Goal: Information Seeking & Learning: Learn about a topic

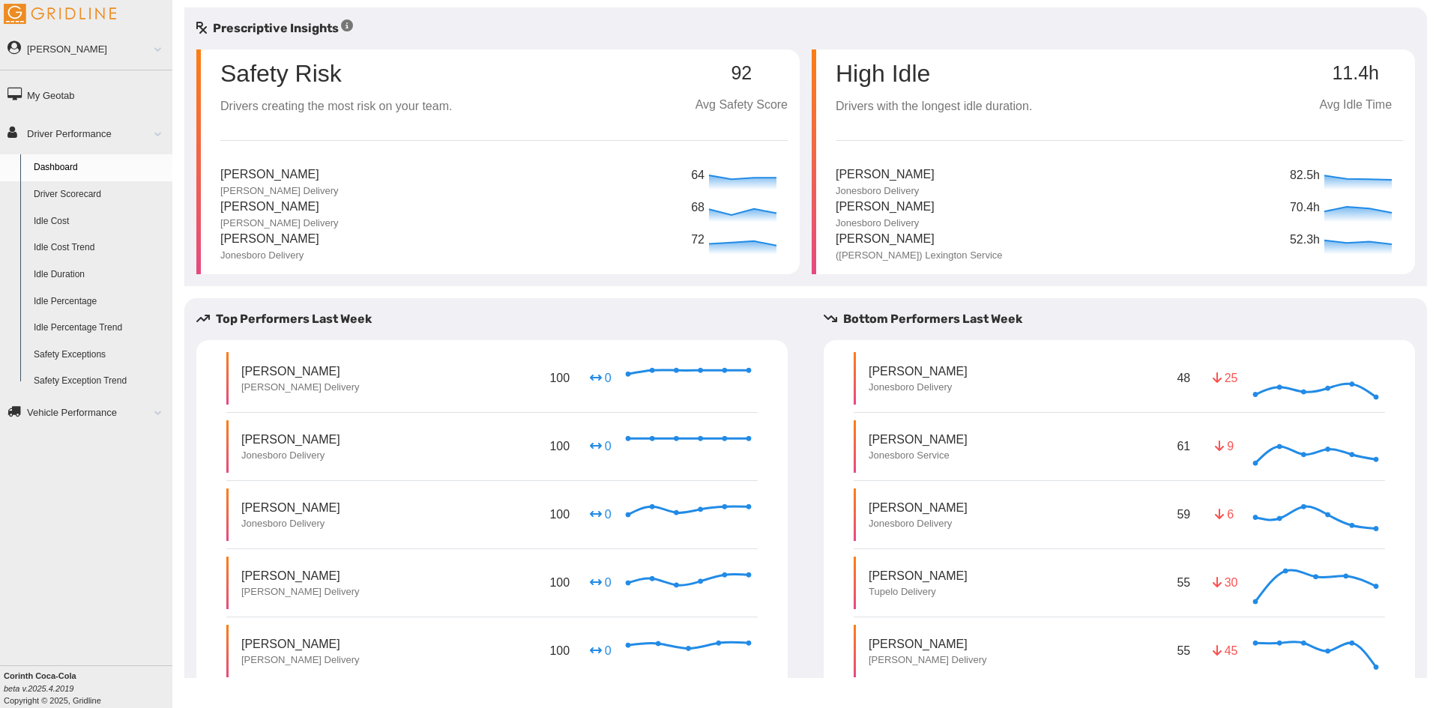
click at [106, 196] on link "Driver Scorecard" at bounding box center [99, 194] width 145 height 27
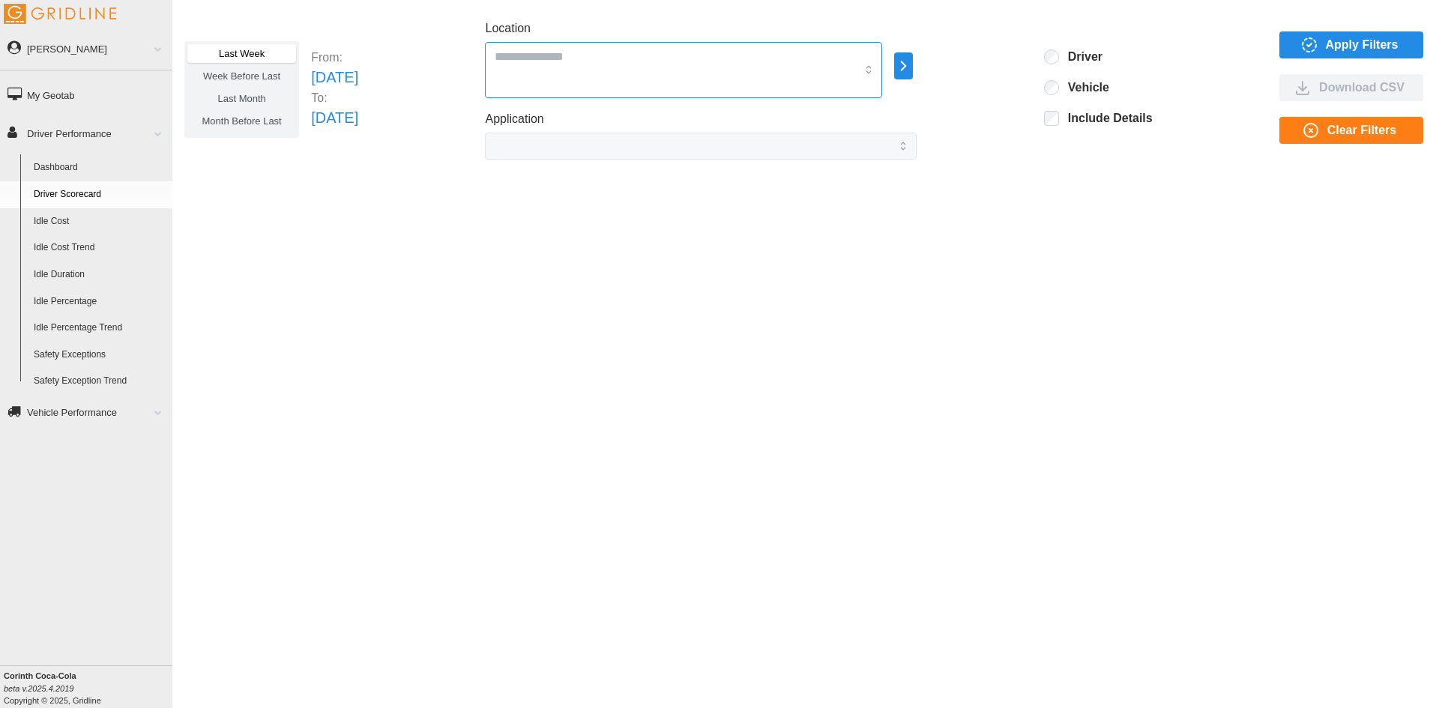
click at [882, 78] on div at bounding box center [683, 70] width 397 height 56
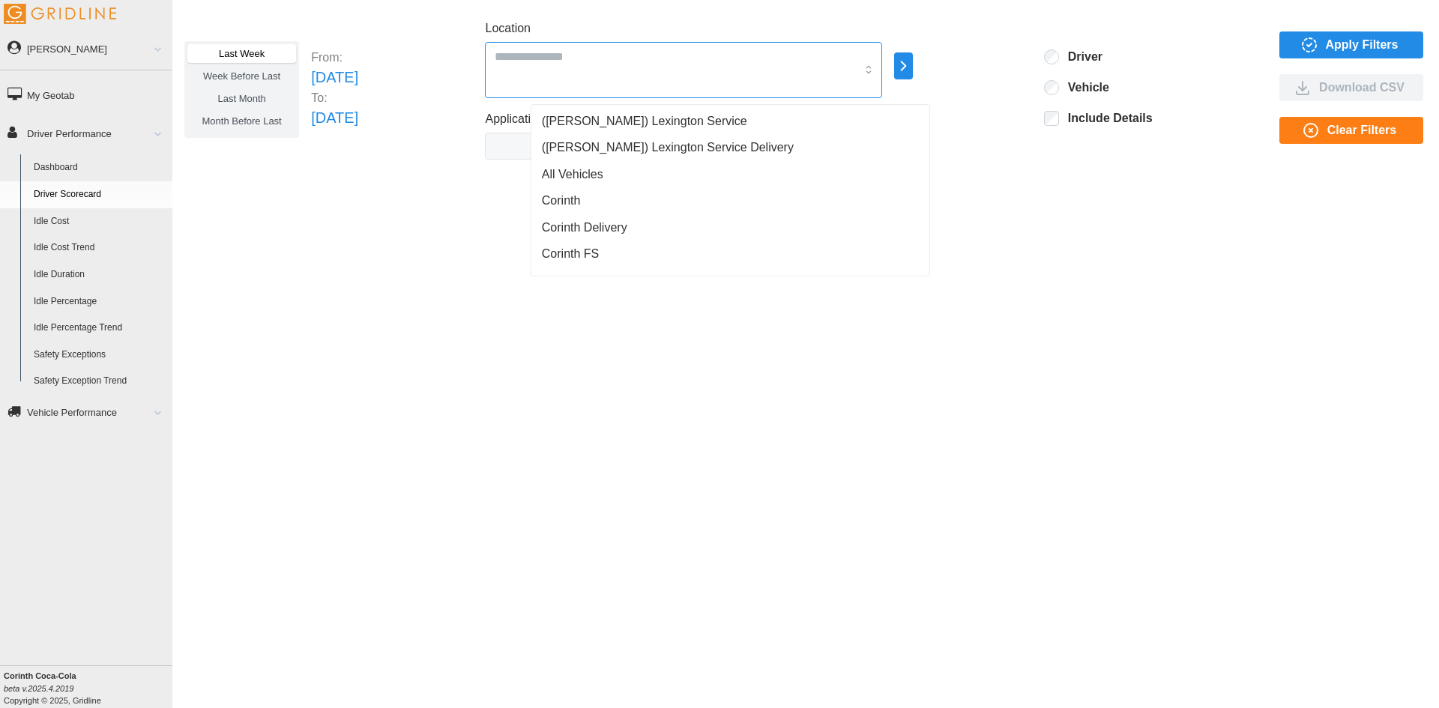
click at [586, 140] on span "(Jackson) Lexington Service Delivery" at bounding box center [668, 148] width 252 height 18
click at [607, 113] on span "([PERSON_NAME]) Lexington Service" at bounding box center [644, 121] width 205 height 18
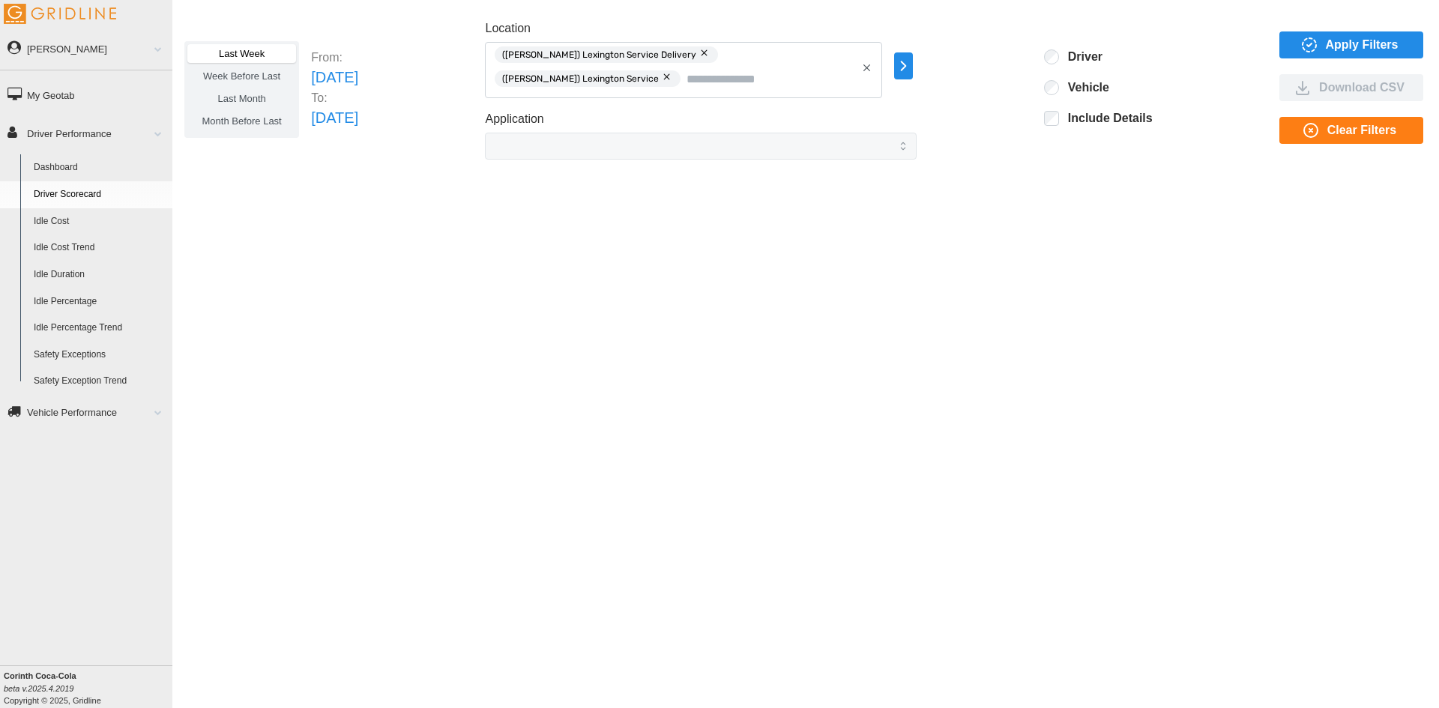
click at [906, 65] on icon "button" at bounding box center [904, 65] width 4 height 9
click at [1365, 37] on span "Apply Filters" at bounding box center [1362, 44] width 73 height 25
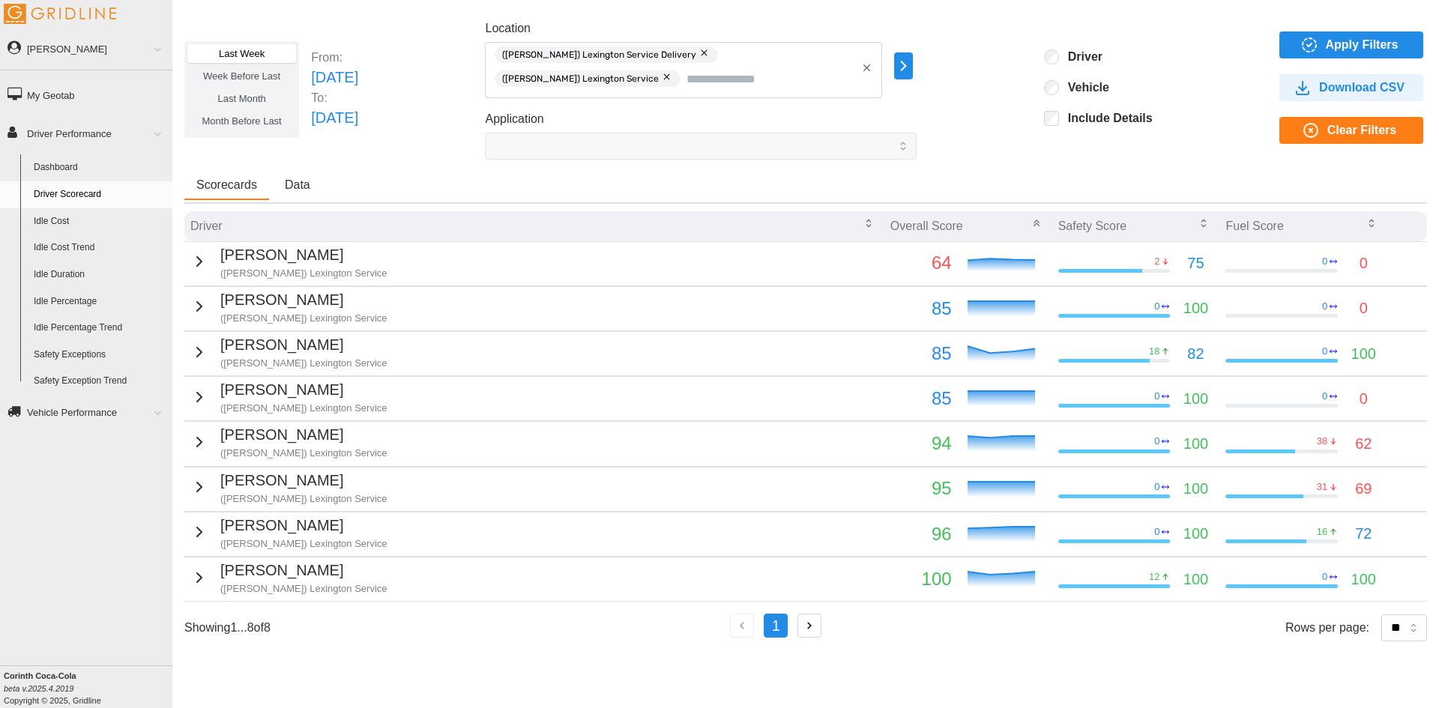
click at [811, 625] on icon "button" at bounding box center [809, 625] width 13 height 13
click at [912, 67] on icon "button" at bounding box center [903, 66] width 17 height 18
click at [873, 67] on icon "button" at bounding box center [866, 67] width 11 height 11
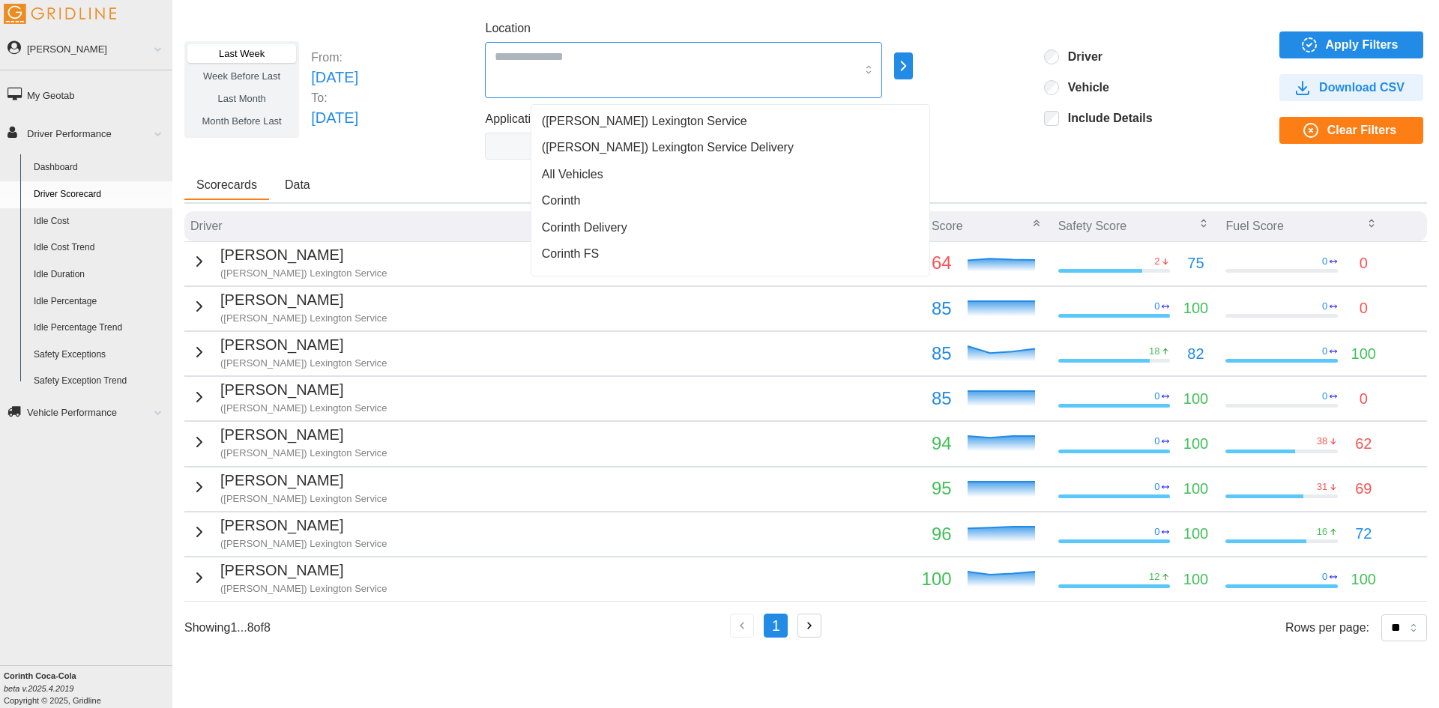
click at [838, 52] on input "Location" at bounding box center [675, 55] width 361 height 19
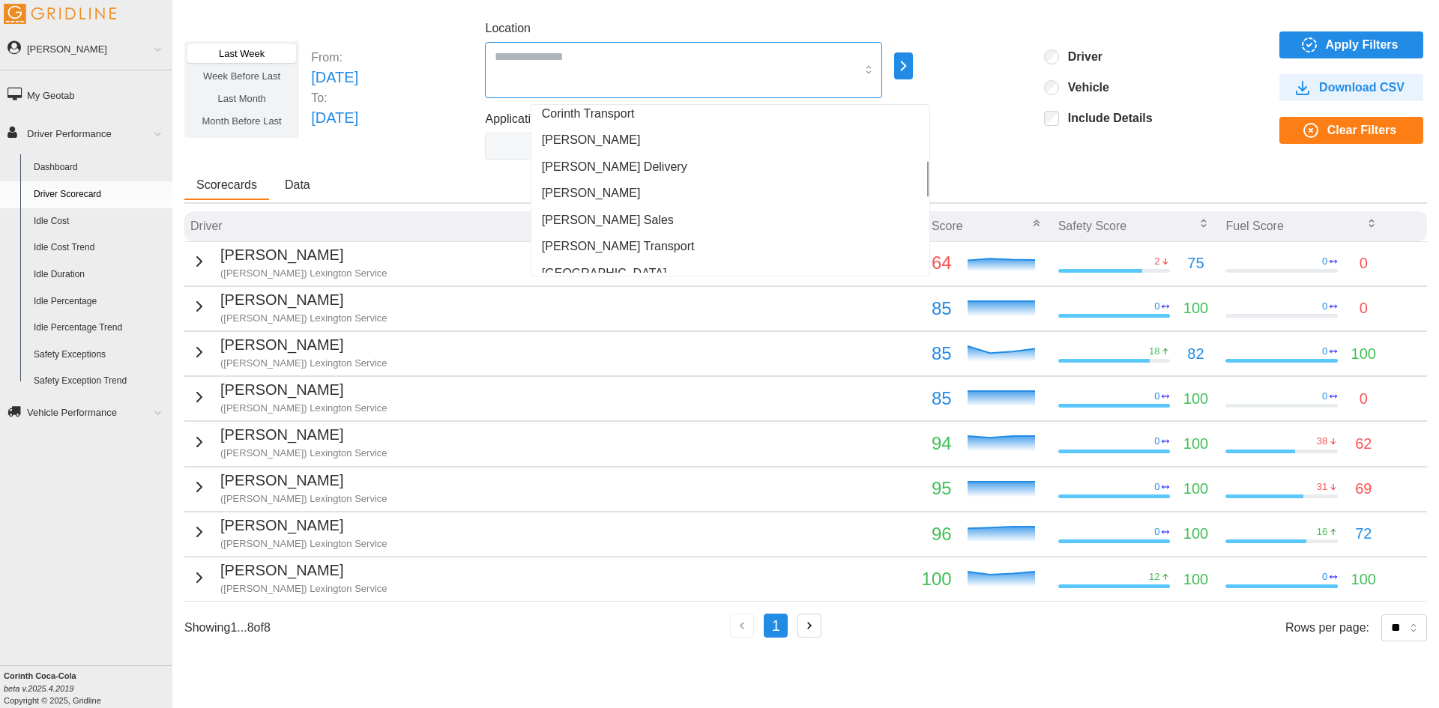
scroll to position [225, 0]
click at [598, 187] on span "[PERSON_NAME] Delivery" at bounding box center [614, 190] width 145 height 18
click at [574, 214] on span "[PERSON_NAME]" at bounding box center [591, 216] width 99 height 18
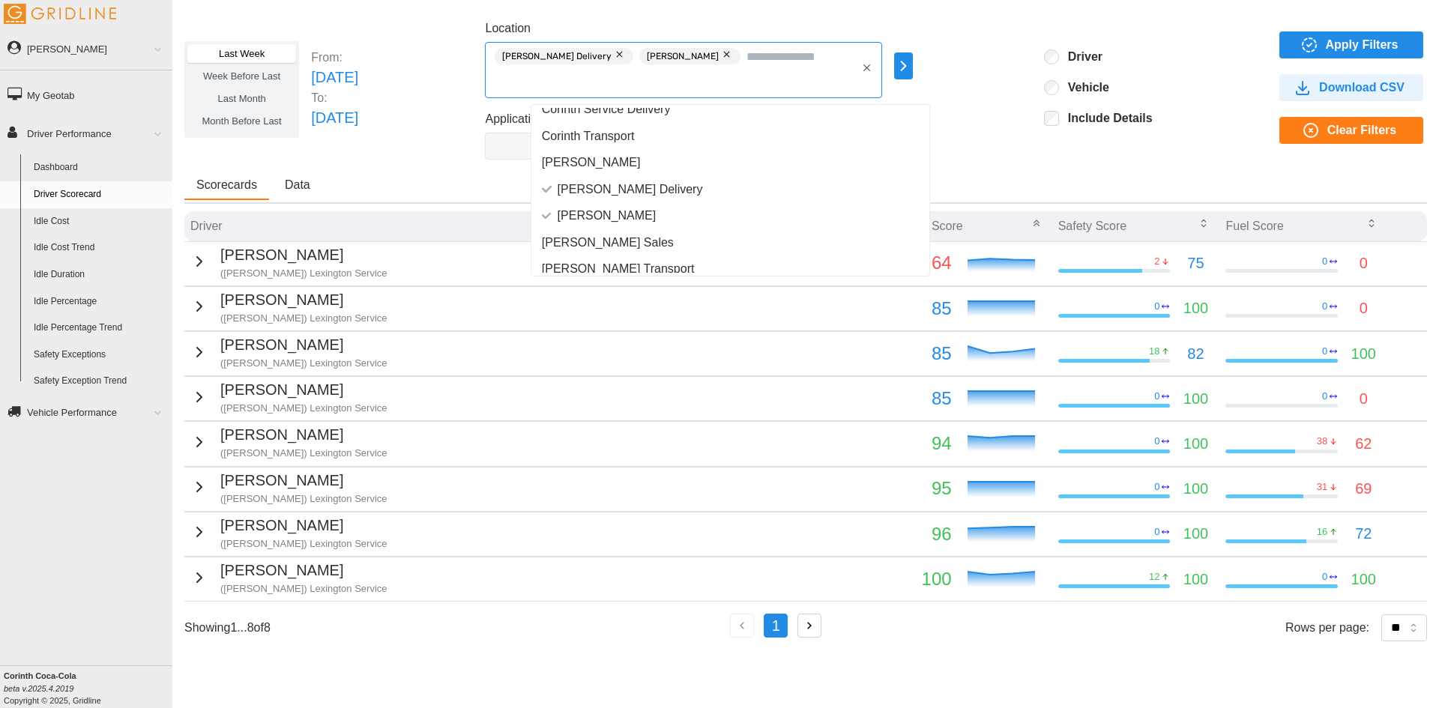
scroll to position [300, 0]
click at [637, 200] on span "[PERSON_NAME] Transport" at bounding box center [618, 194] width 153 height 18
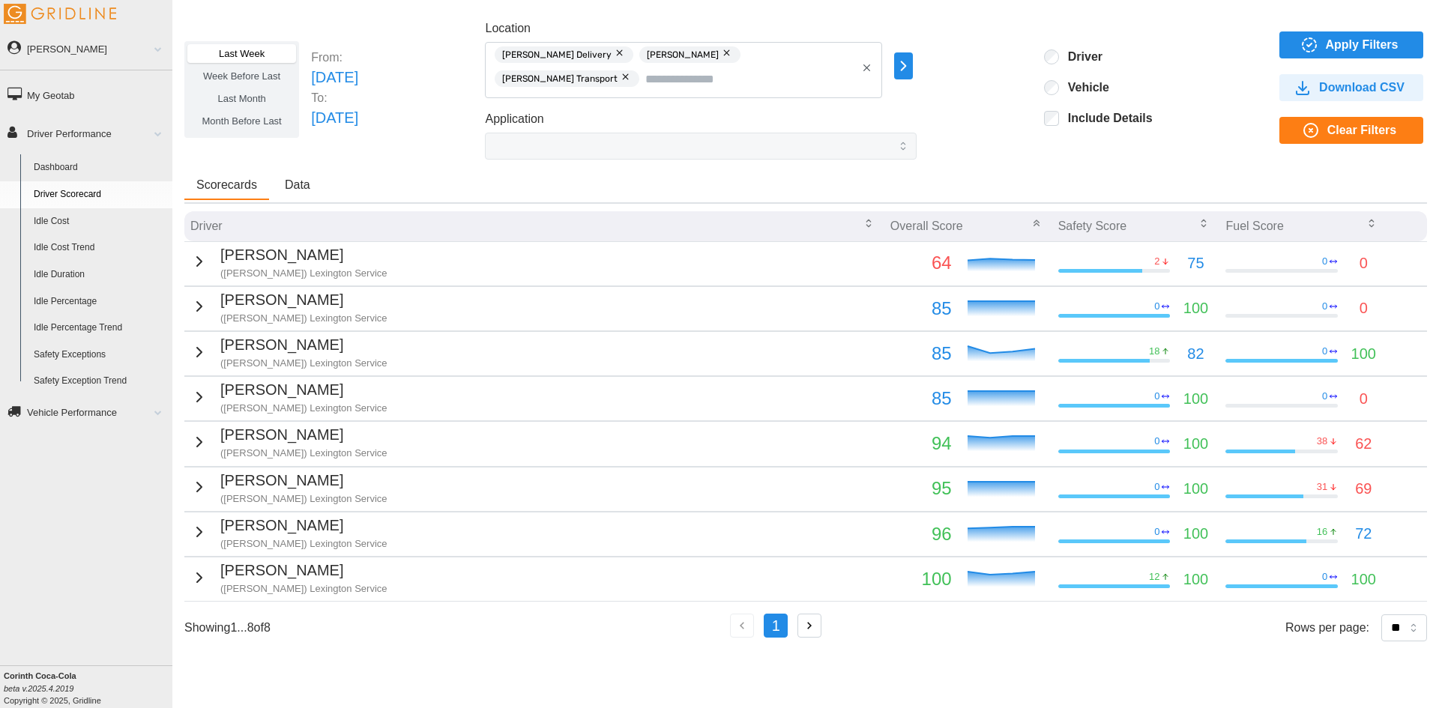
click at [1347, 46] on span "Apply Filters" at bounding box center [1362, 44] width 73 height 25
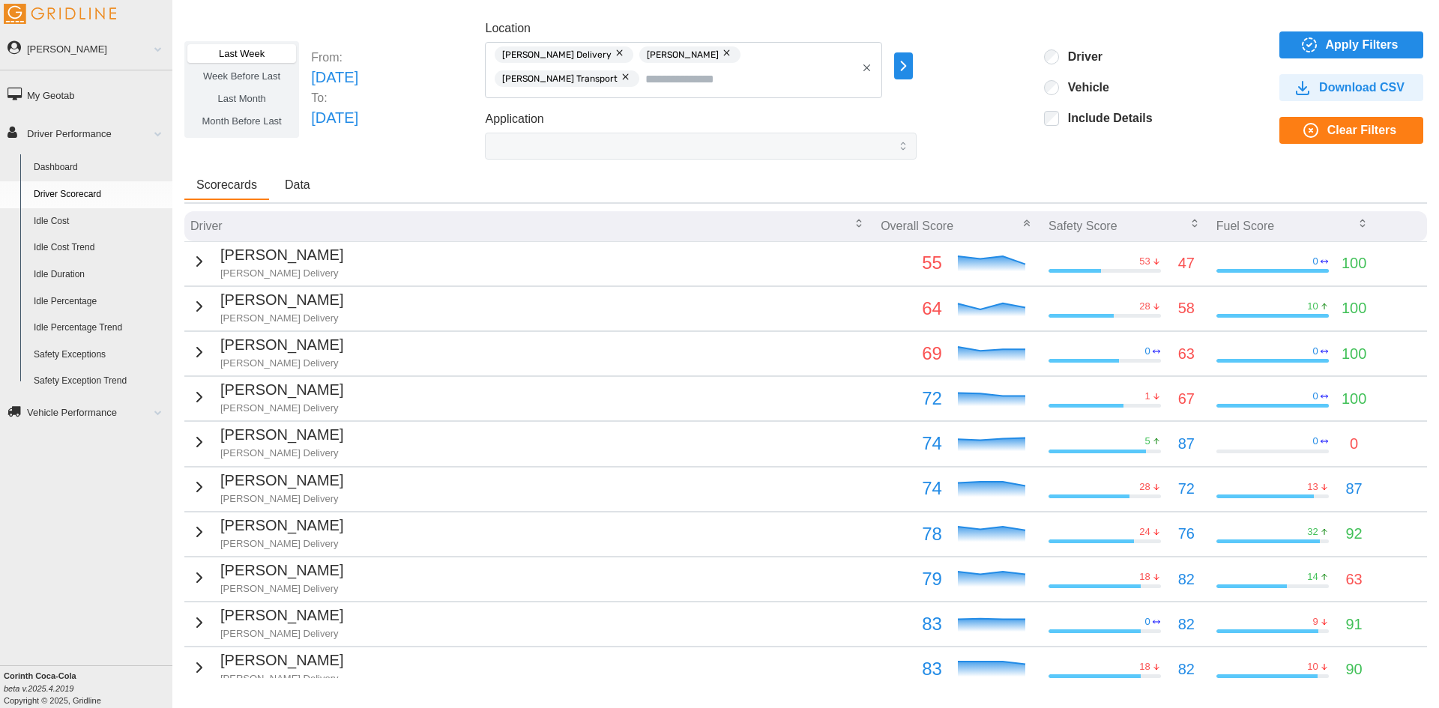
click at [848, 265] on td "[PERSON_NAME] Delivery" at bounding box center [529, 263] width 690 height 44
click at [245, 255] on p "[PERSON_NAME]" at bounding box center [281, 255] width 123 height 23
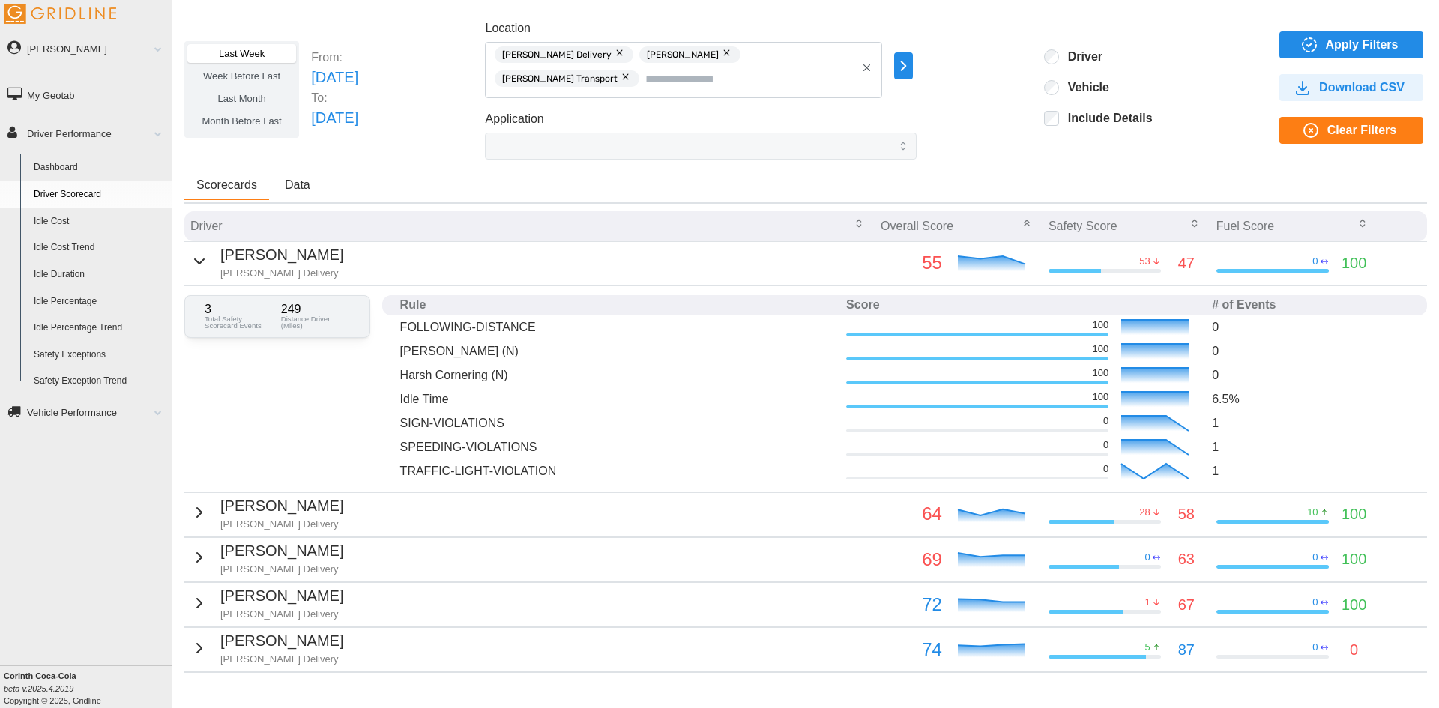
click at [62, 289] on link "Idle Percentage" at bounding box center [99, 302] width 145 height 27
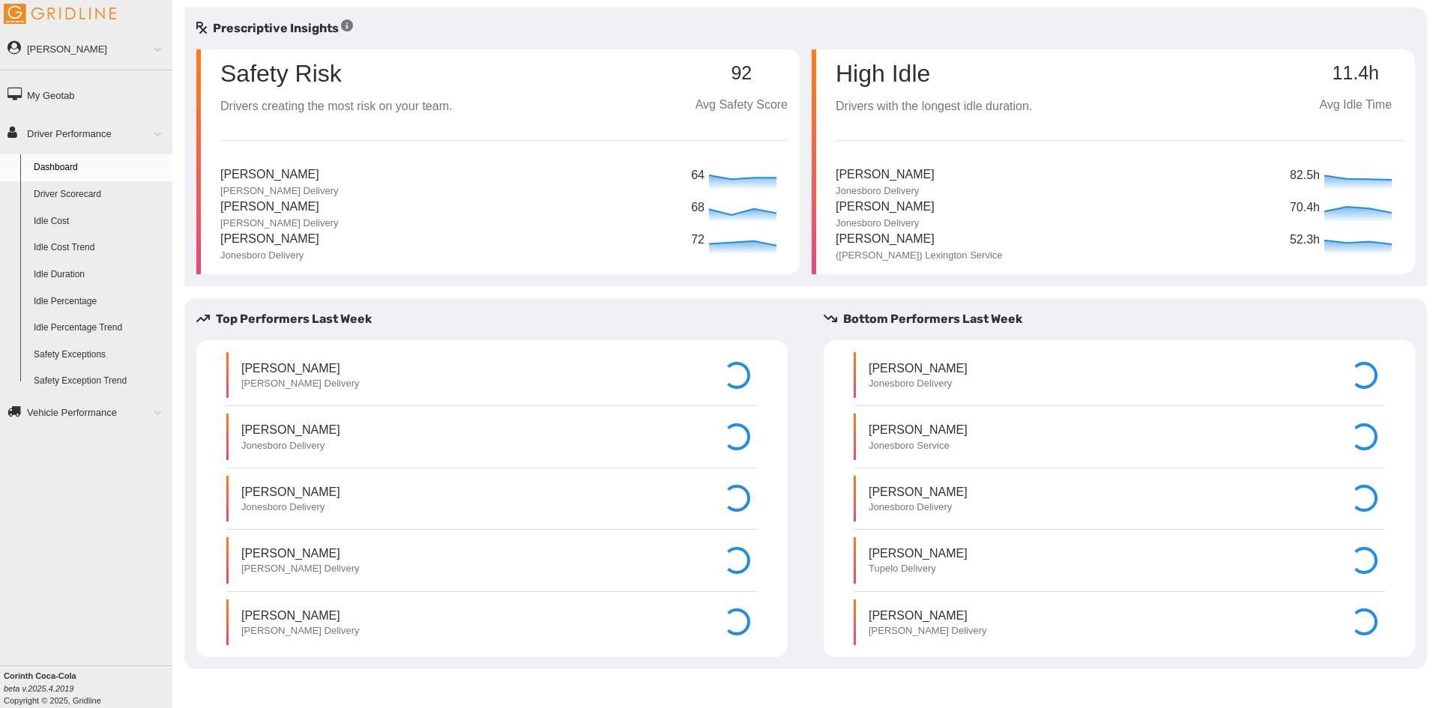
click at [87, 327] on link "Idle Percentage Trend" at bounding box center [99, 328] width 145 height 27
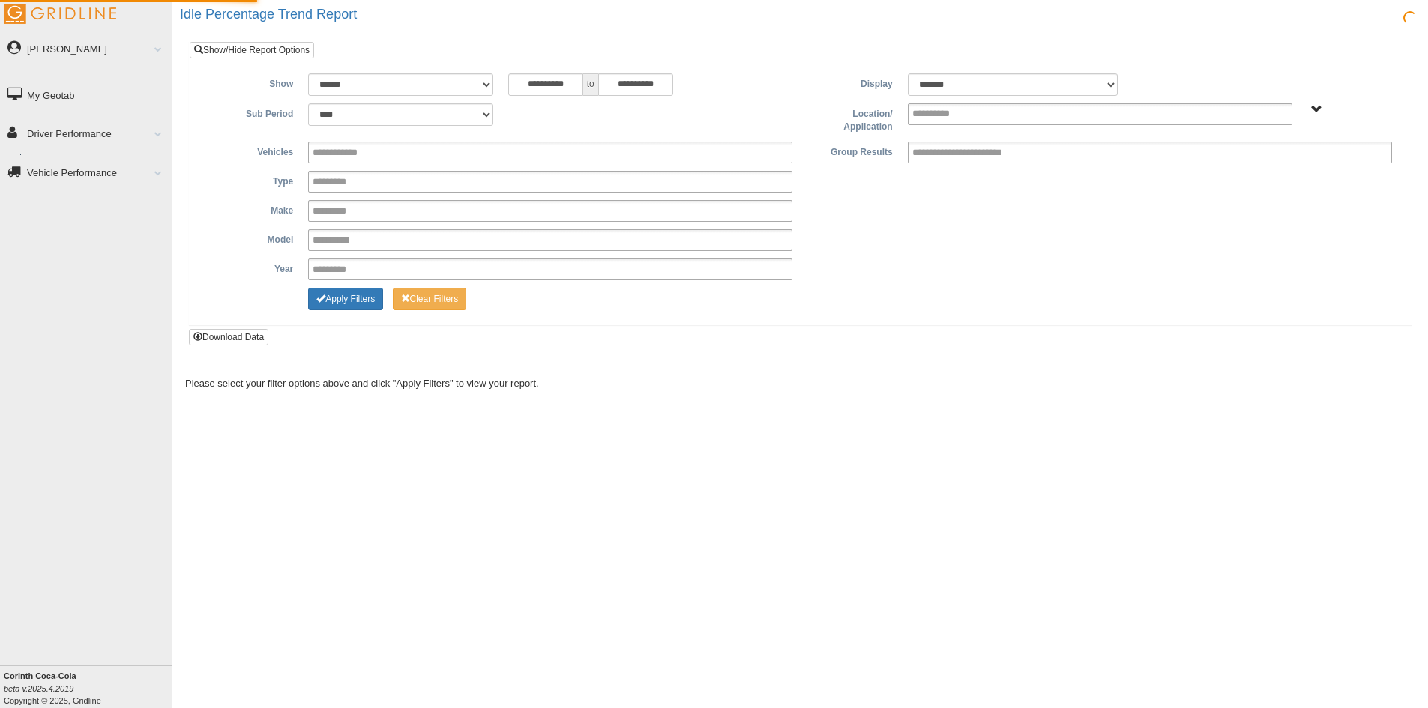
click at [51, 301] on div "Riley Carter Feedback/Support Privacy Policy Log Out My Geotab Driver Performan…" at bounding box center [86, 354] width 172 height 708
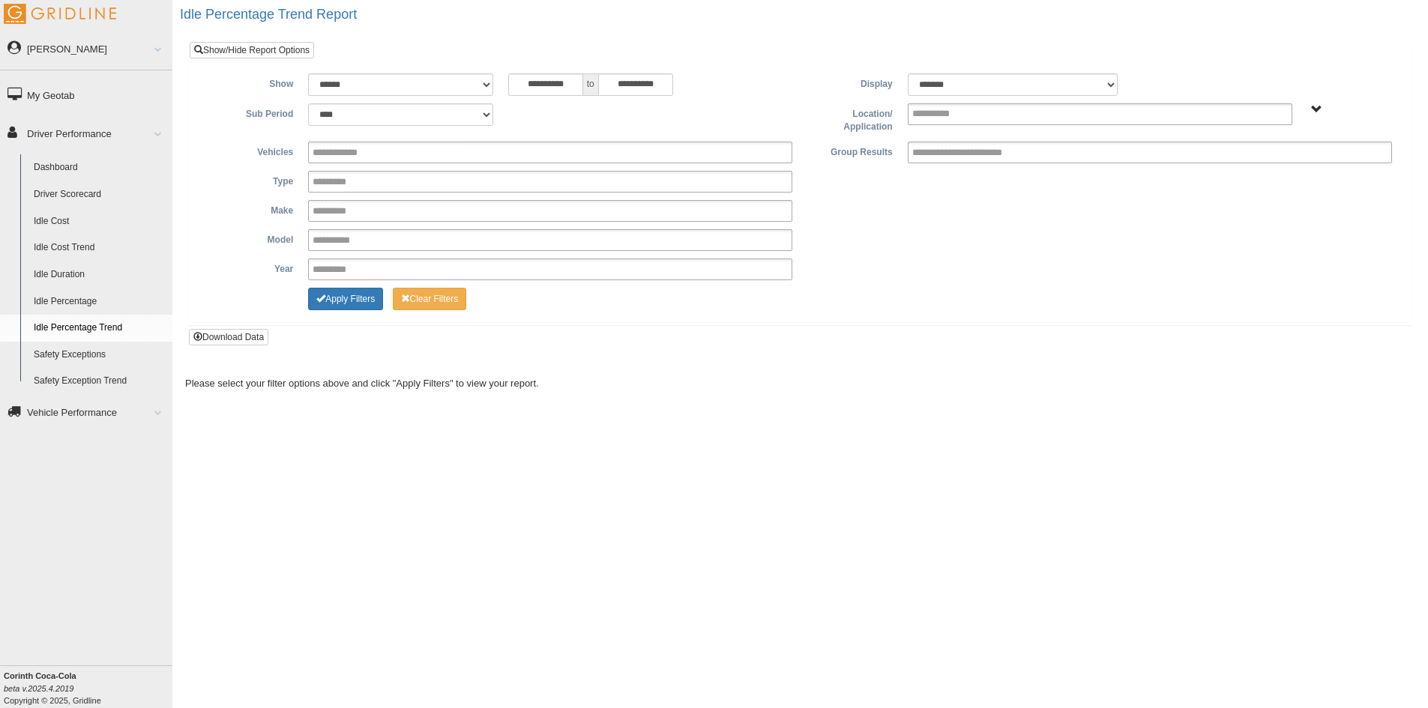
click at [55, 296] on link "Idle Percentage" at bounding box center [99, 302] width 145 height 27
click at [477, 82] on select "**********" at bounding box center [400, 84] width 184 height 22
select select "**********"
click at [308, 73] on select "**********" at bounding box center [400, 84] width 184 height 22
type input "********"
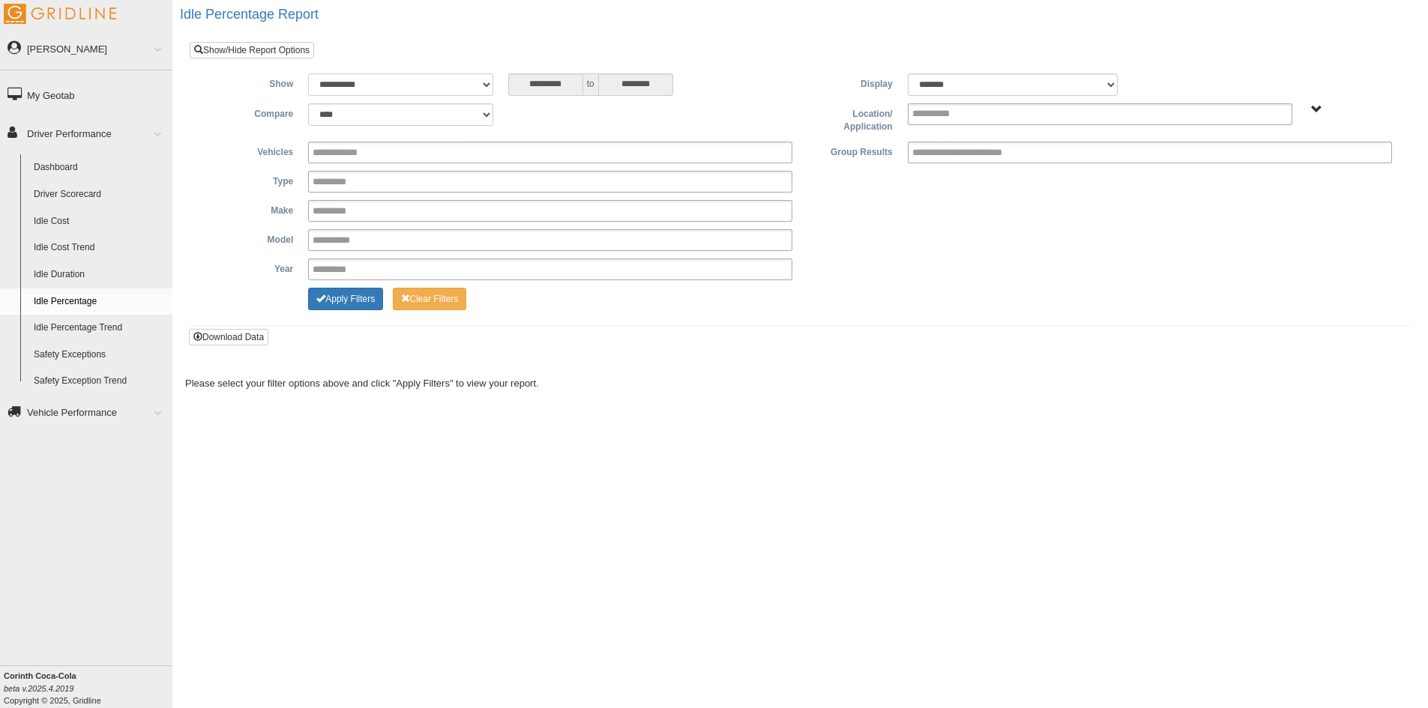
type input "*********"
drag, startPoint x: 1325, startPoint y: 102, endPoint x: 1313, endPoint y: 112, distance: 15.5
click at [1323, 103] on div "**********" at bounding box center [800, 193] width 1199 height 240
click at [1308, 115] on div "**********" at bounding box center [800, 118] width 1199 height 31
click at [1271, 110] on ul at bounding box center [1100, 114] width 385 height 22
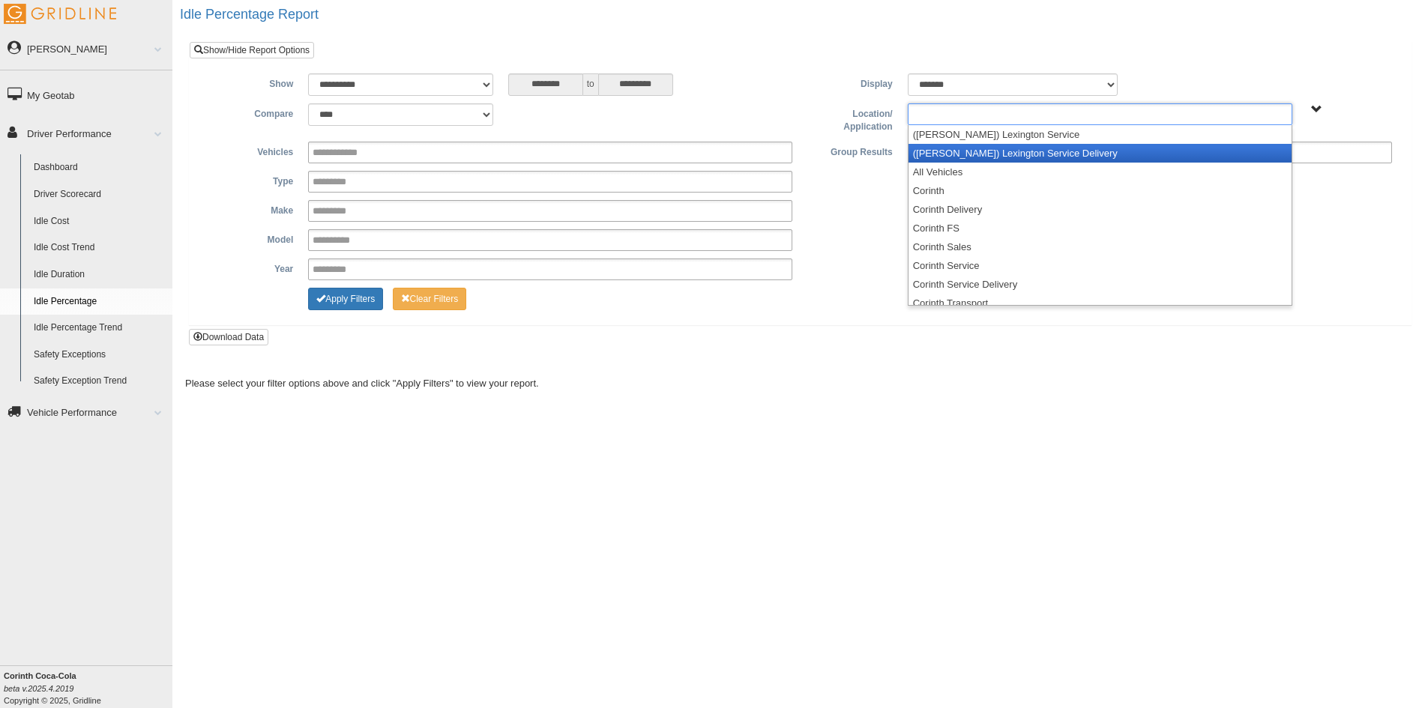
click at [999, 155] on li "([PERSON_NAME]) Lexington Service Delivery" at bounding box center [1100, 153] width 383 height 19
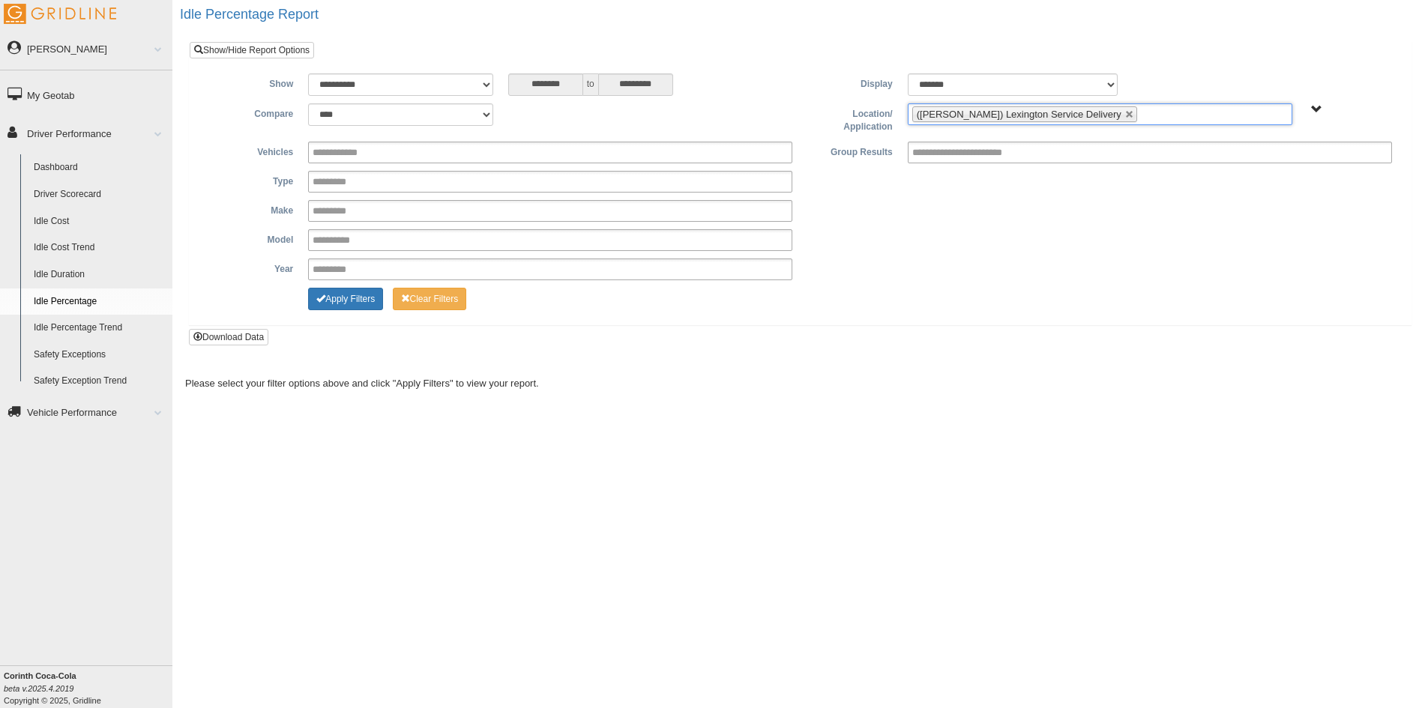
click at [1158, 118] on ul "([PERSON_NAME]) Lexington Service Delivery" at bounding box center [1100, 114] width 385 height 22
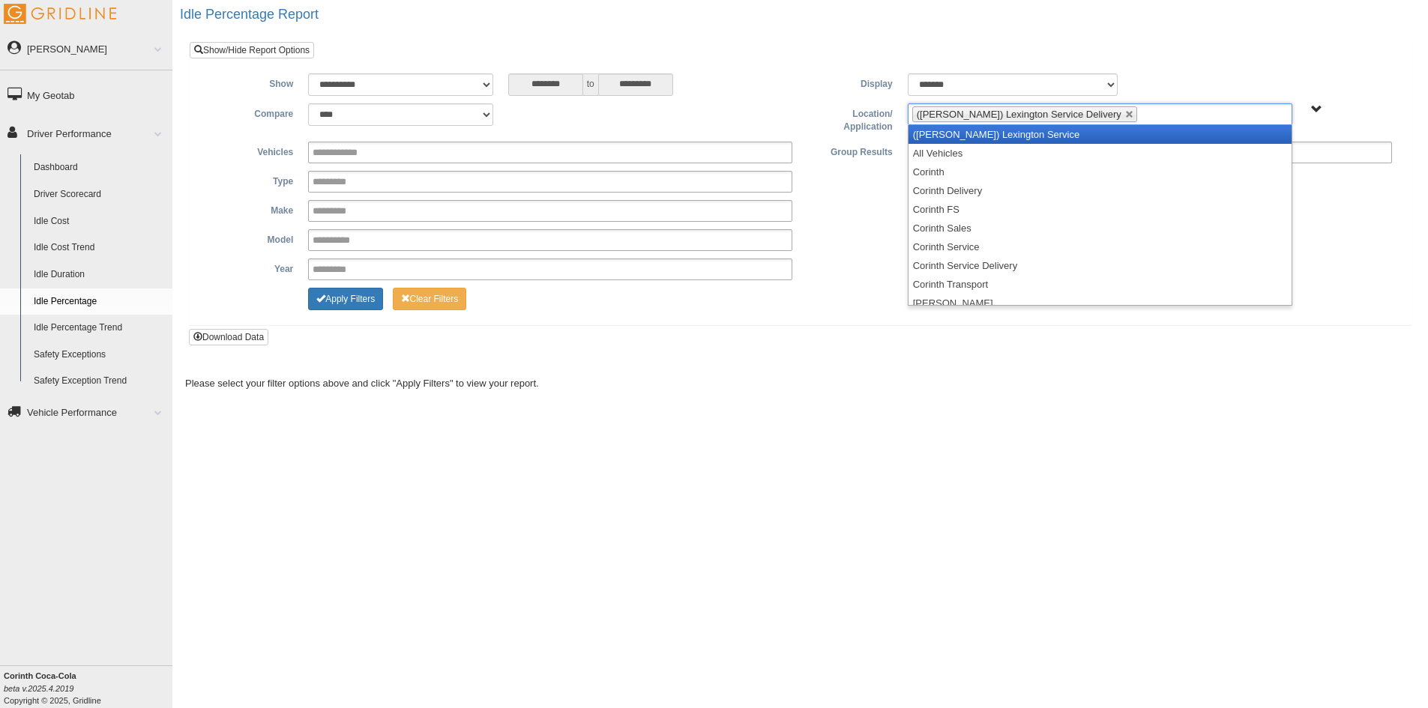
click at [1039, 134] on li "([PERSON_NAME]) Lexington Service" at bounding box center [1100, 134] width 383 height 19
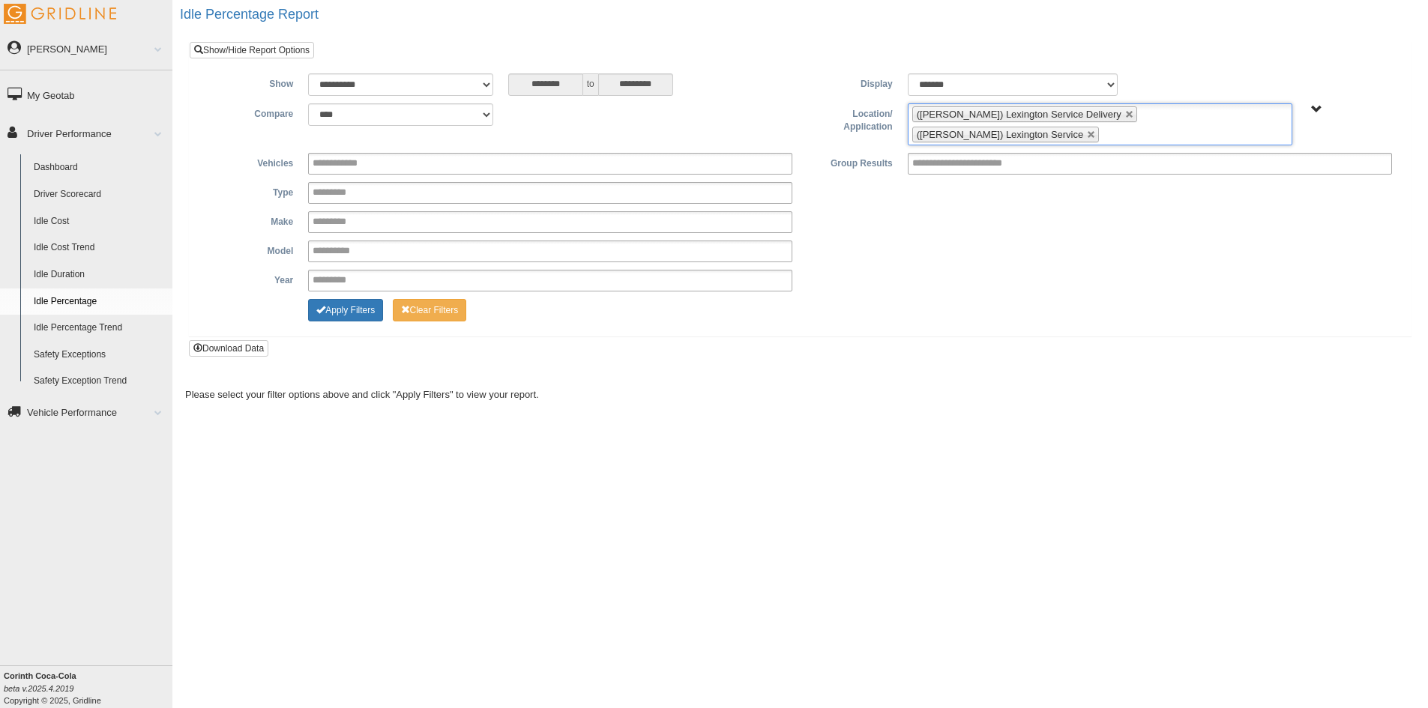
click at [1266, 116] on ul "(Jackson) Lexington Service Delivery (Jackson) Lexington Service" at bounding box center [1100, 124] width 385 height 42
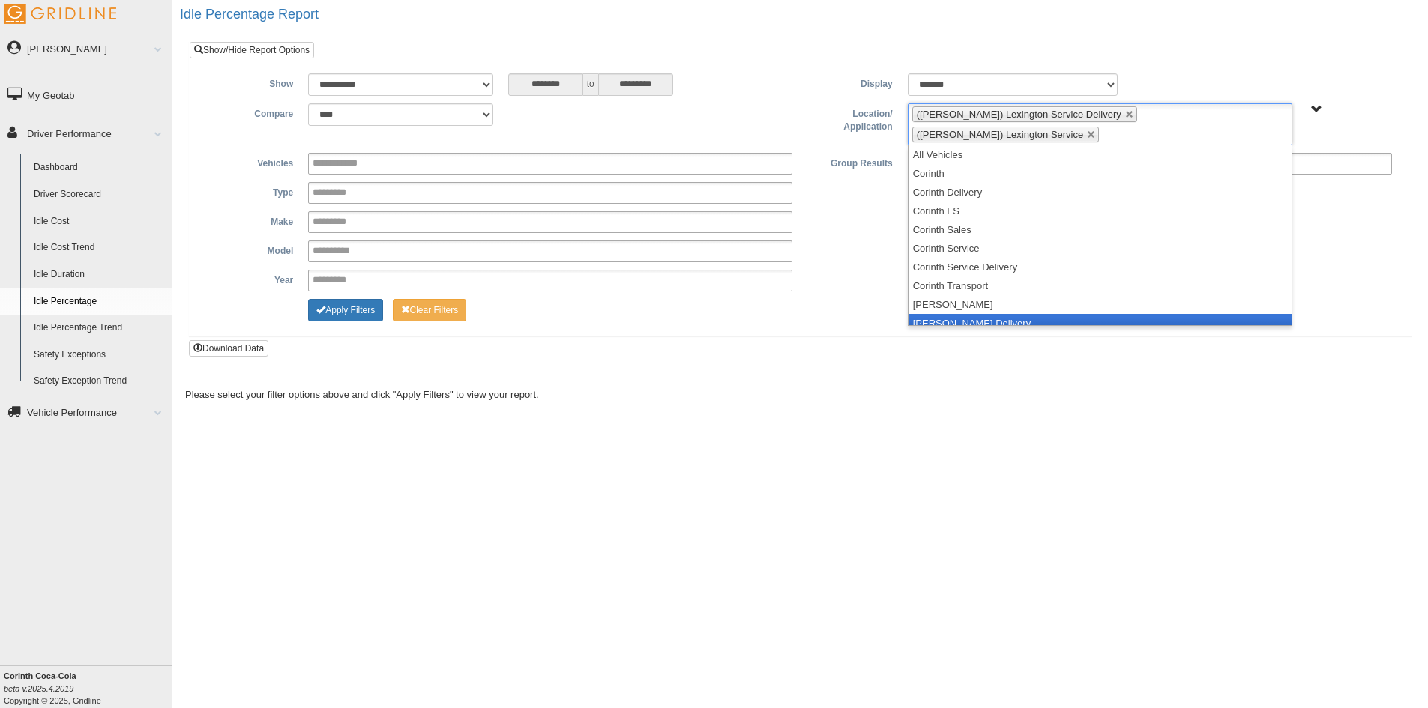
scroll to position [75, 0]
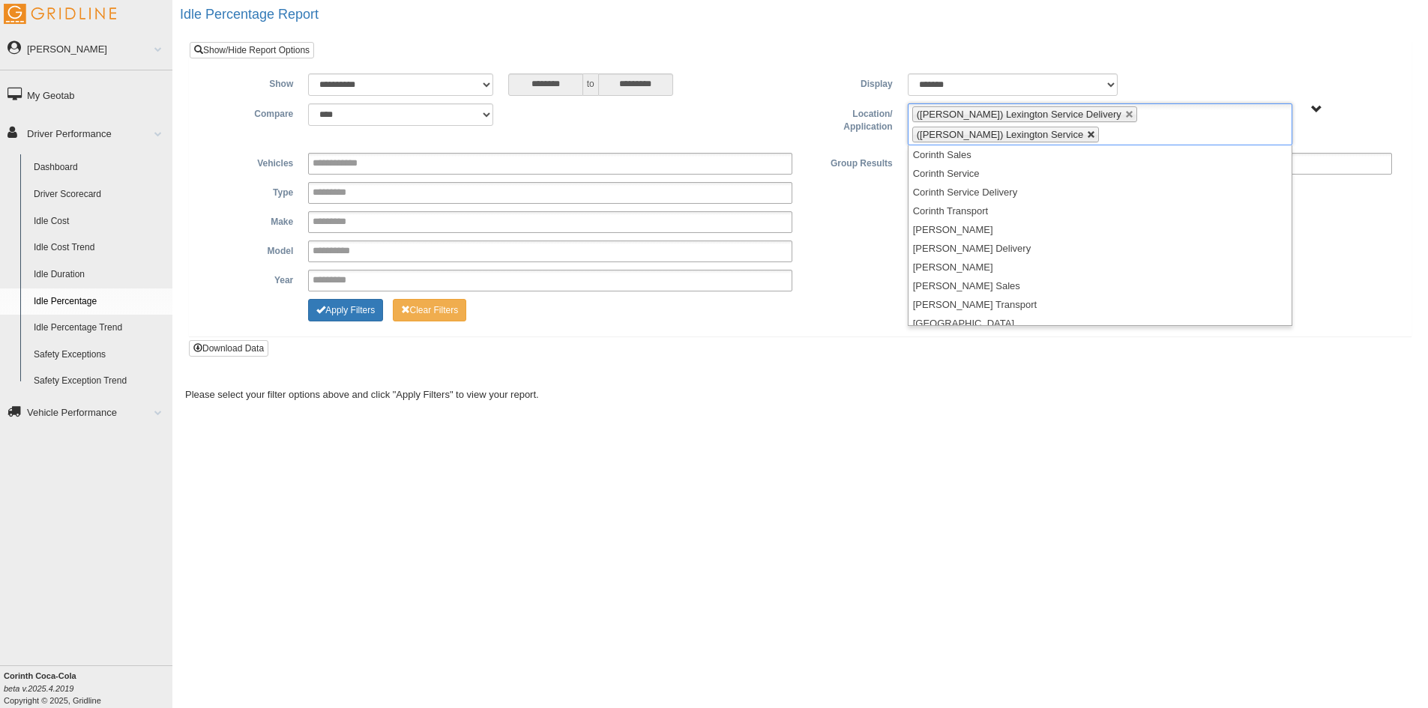
click at [1096, 130] on link at bounding box center [1091, 134] width 9 height 9
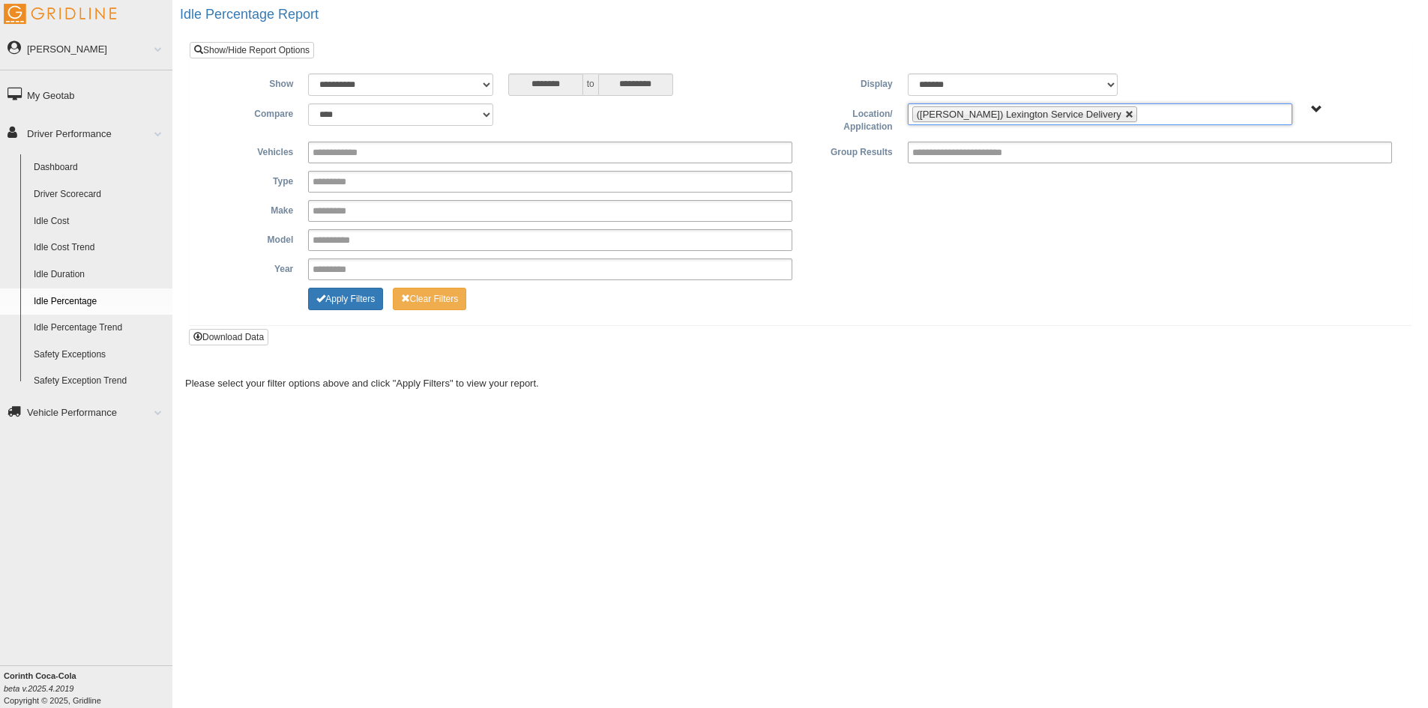
click at [1125, 112] on link at bounding box center [1129, 114] width 9 height 9
click at [1194, 120] on ul at bounding box center [1100, 114] width 385 height 22
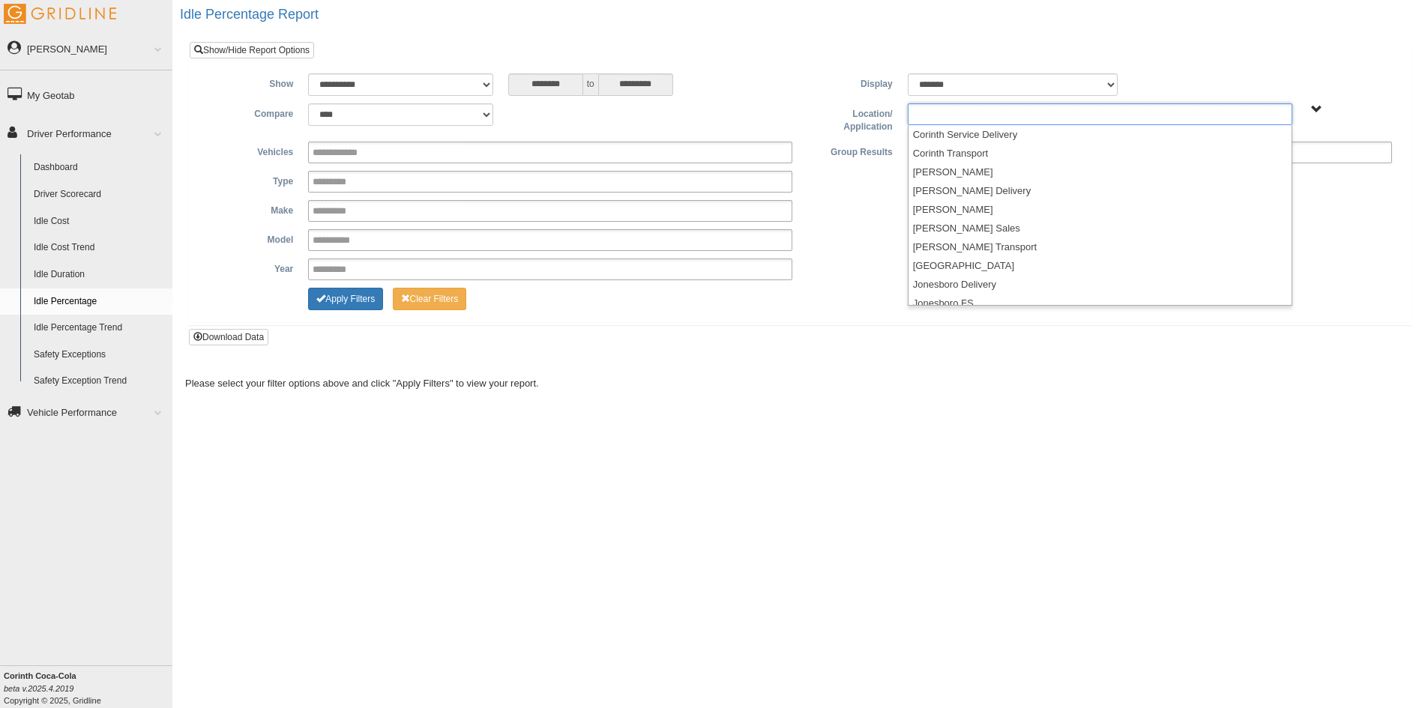
scroll to position [225, 0]
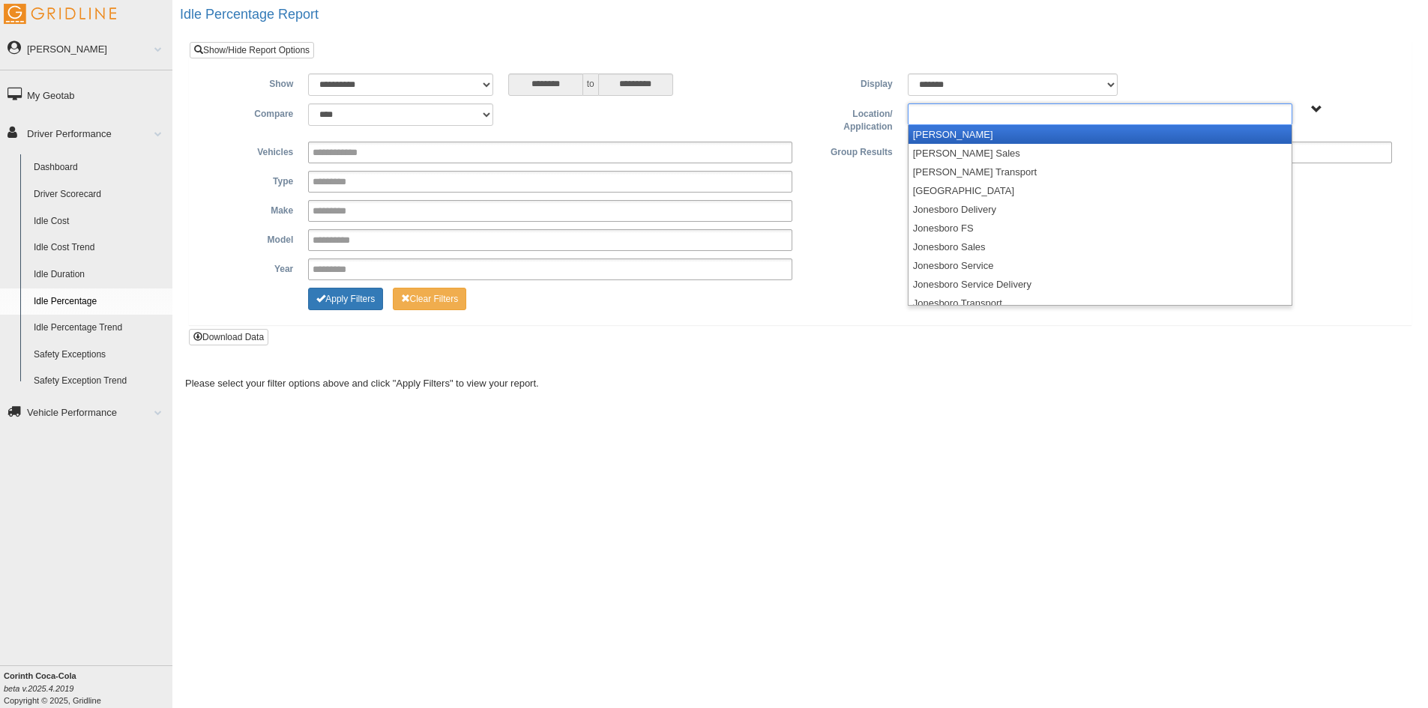
click at [992, 135] on li "[PERSON_NAME]" at bounding box center [1100, 134] width 383 height 19
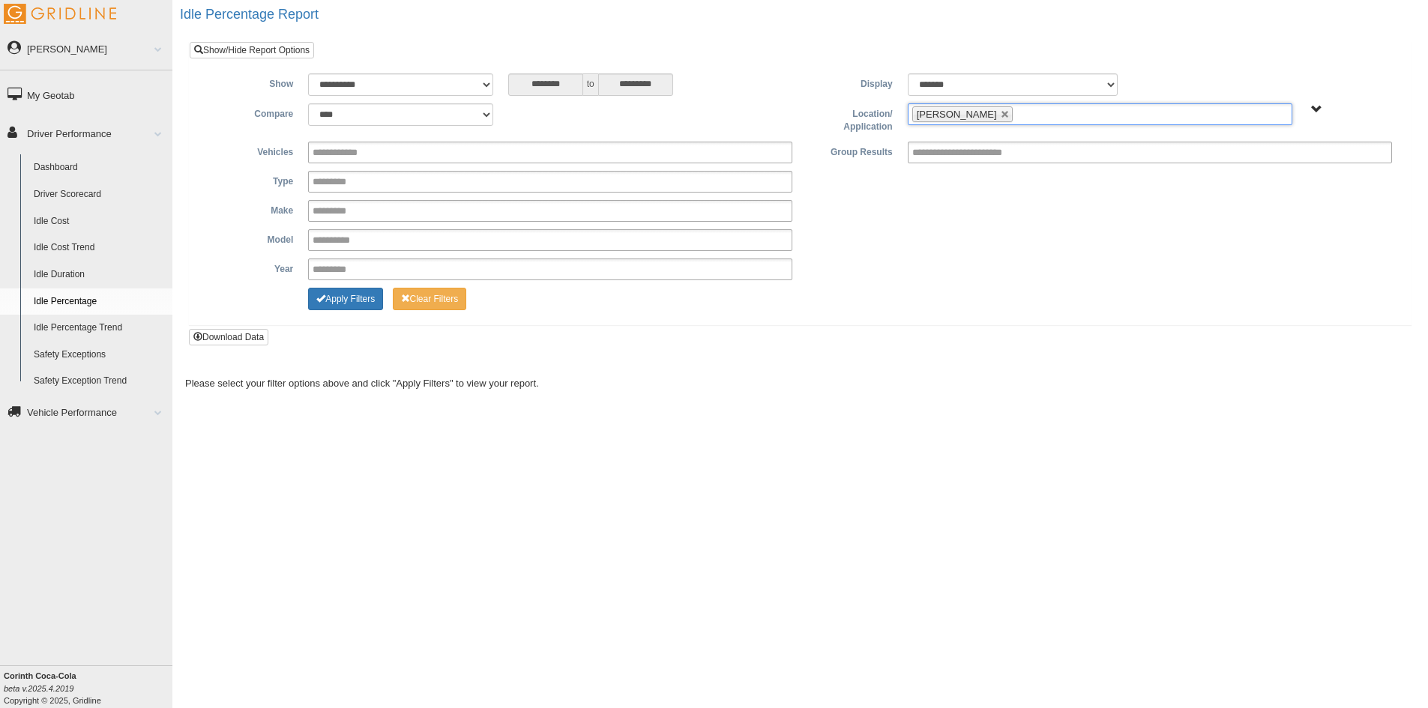
click at [1216, 115] on ul "[PERSON_NAME]" at bounding box center [1100, 114] width 385 height 22
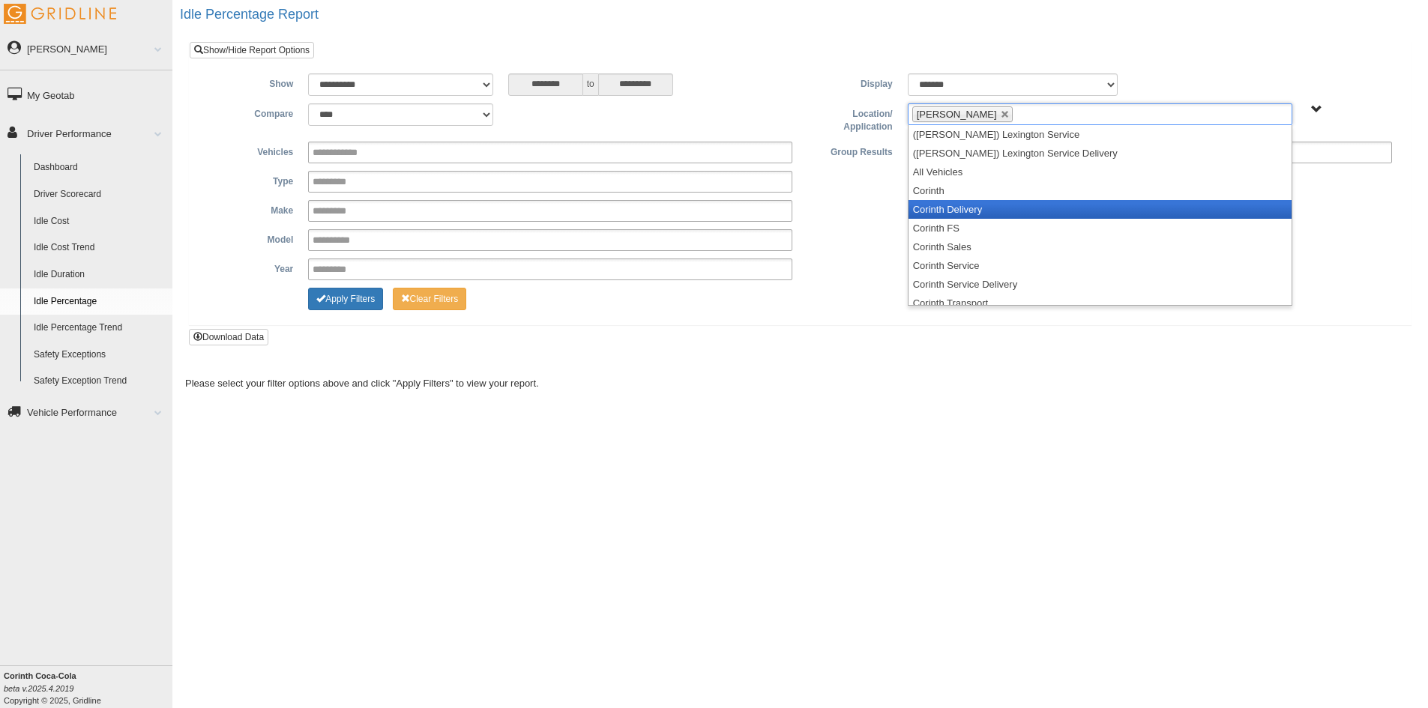
scroll to position [75, 0]
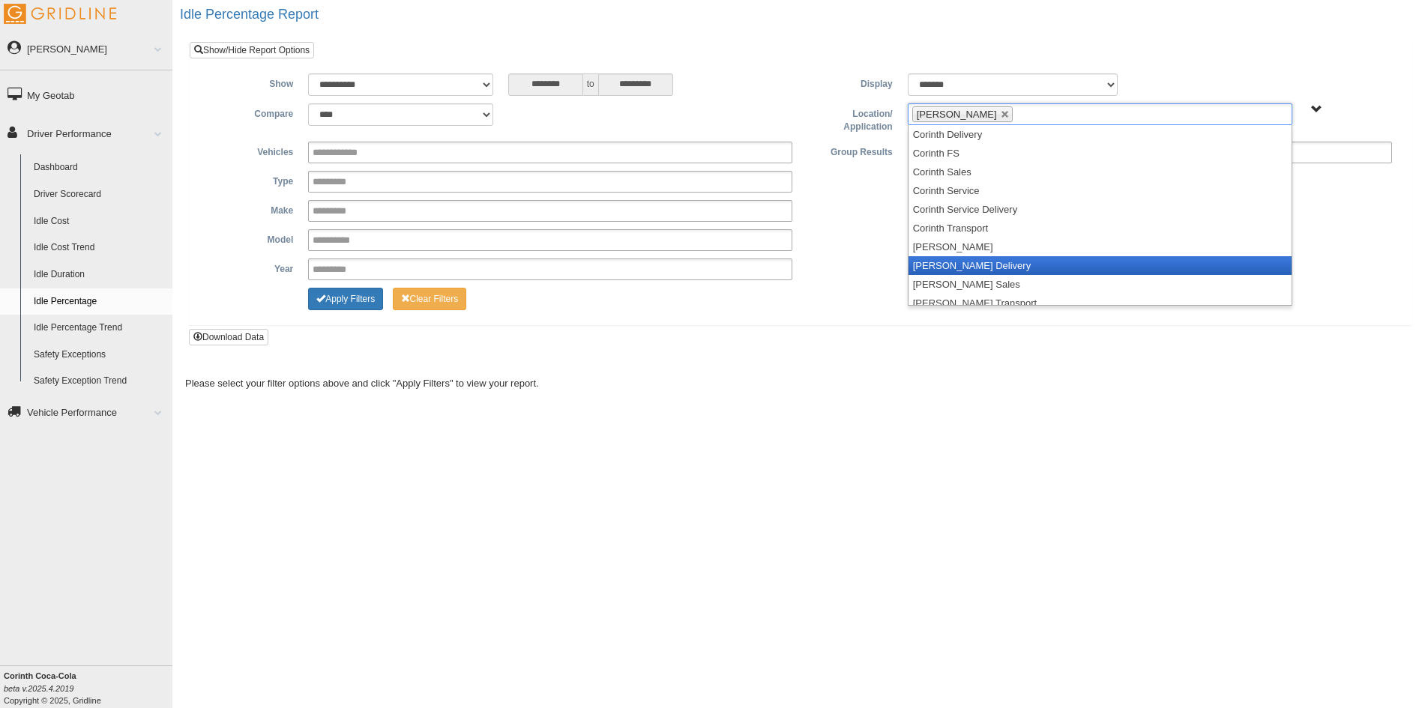
click at [1005, 265] on li "[PERSON_NAME] Delivery" at bounding box center [1100, 265] width 383 height 19
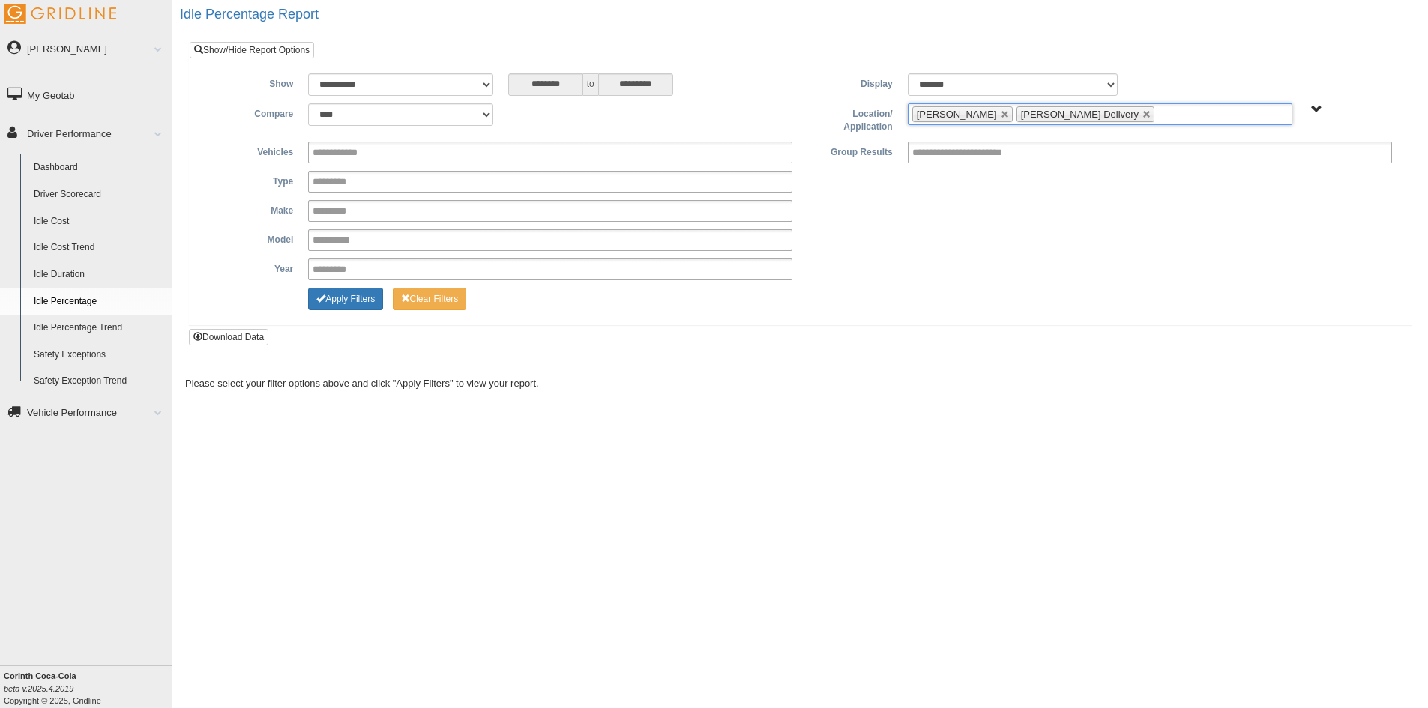
click at [1112, 115] on ul "Jackson FS Jackson Delivery" at bounding box center [1100, 114] width 385 height 22
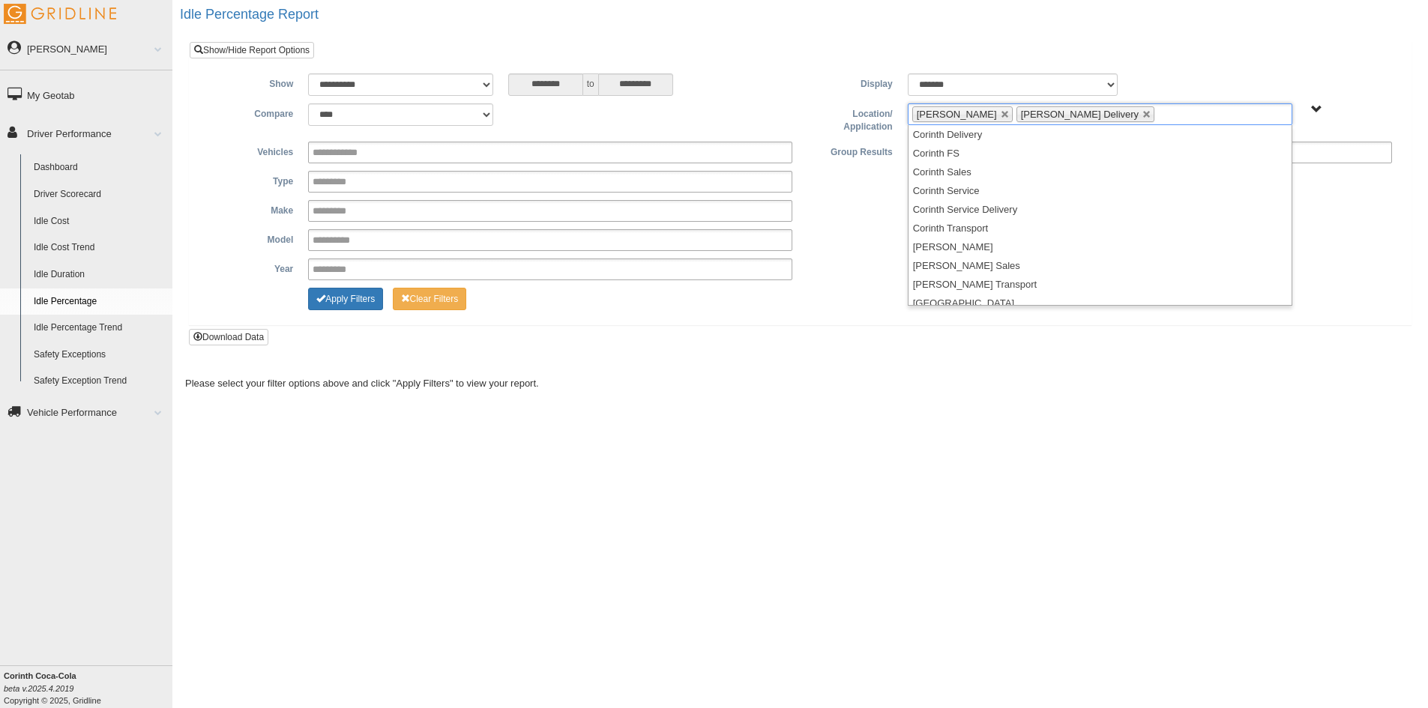
scroll to position [150, 0]
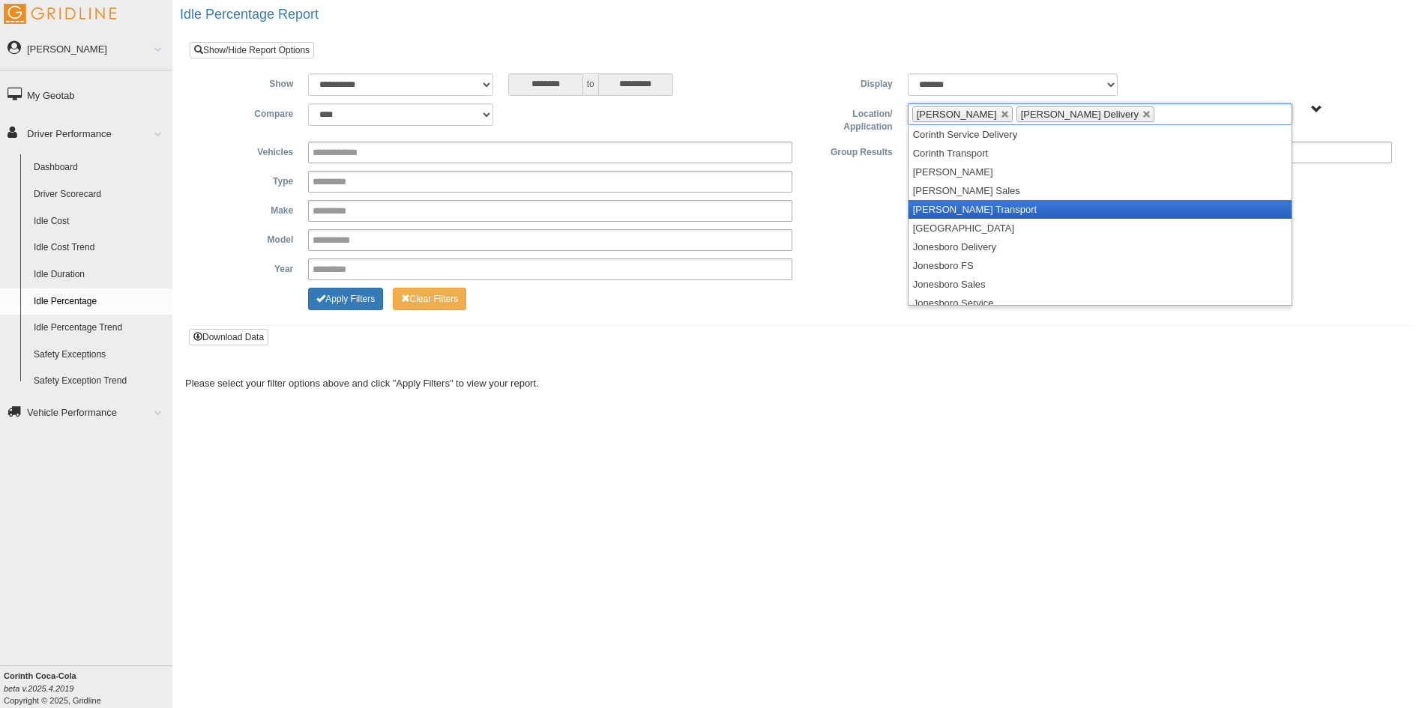
drag, startPoint x: 1012, startPoint y: 202, endPoint x: 1019, endPoint y: 198, distance: 8.1
click at [1013, 202] on li "[PERSON_NAME] Transport" at bounding box center [1100, 209] width 383 height 19
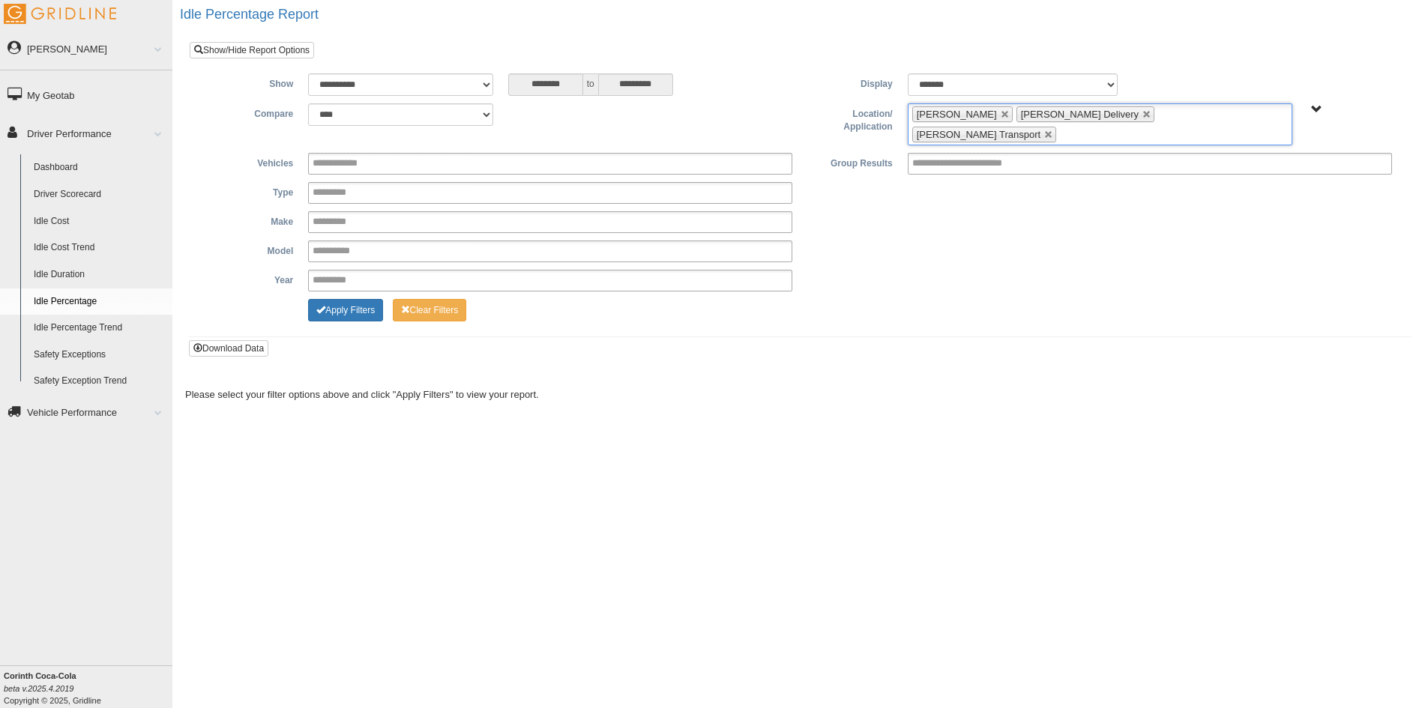
click at [1215, 114] on ul "Jackson FS Jackson Delivery Jackson Transport" at bounding box center [1100, 124] width 385 height 42
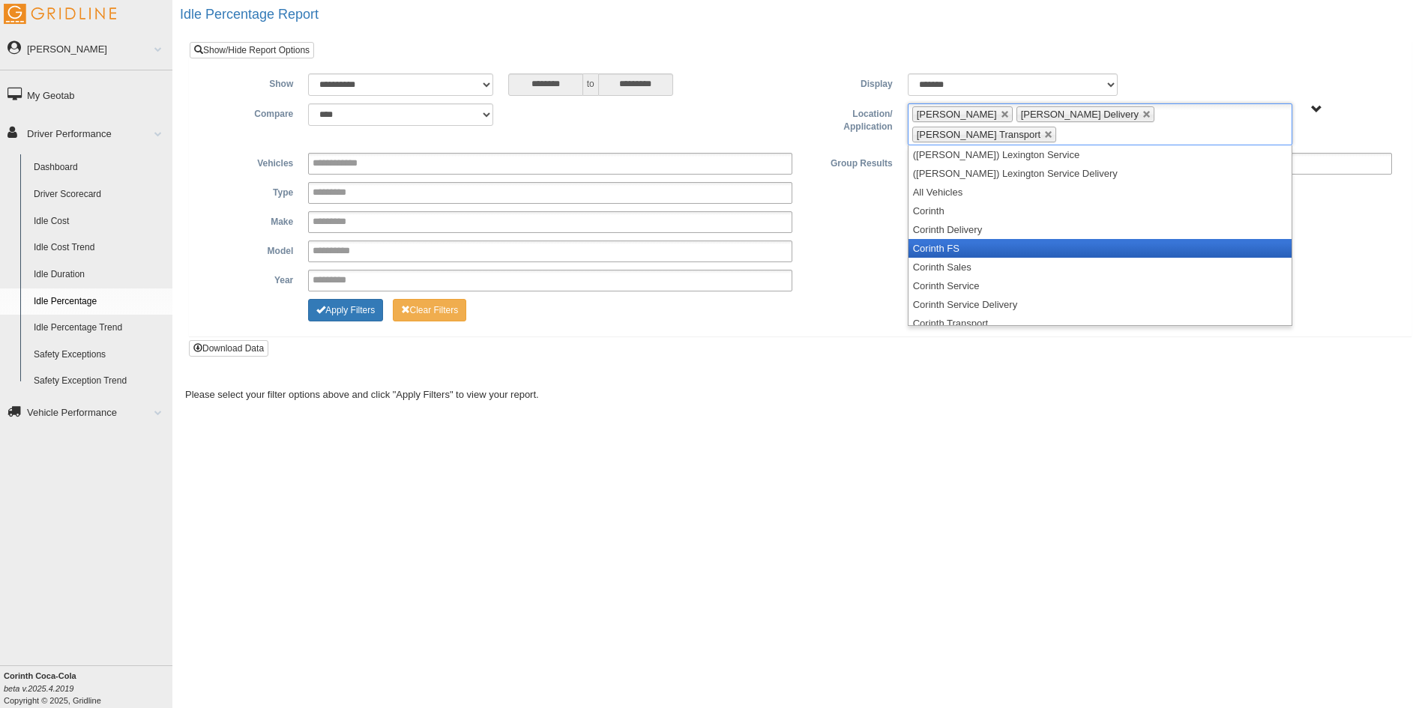
scroll to position [75, 0]
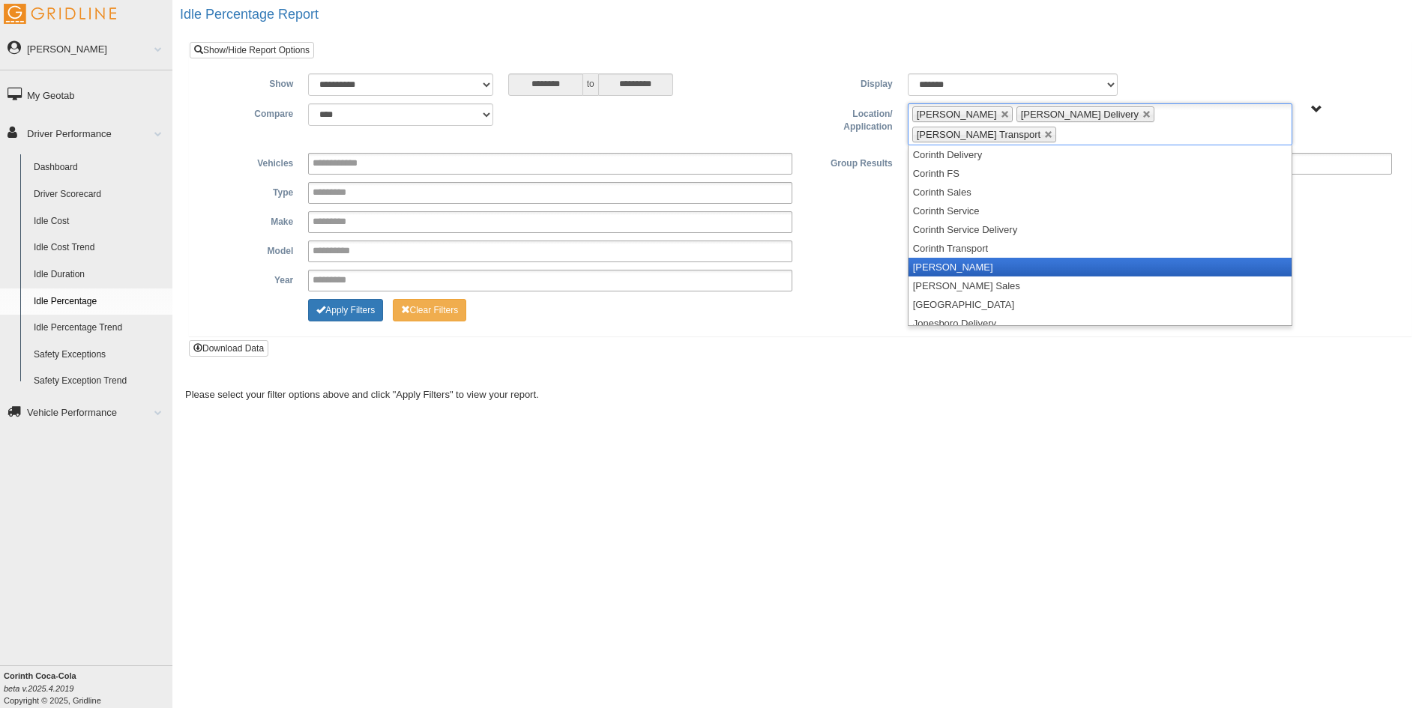
click at [1006, 258] on li "[PERSON_NAME]" at bounding box center [1100, 267] width 383 height 19
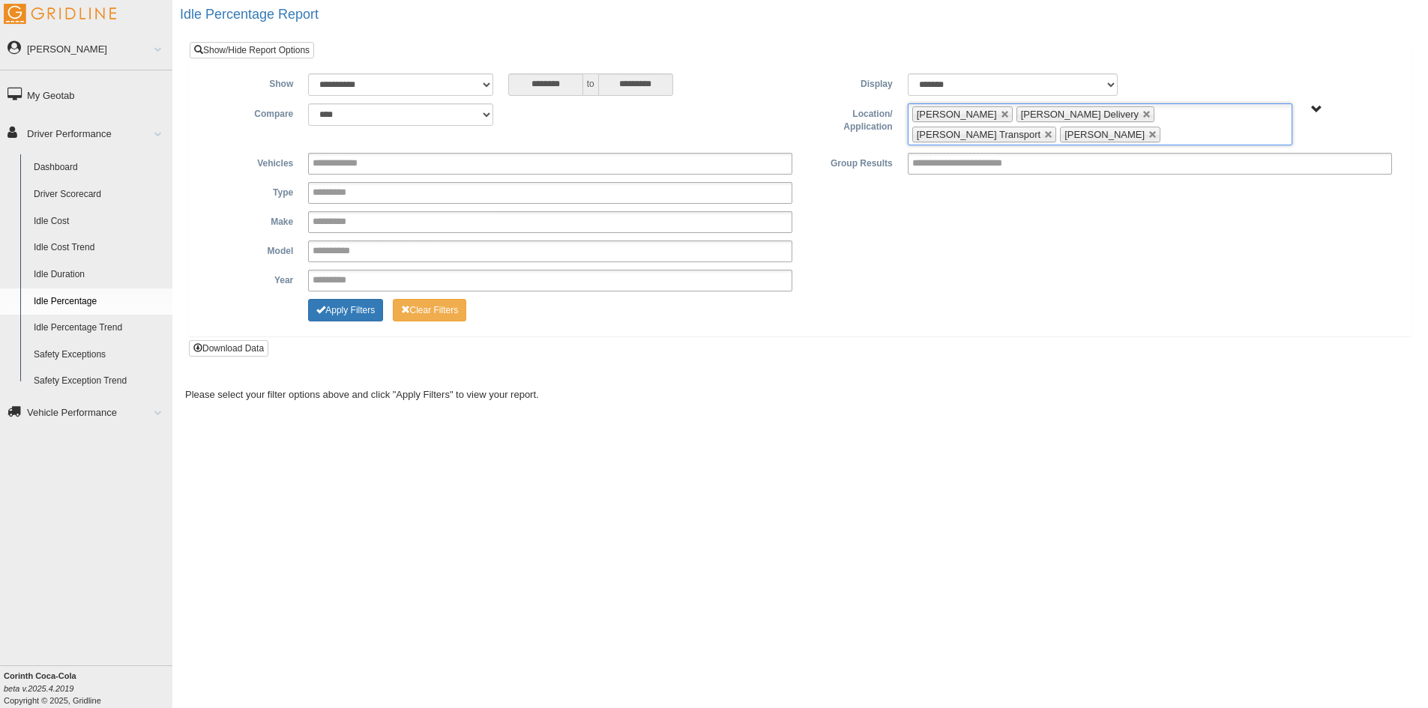
click at [1183, 125] on input "text" at bounding box center [1173, 134] width 19 height 19
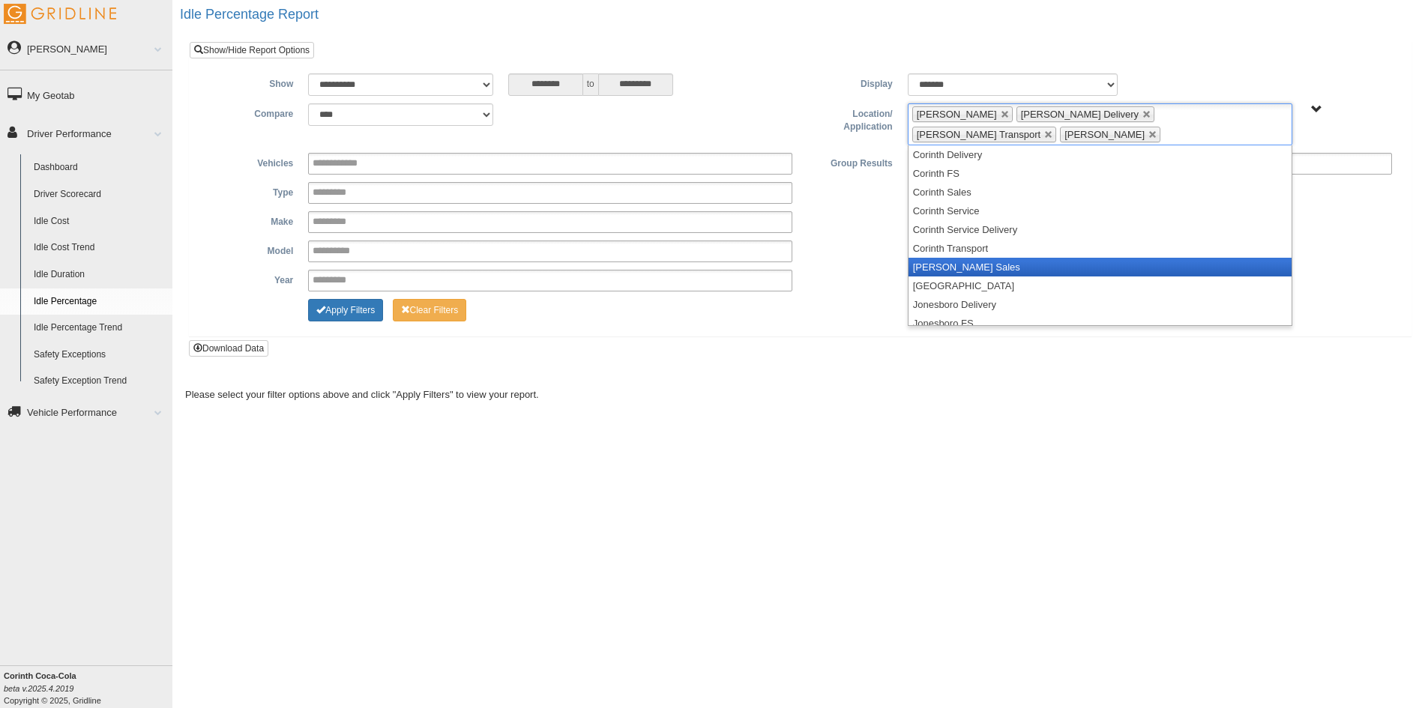
scroll to position [150, 0]
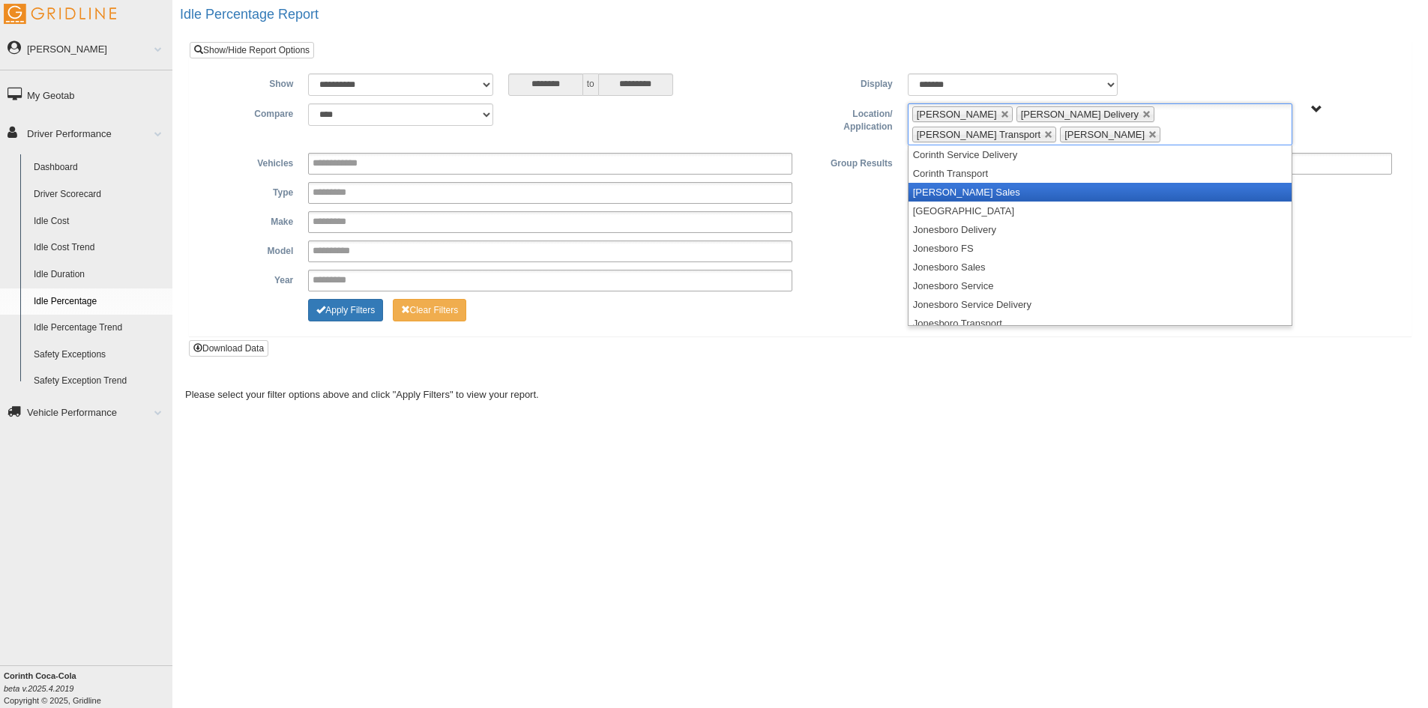
click at [1004, 183] on li "[PERSON_NAME] Sales" at bounding box center [1100, 192] width 383 height 19
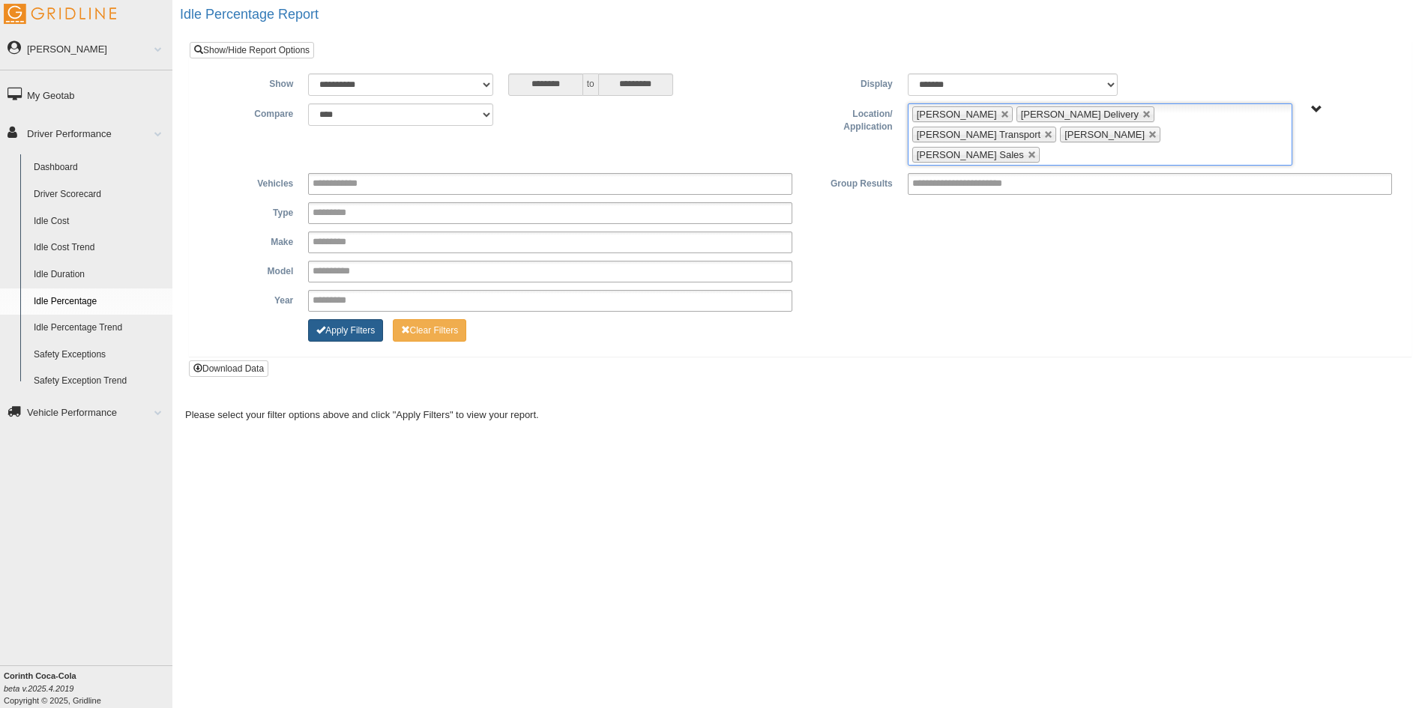
click at [354, 319] on button "Apply Filters" at bounding box center [345, 330] width 75 height 22
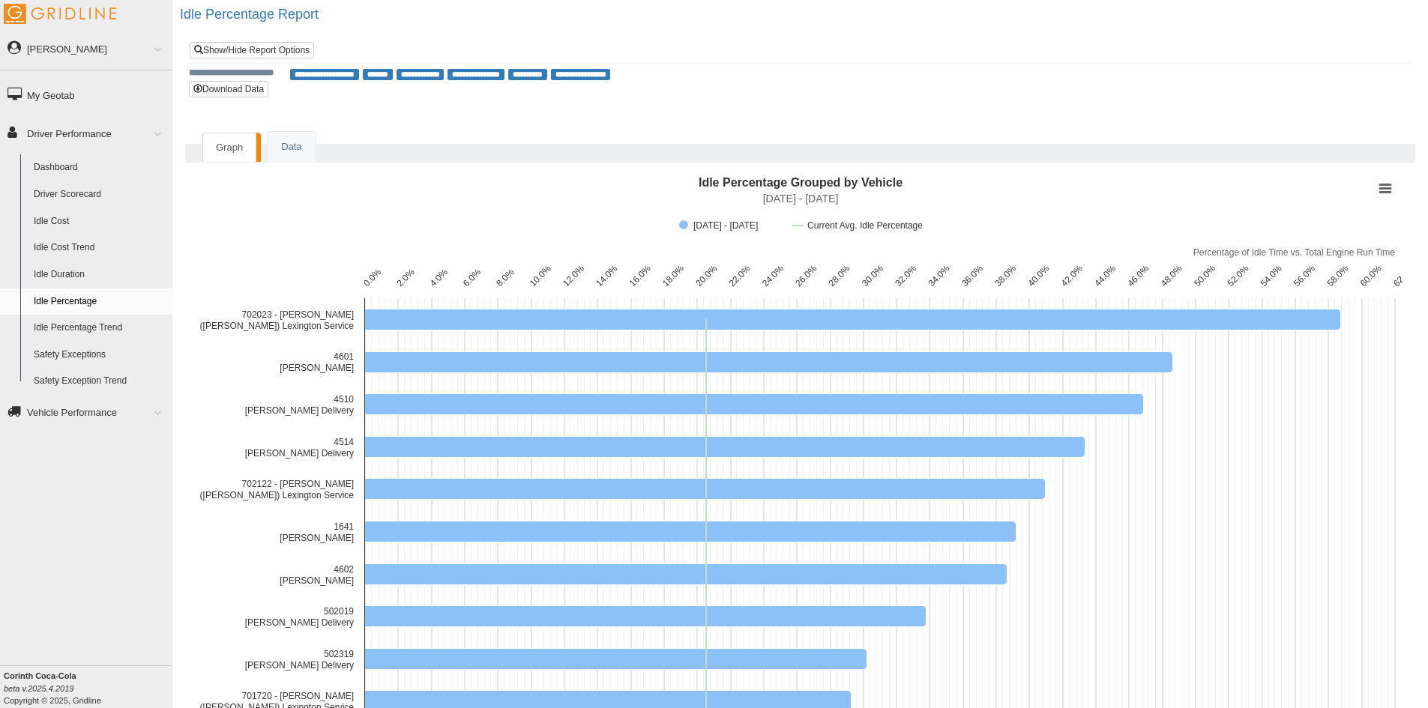
click at [74, 196] on link "Driver Scorecard" at bounding box center [99, 194] width 145 height 27
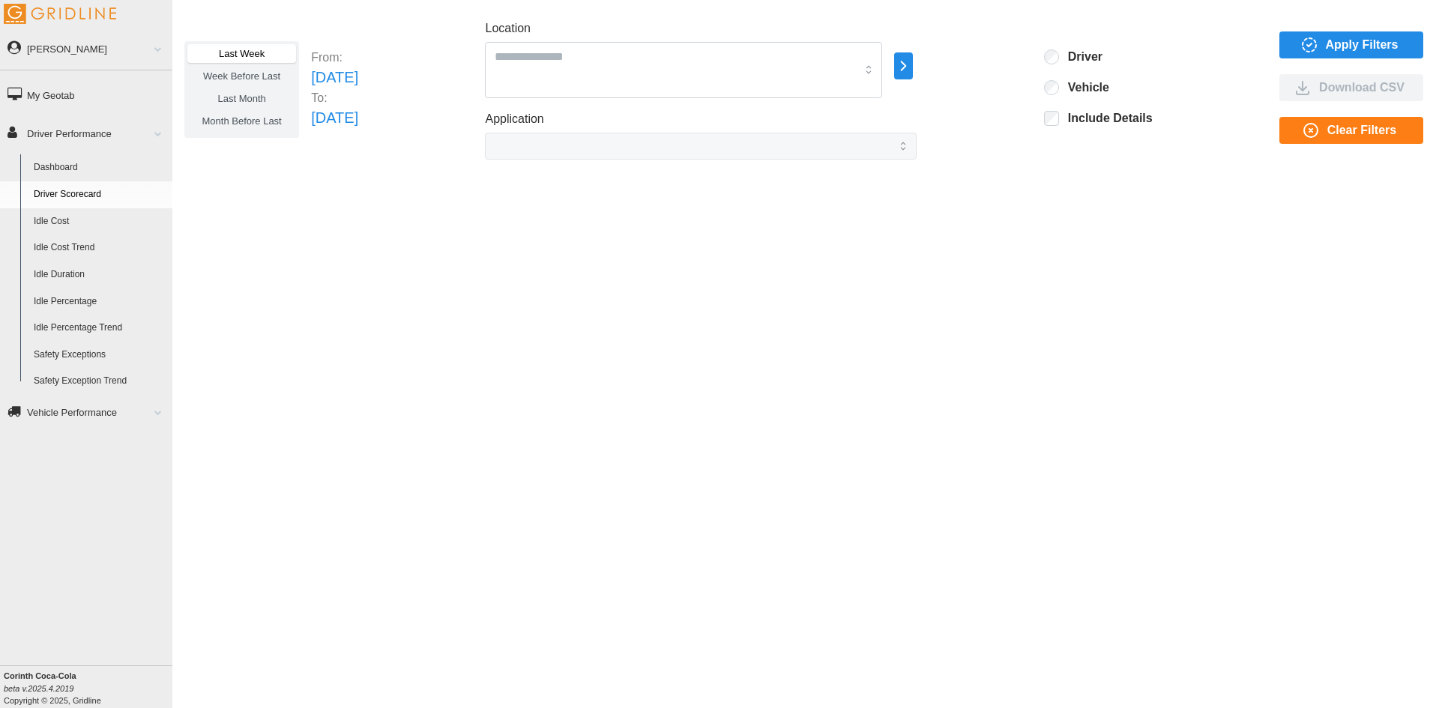
click at [1350, 48] on span "Apply Filters" at bounding box center [1362, 44] width 73 height 25
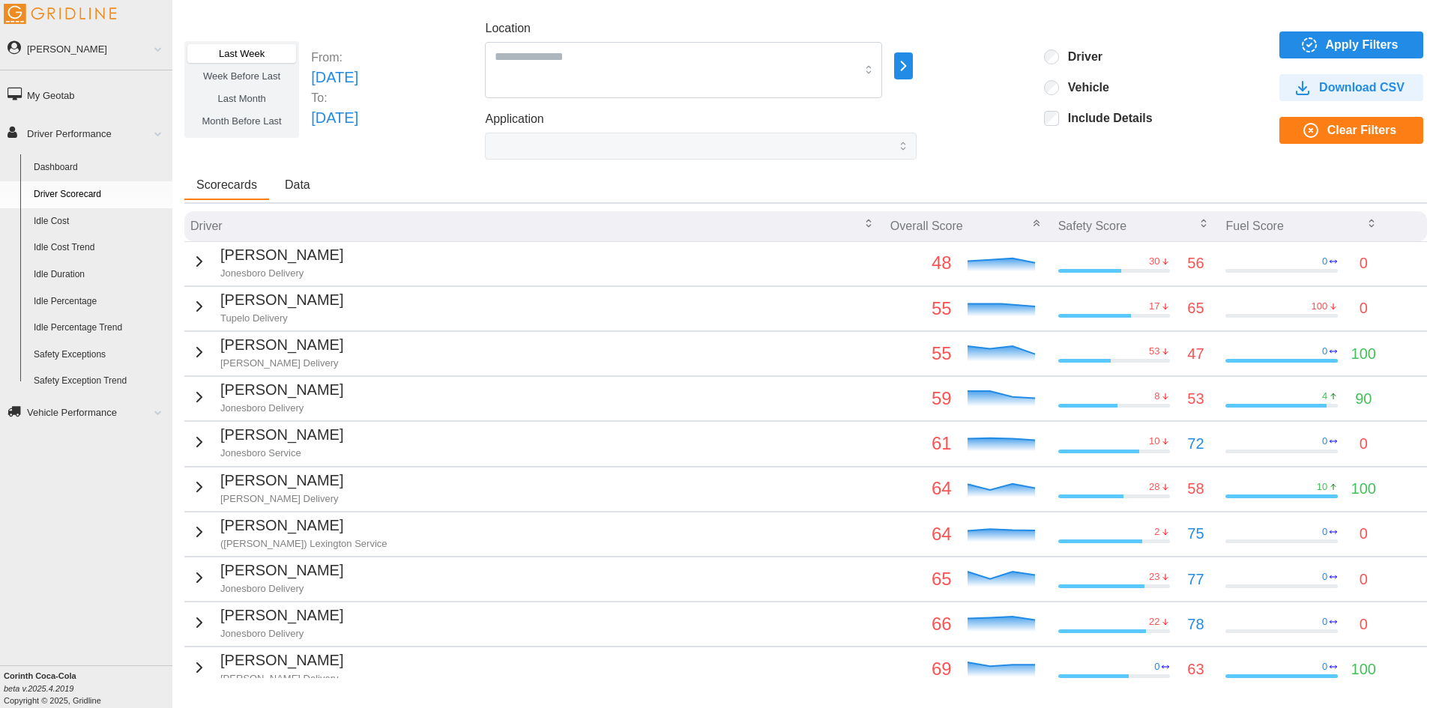
click at [257, 97] on span "Last Month" at bounding box center [241, 98] width 48 height 11
click at [1353, 45] on span "Apply Filters" at bounding box center [1362, 44] width 73 height 25
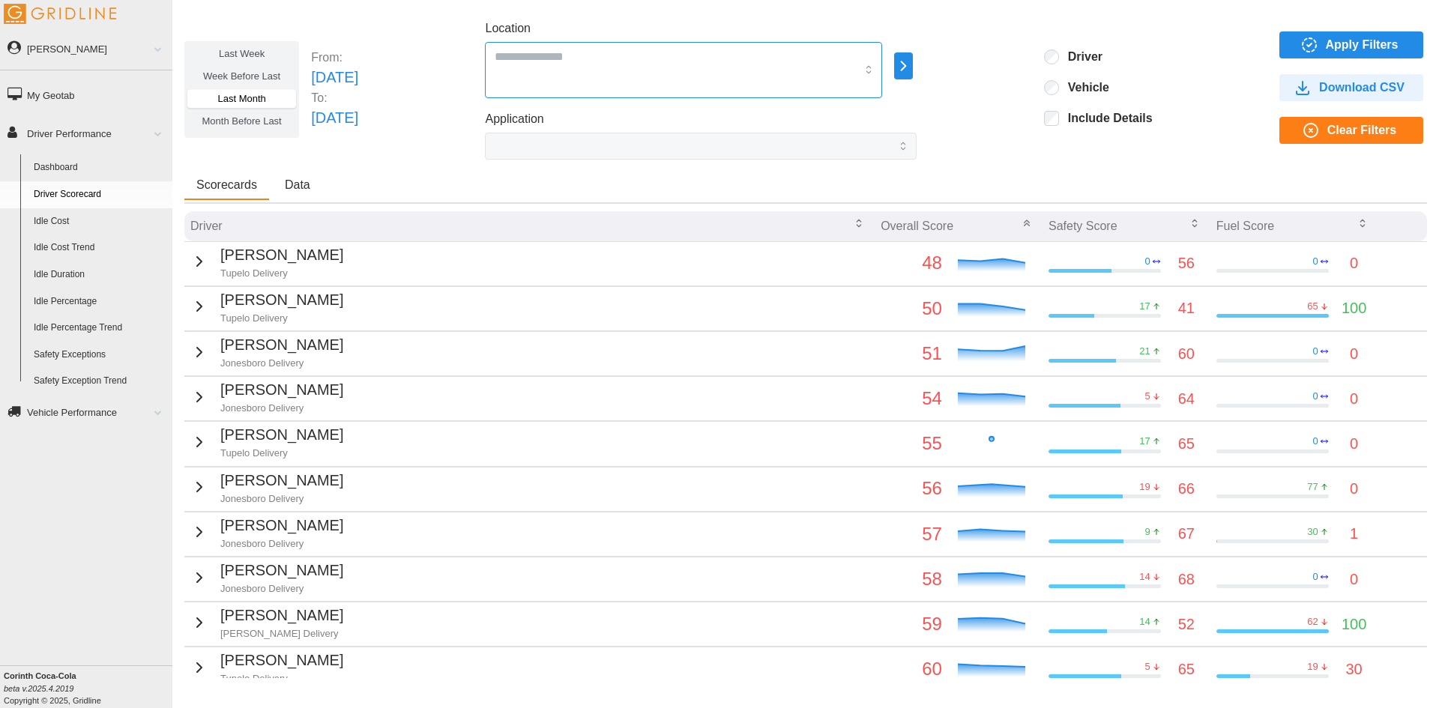
click at [882, 71] on div at bounding box center [683, 70] width 397 height 56
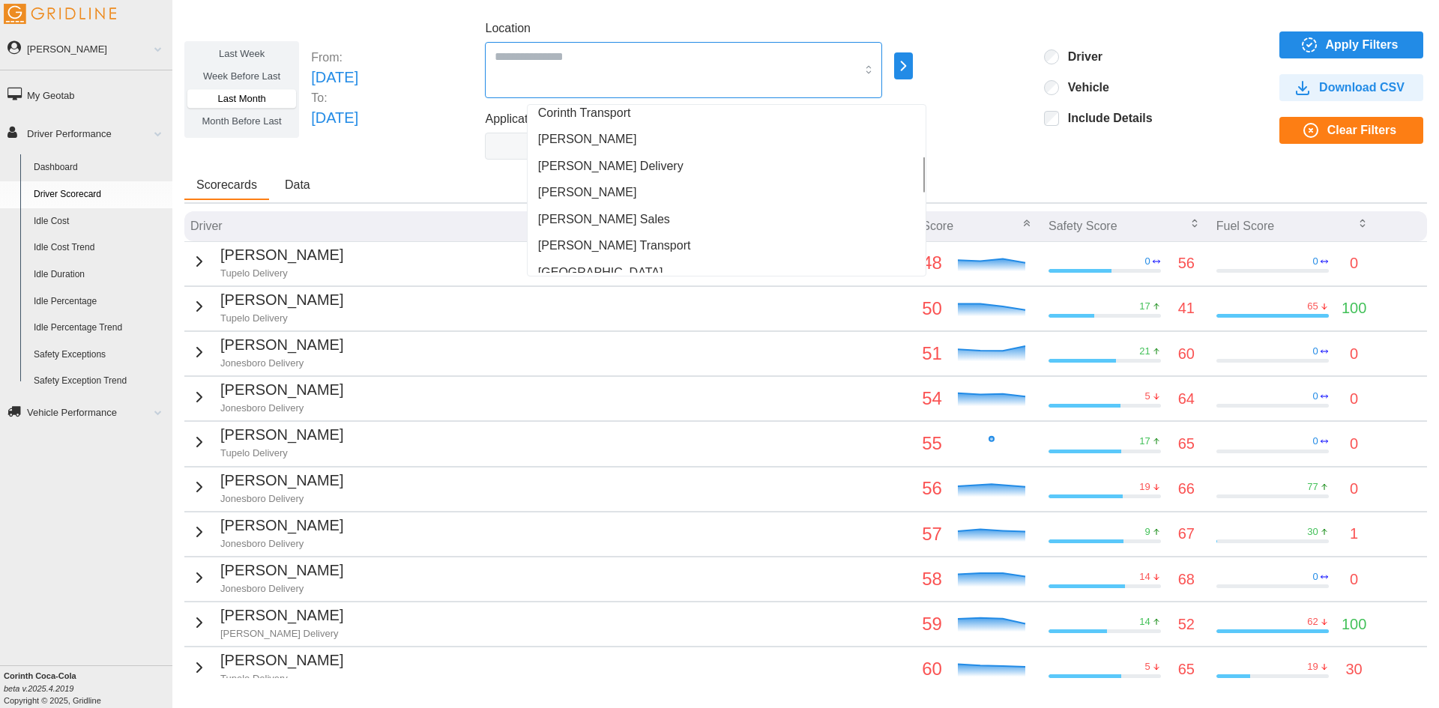
scroll to position [225, 0]
click at [670, 160] on div "[PERSON_NAME]" at bounding box center [727, 162] width 392 height 27
click at [653, 184] on div "[PERSON_NAME] Delivery" at bounding box center [727, 189] width 392 height 27
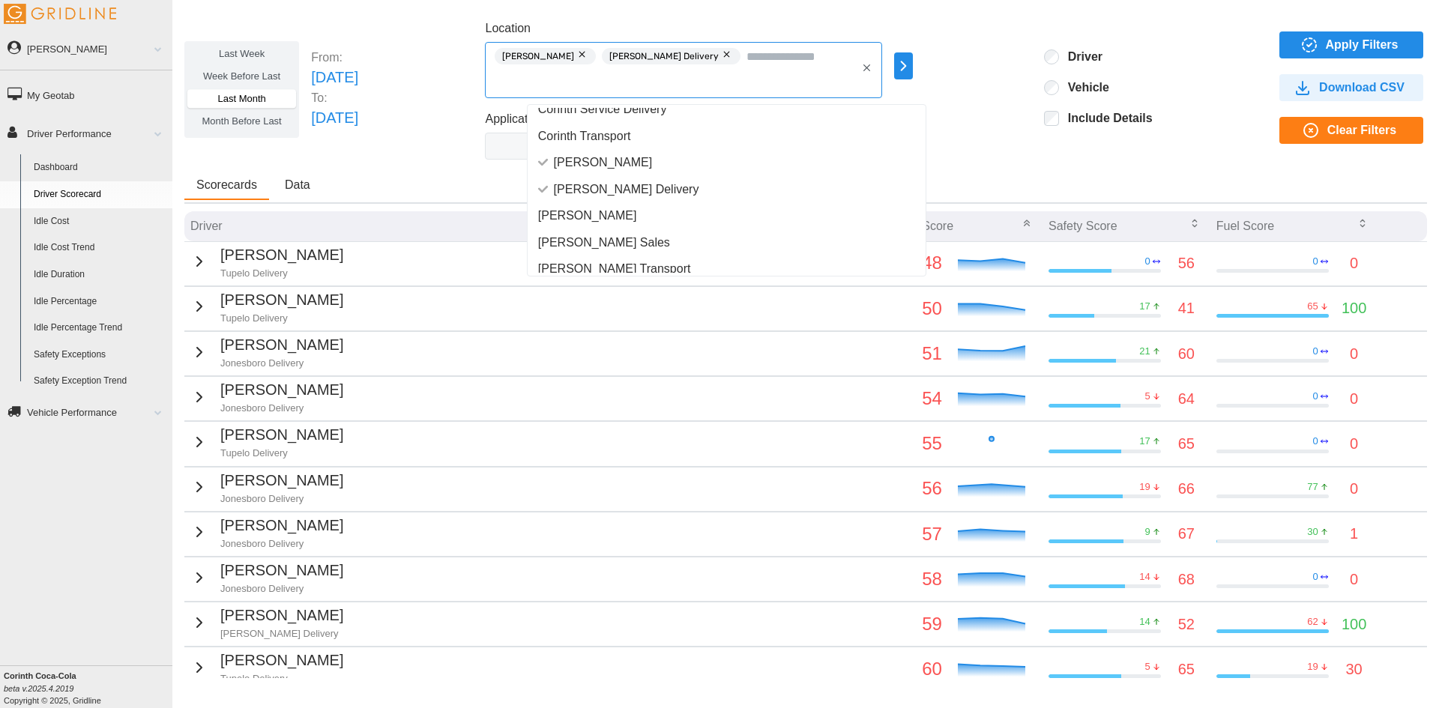
click at [637, 209] on div "[PERSON_NAME]" at bounding box center [727, 215] width 392 height 27
click at [622, 241] on div "[PERSON_NAME] Sales" at bounding box center [727, 242] width 392 height 27
click at [699, 262] on div "[PERSON_NAME] Transport" at bounding box center [727, 269] width 392 height 27
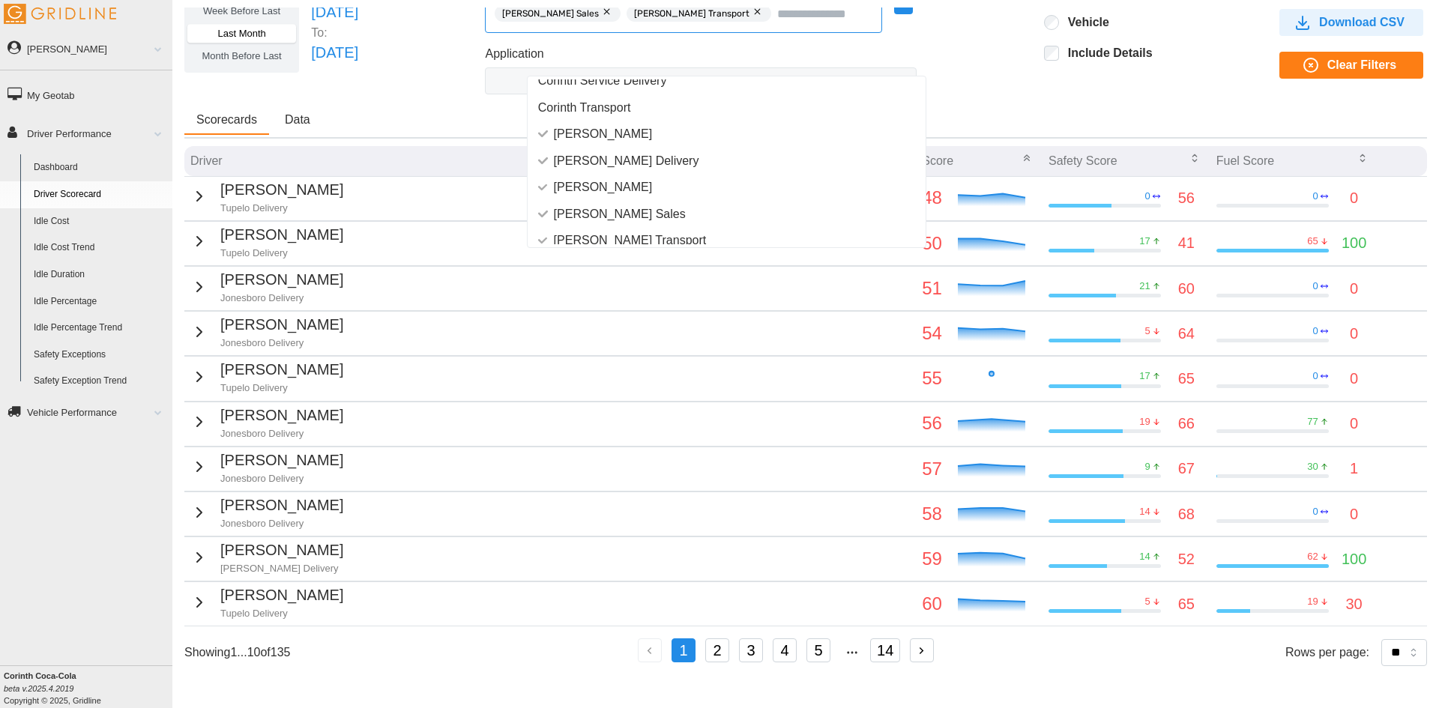
scroll to position [0, 0]
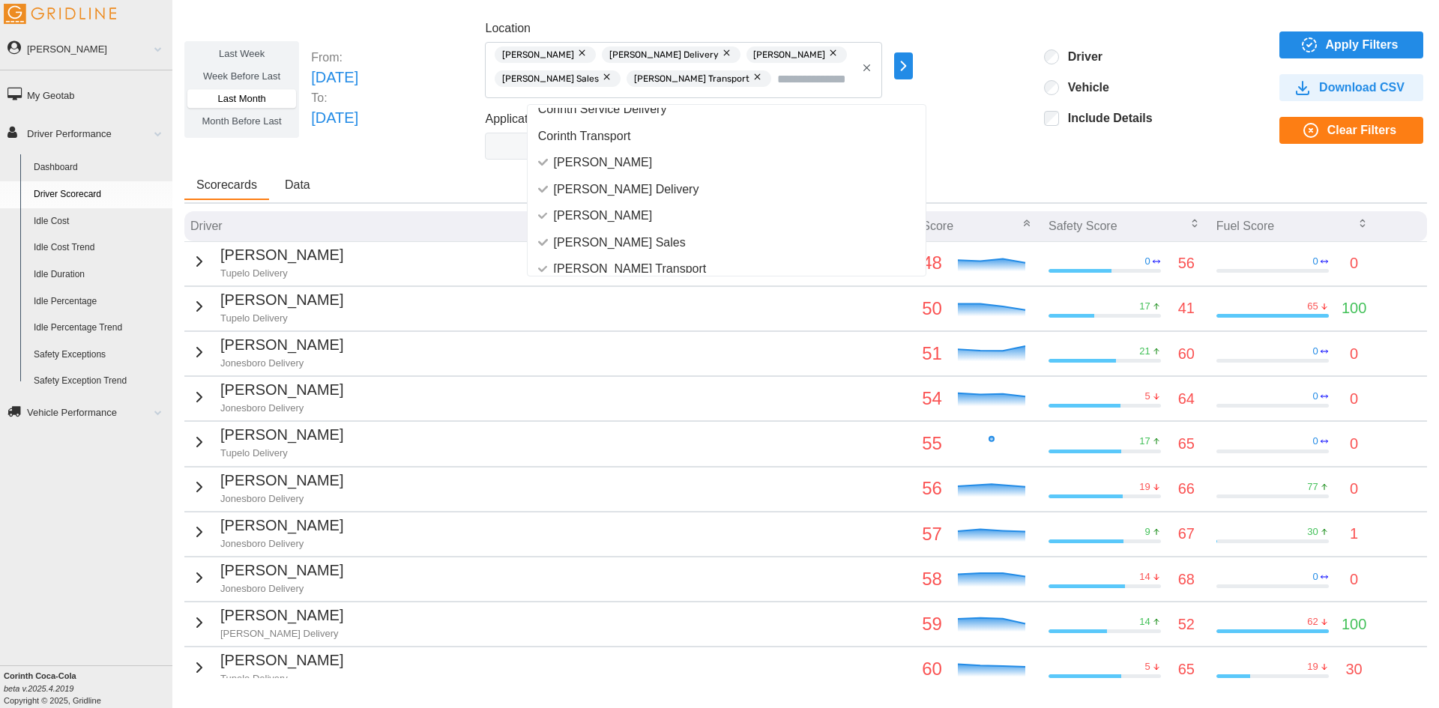
click at [1328, 43] on span "Apply Filters" at bounding box center [1362, 44] width 73 height 25
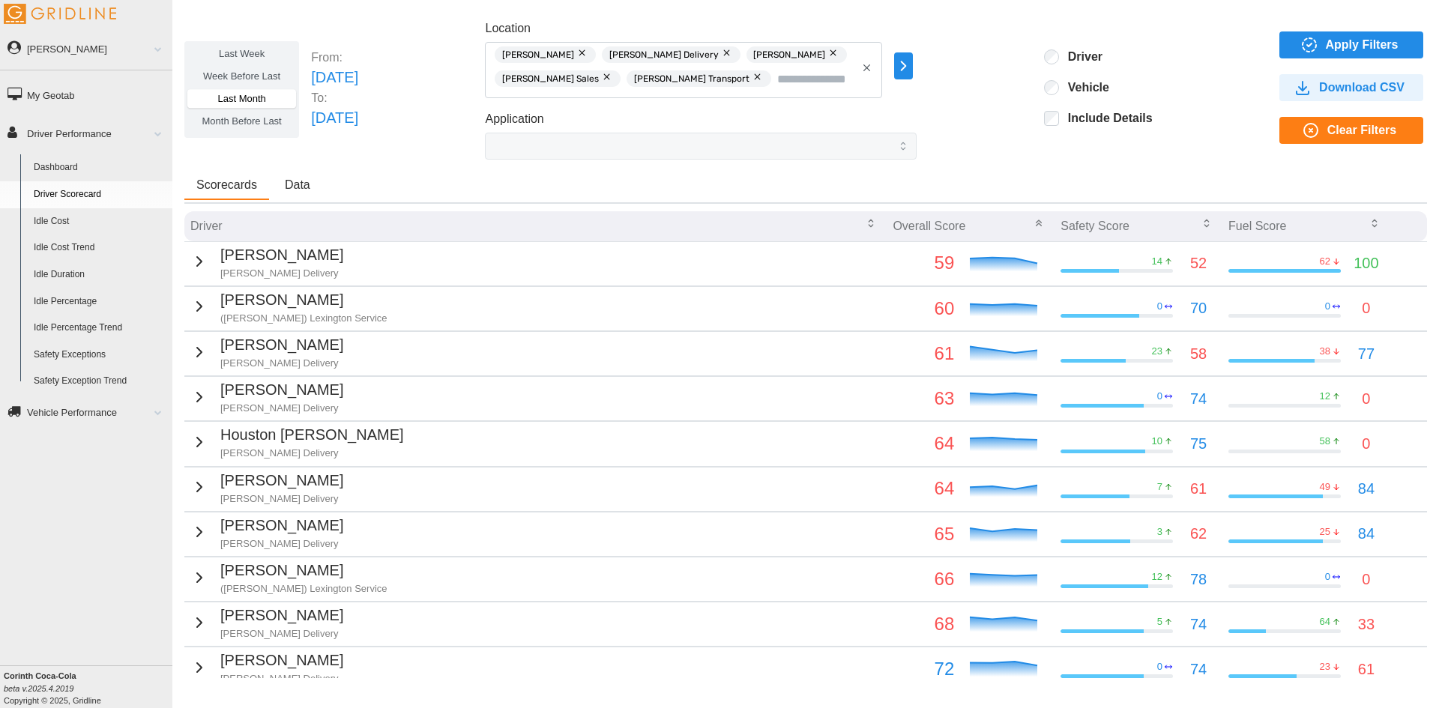
click at [526, 270] on td "[PERSON_NAME] Delivery" at bounding box center [535, 263] width 702 height 44
click at [196, 255] on icon "button" at bounding box center [199, 262] width 18 height 18
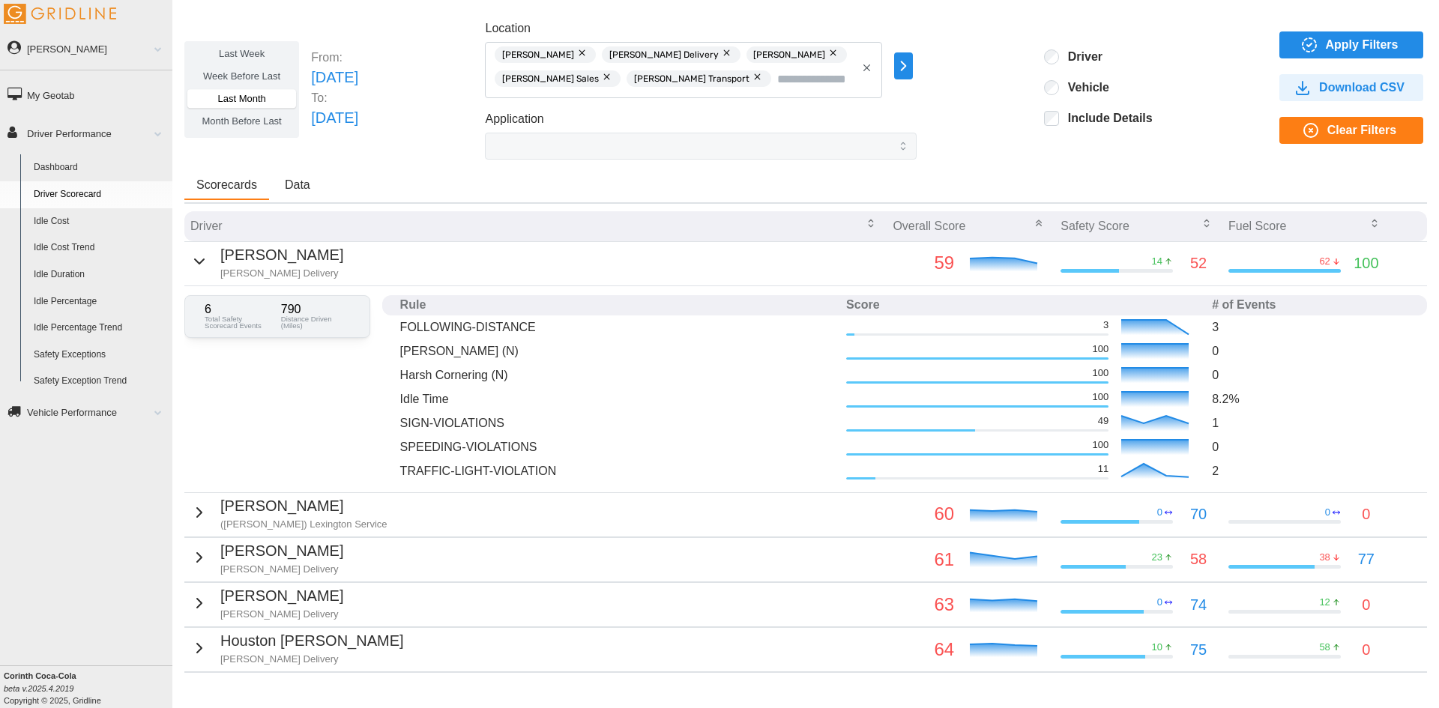
click at [370, 559] on td "[PERSON_NAME] Delivery" at bounding box center [535, 560] width 702 height 44
click at [285, 597] on p "[PERSON_NAME]" at bounding box center [281, 596] width 123 height 23
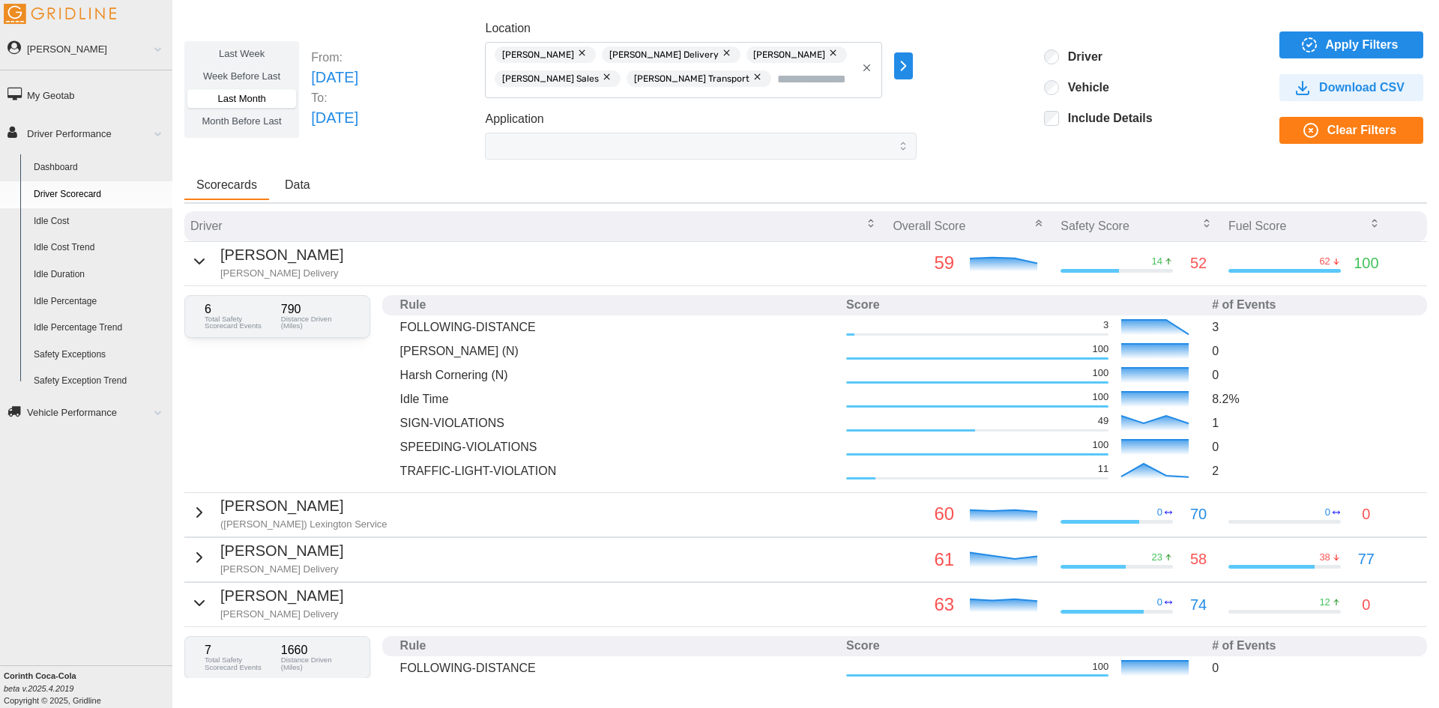
click at [203, 258] on div "[PERSON_NAME] Delivery" at bounding box center [266, 262] width 153 height 37
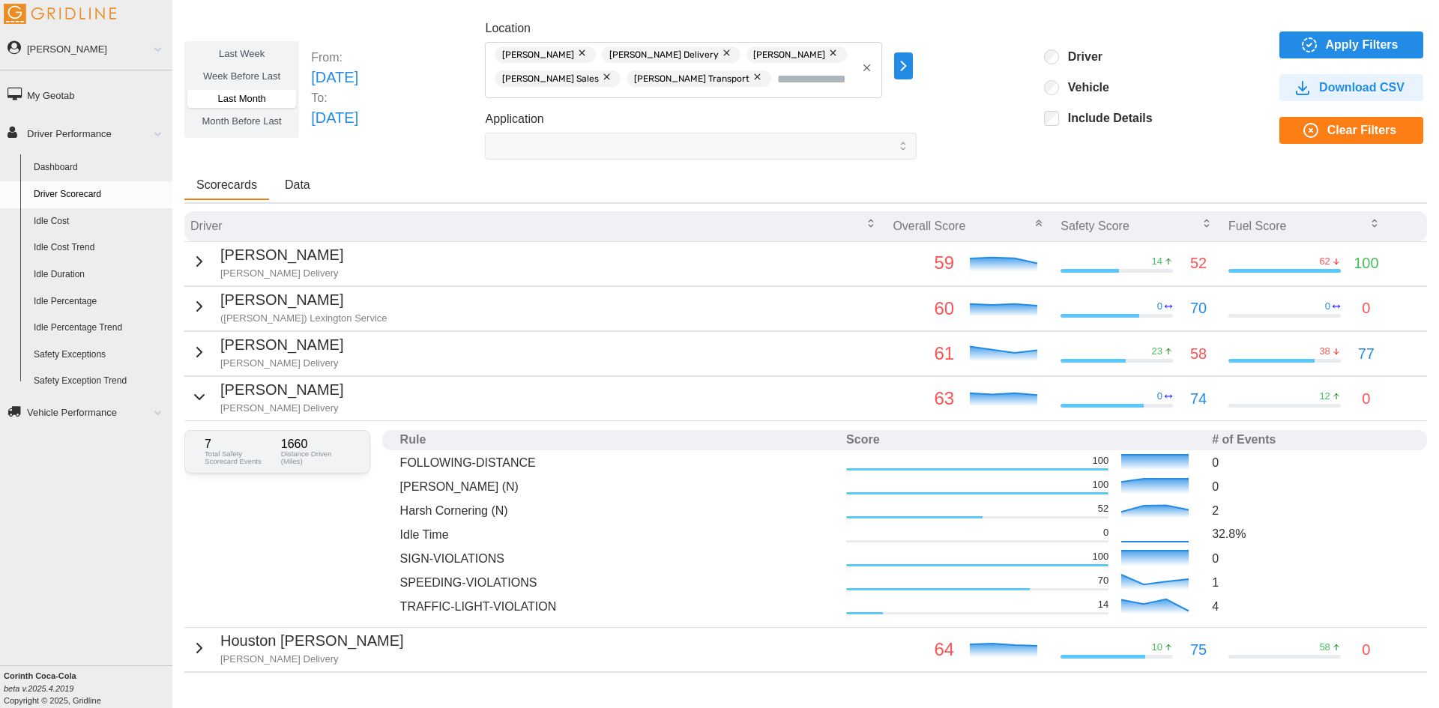
click at [202, 394] on icon "button" at bounding box center [199, 397] width 18 height 18
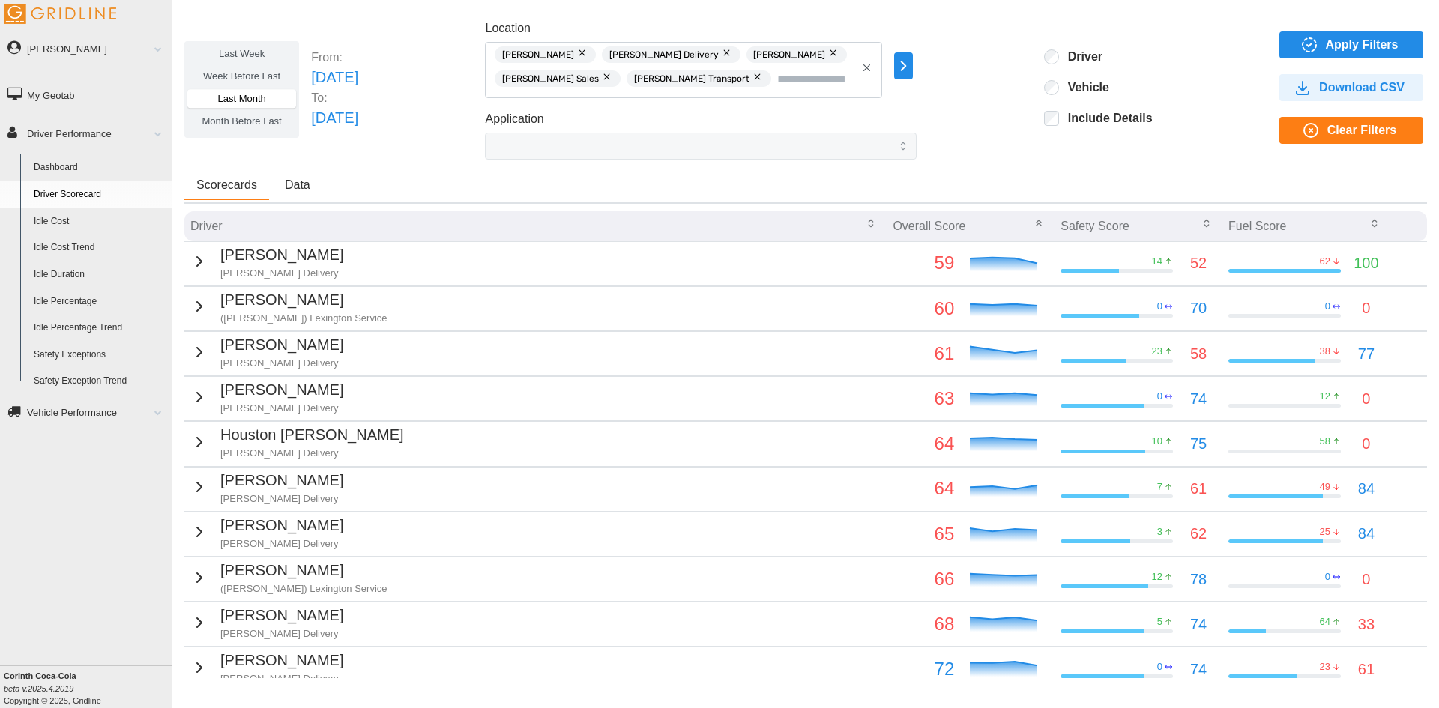
click at [205, 438] on div "Houston [PERSON_NAME] [PERSON_NAME] Delivery" at bounding box center [297, 442] width 214 height 37
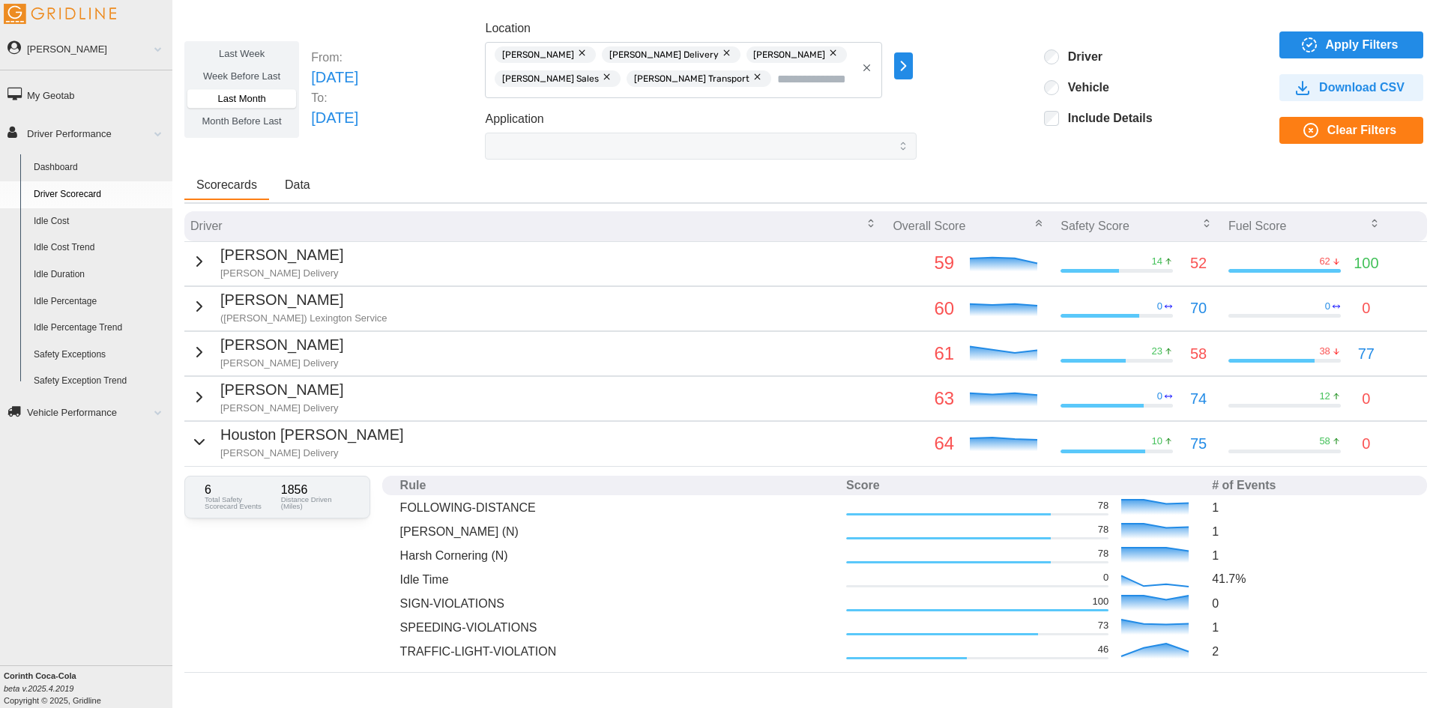
click at [201, 436] on icon "button" at bounding box center [199, 442] width 18 height 18
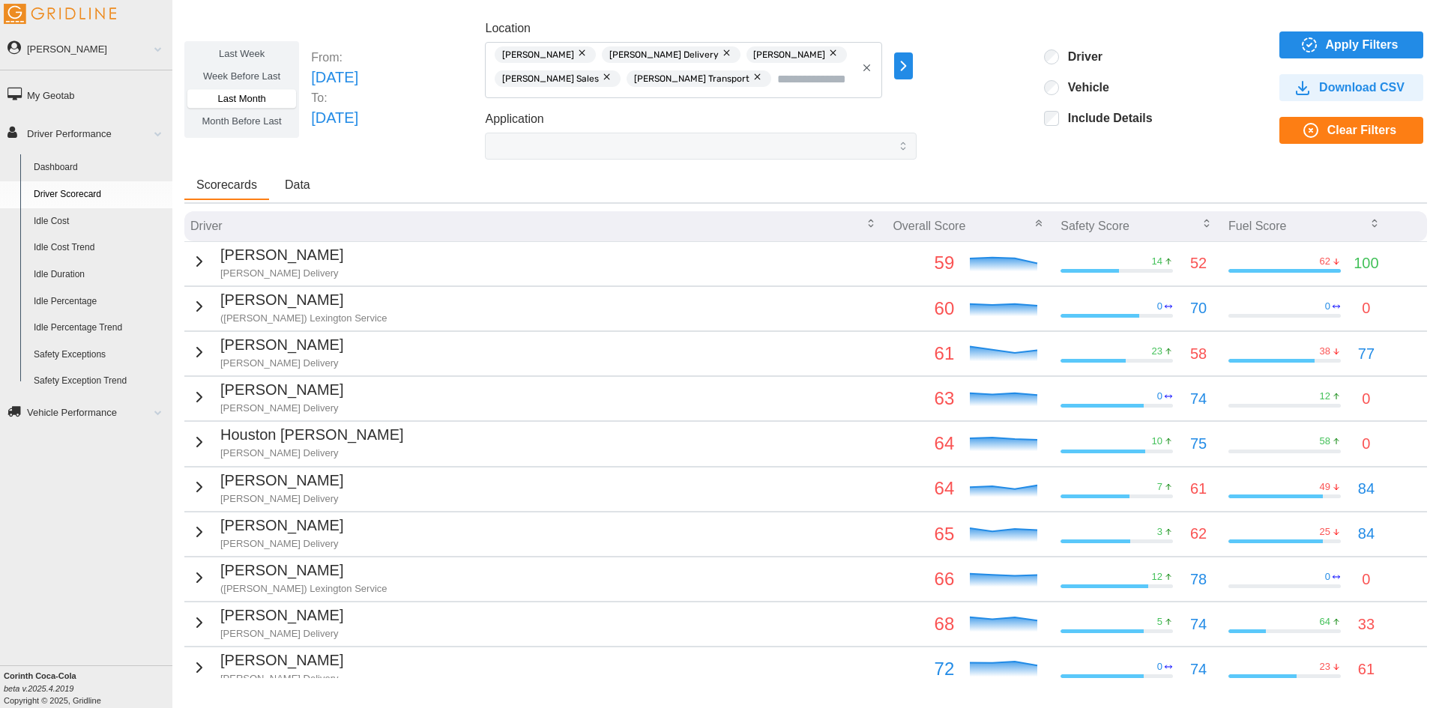
click at [202, 484] on icon "button" at bounding box center [199, 487] width 18 height 18
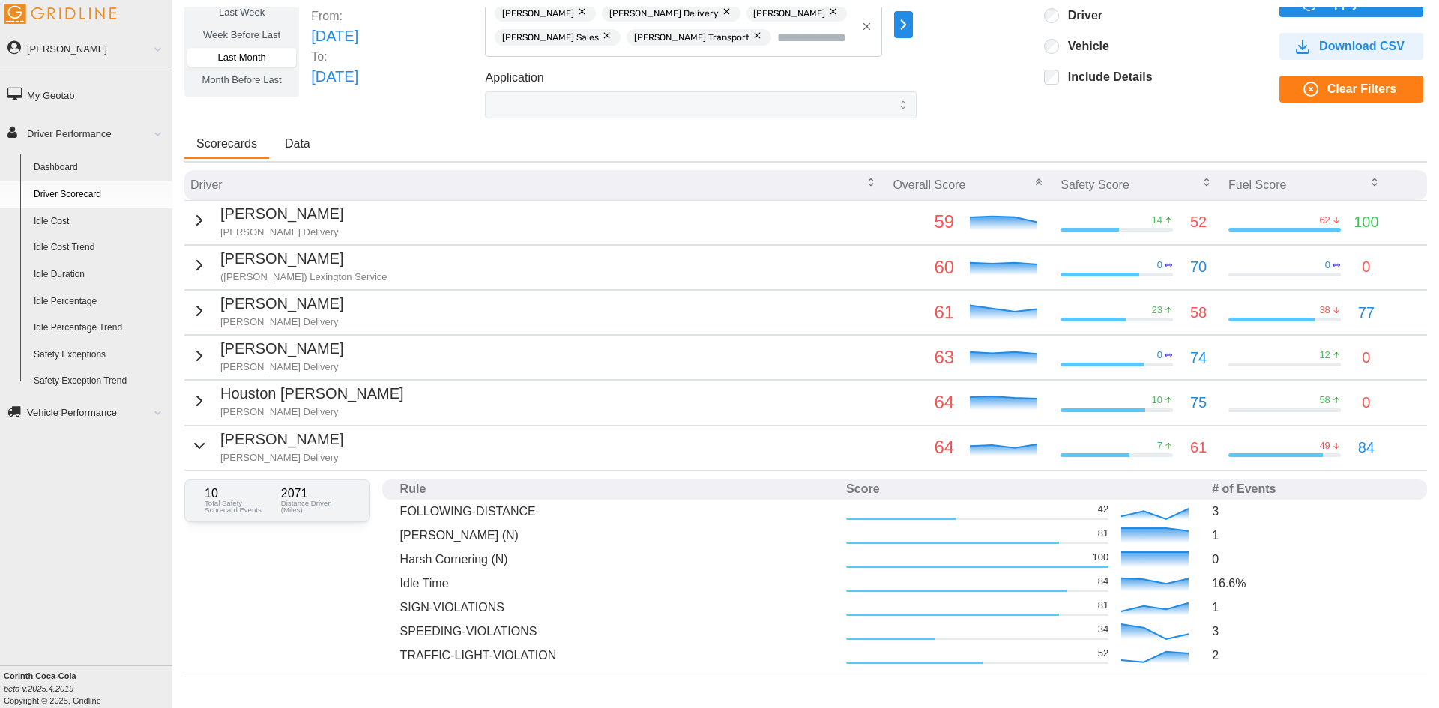
scroll to position [75, 0]
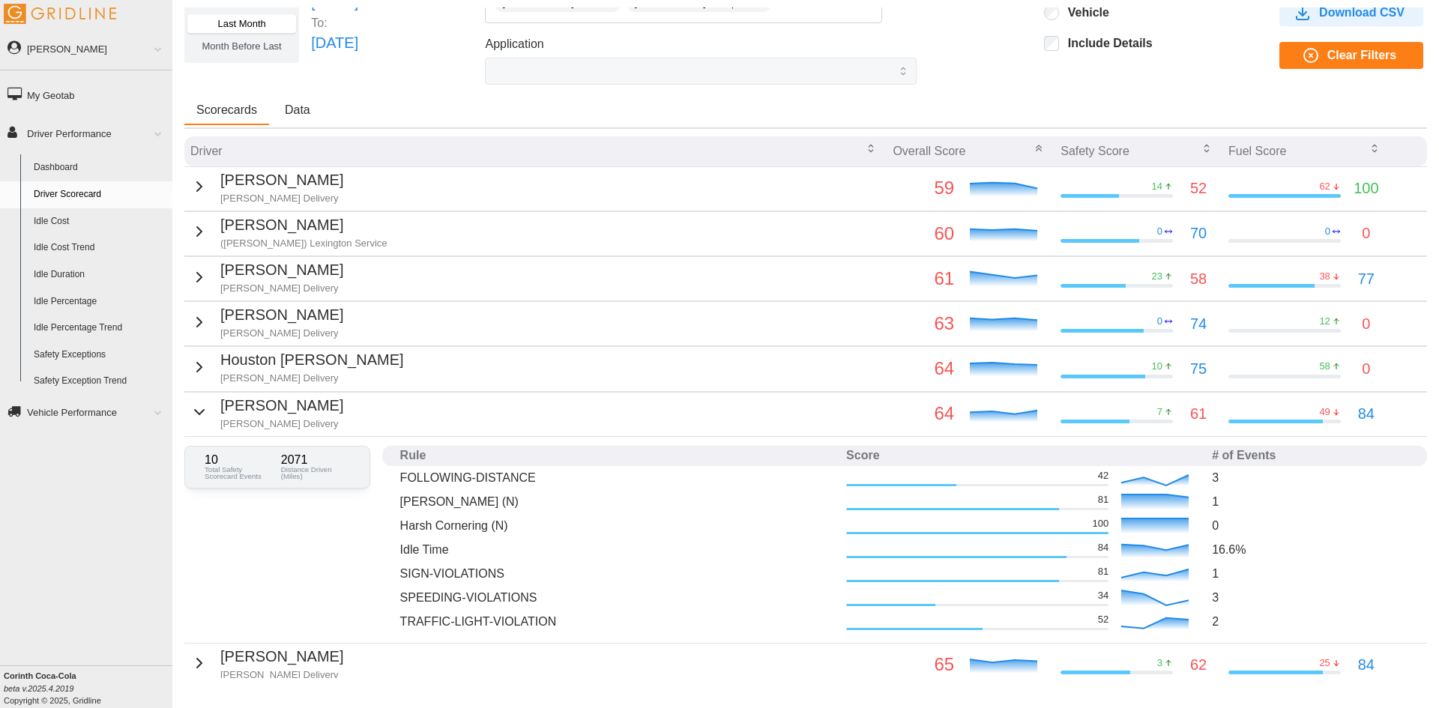
click at [190, 403] on icon "button" at bounding box center [199, 412] width 18 height 18
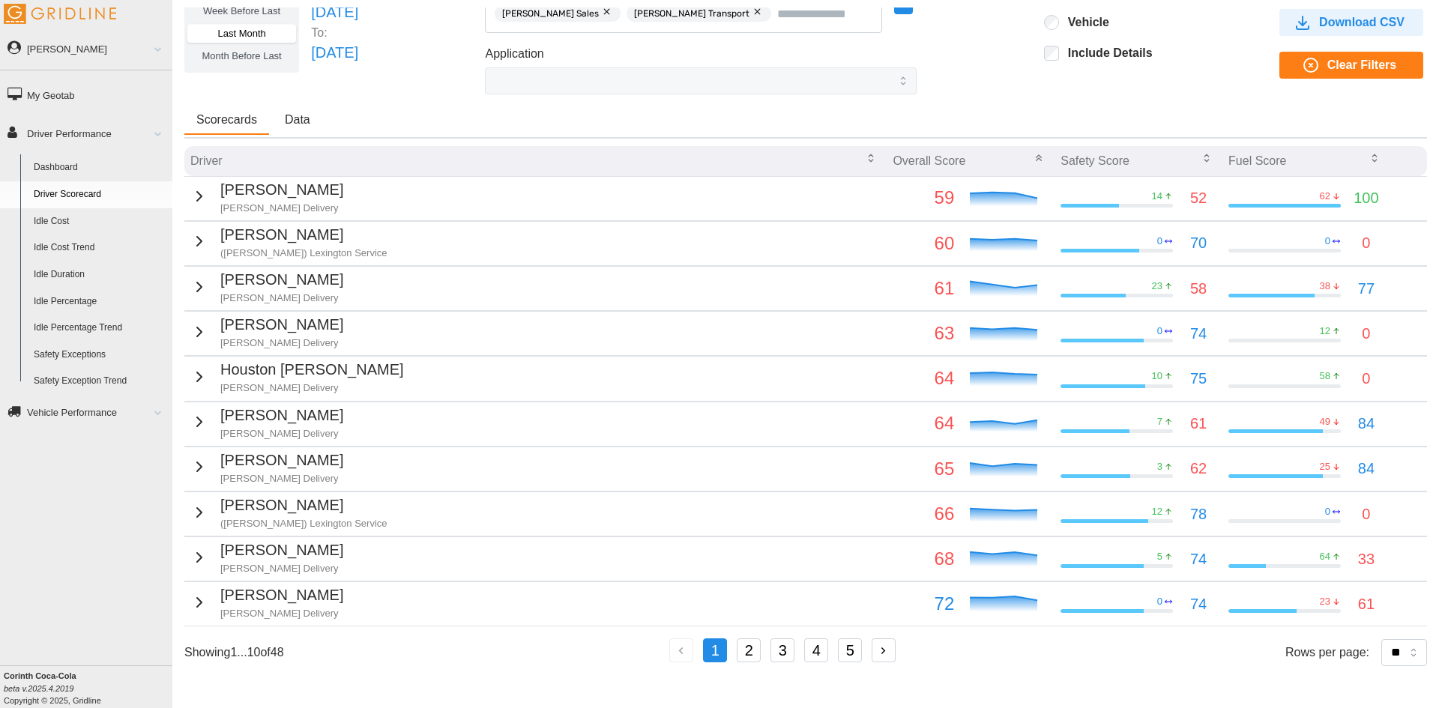
click at [220, 451] on p "[PERSON_NAME]" at bounding box center [281, 460] width 123 height 23
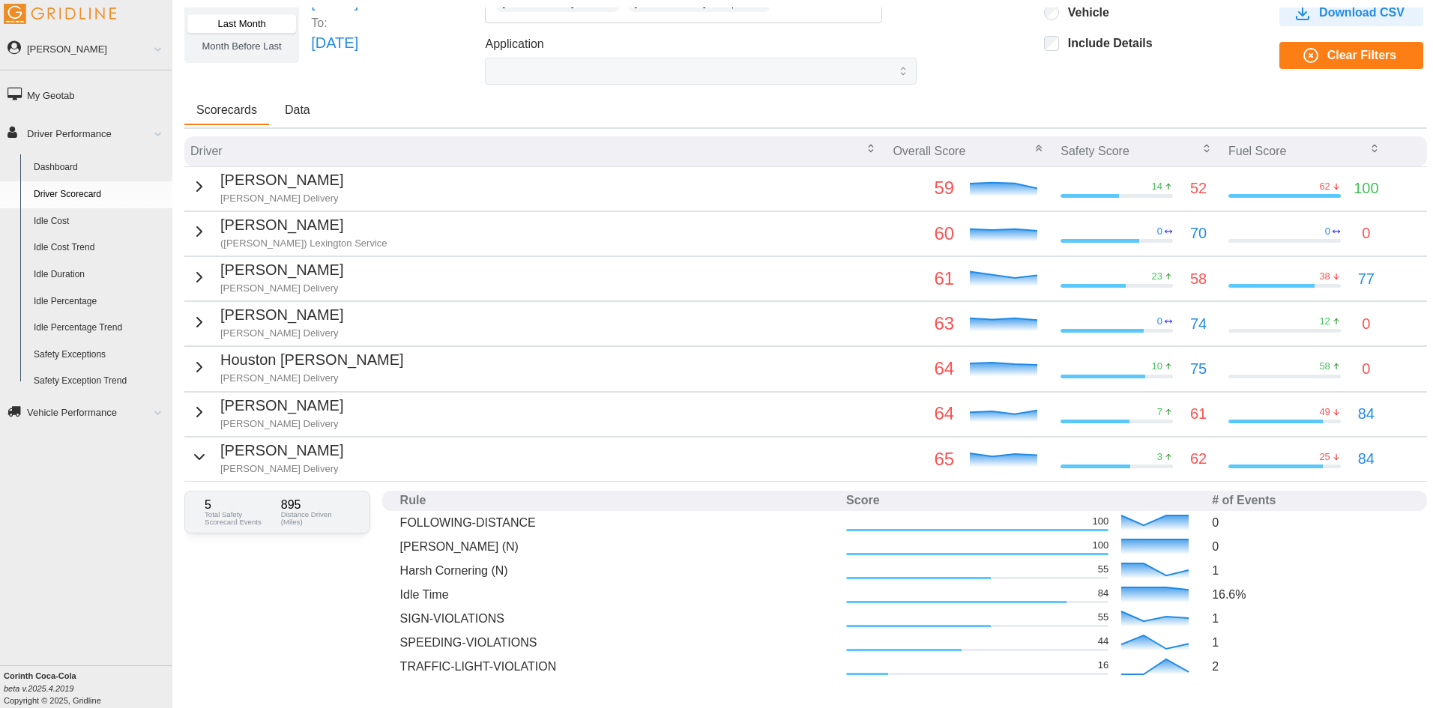
click at [232, 412] on p "[PERSON_NAME]" at bounding box center [281, 405] width 123 height 23
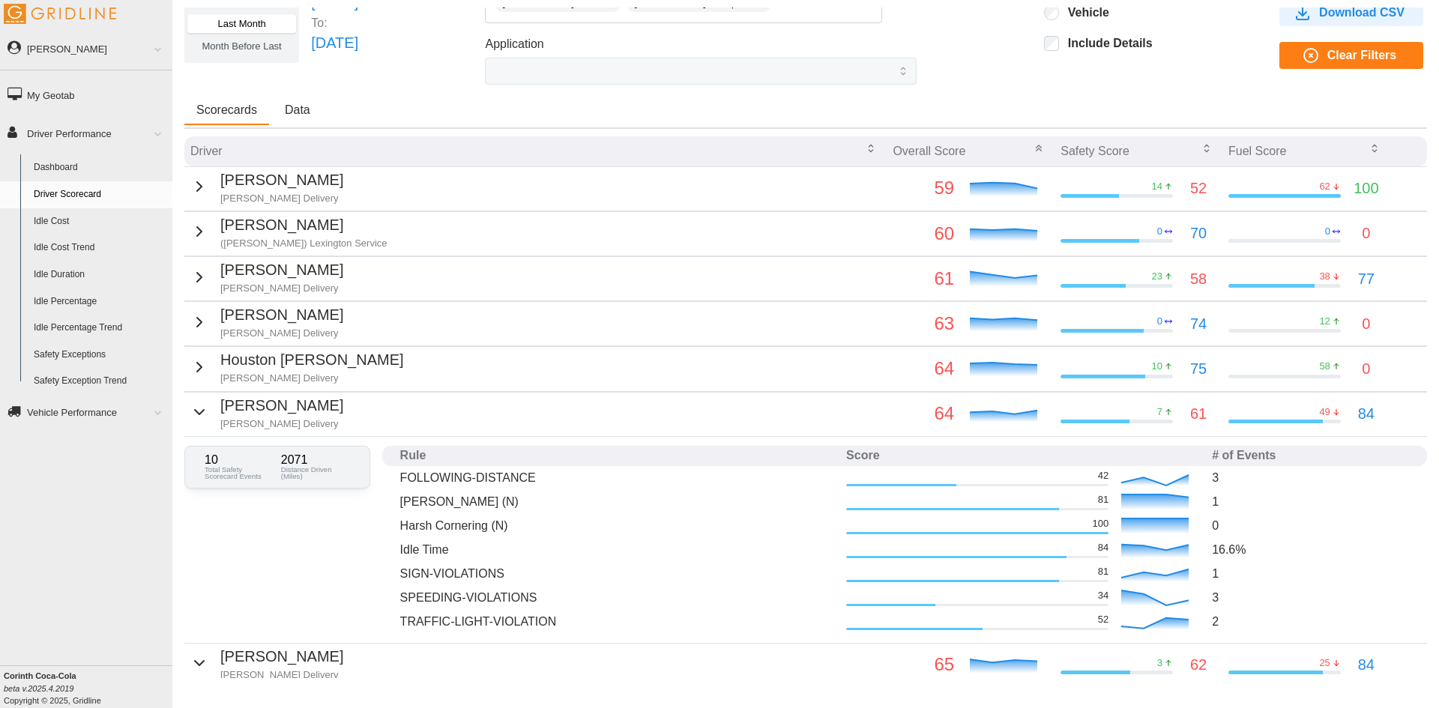
click at [220, 418] on p "[PERSON_NAME] Delivery" at bounding box center [281, 424] width 123 height 13
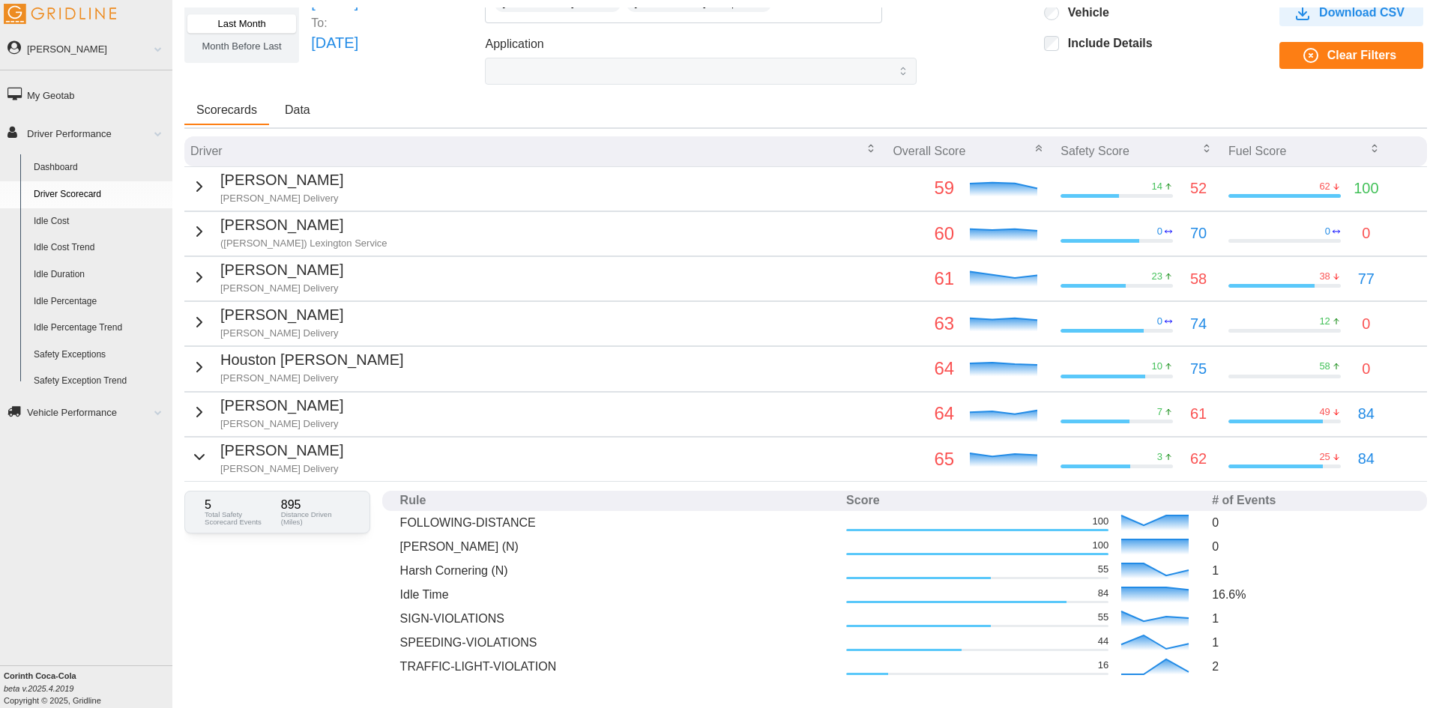
click at [213, 453] on div "[PERSON_NAME] Delivery" at bounding box center [266, 457] width 153 height 37
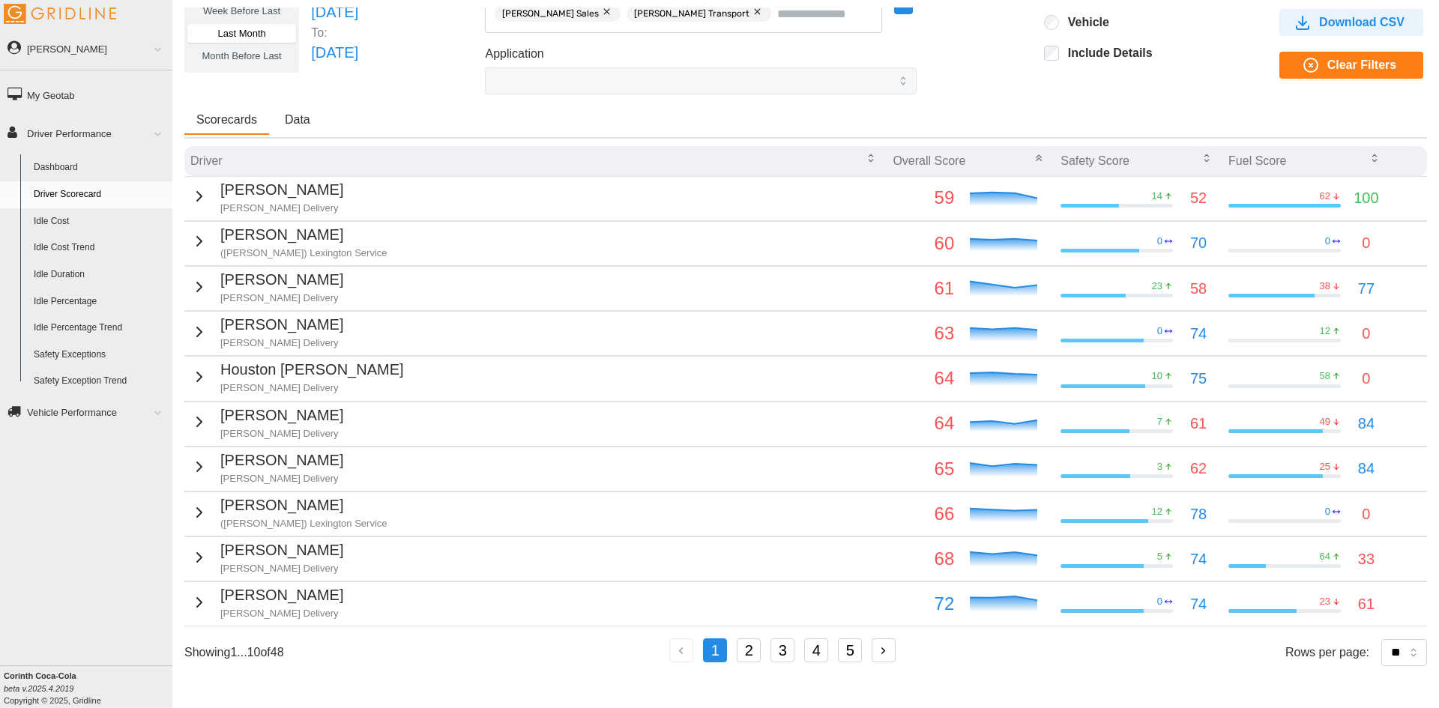
scroll to position [65, 0]
click at [330, 560] on td "[PERSON_NAME] Delivery" at bounding box center [535, 560] width 702 height 44
click at [211, 544] on div "[PERSON_NAME] Delivery" at bounding box center [266, 557] width 153 height 37
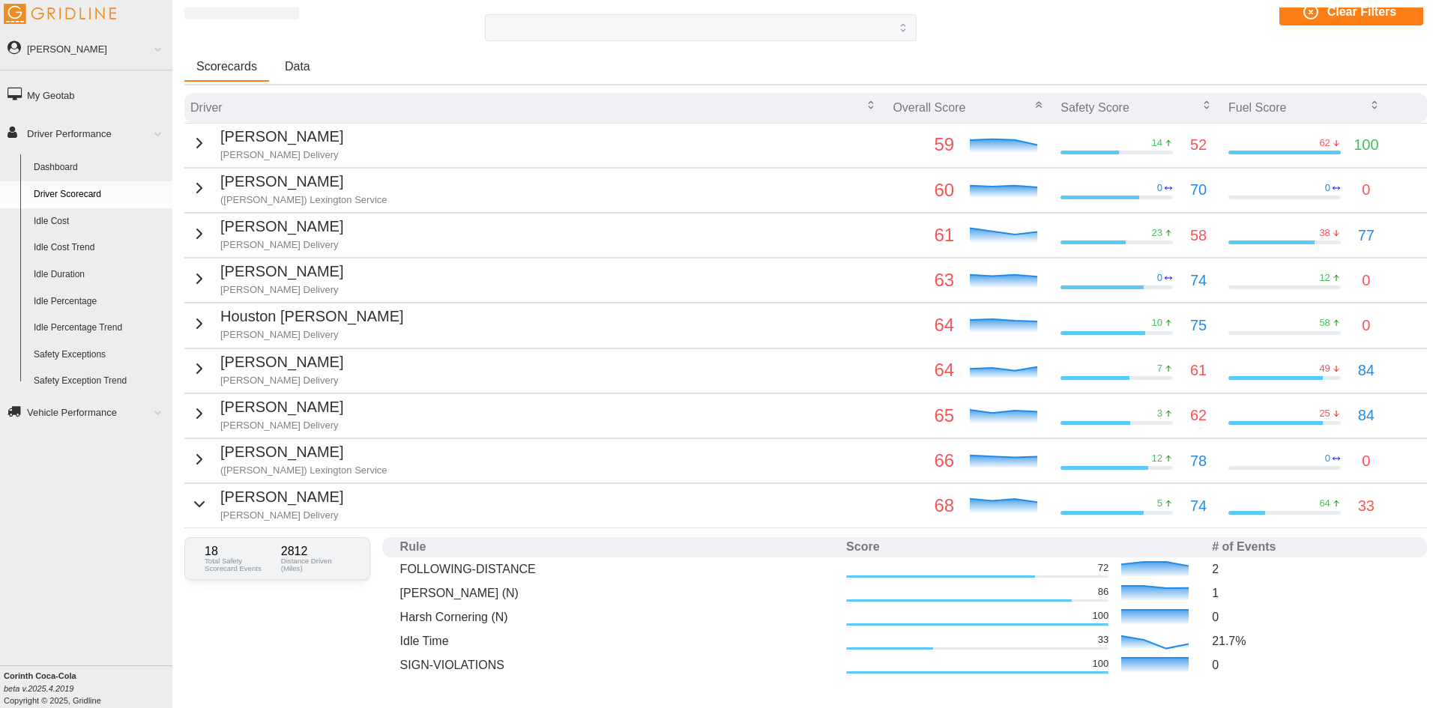
scroll to position [140, 0]
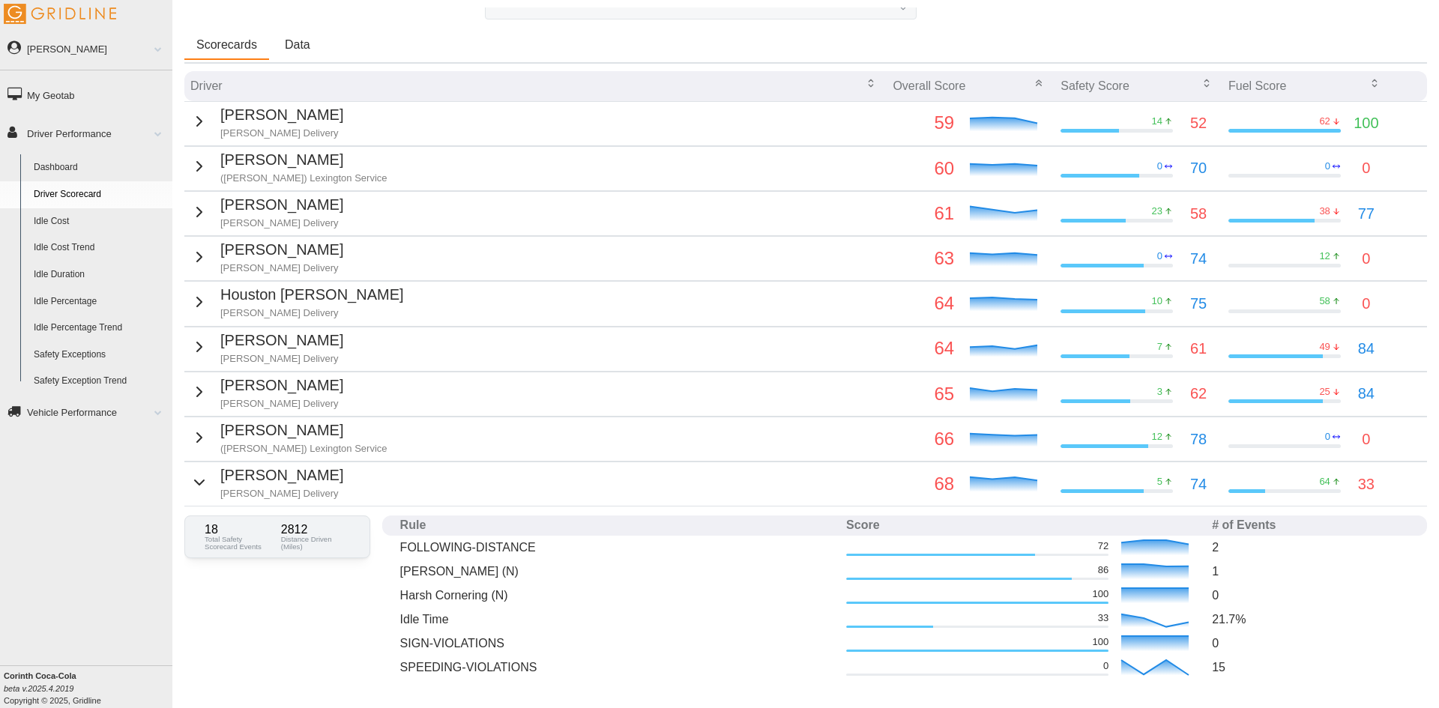
click at [260, 493] on p "[PERSON_NAME] Delivery" at bounding box center [281, 493] width 123 height 13
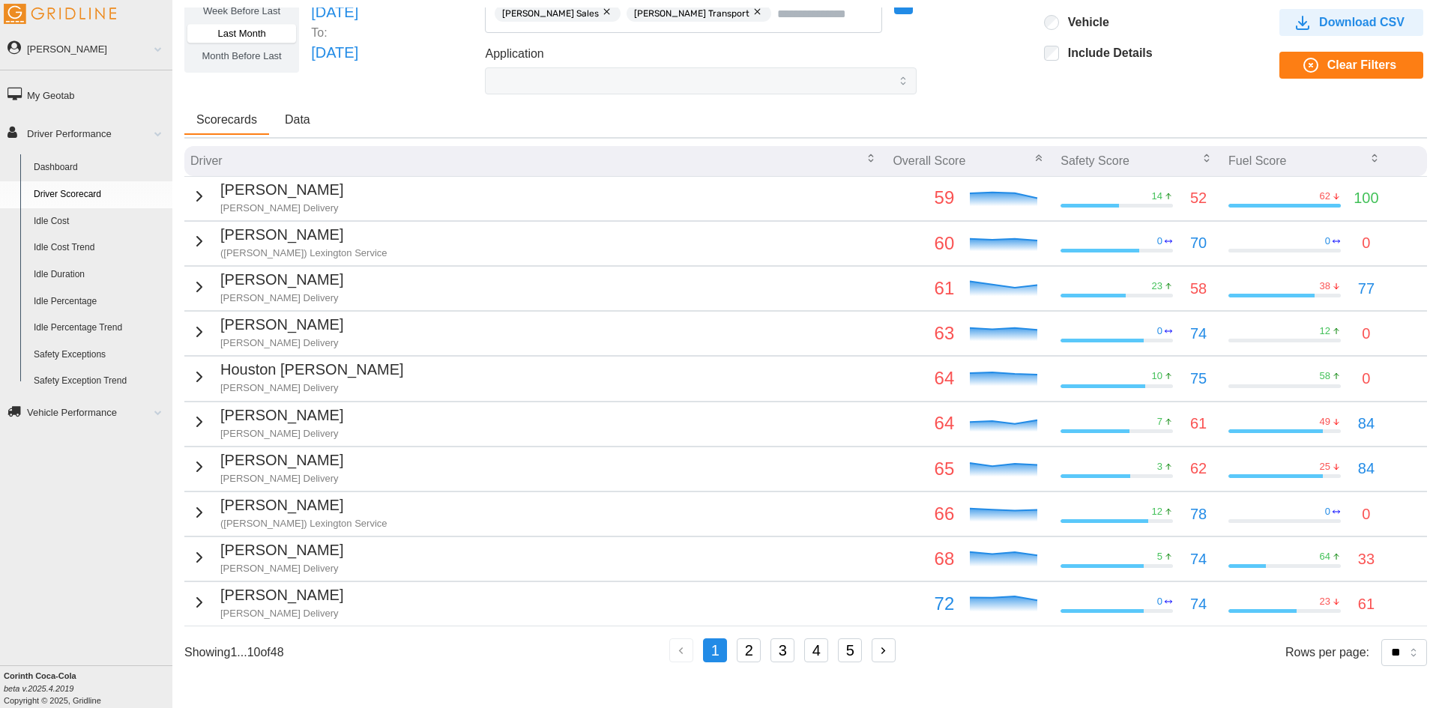
scroll to position [76, 0]
click at [220, 595] on p "[PERSON_NAME]" at bounding box center [281, 595] width 123 height 23
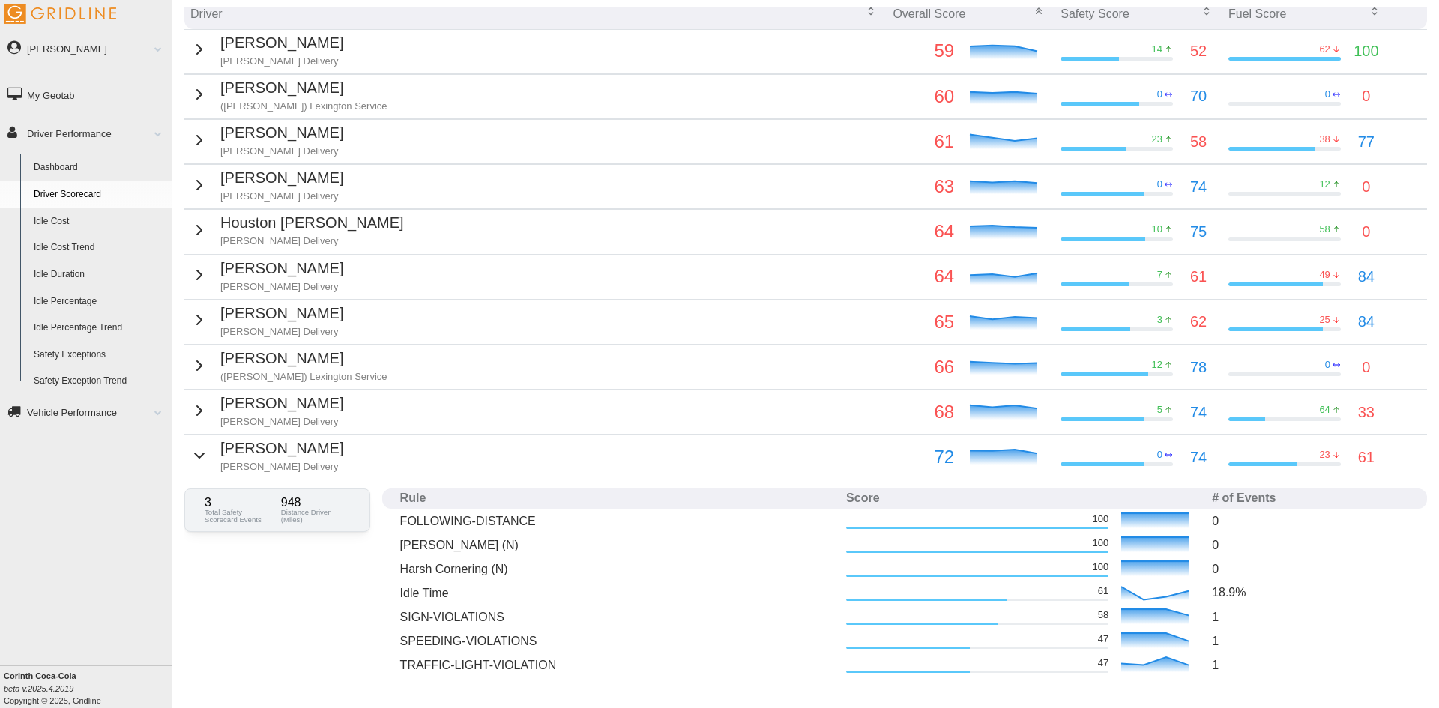
scroll to position [226, 0]
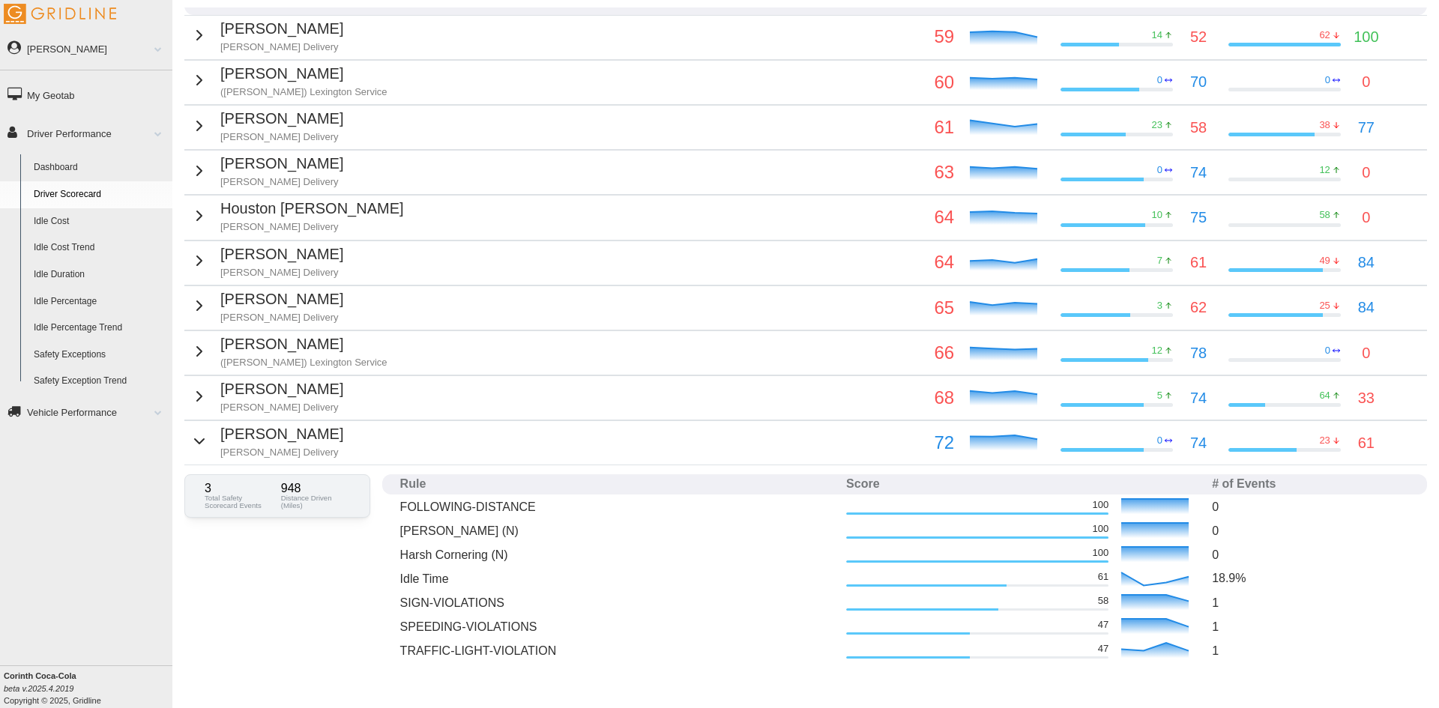
click at [238, 436] on p "[PERSON_NAME]" at bounding box center [281, 434] width 123 height 23
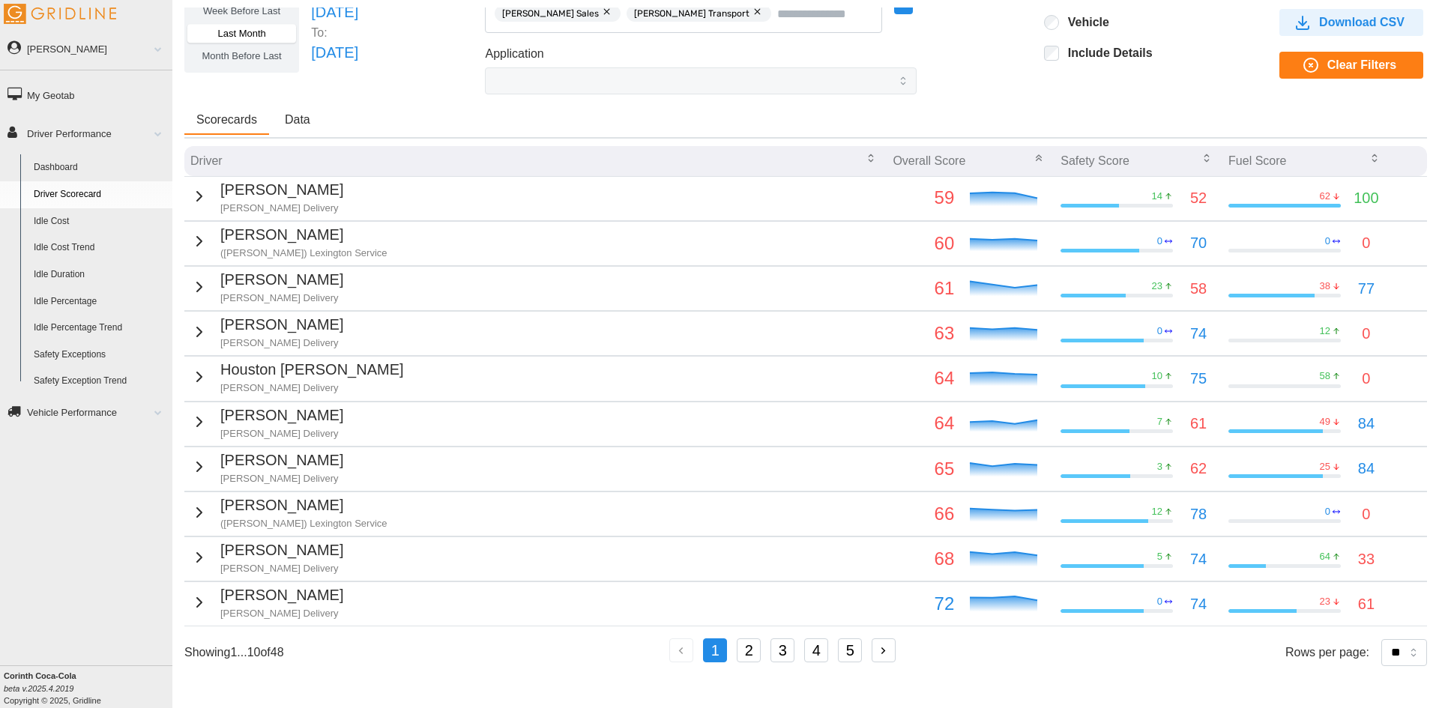
scroll to position [65, 0]
click at [753, 653] on button "2" at bounding box center [749, 651] width 24 height 24
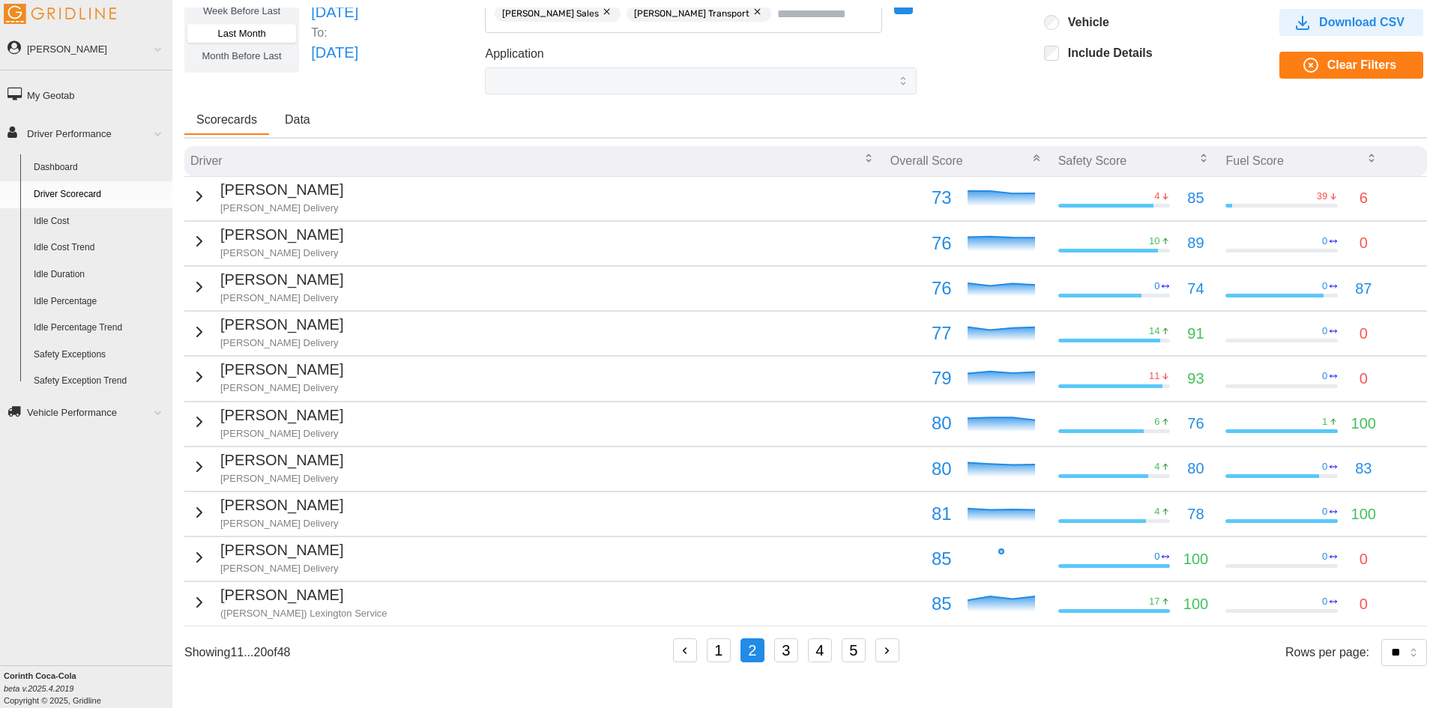
click at [316, 194] on td "[PERSON_NAME] Delivery" at bounding box center [534, 198] width 700 height 44
click at [199, 193] on icon "button" at bounding box center [199, 196] width 18 height 18
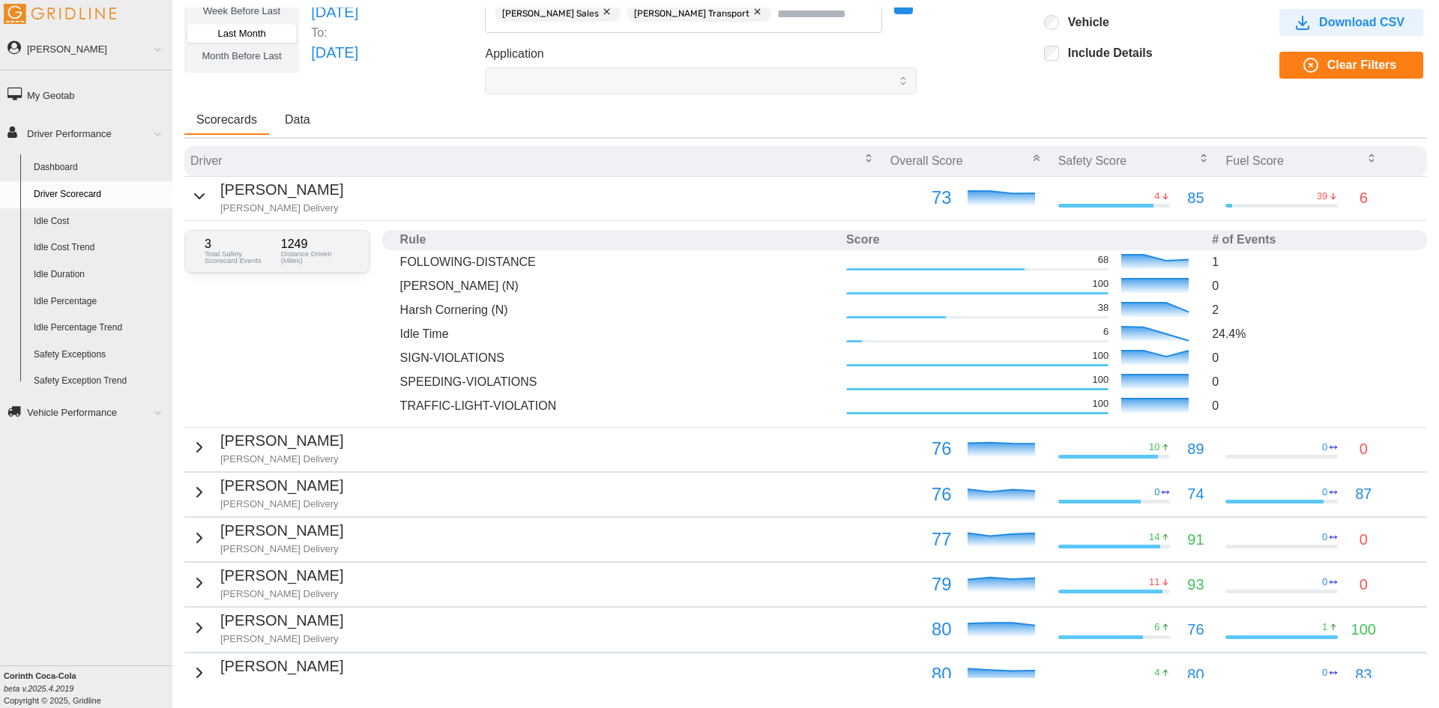
click at [196, 187] on icon "button" at bounding box center [199, 196] width 18 height 18
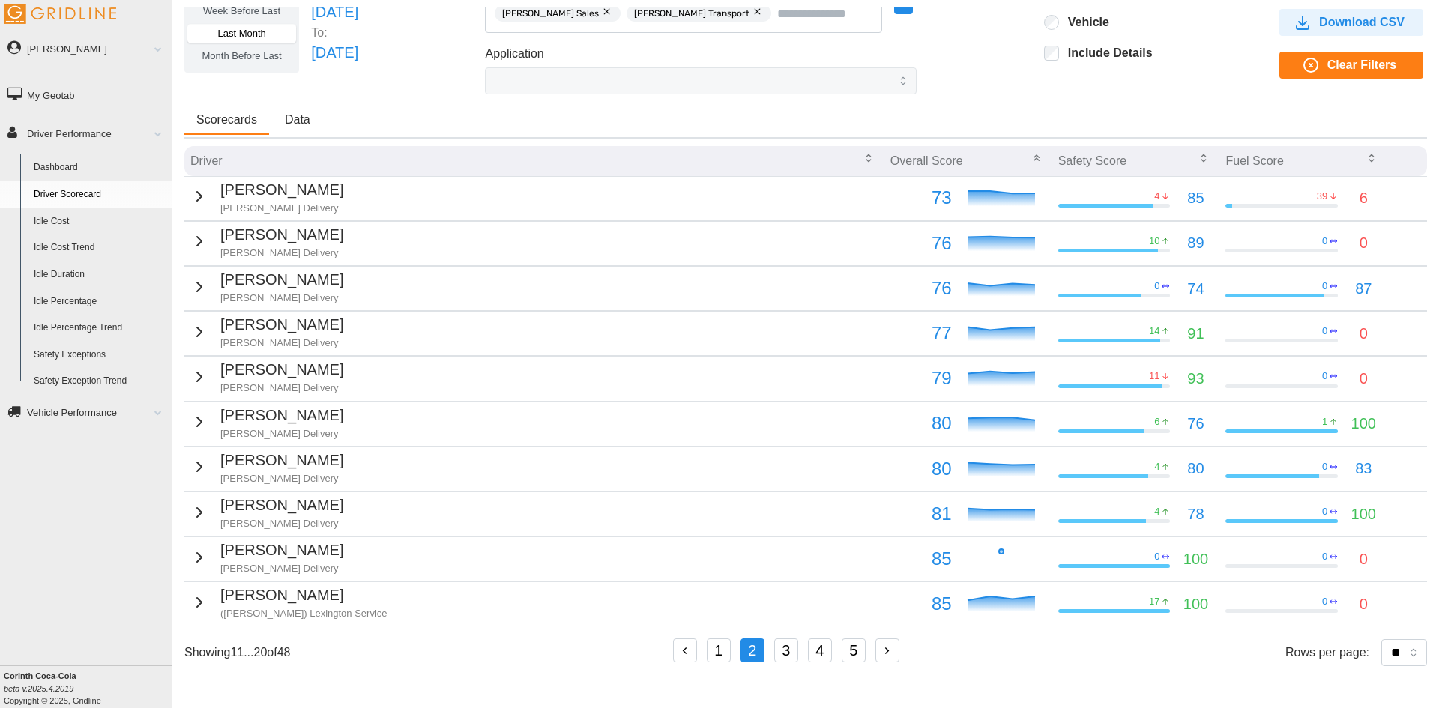
click at [200, 241] on icon "button" at bounding box center [199, 241] width 18 height 18
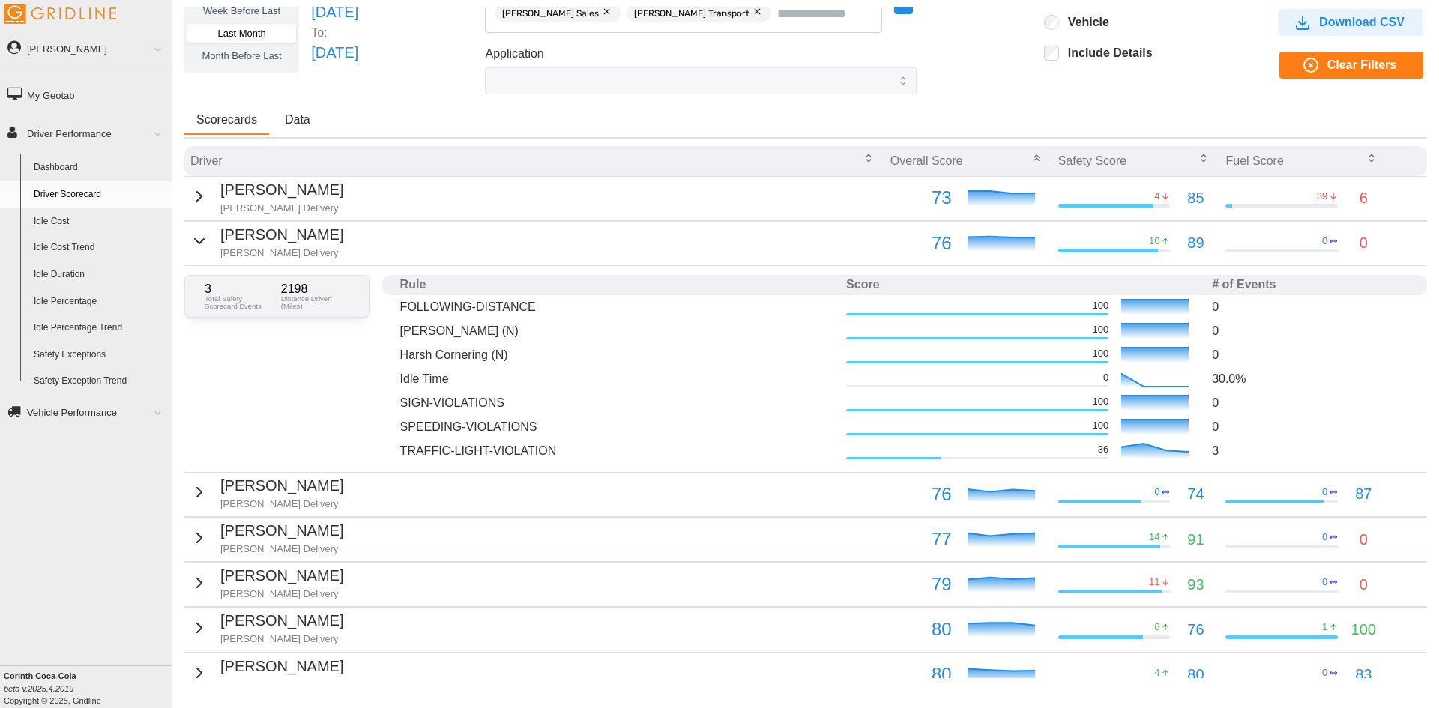
click at [202, 244] on icon "button" at bounding box center [199, 241] width 18 height 18
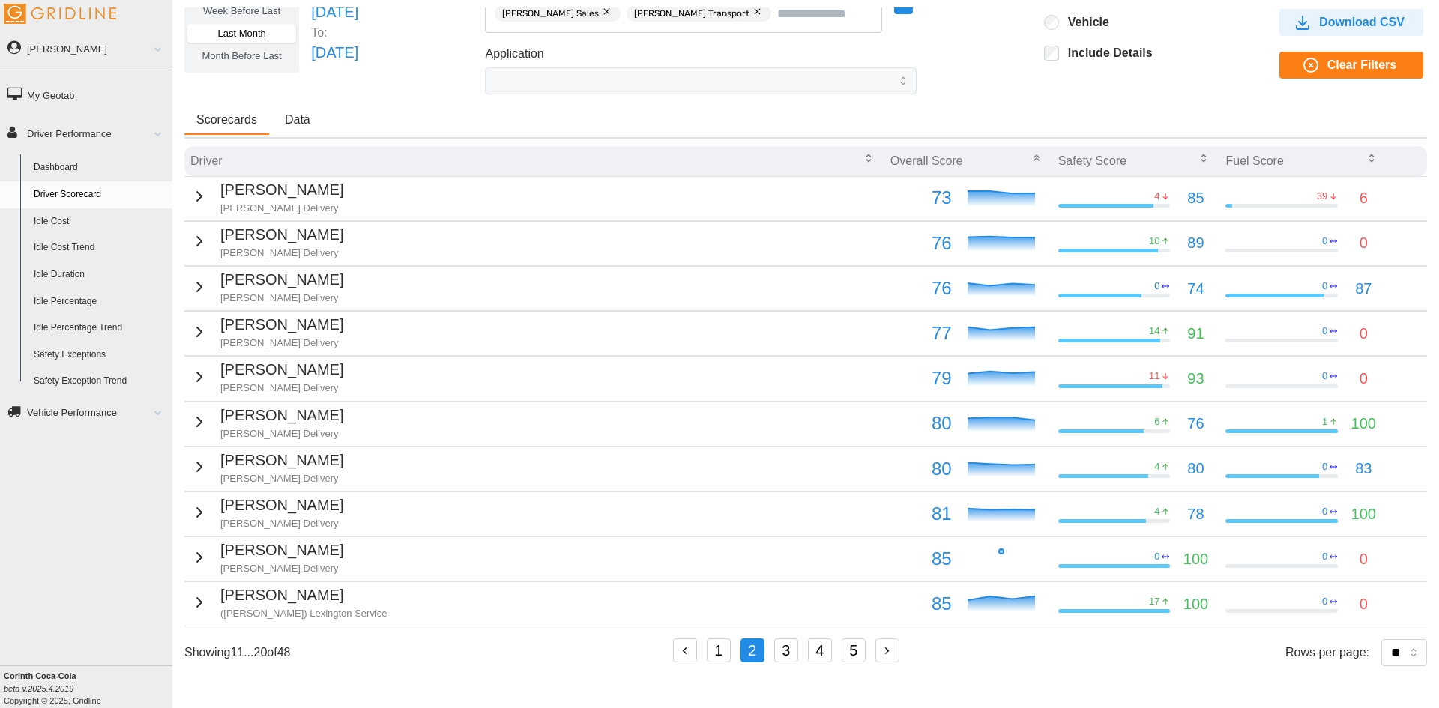
click at [190, 286] on icon "button" at bounding box center [199, 287] width 18 height 18
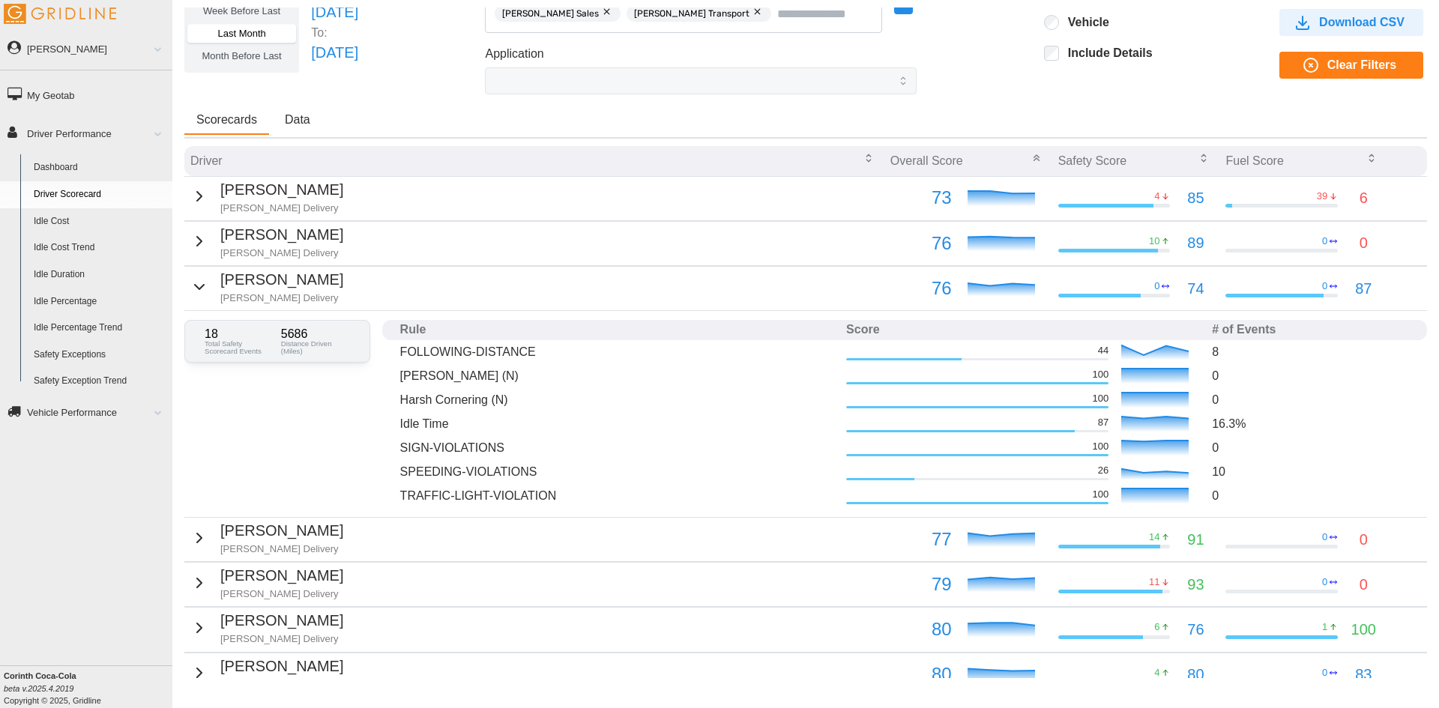
click at [195, 286] on icon "button" at bounding box center [199, 287] width 9 height 4
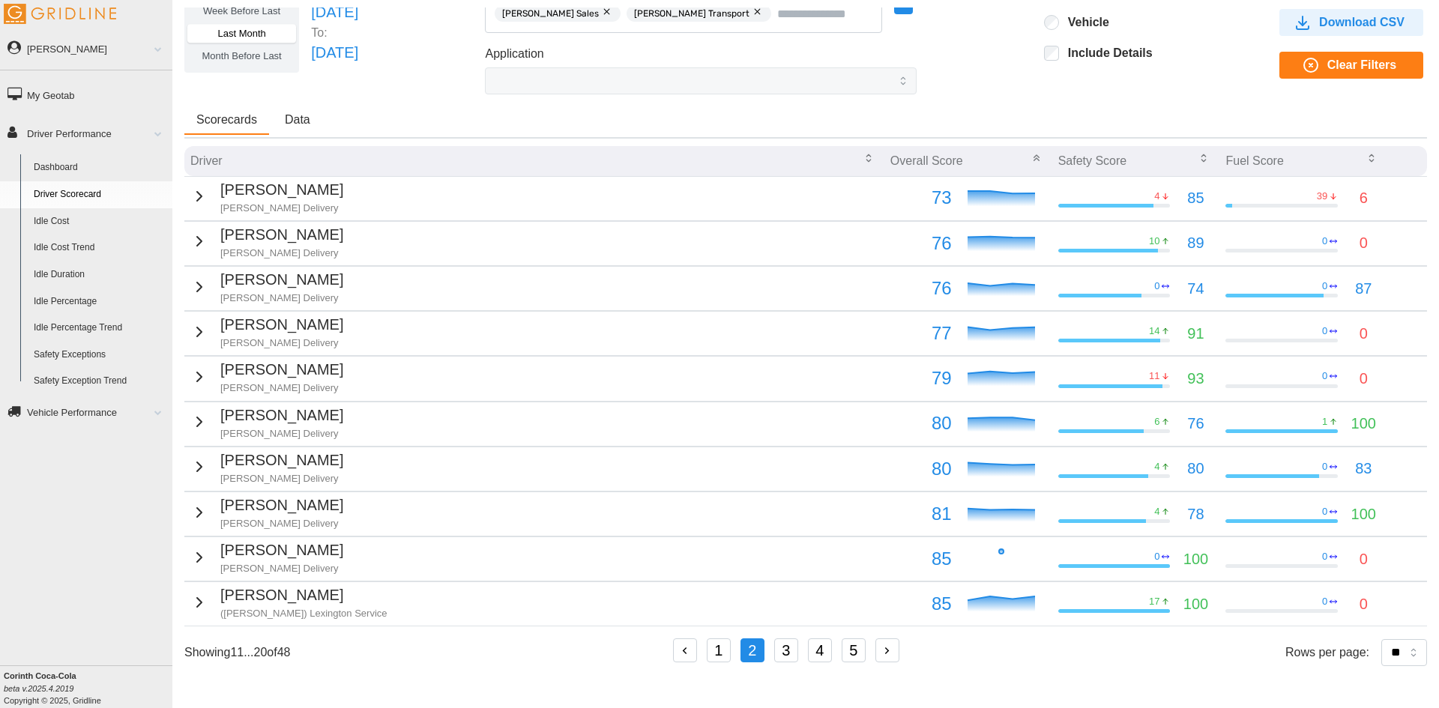
click at [205, 328] on div "[PERSON_NAME] Delivery" at bounding box center [266, 331] width 153 height 37
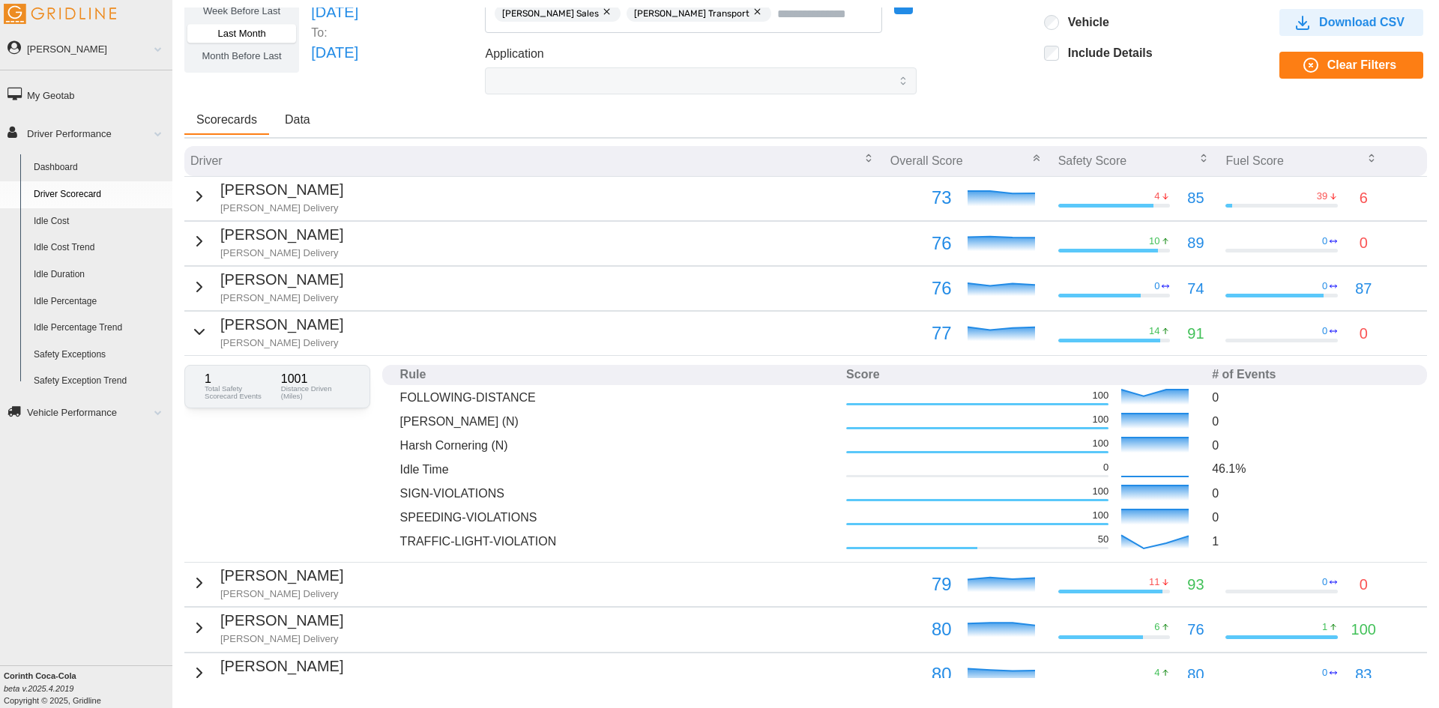
click at [205, 328] on div "[PERSON_NAME] Delivery" at bounding box center [266, 331] width 153 height 37
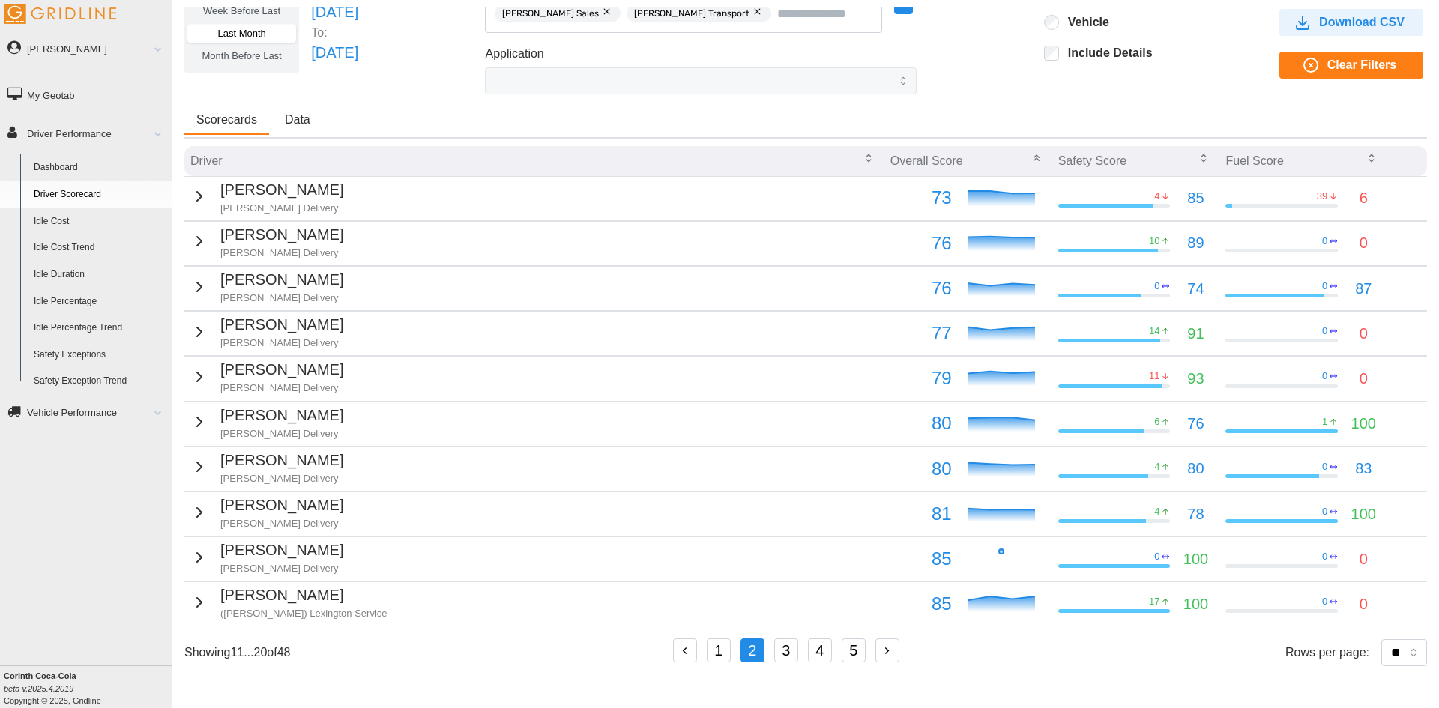
click at [213, 372] on div "[PERSON_NAME] Delivery" at bounding box center [266, 376] width 153 height 37
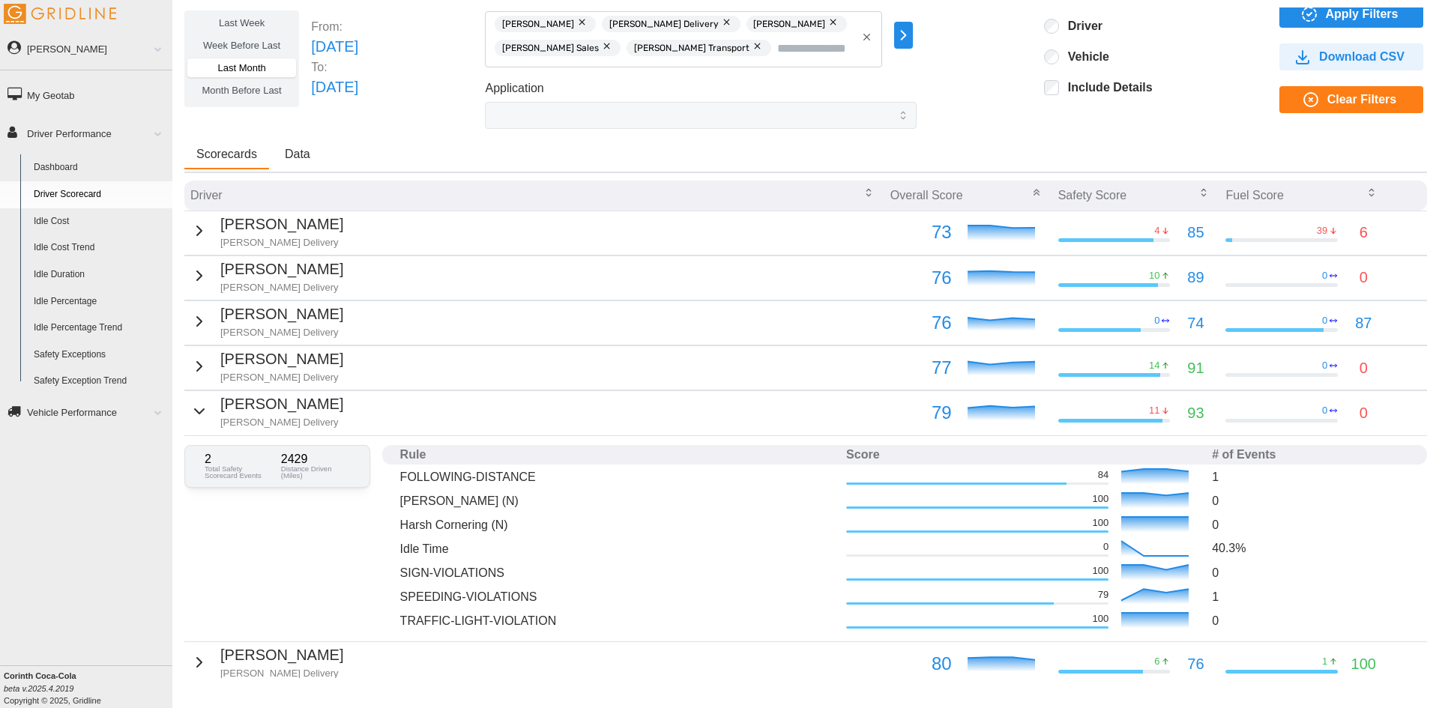
scroll to position [0, 0]
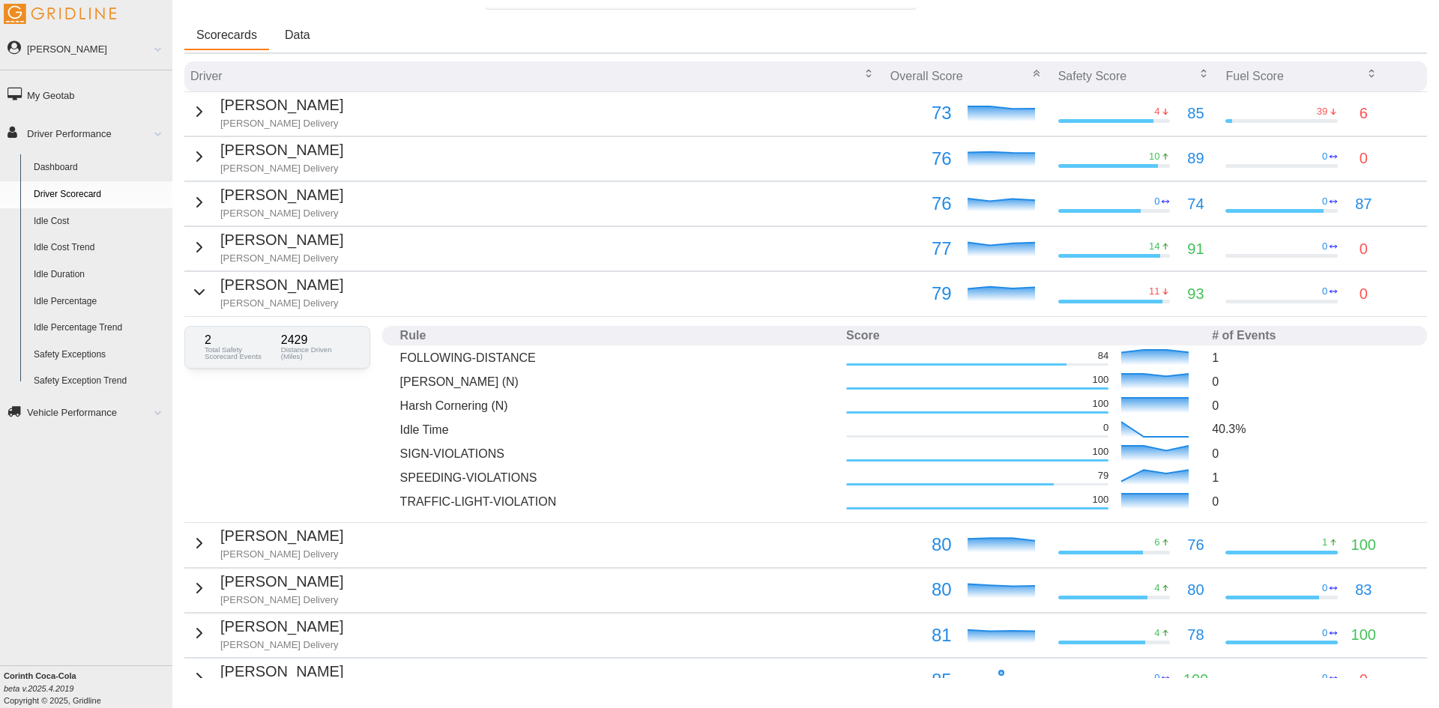
click at [220, 296] on p "[PERSON_NAME]" at bounding box center [281, 285] width 123 height 23
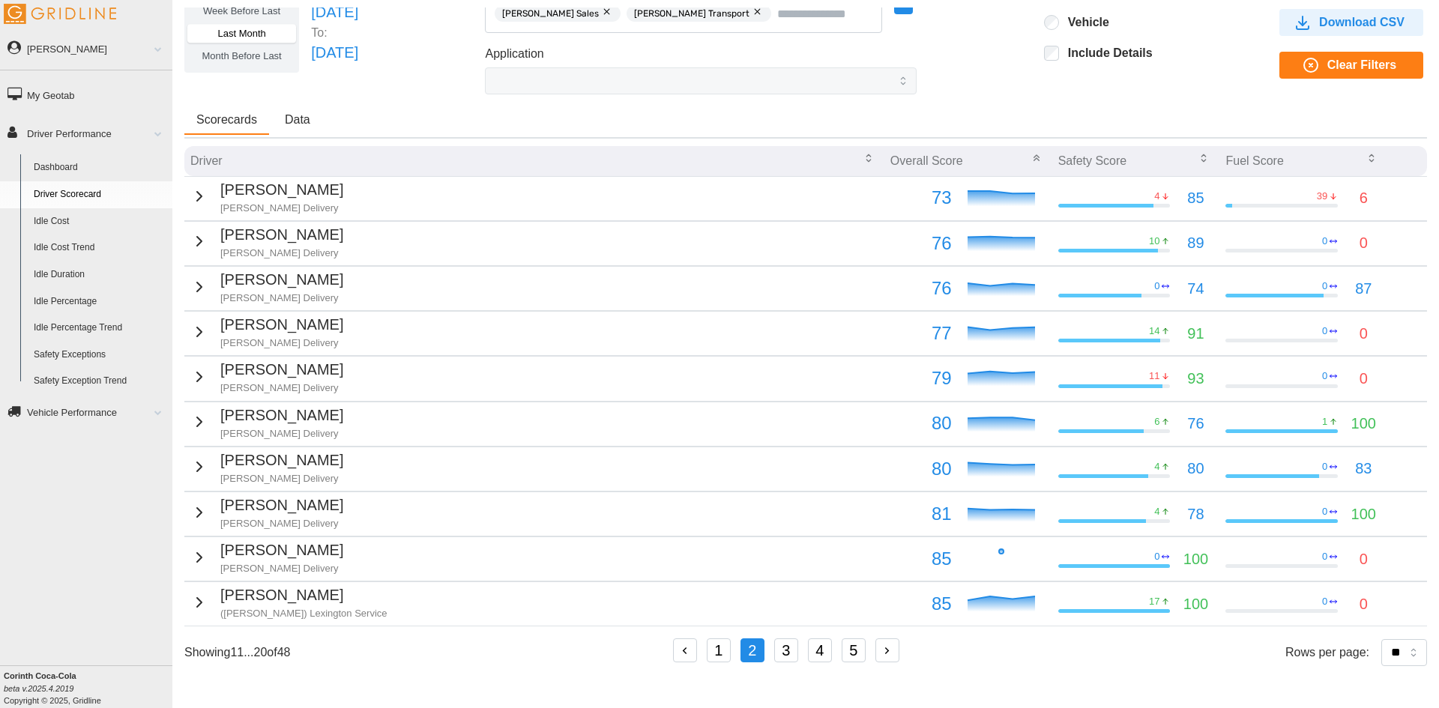
scroll to position [76, 0]
click at [197, 415] on icon "button" at bounding box center [199, 422] width 18 height 18
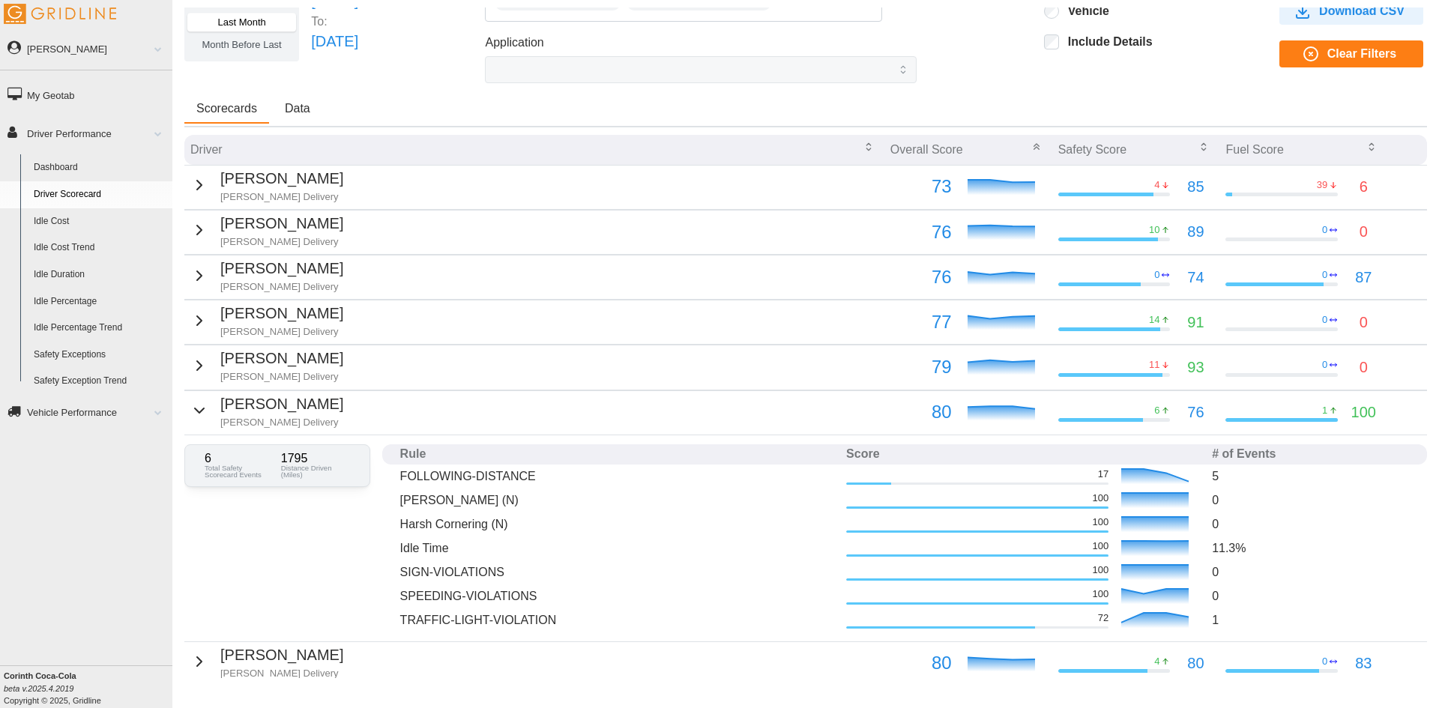
click at [197, 412] on icon "button" at bounding box center [199, 411] width 18 height 18
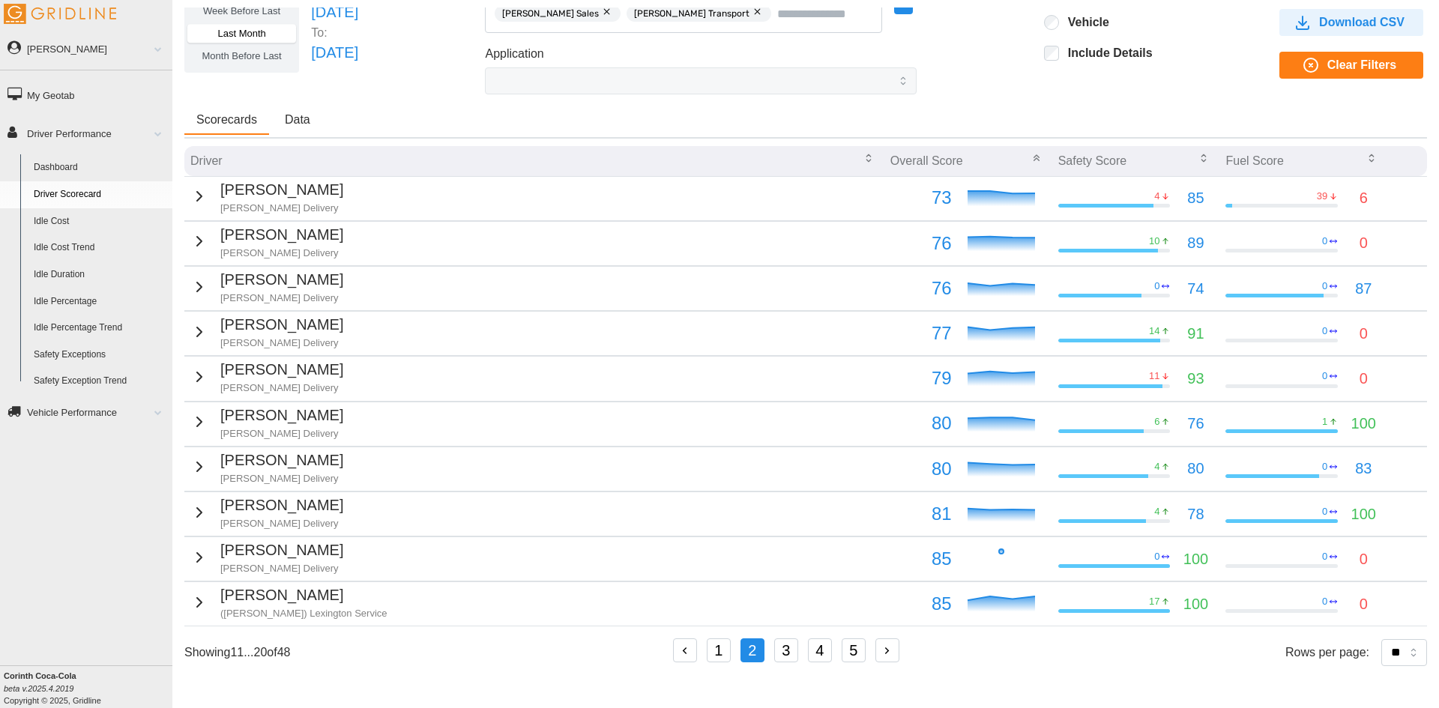
click at [208, 456] on div "[PERSON_NAME] [PERSON_NAME] Delivery" at bounding box center [266, 467] width 153 height 37
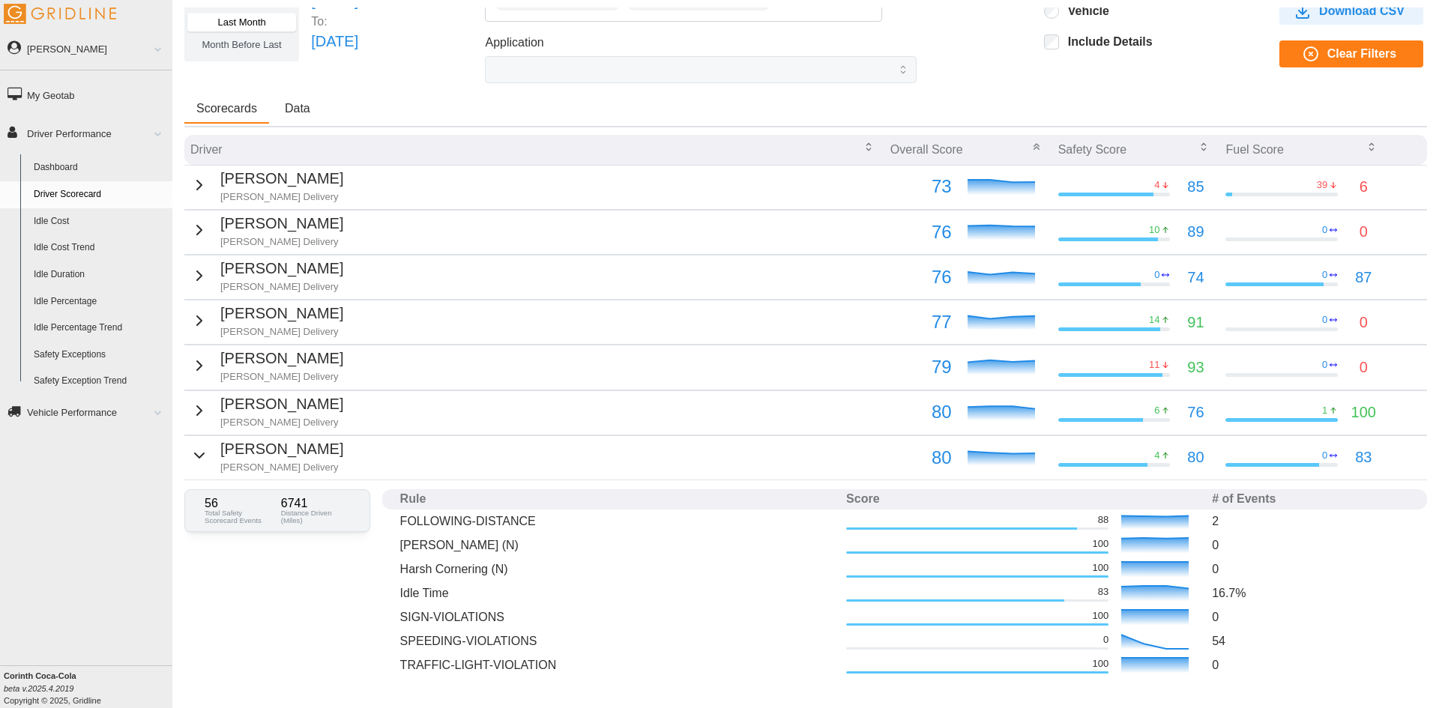
click at [208, 456] on div "[PERSON_NAME] [PERSON_NAME] Delivery" at bounding box center [266, 456] width 153 height 37
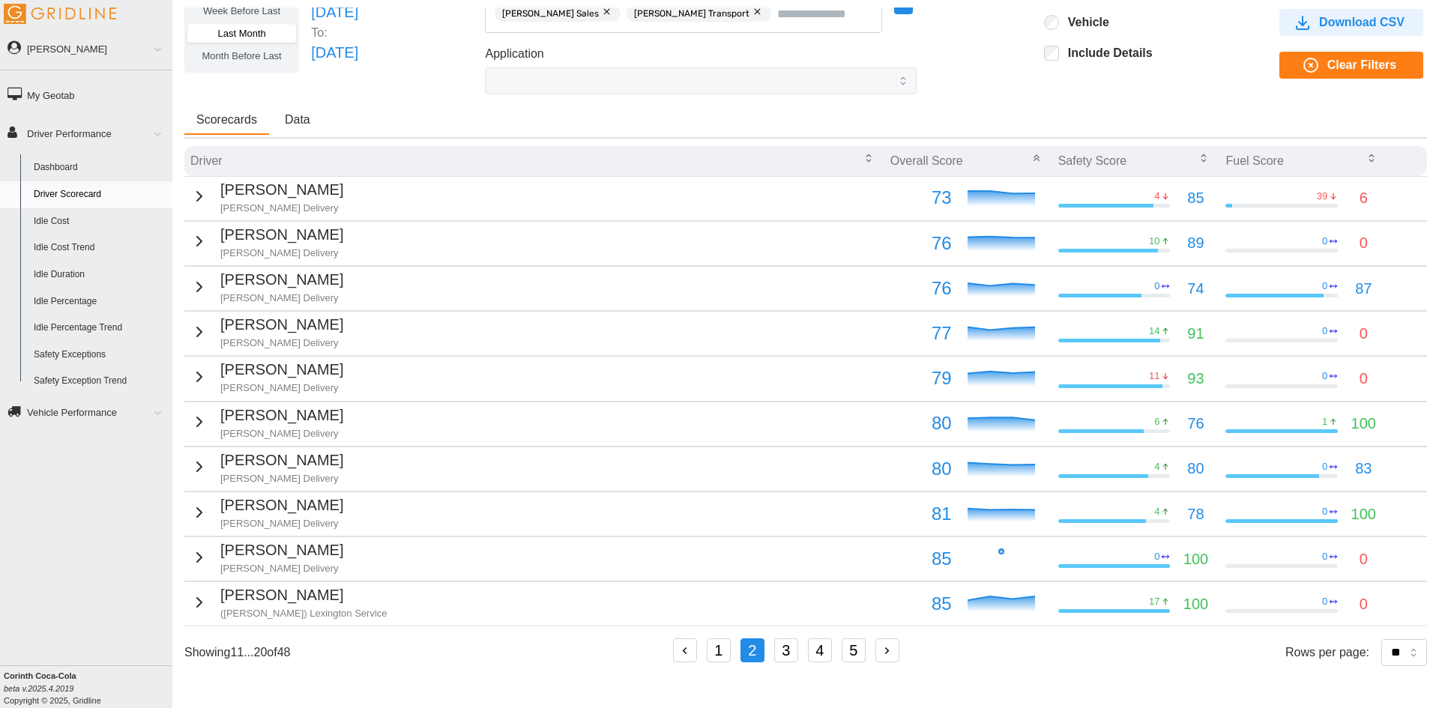
click at [220, 494] on p "[PERSON_NAME]" at bounding box center [281, 505] width 123 height 23
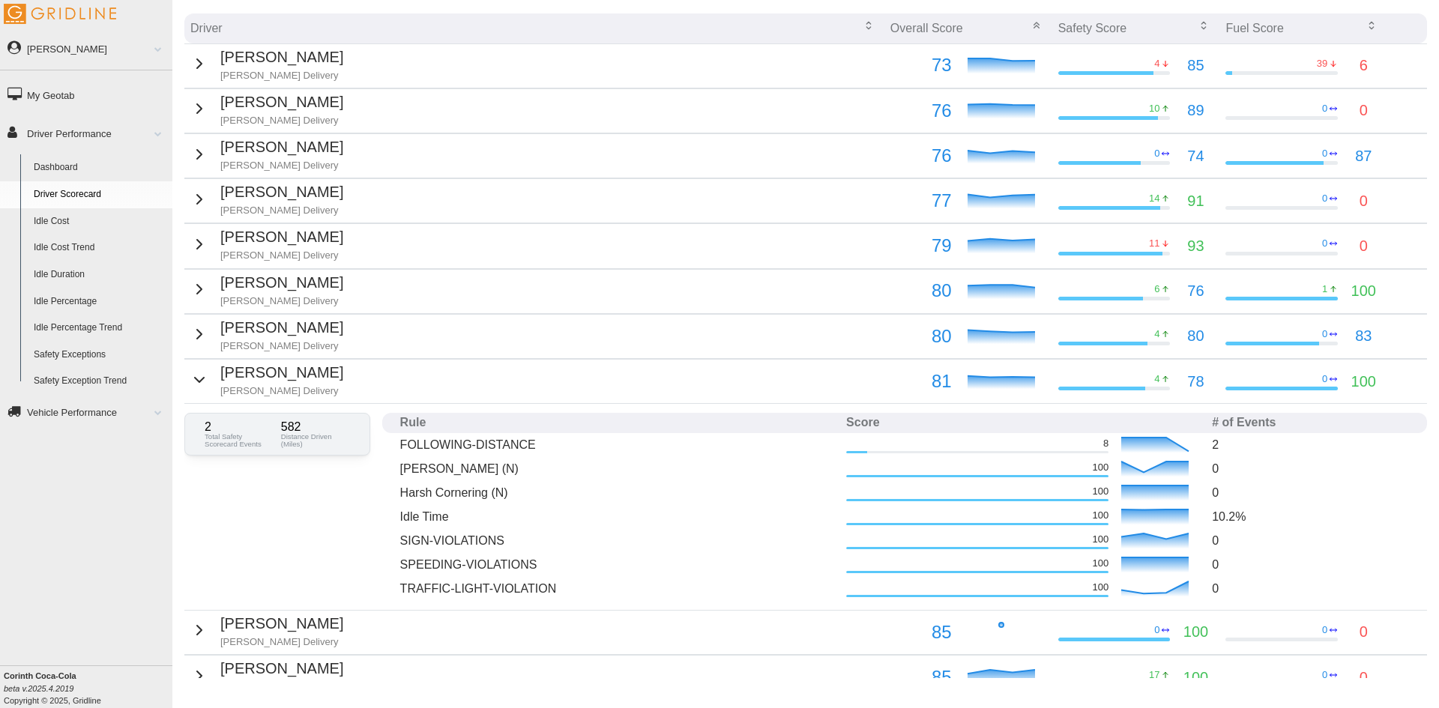
scroll to position [226, 0]
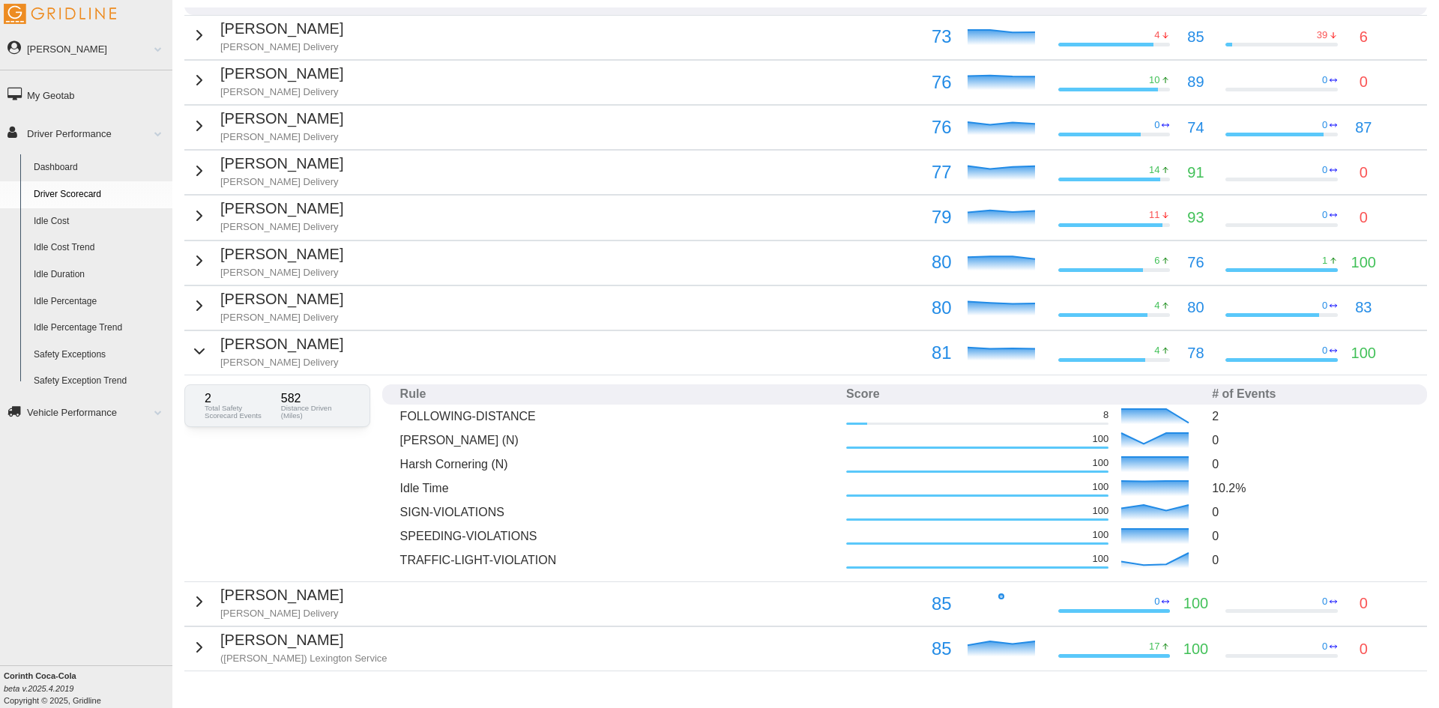
click at [205, 348] on div "[PERSON_NAME] [PERSON_NAME] Delivery" at bounding box center [266, 351] width 153 height 37
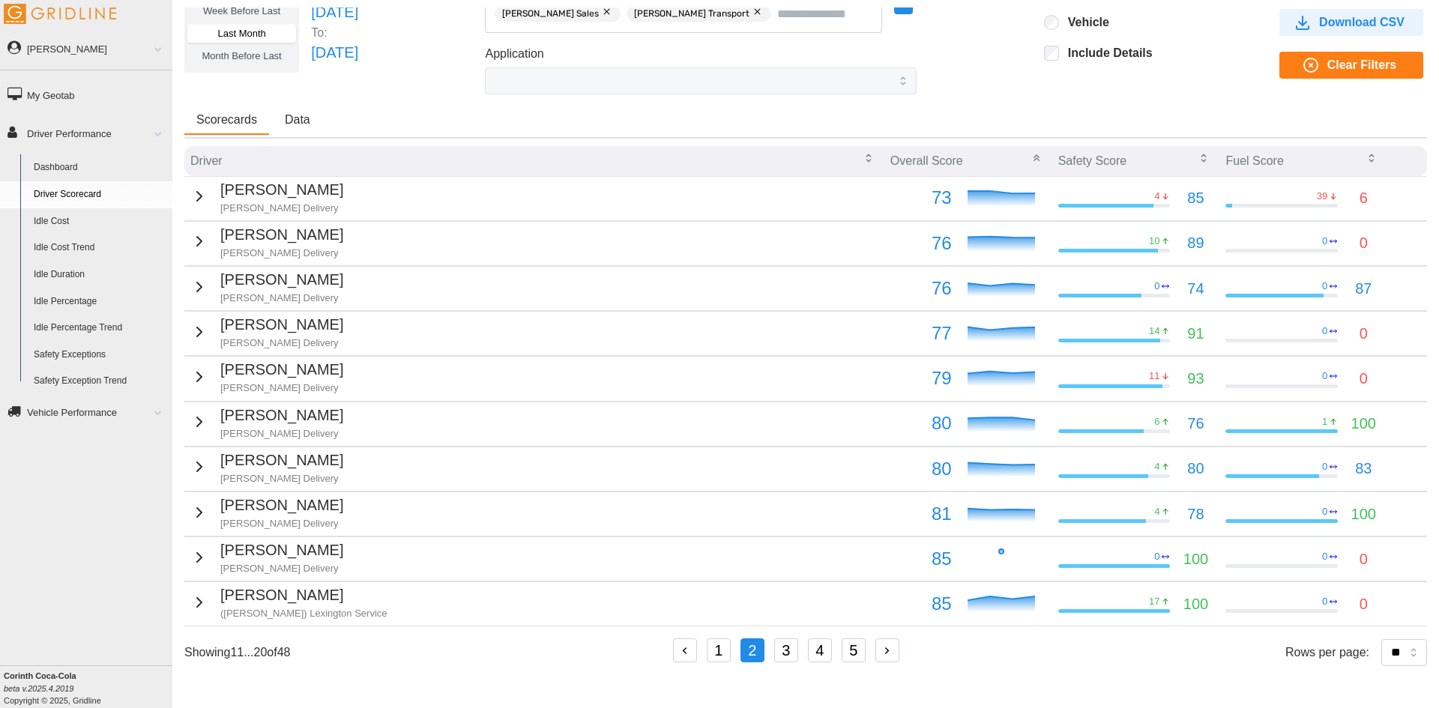
scroll to position [76, 0]
click at [212, 547] on div "[PERSON_NAME] Delivery" at bounding box center [266, 557] width 153 height 37
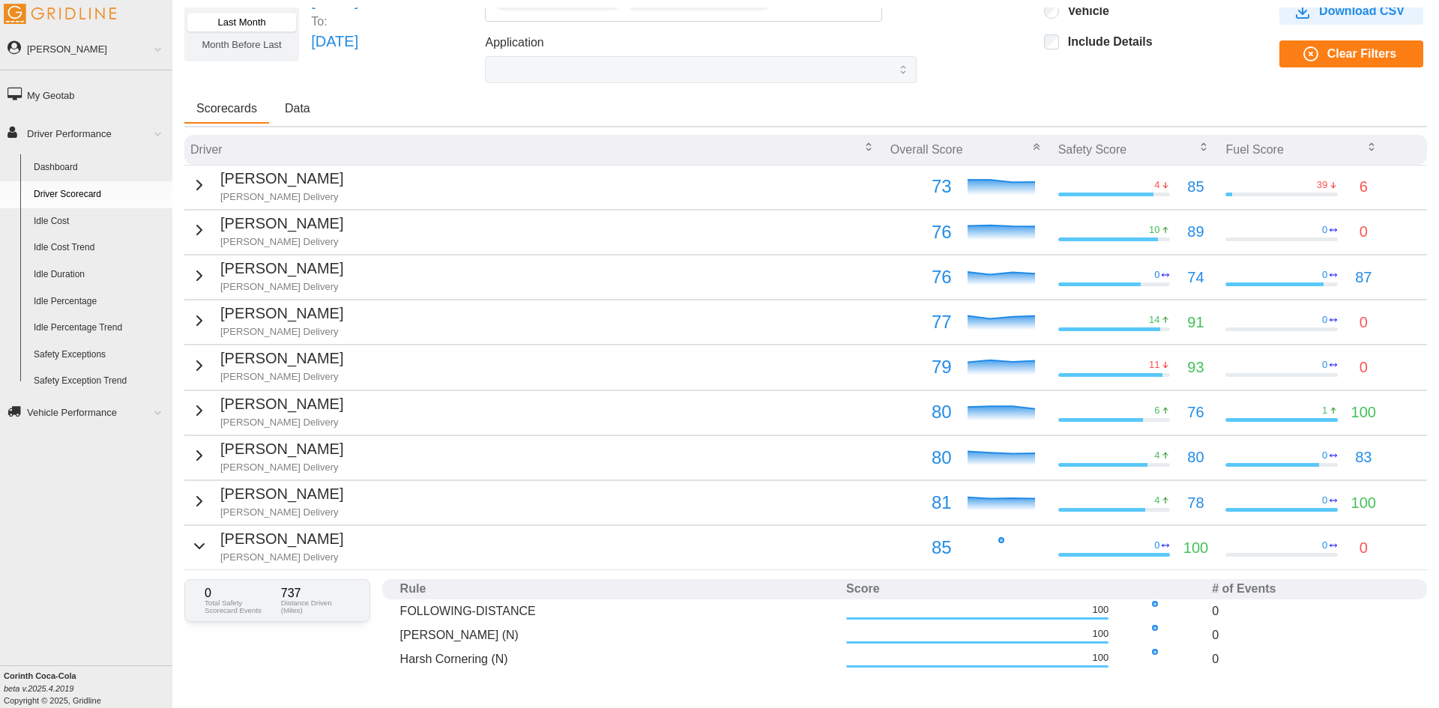
scroll to position [151, 0]
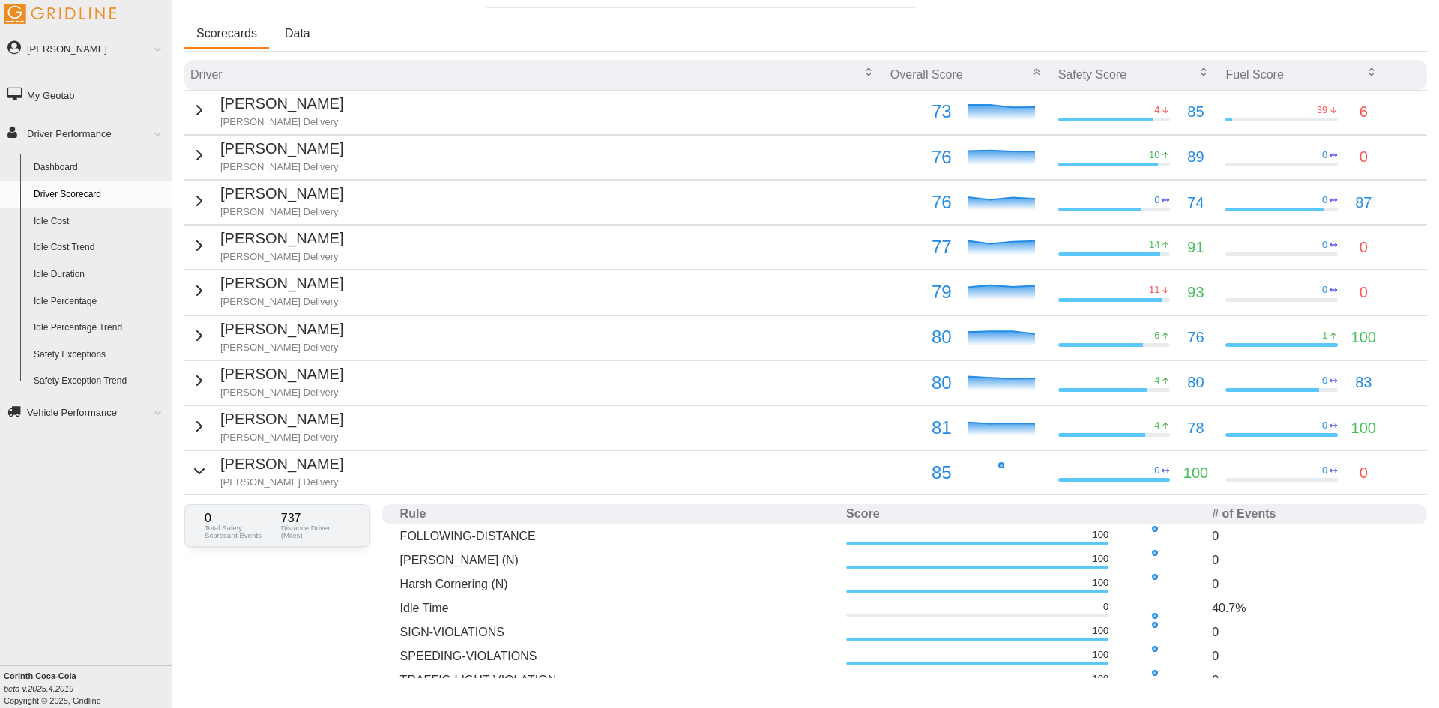
click at [238, 484] on p "[PERSON_NAME] Delivery" at bounding box center [281, 482] width 123 height 13
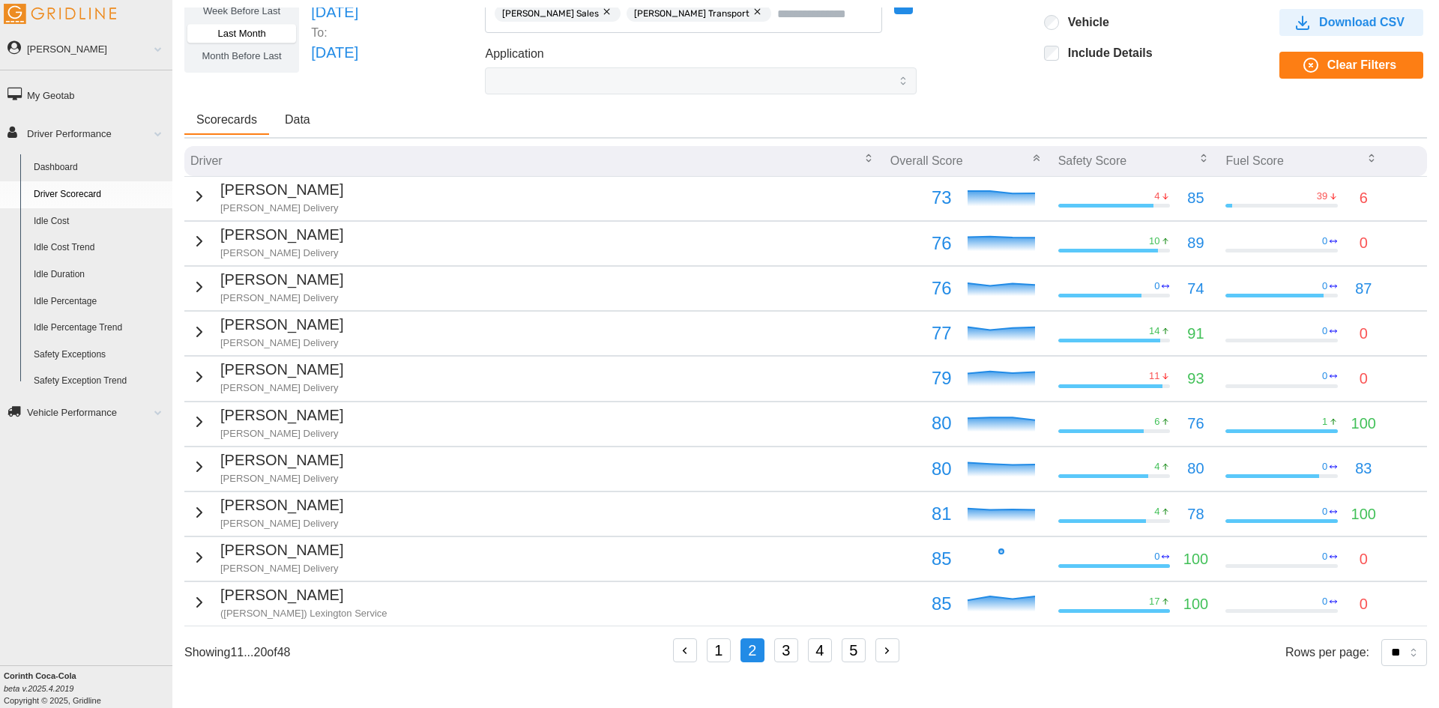
scroll to position [65, 0]
click at [784, 655] on button "3" at bounding box center [786, 651] width 24 height 24
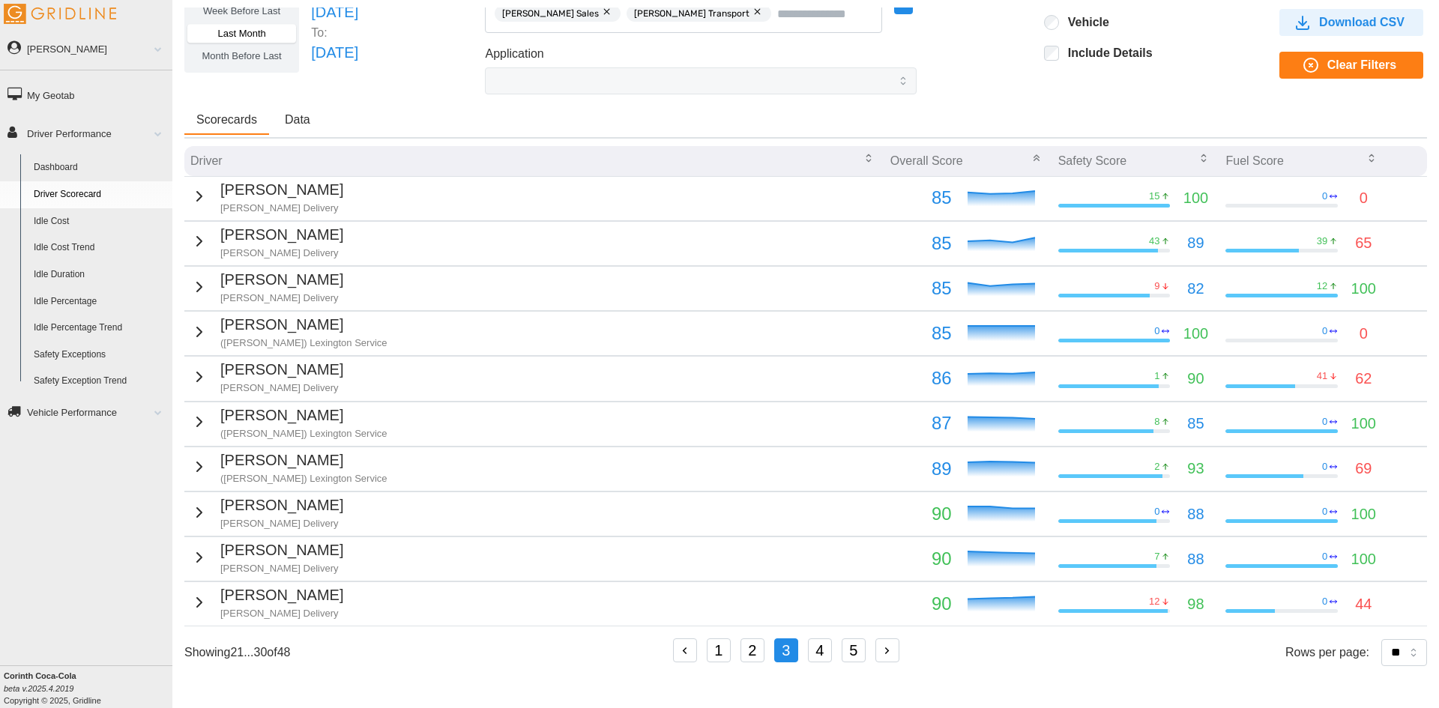
click at [361, 188] on td "[PERSON_NAME] Delivery" at bounding box center [534, 198] width 700 height 44
click at [220, 193] on p "[PERSON_NAME]" at bounding box center [281, 189] width 123 height 23
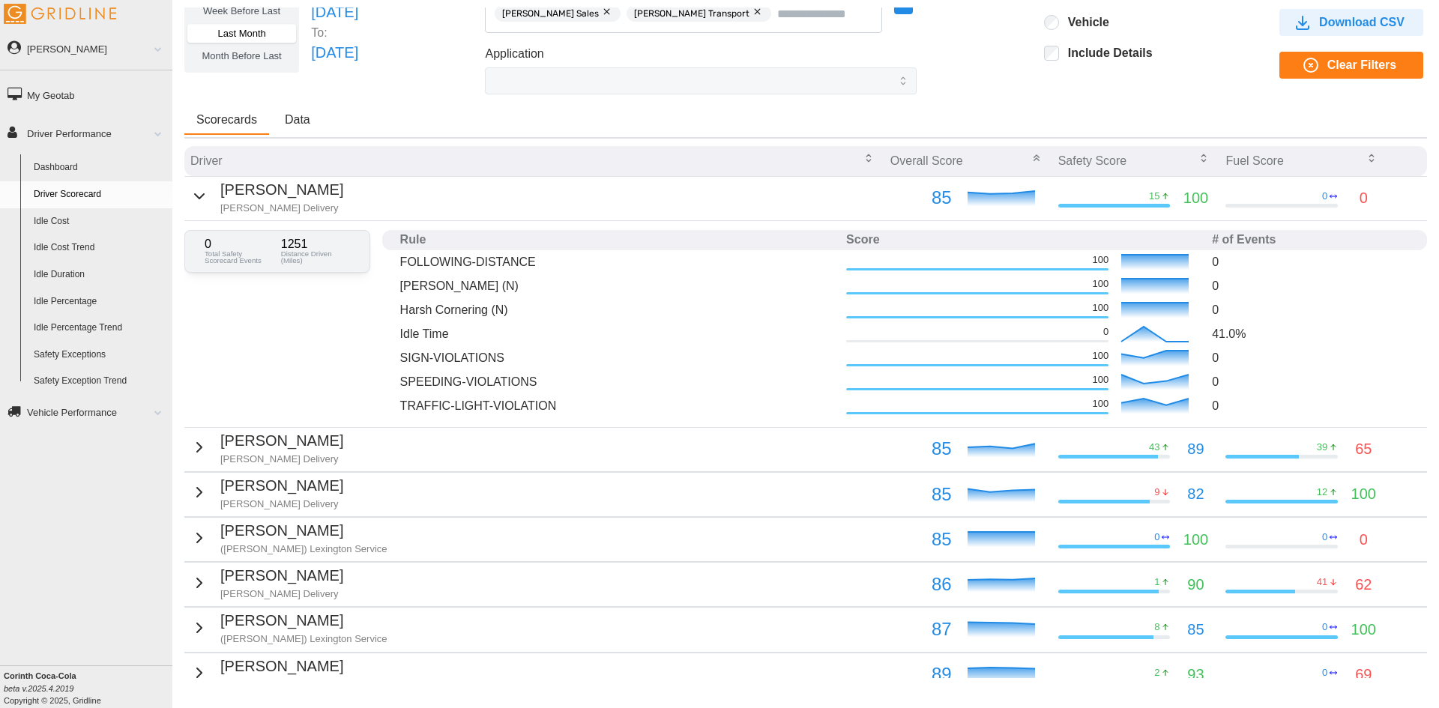
click at [220, 193] on p "[PERSON_NAME]" at bounding box center [281, 189] width 123 height 23
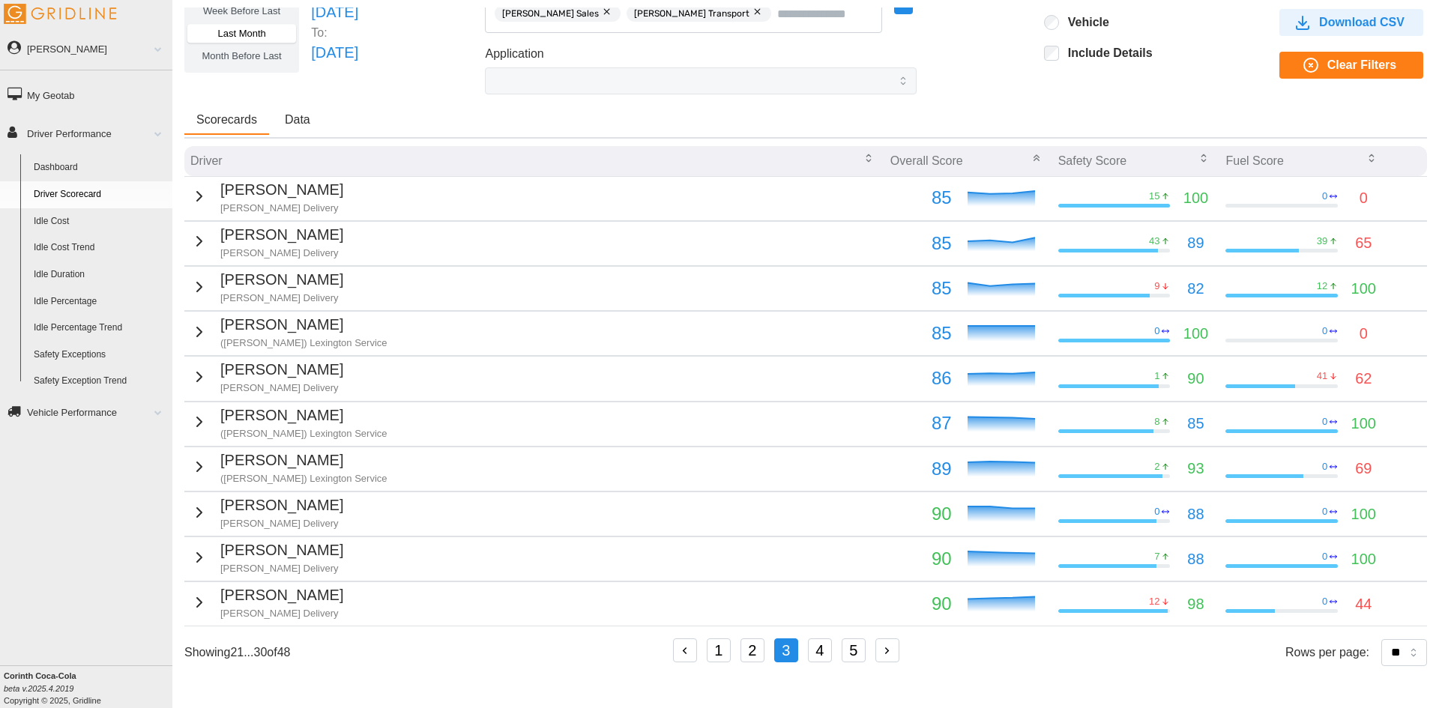
click at [220, 237] on p "[PERSON_NAME]" at bounding box center [281, 234] width 123 height 23
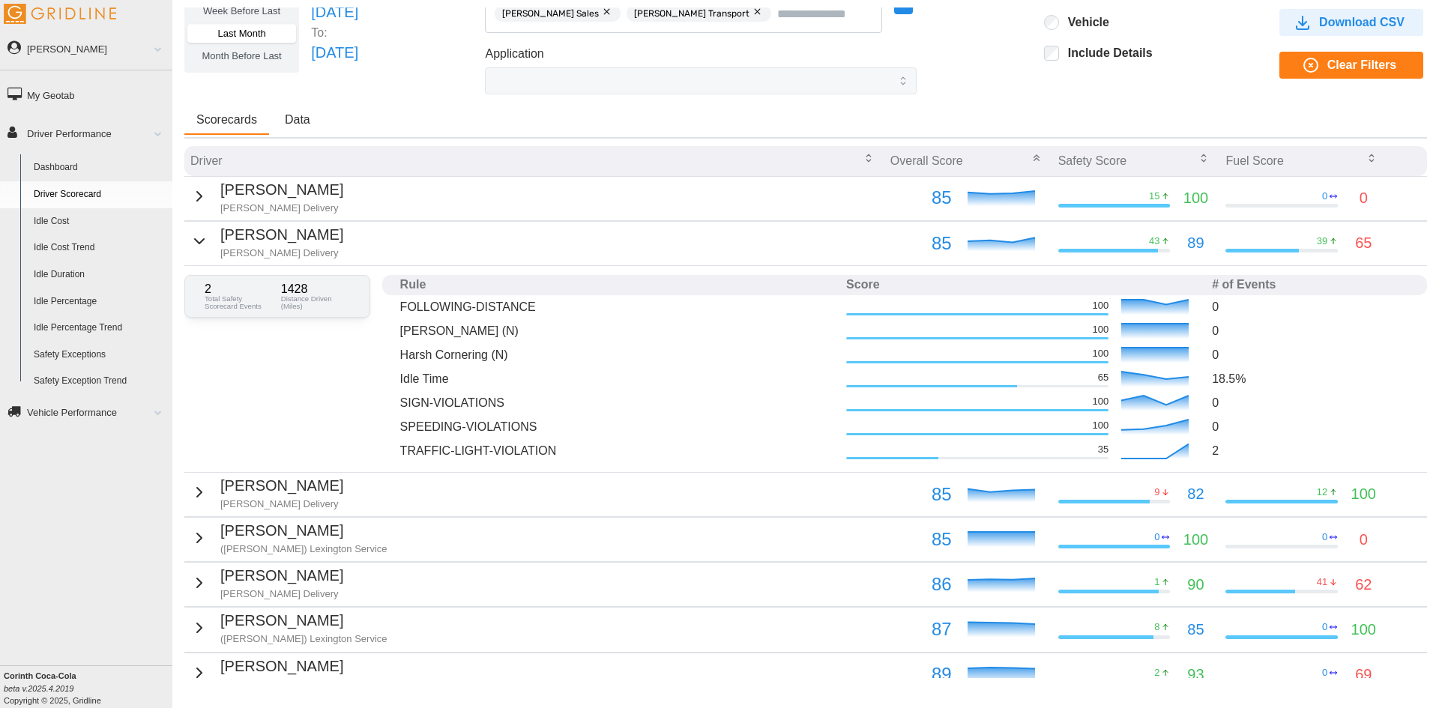
click at [220, 237] on p "[PERSON_NAME]" at bounding box center [281, 234] width 123 height 23
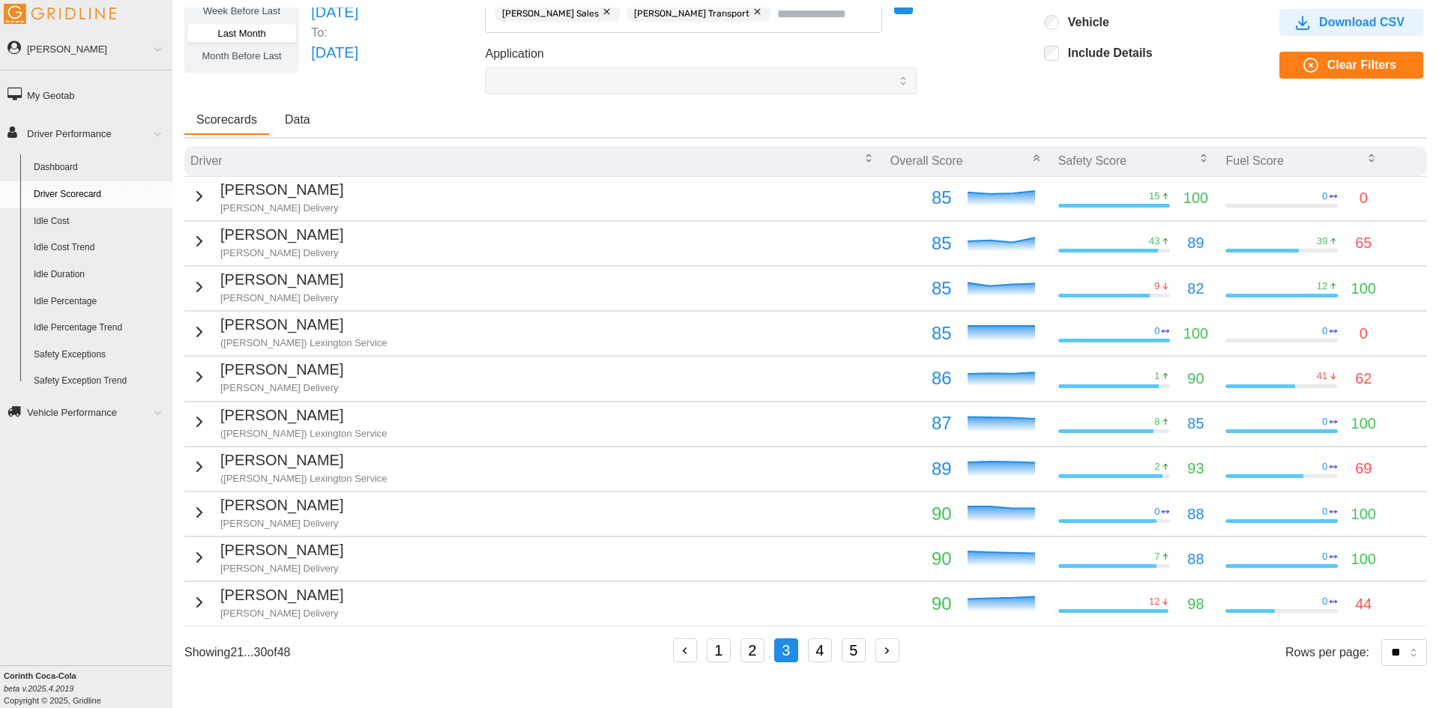
click at [220, 277] on p "[PERSON_NAME]" at bounding box center [281, 279] width 123 height 23
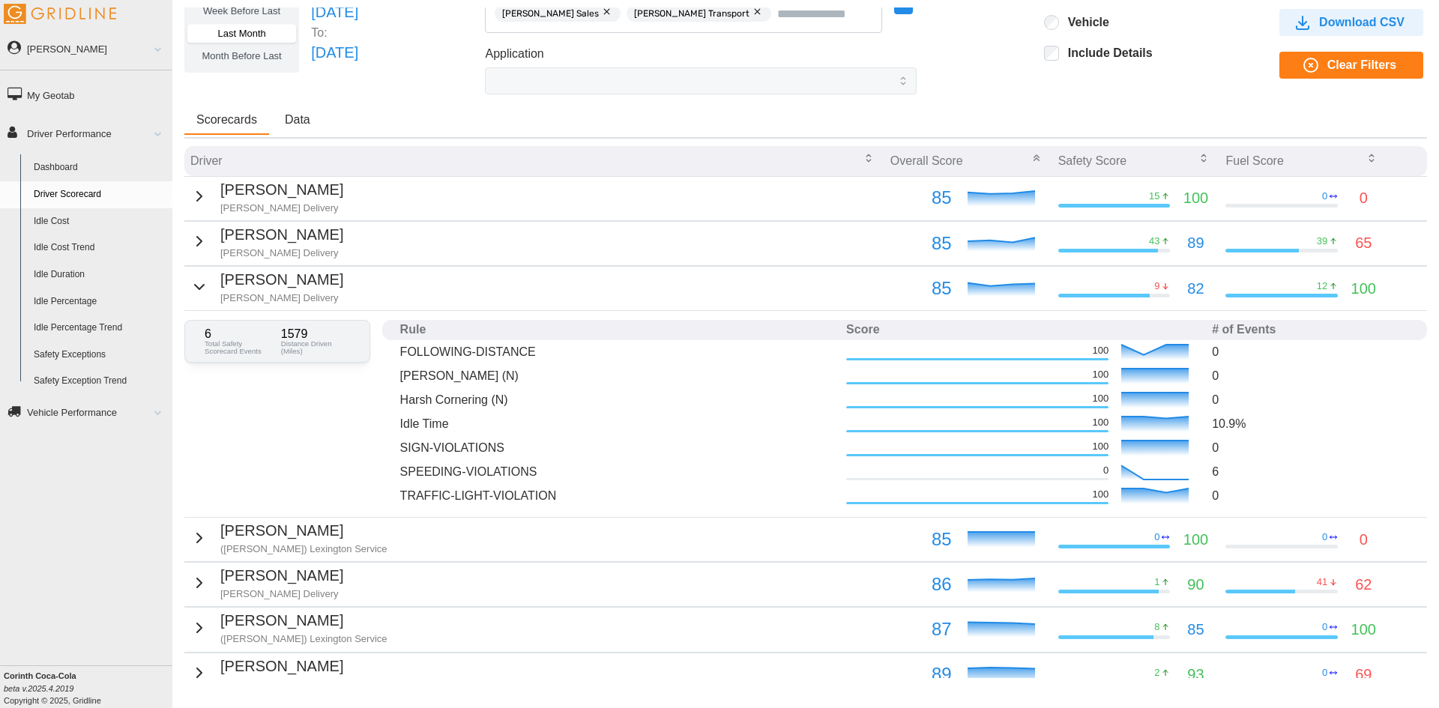
click at [223, 289] on p "[PERSON_NAME]" at bounding box center [281, 279] width 123 height 23
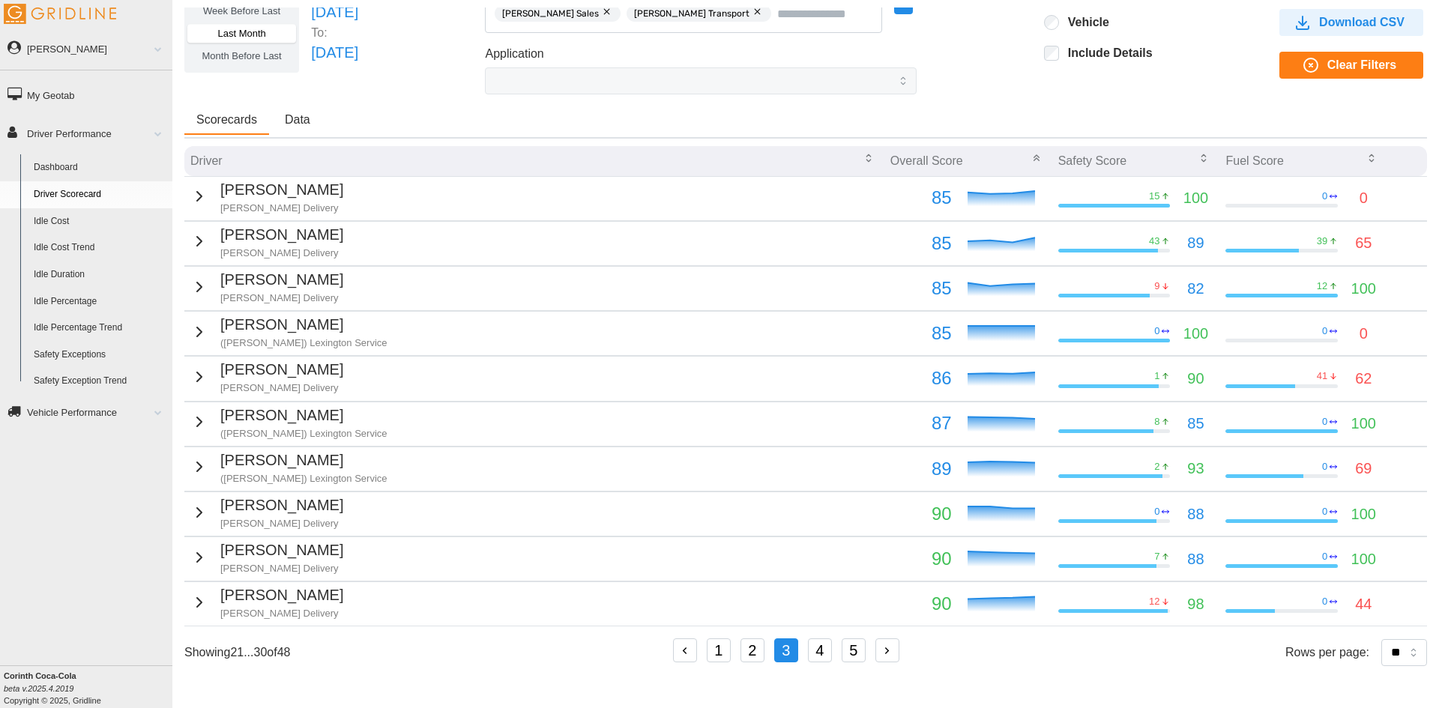
click at [200, 375] on icon "button" at bounding box center [199, 377] width 18 height 18
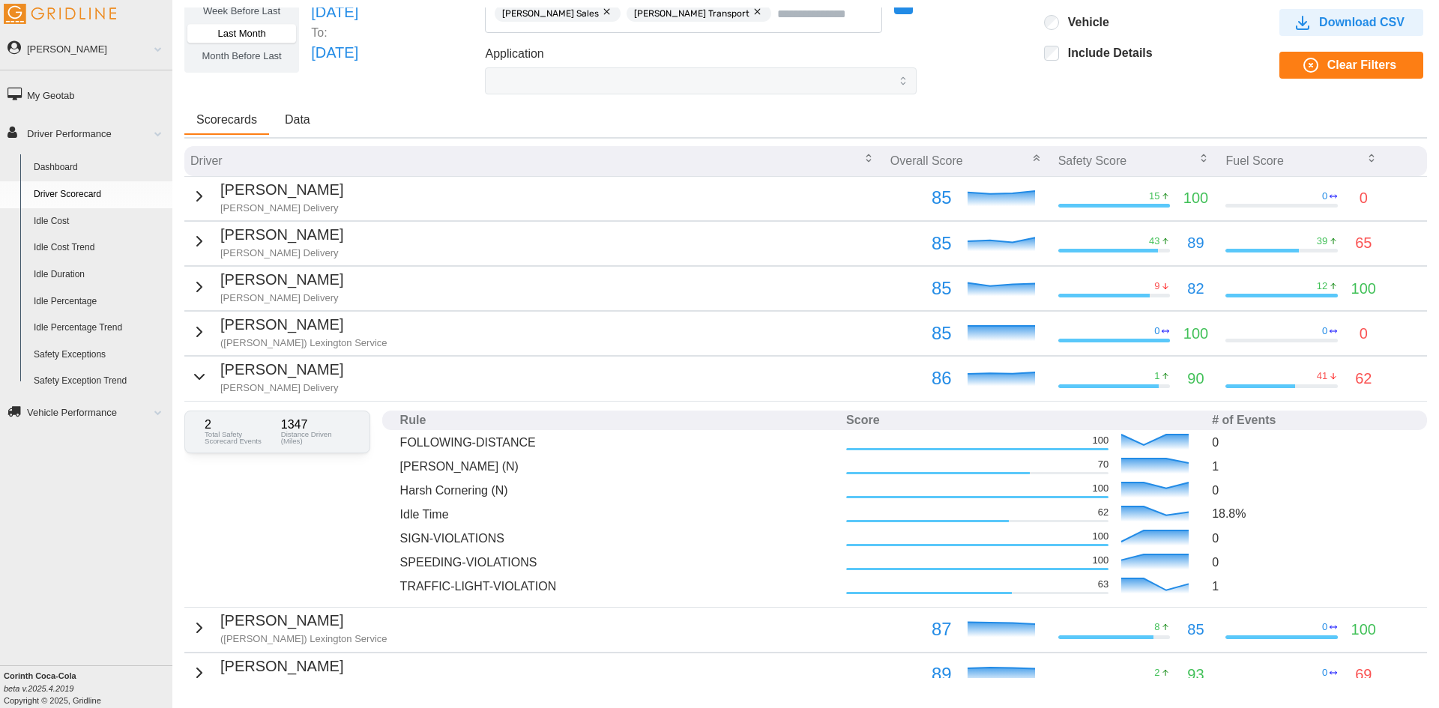
click at [200, 375] on icon "button" at bounding box center [199, 377] width 18 height 18
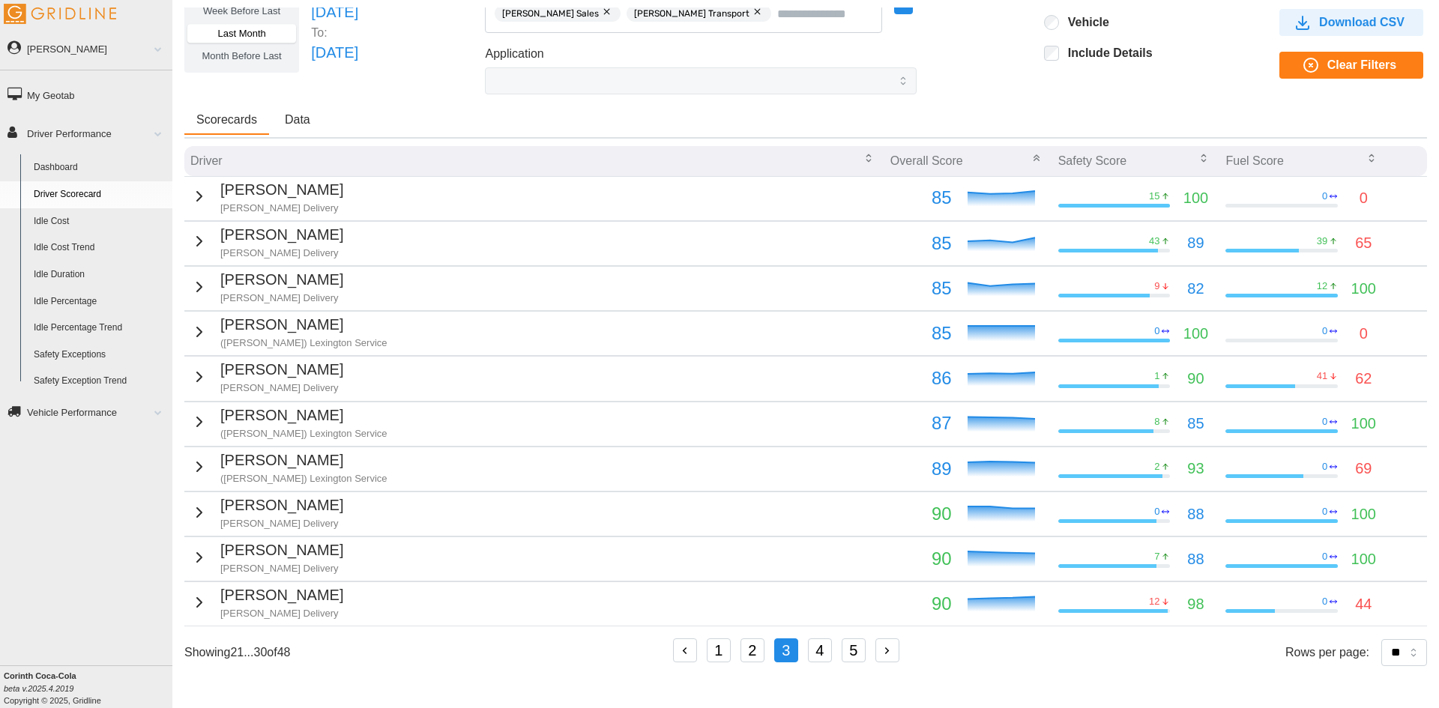
click at [200, 508] on icon "button" at bounding box center [199, 513] width 18 height 18
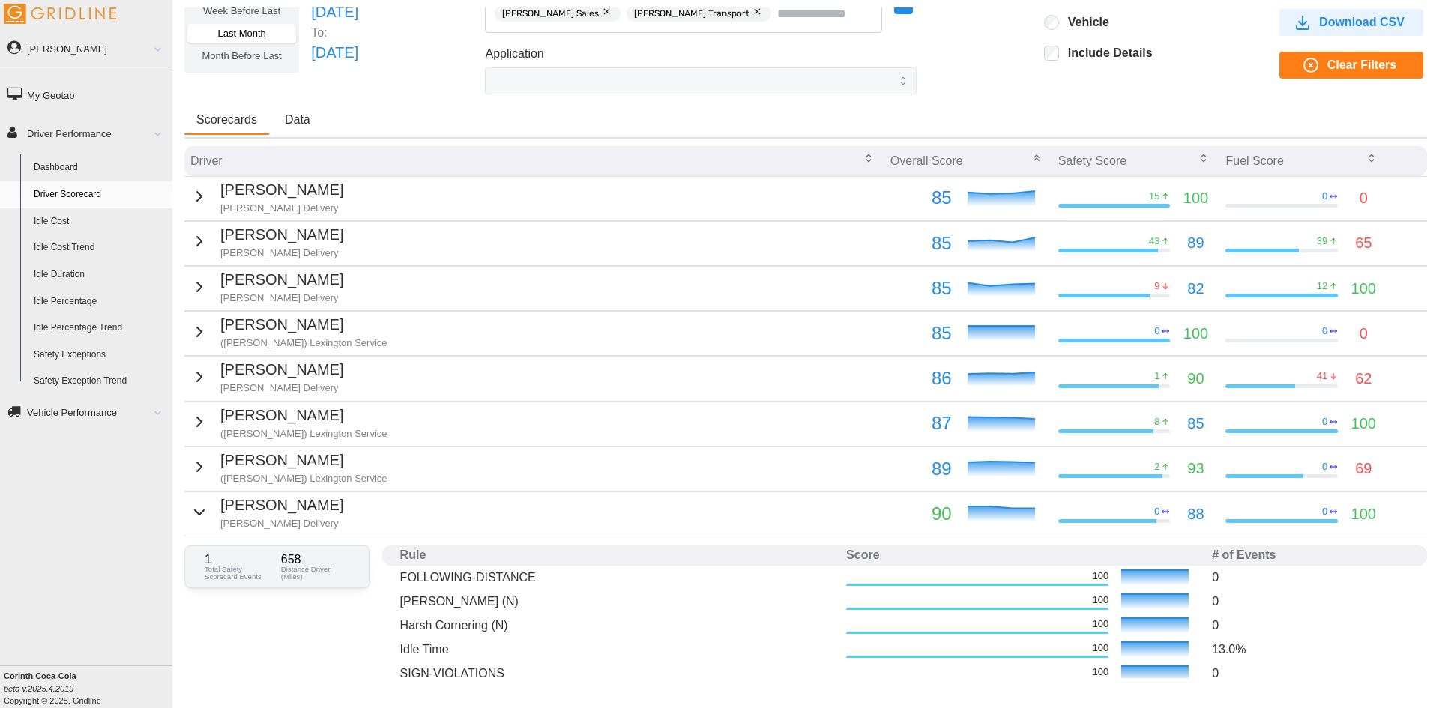
click at [210, 517] on div "[PERSON_NAME] [PERSON_NAME] Delivery" at bounding box center [266, 512] width 153 height 37
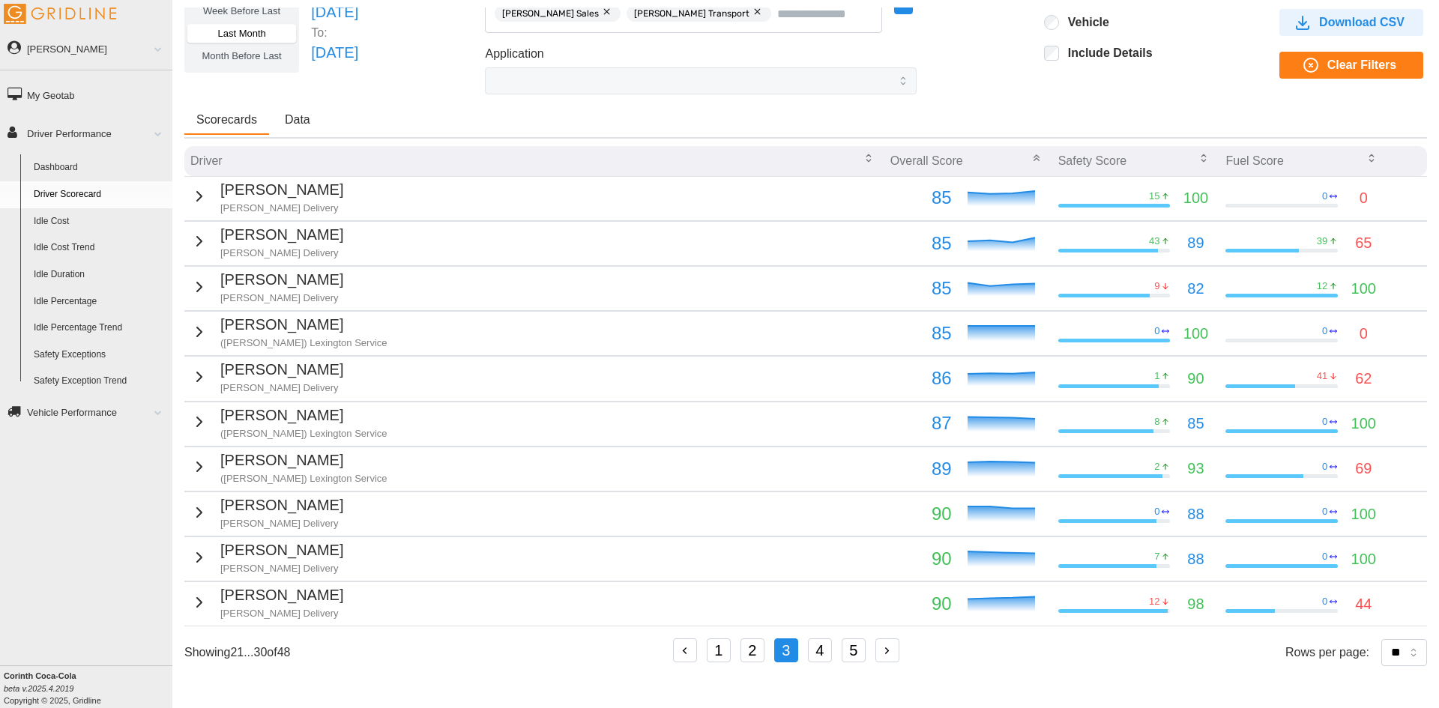
click at [220, 559] on p "[PERSON_NAME]" at bounding box center [281, 550] width 123 height 23
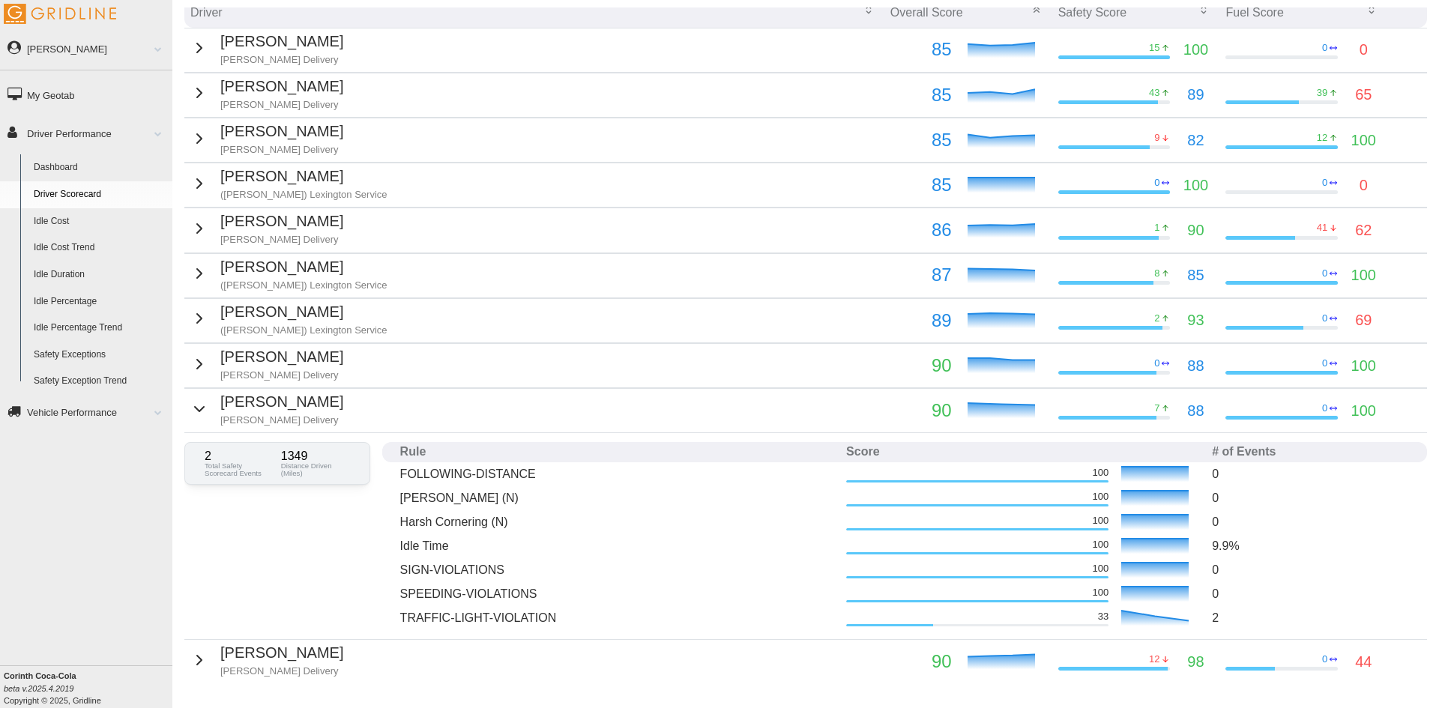
scroll to position [215, 0]
click at [236, 407] on p "[PERSON_NAME]" at bounding box center [281, 400] width 123 height 23
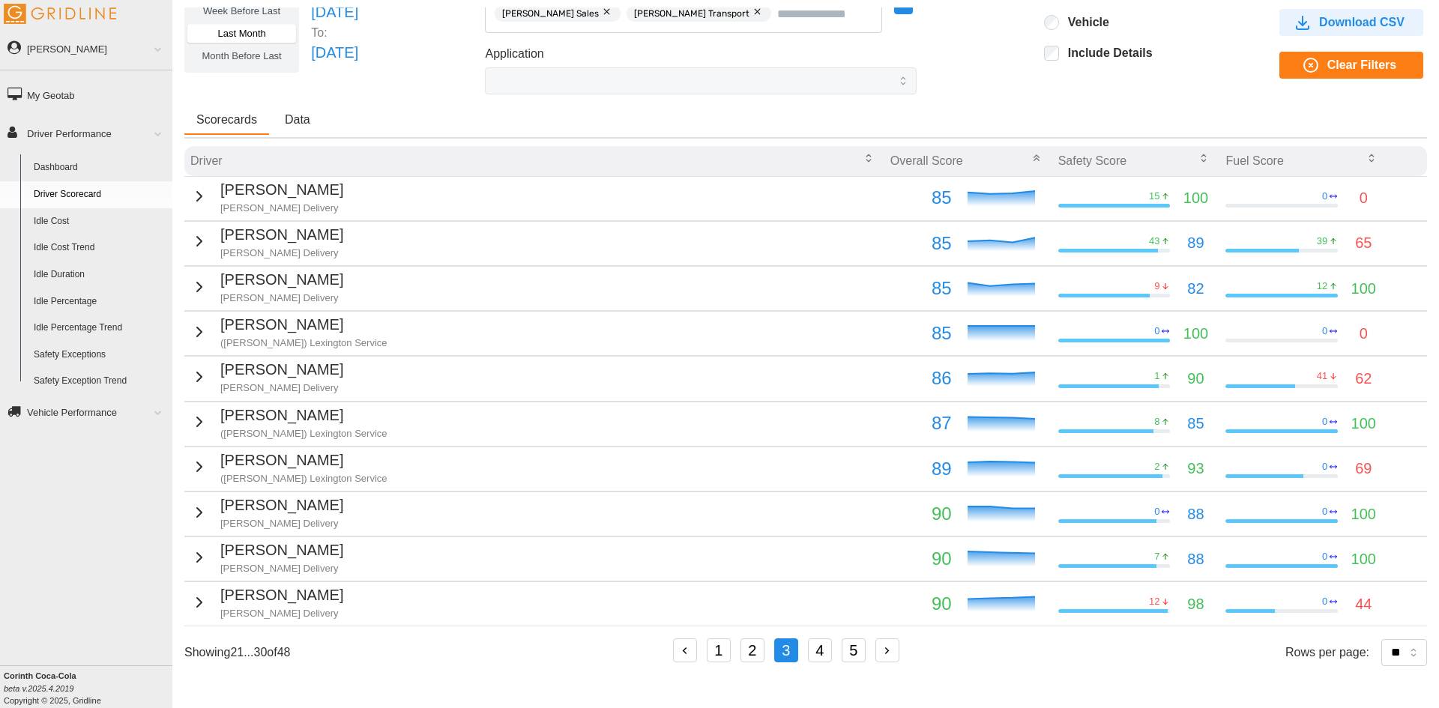
scroll to position [76, 0]
click at [220, 588] on p "[PERSON_NAME]" at bounding box center [281, 595] width 123 height 23
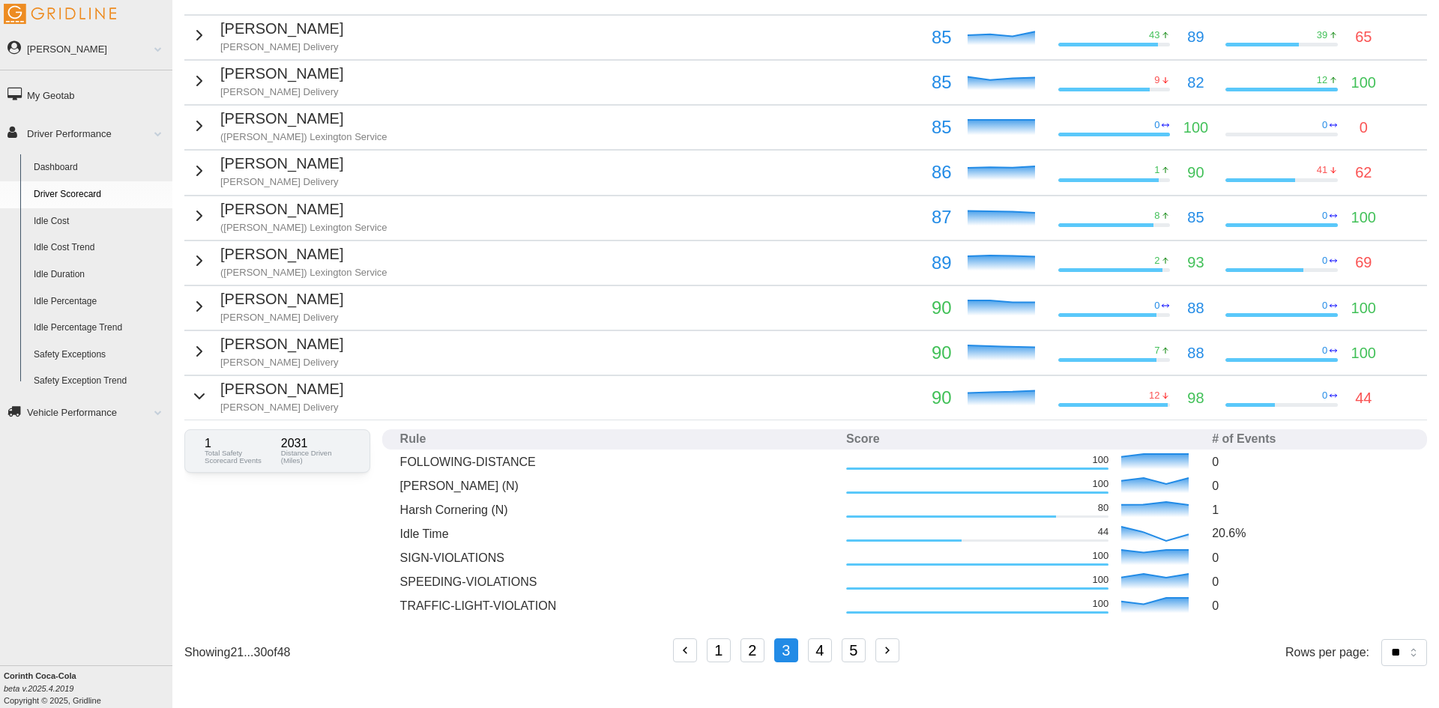
scroll to position [271, 0]
click at [221, 401] on p "[PERSON_NAME] Delivery" at bounding box center [281, 407] width 123 height 13
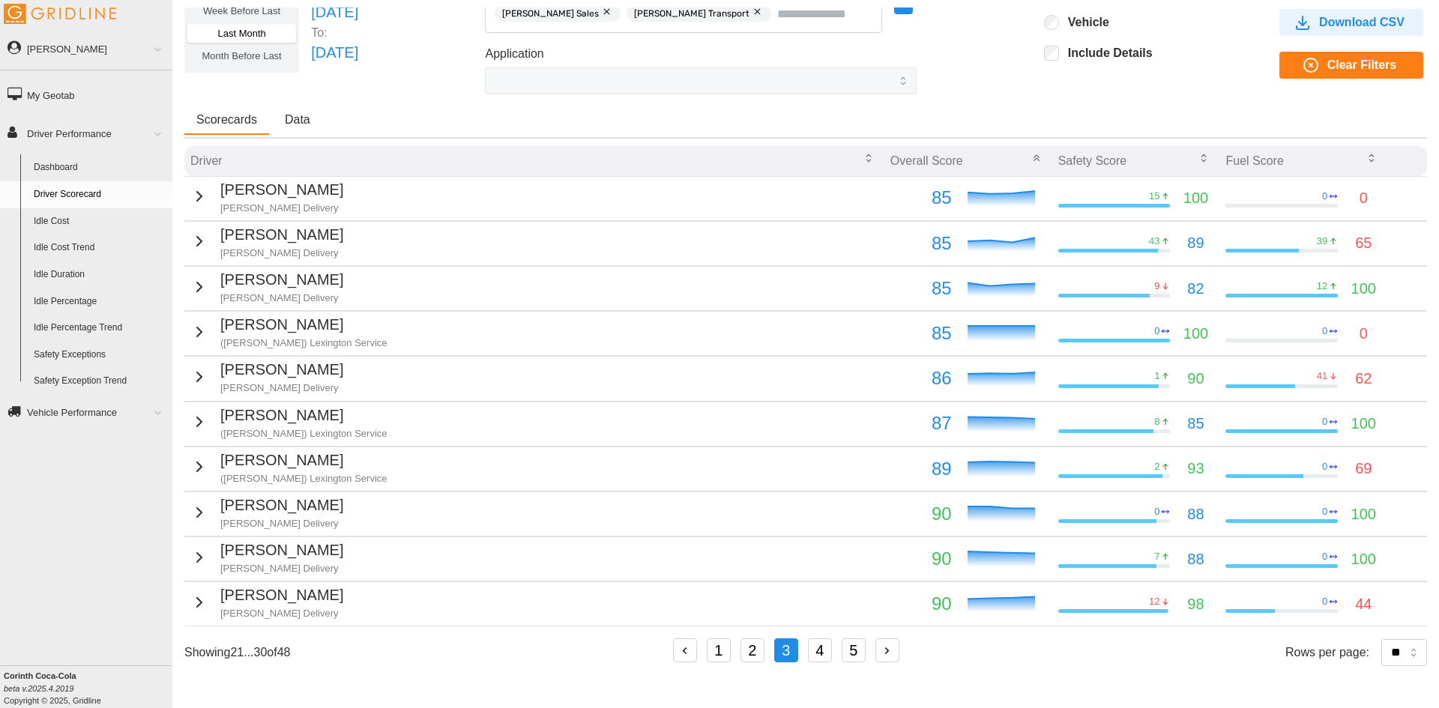
scroll to position [65, 0]
click at [813, 656] on button "4" at bounding box center [820, 651] width 24 height 24
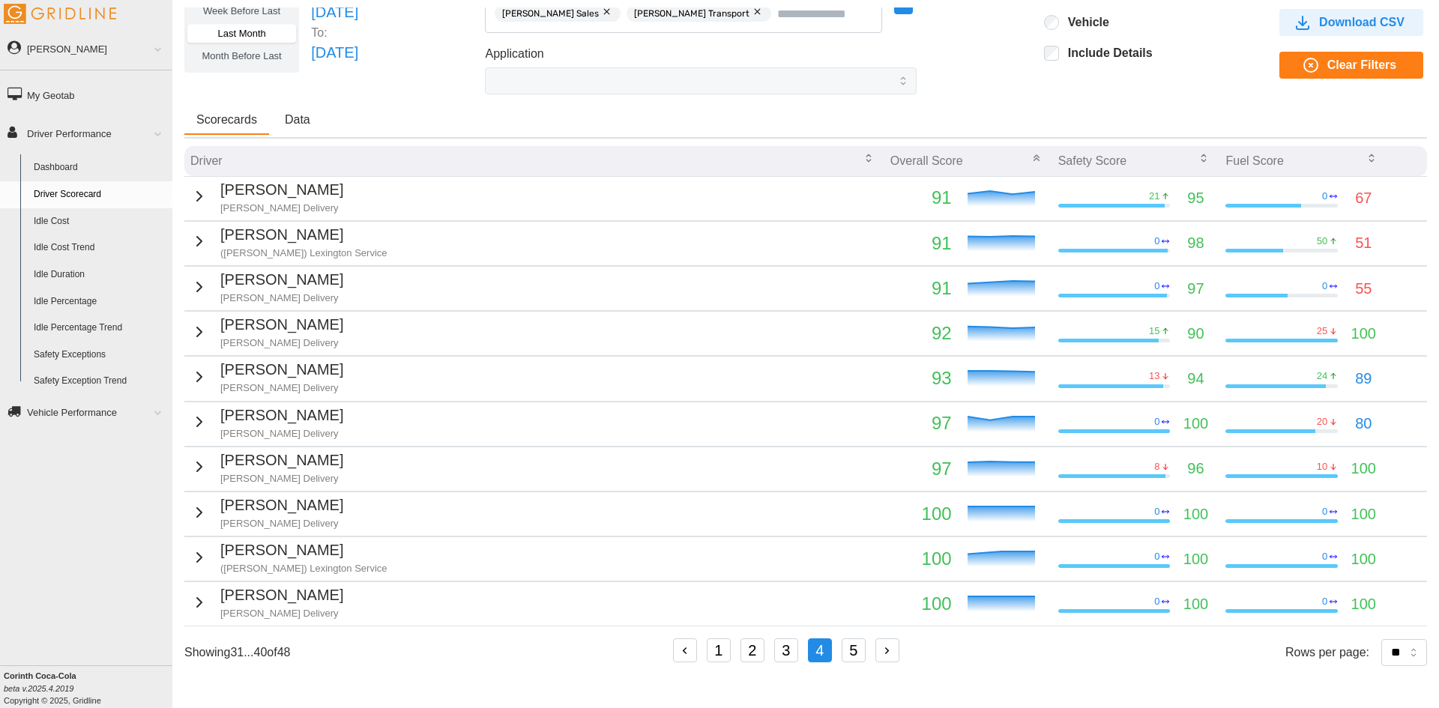
click at [193, 196] on icon "button" at bounding box center [199, 196] width 18 height 18
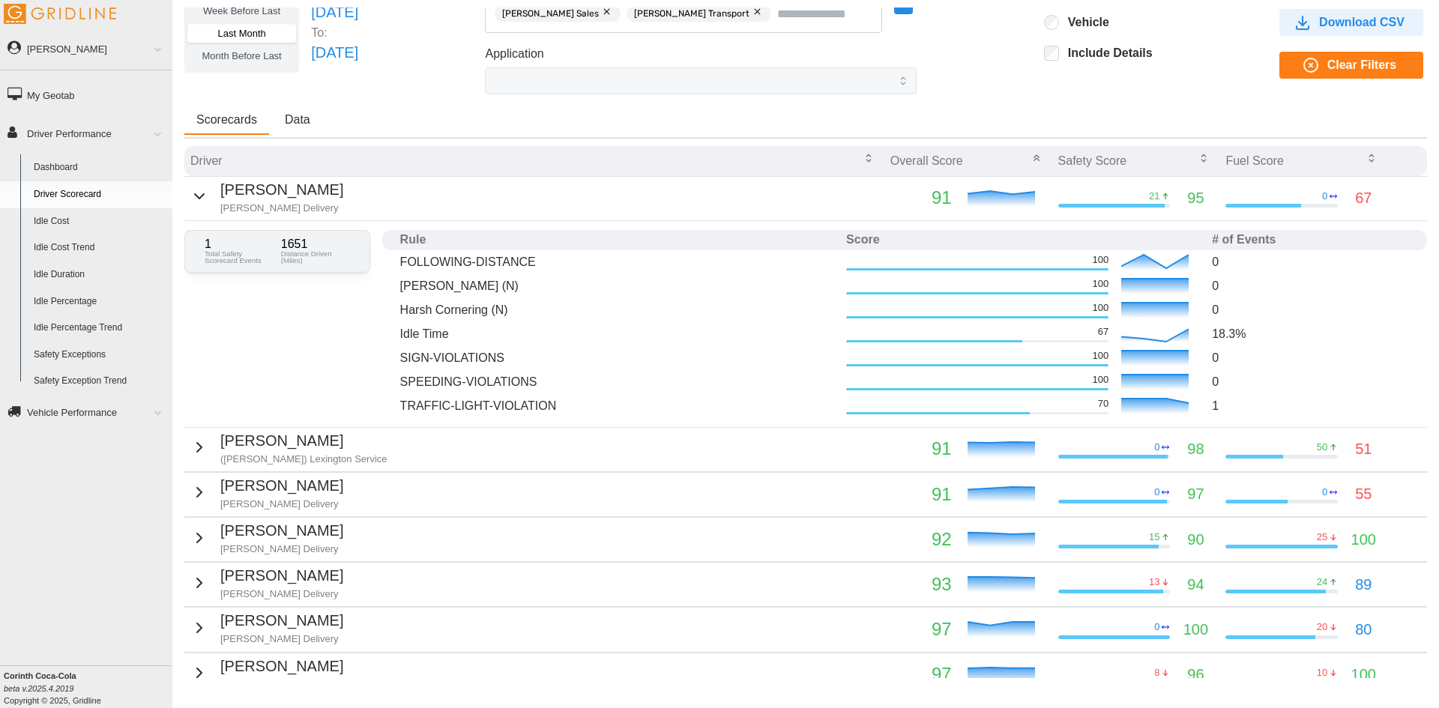
click at [199, 195] on icon "button" at bounding box center [199, 196] width 18 height 18
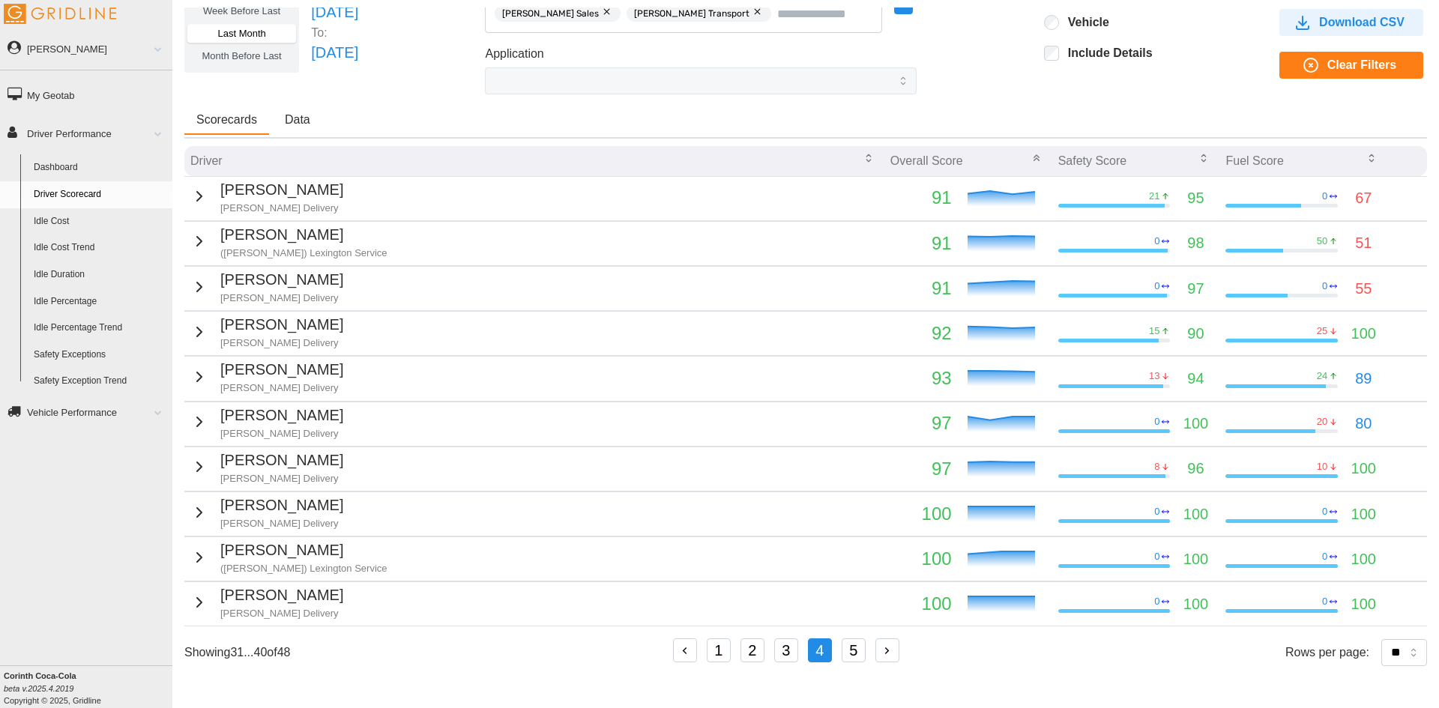
click at [196, 285] on icon "button" at bounding box center [199, 287] width 18 height 18
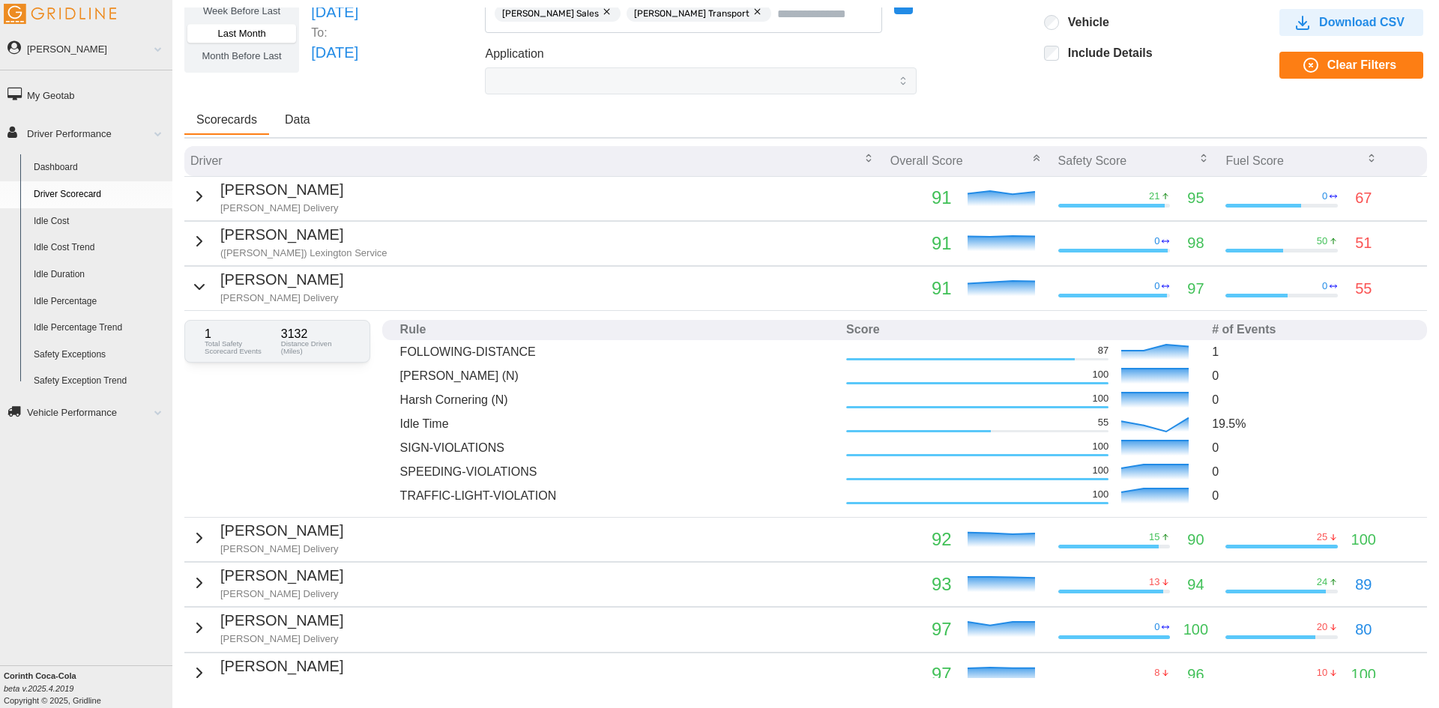
click at [197, 287] on icon "button" at bounding box center [199, 287] width 18 height 18
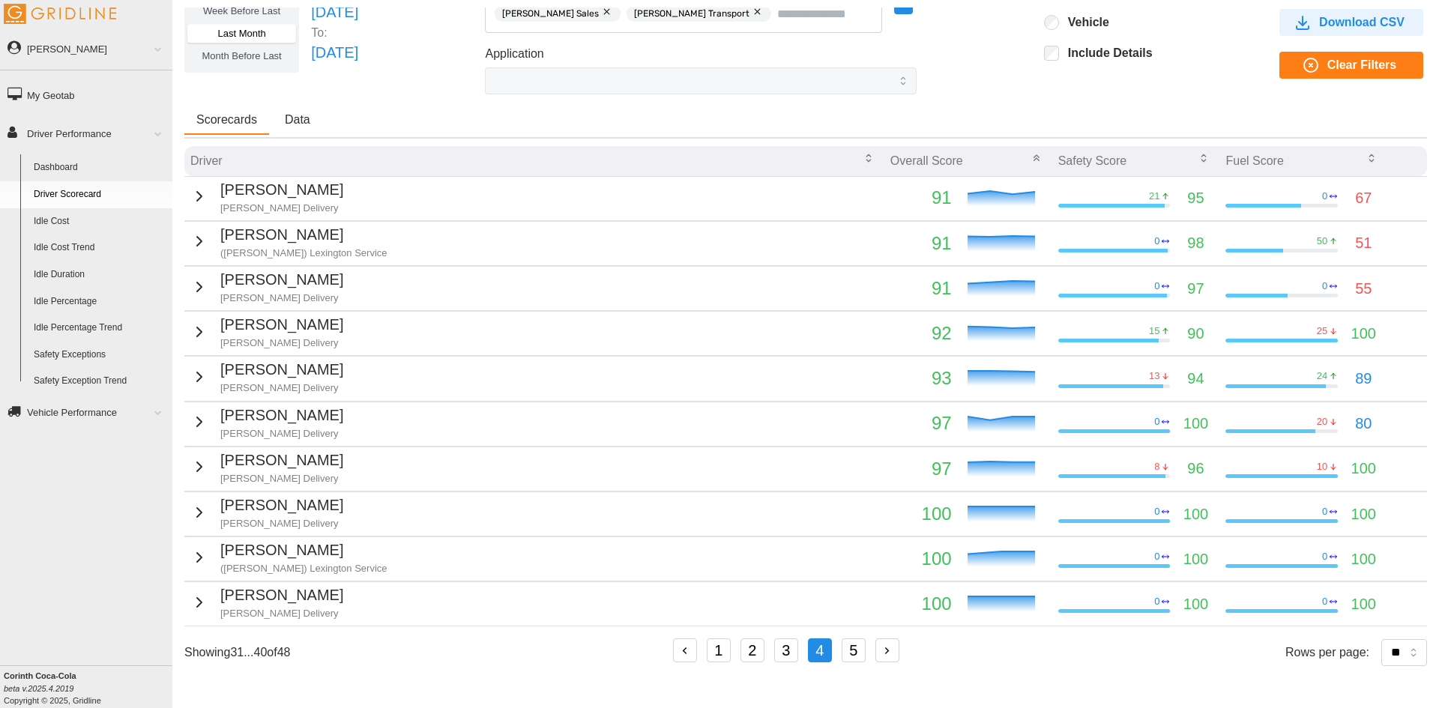
click at [205, 333] on div "[PERSON_NAME] Delivery" at bounding box center [266, 331] width 153 height 37
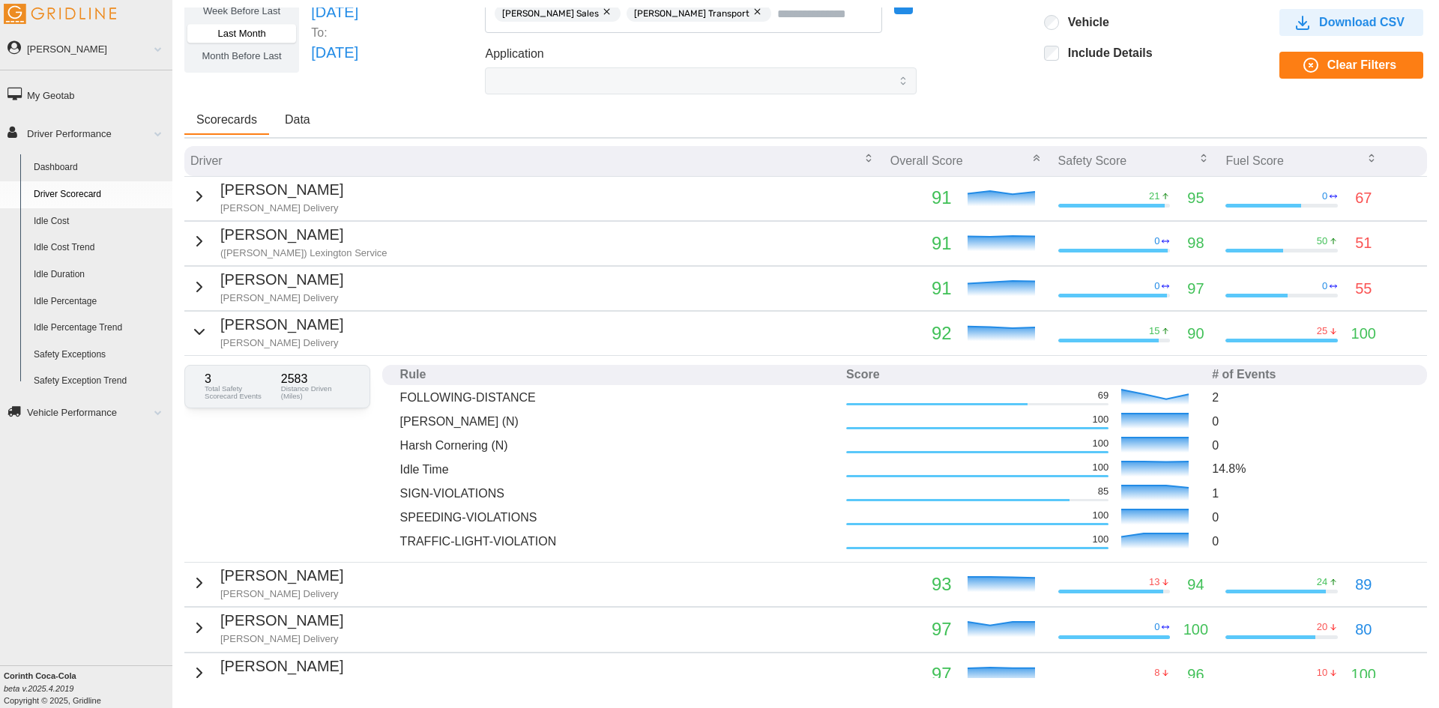
click at [205, 334] on div "[PERSON_NAME] Delivery" at bounding box center [266, 331] width 153 height 37
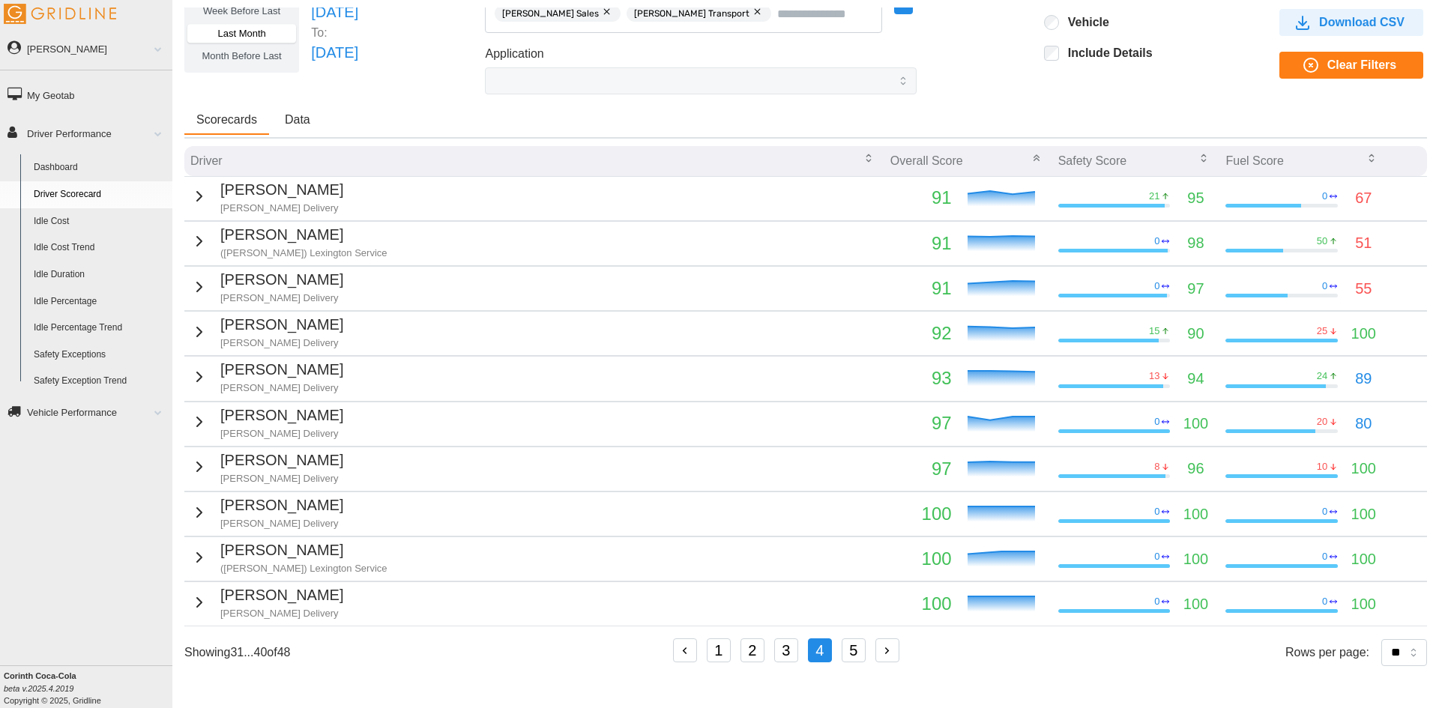
click at [212, 370] on div "[PERSON_NAME] III [PERSON_NAME] Delivery" at bounding box center [266, 376] width 153 height 37
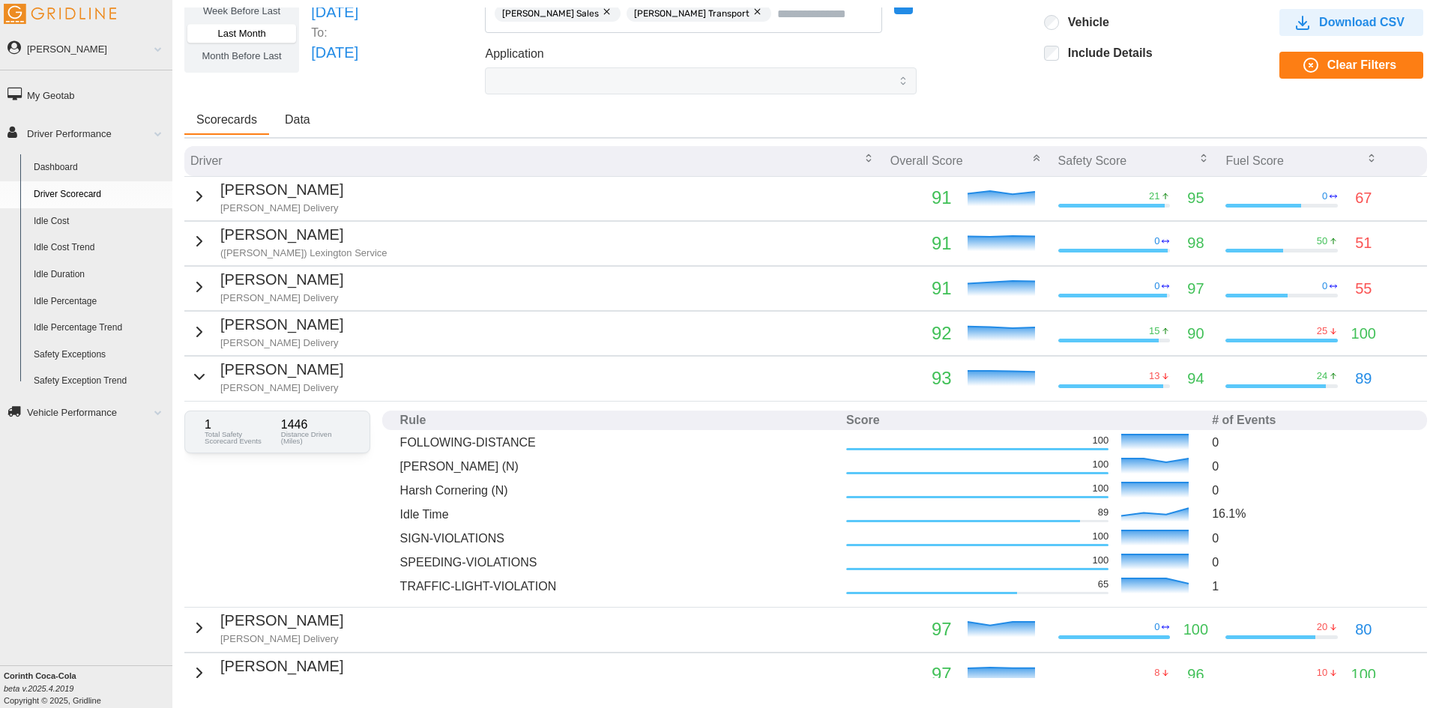
click at [212, 369] on div "[PERSON_NAME] III [PERSON_NAME] Delivery" at bounding box center [266, 376] width 153 height 37
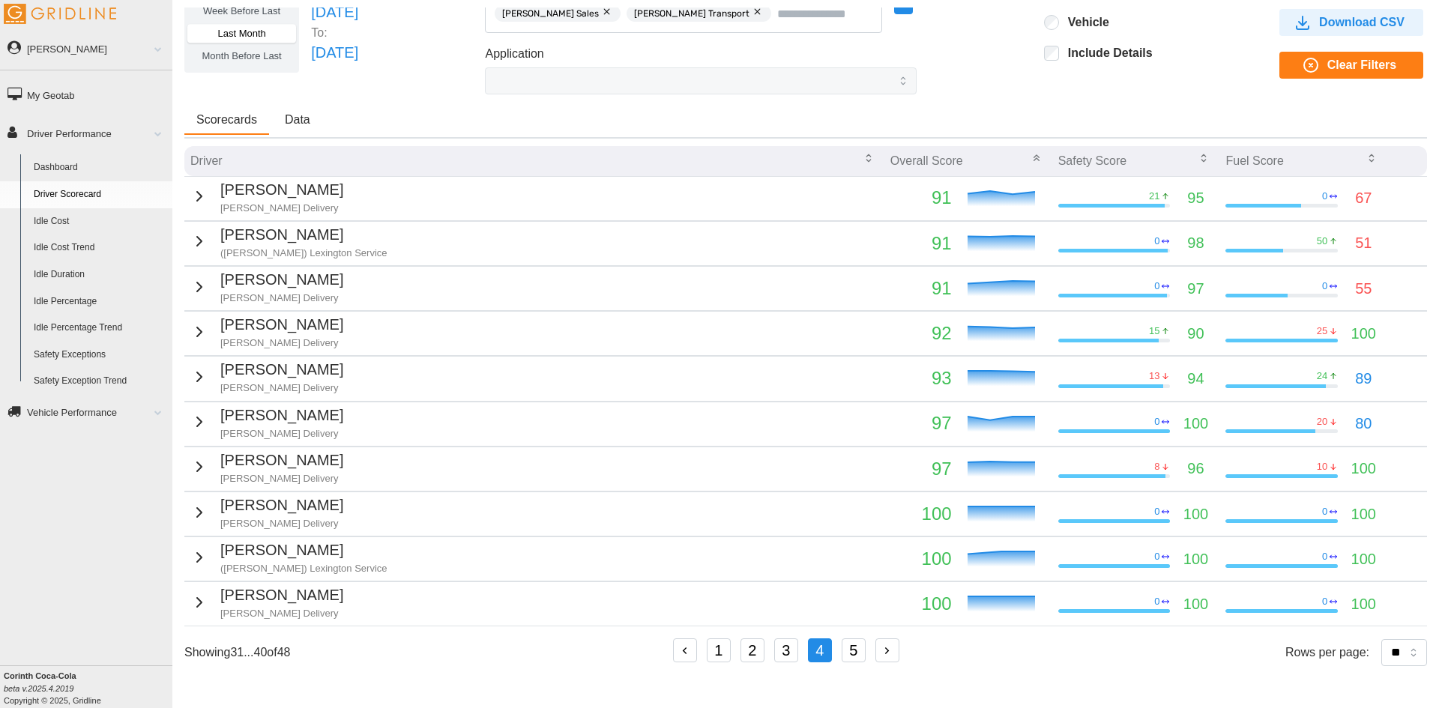
click at [194, 424] on icon "button" at bounding box center [199, 422] width 18 height 18
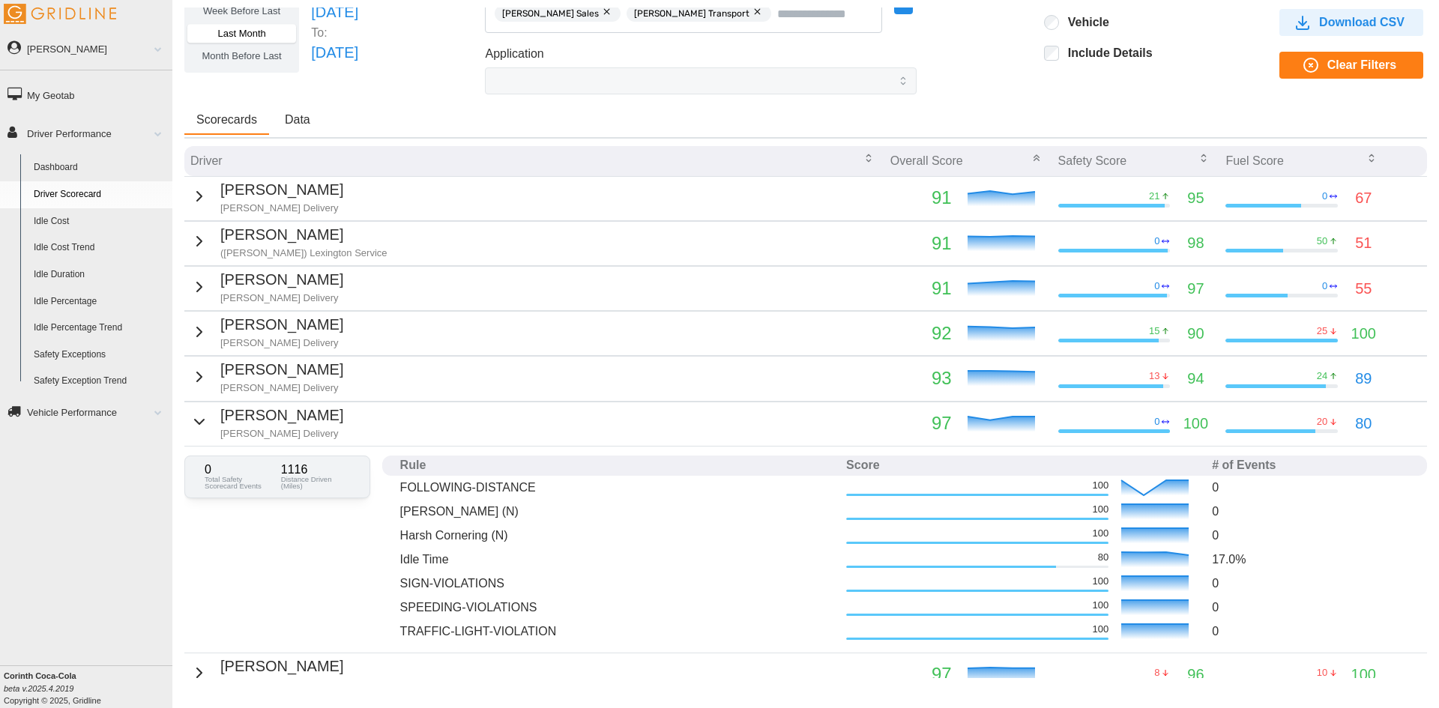
click at [197, 417] on icon "button" at bounding box center [199, 422] width 18 height 18
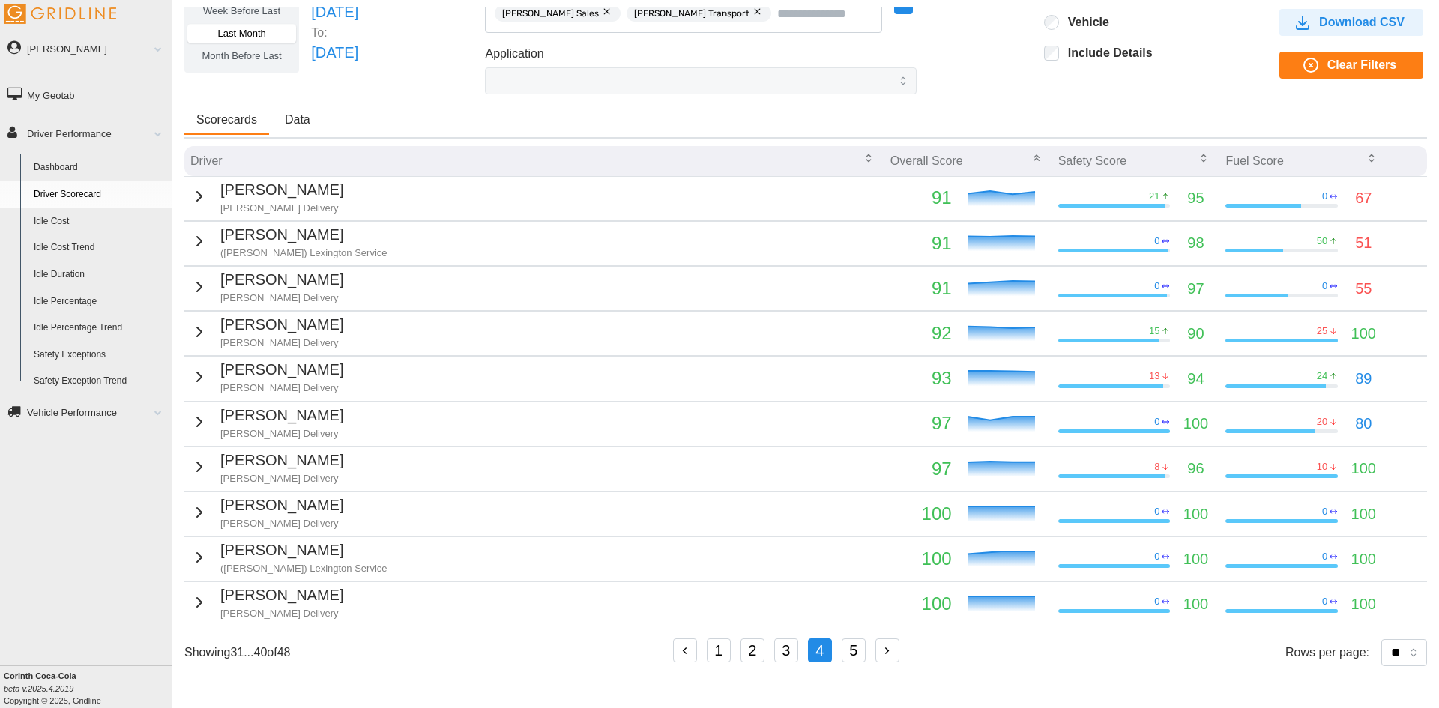
click at [197, 465] on icon "button" at bounding box center [199, 467] width 18 height 18
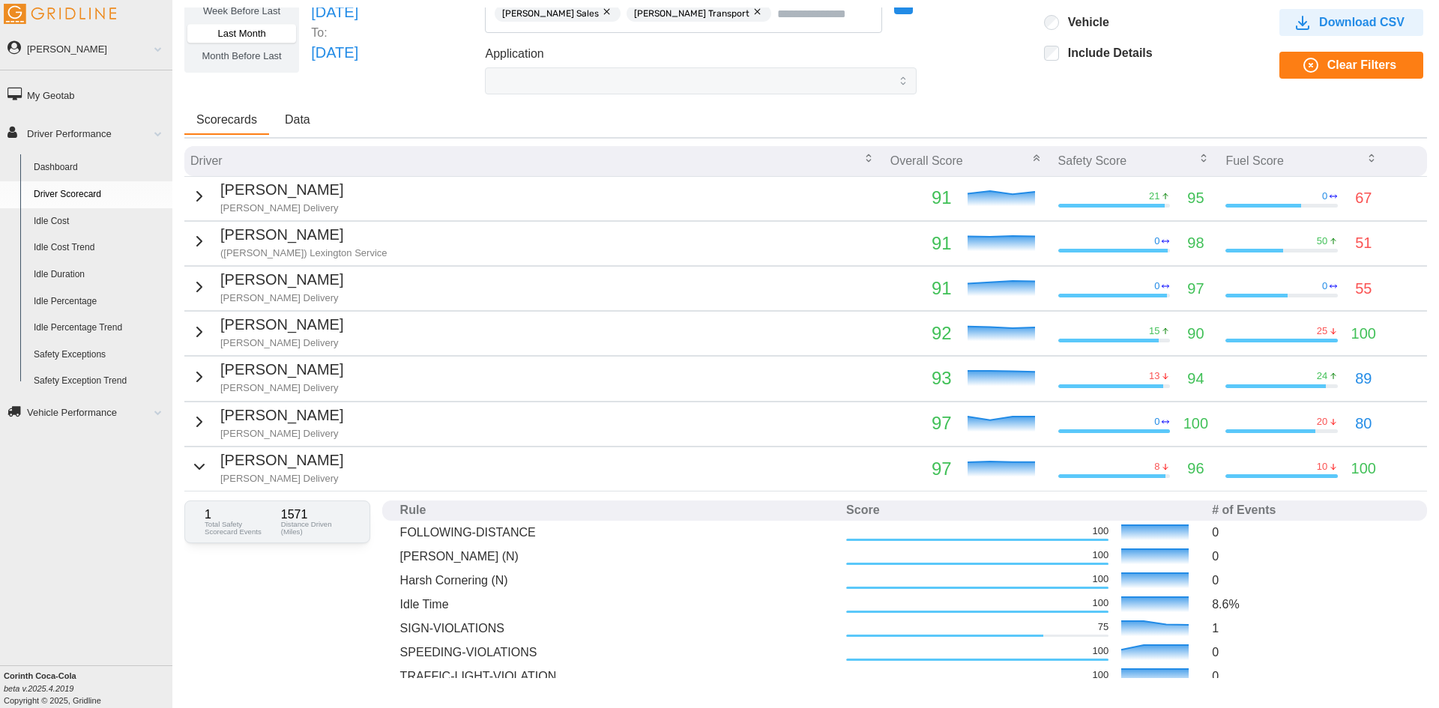
click at [221, 464] on p "[PERSON_NAME]" at bounding box center [281, 460] width 123 height 23
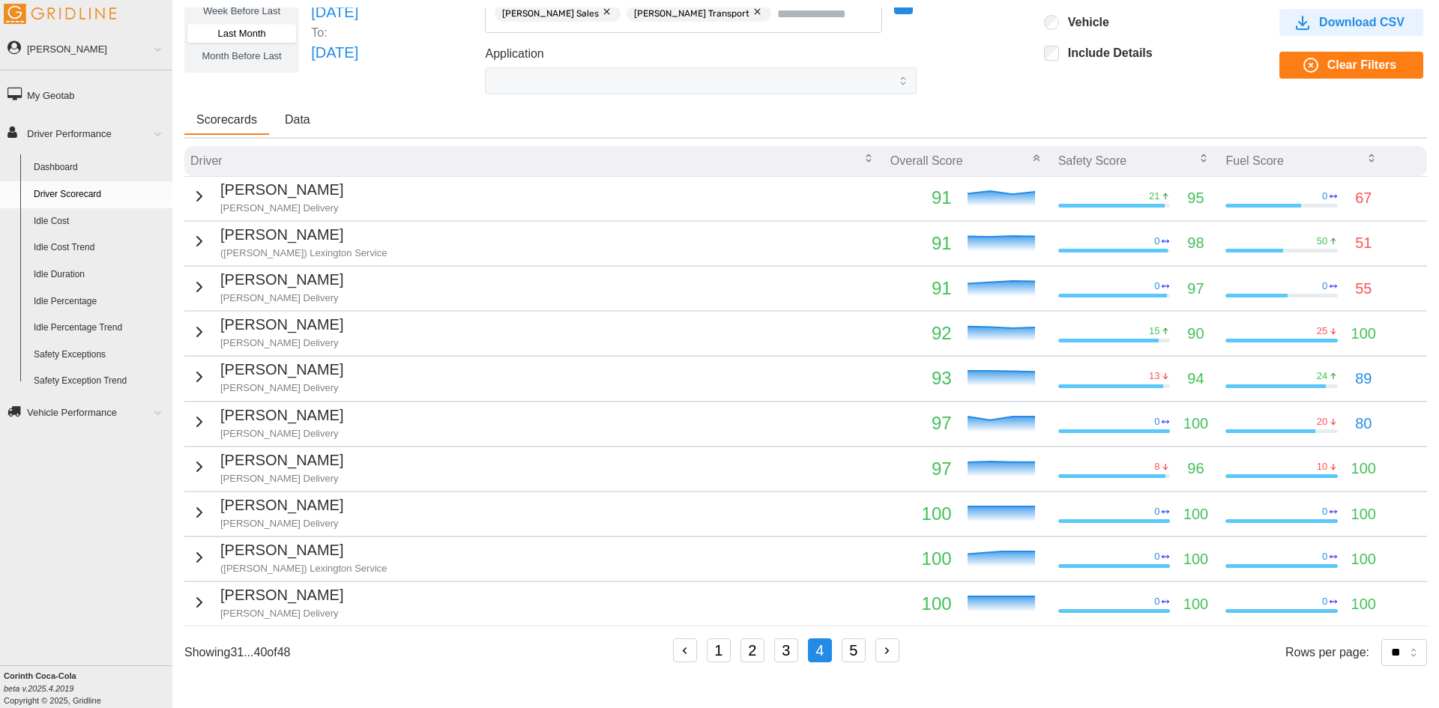
click at [849, 648] on button "5" at bounding box center [854, 651] width 24 height 24
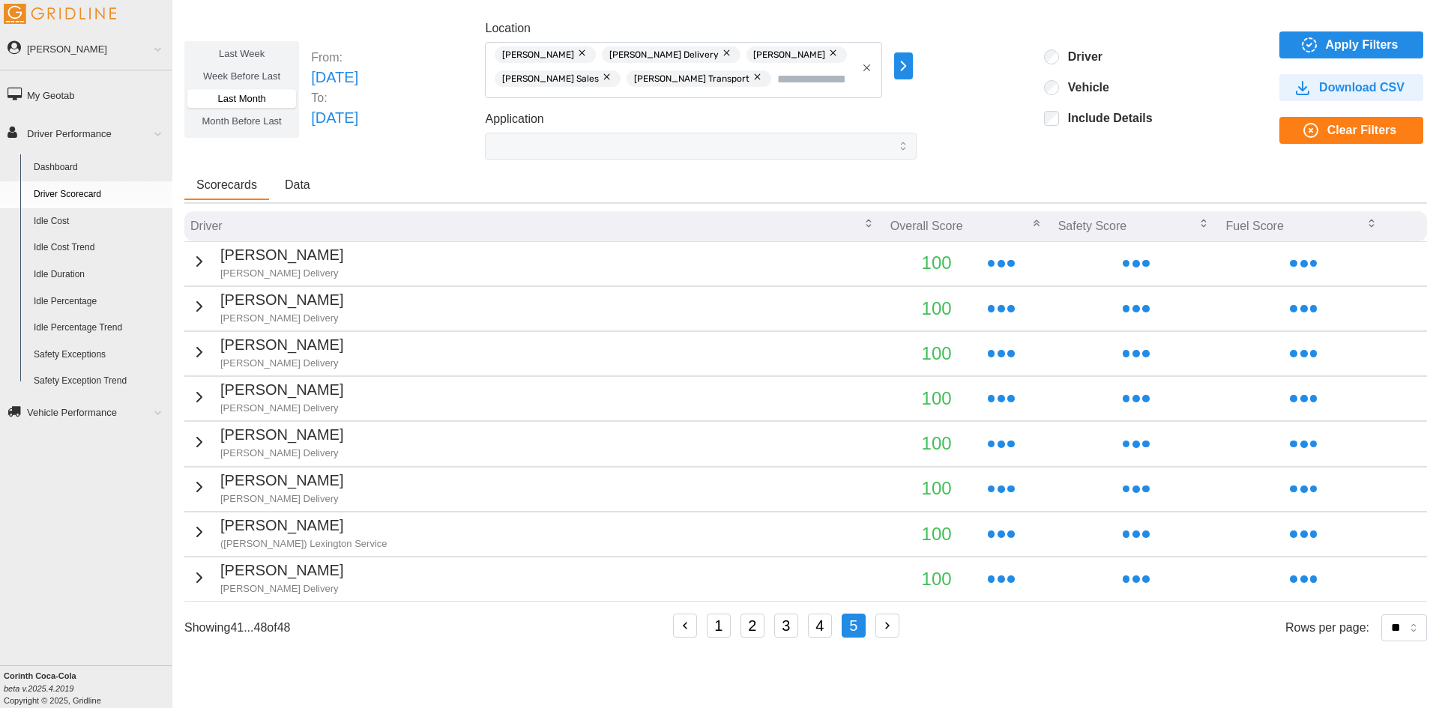
scroll to position [0, 0]
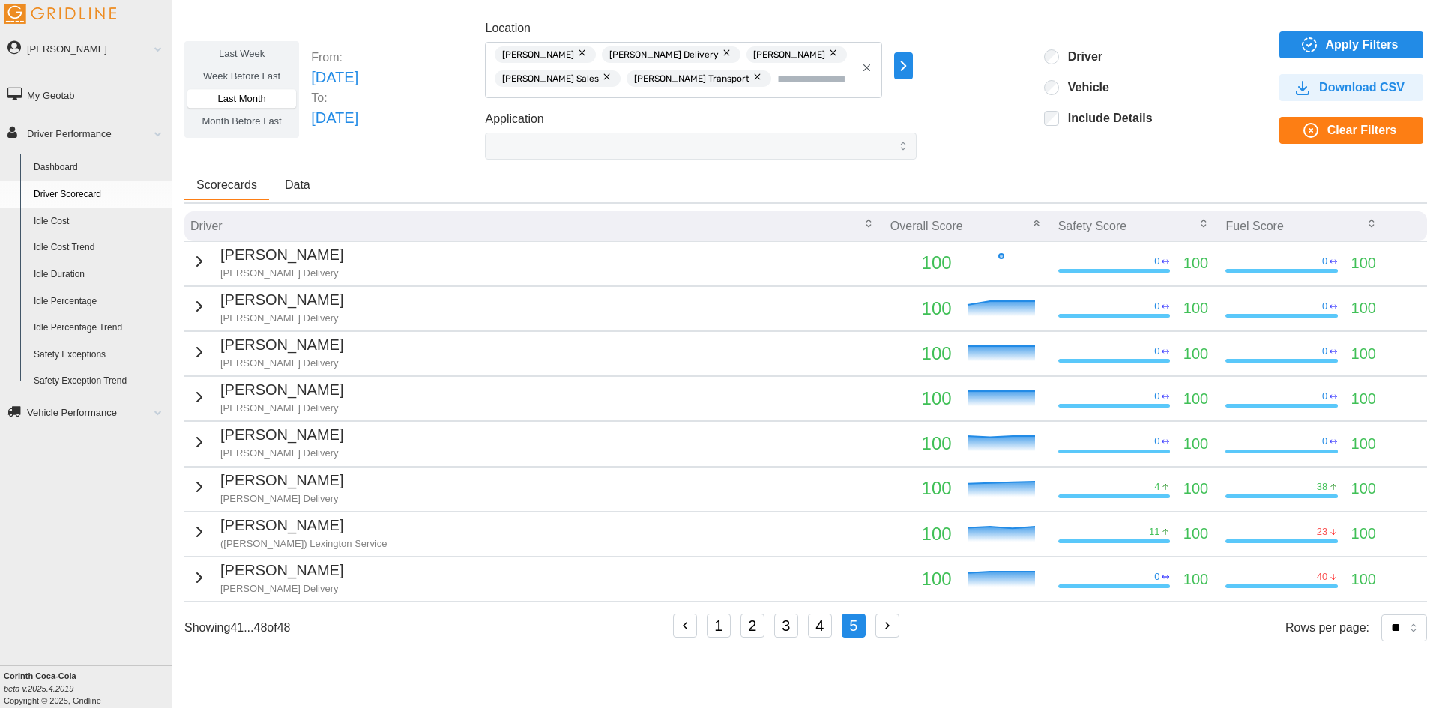
click at [195, 259] on icon "button" at bounding box center [199, 262] width 18 height 18
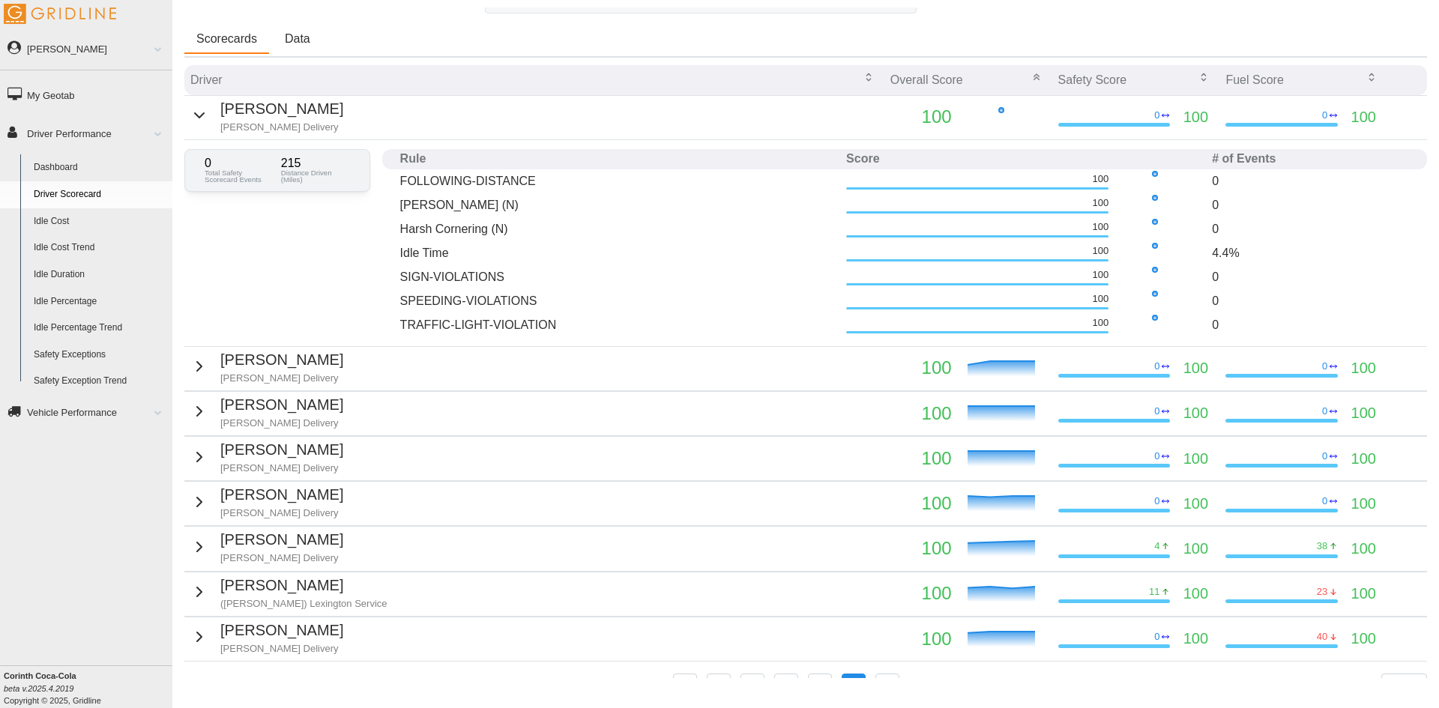
scroll to position [150, 0]
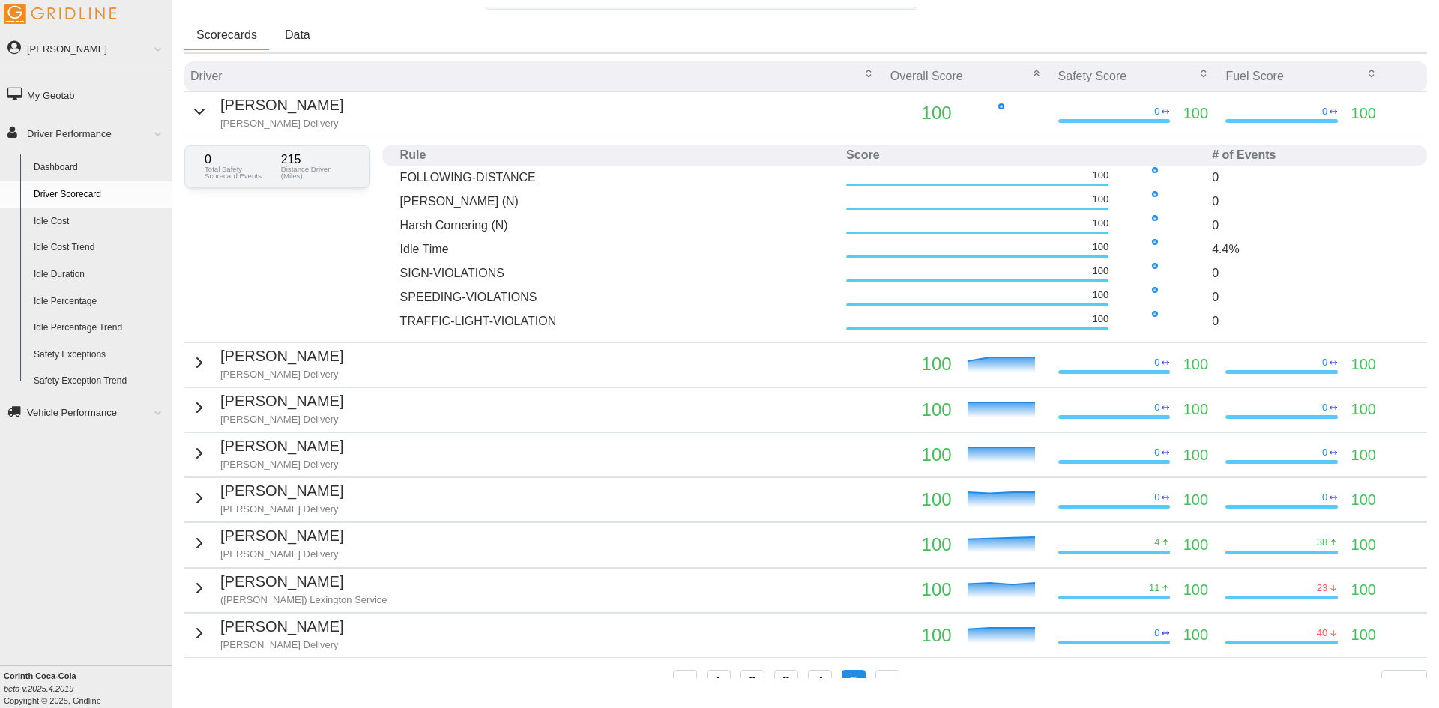
click at [199, 115] on icon "button" at bounding box center [199, 112] width 18 height 18
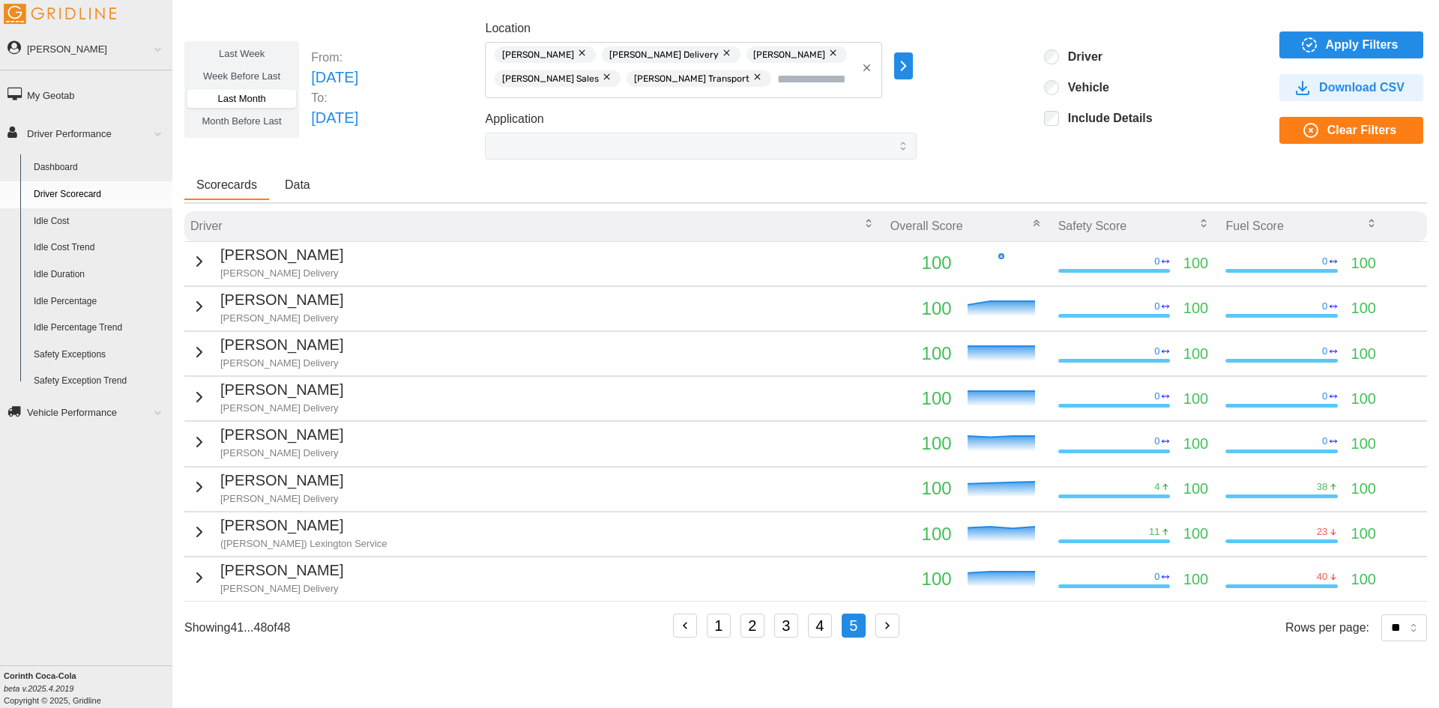
scroll to position [0, 0]
click at [201, 303] on icon "button" at bounding box center [199, 307] width 18 height 18
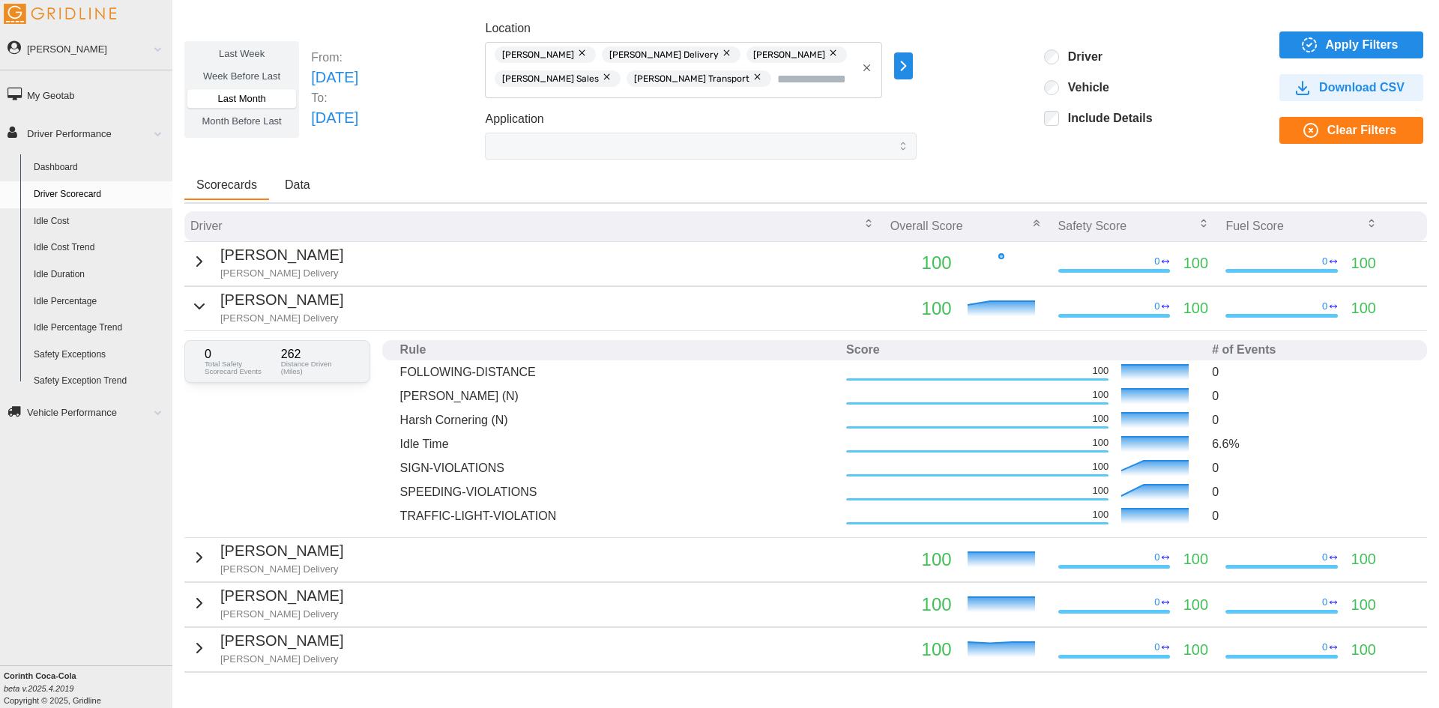
click at [208, 307] on div "[PERSON_NAME] II [PERSON_NAME] Delivery" at bounding box center [266, 307] width 153 height 37
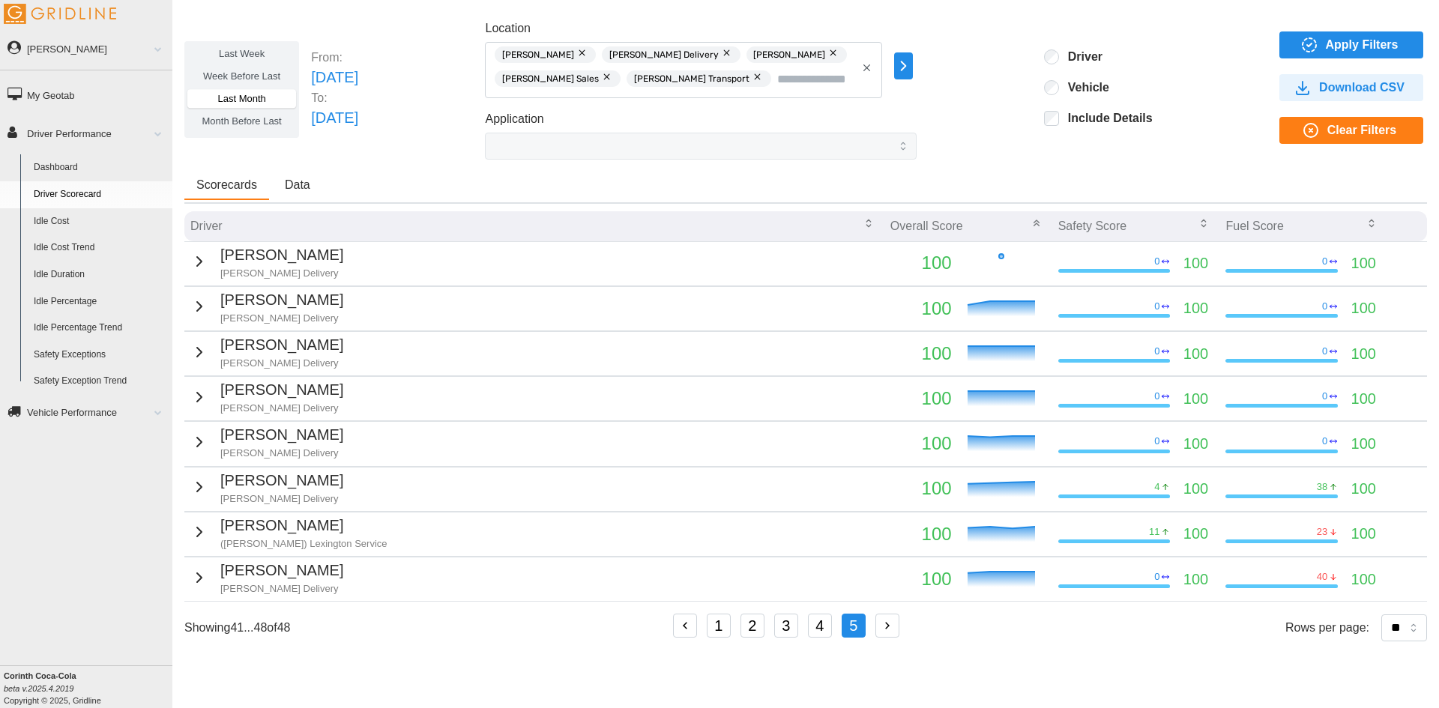
click at [235, 352] on p "[PERSON_NAME]" at bounding box center [281, 345] width 123 height 23
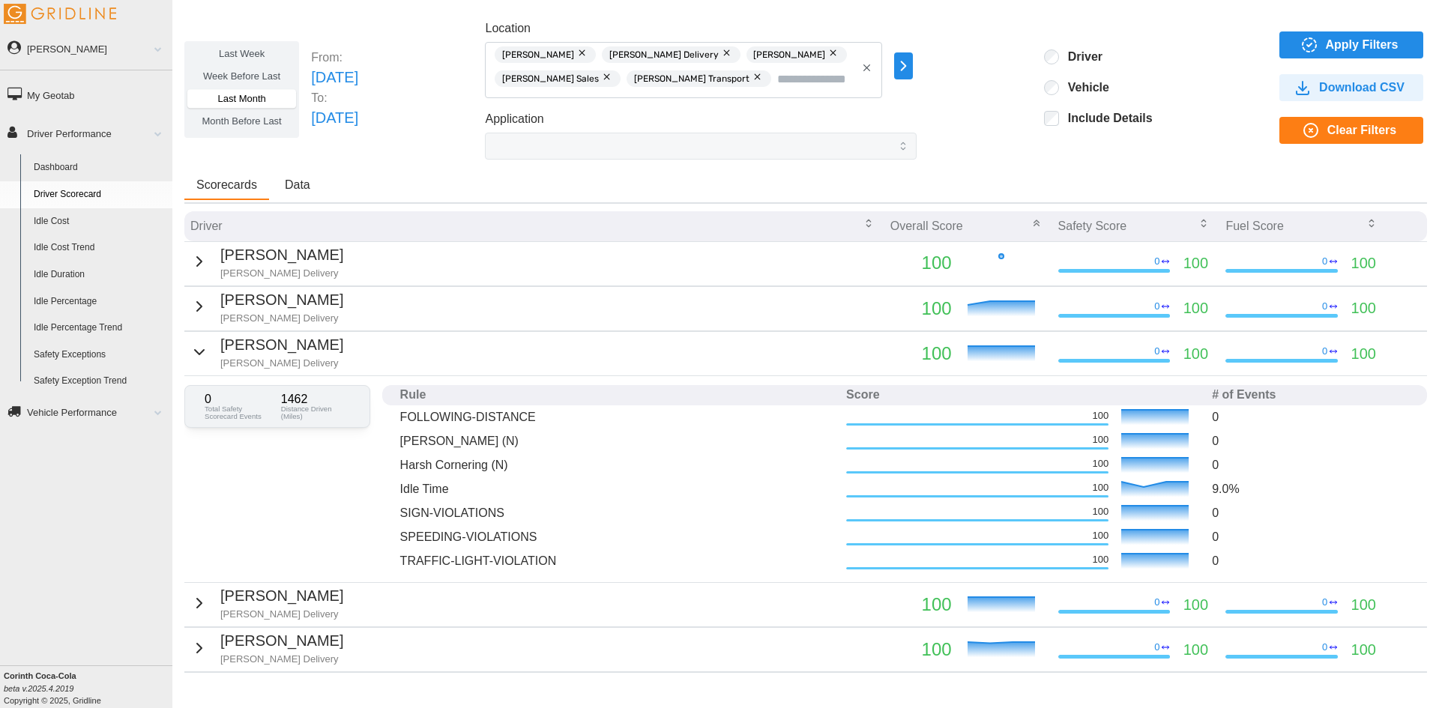
click at [233, 350] on p "[PERSON_NAME]" at bounding box center [281, 345] width 123 height 23
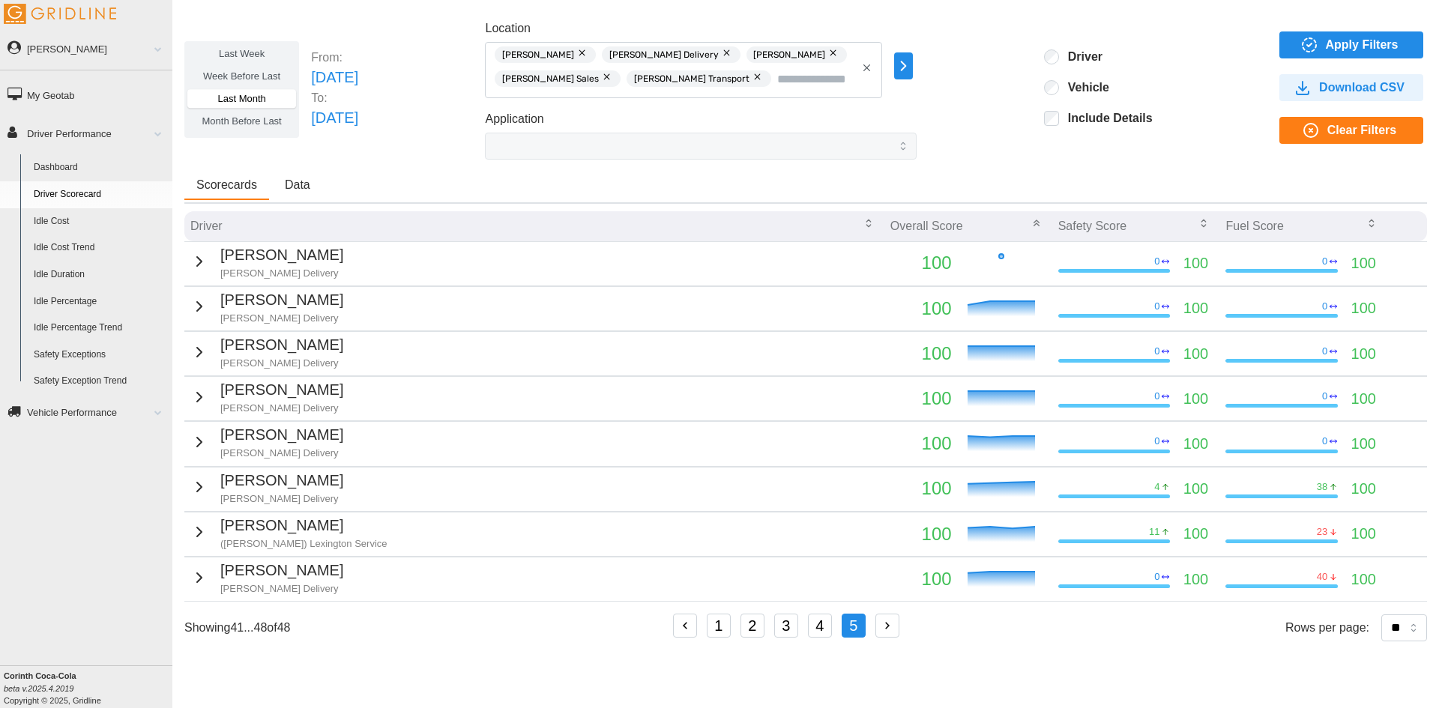
click at [211, 401] on div "[PERSON_NAME] [PERSON_NAME] Delivery" at bounding box center [266, 397] width 153 height 37
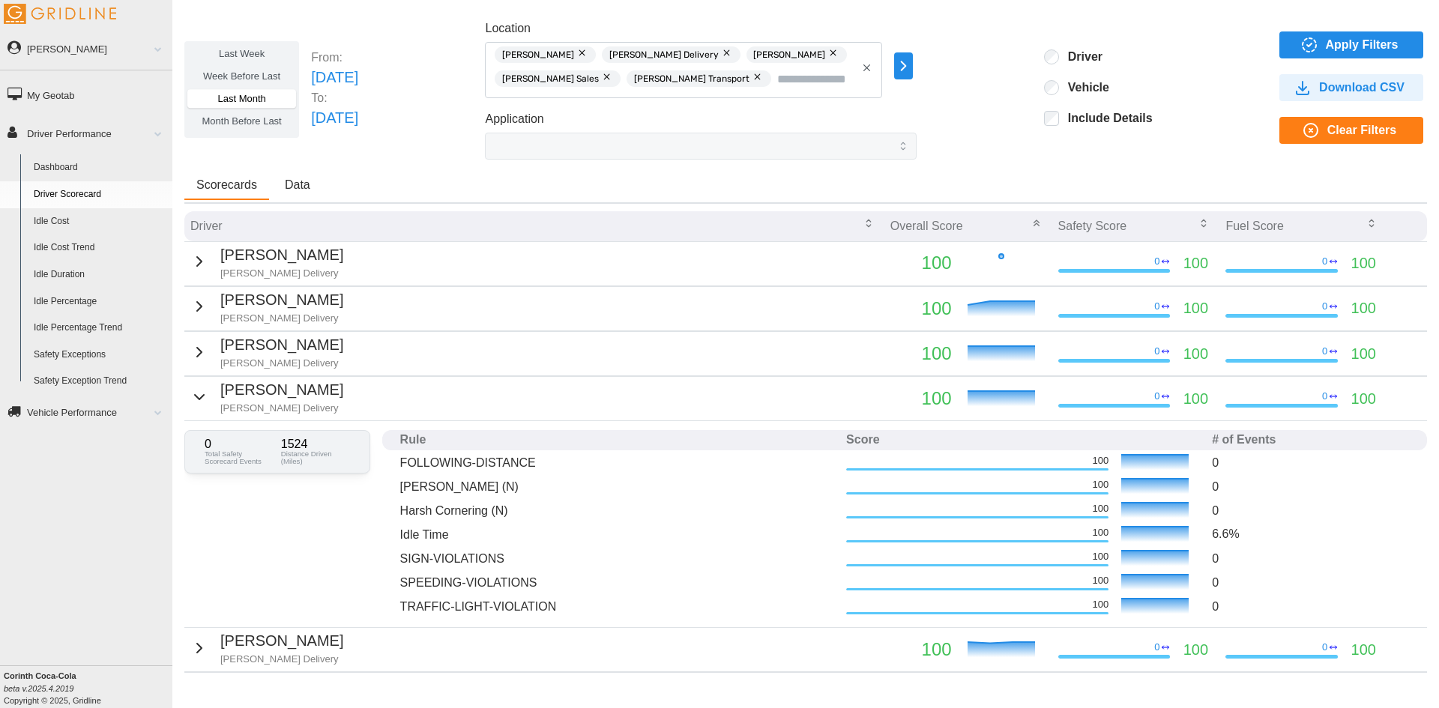
click at [211, 401] on div "[PERSON_NAME] [PERSON_NAME] Delivery" at bounding box center [266, 397] width 153 height 37
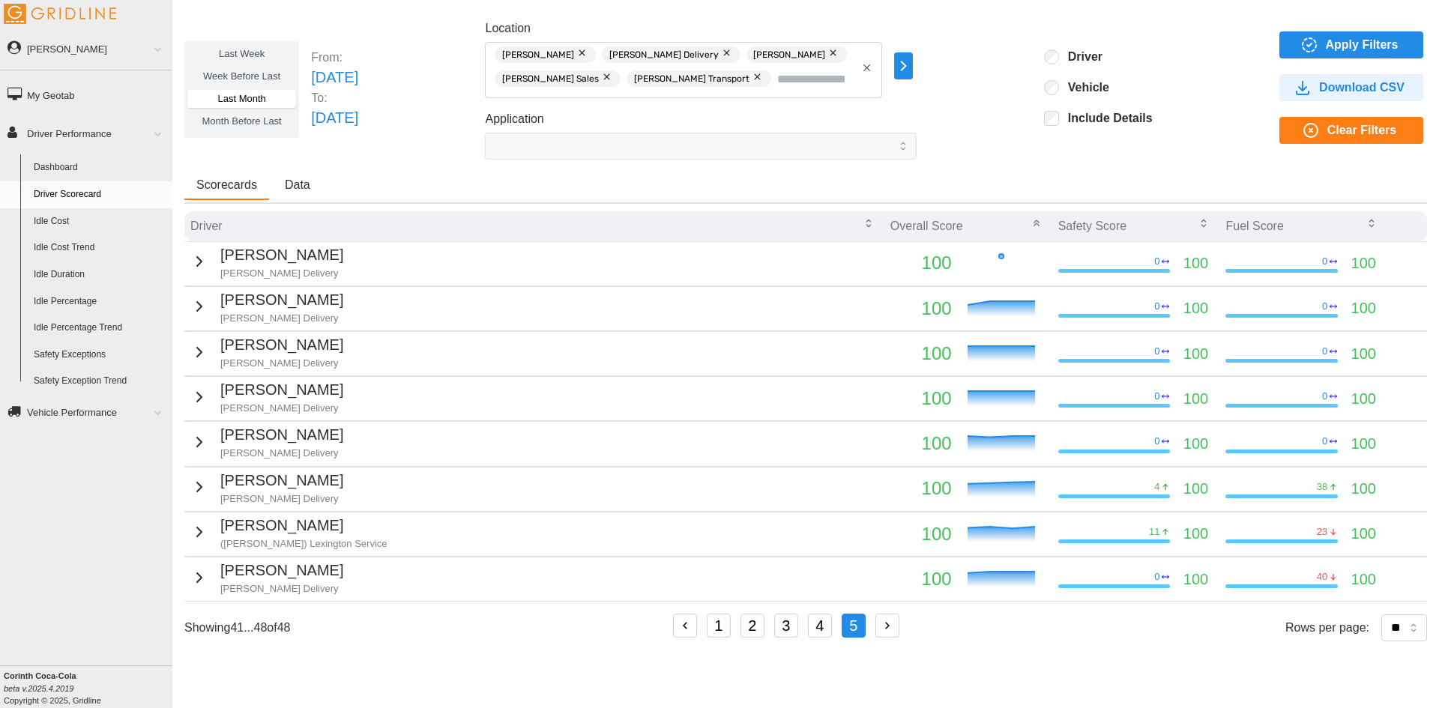
click at [220, 442] on p "[PERSON_NAME]" at bounding box center [281, 435] width 123 height 23
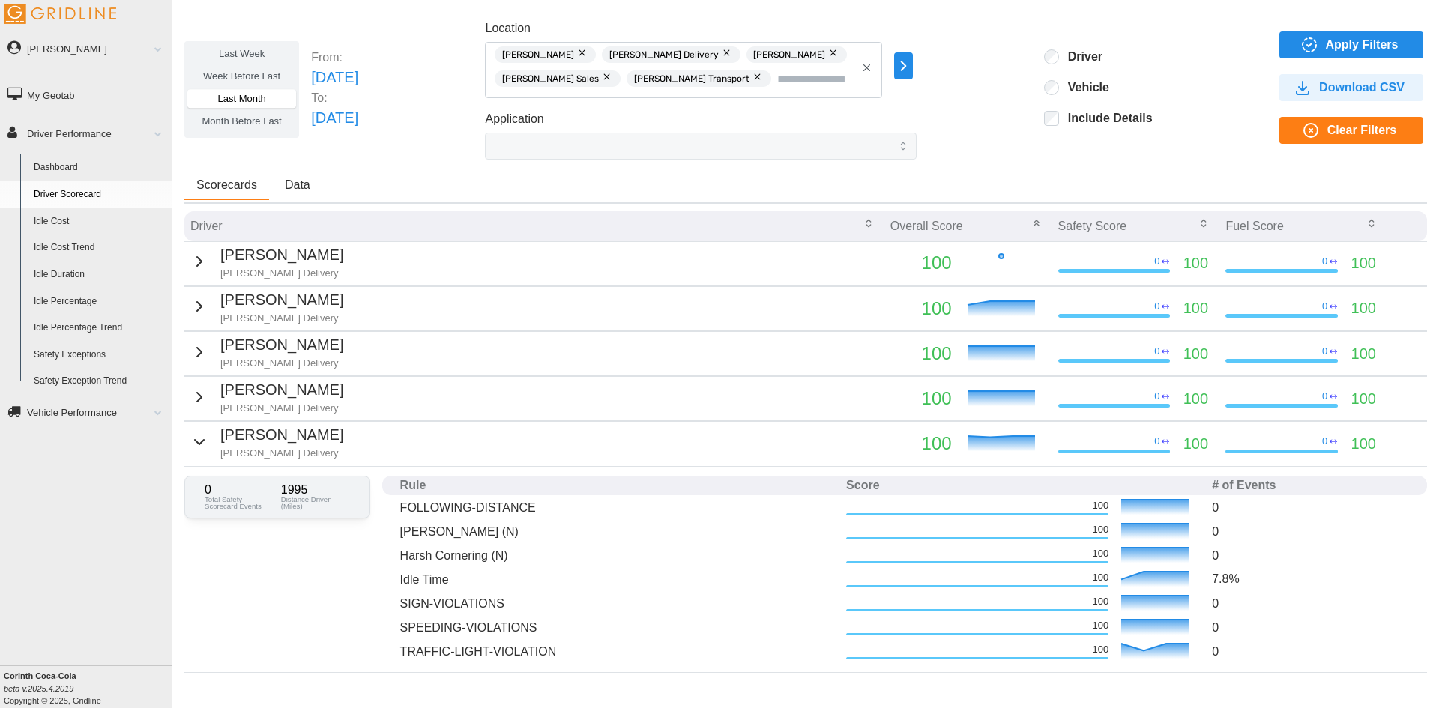
click at [220, 441] on p "[PERSON_NAME]" at bounding box center [281, 435] width 123 height 23
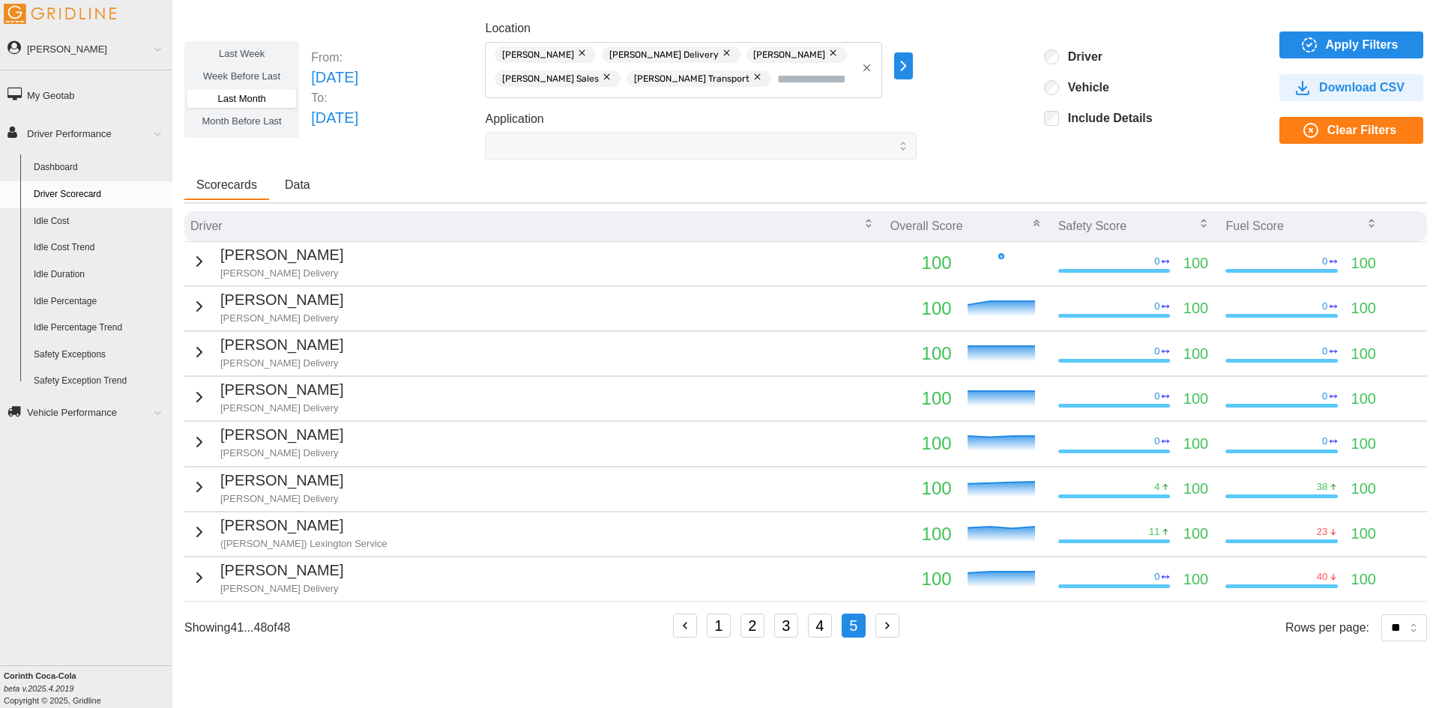
click at [223, 484] on p "[PERSON_NAME]" at bounding box center [281, 480] width 123 height 23
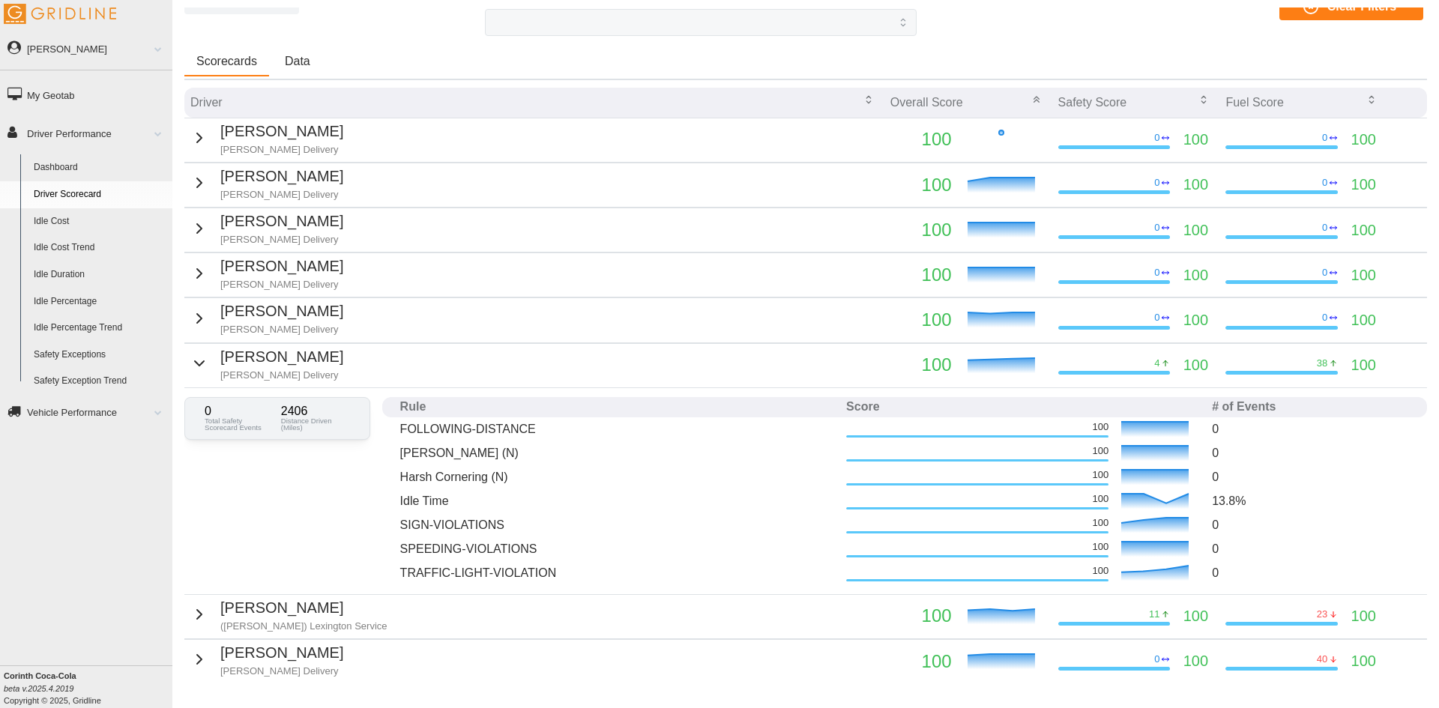
scroll to position [150, 0]
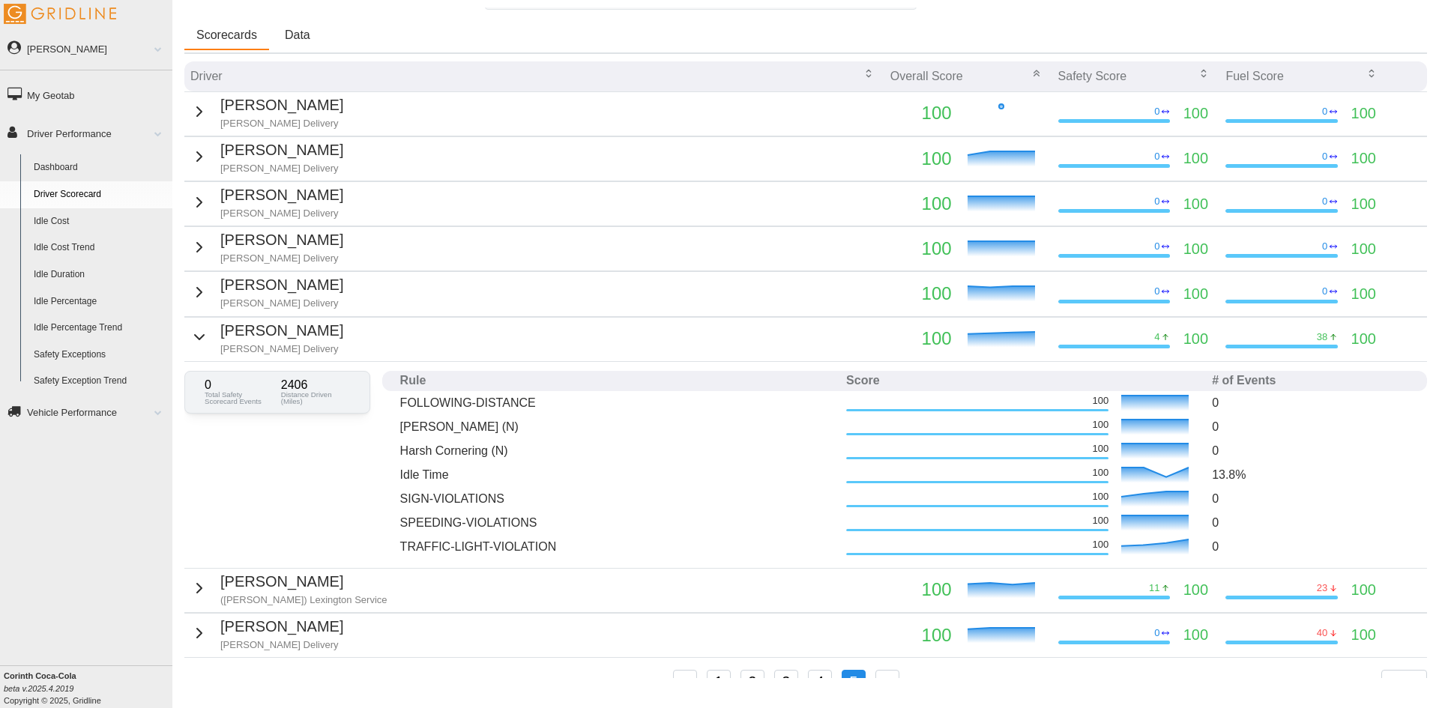
click at [241, 343] on p "[PERSON_NAME] Delivery" at bounding box center [281, 349] width 123 height 13
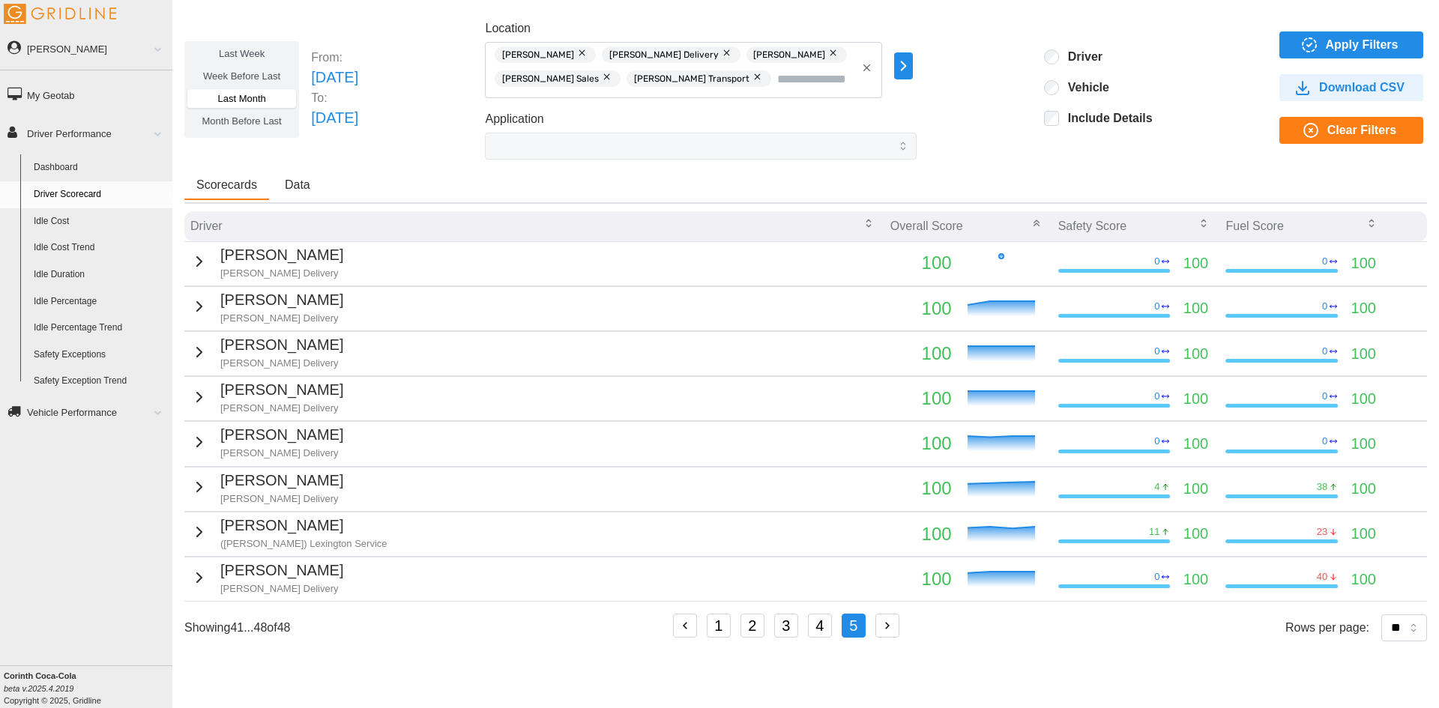
scroll to position [0, 0]
click at [226, 579] on p "[PERSON_NAME]" at bounding box center [281, 570] width 123 height 23
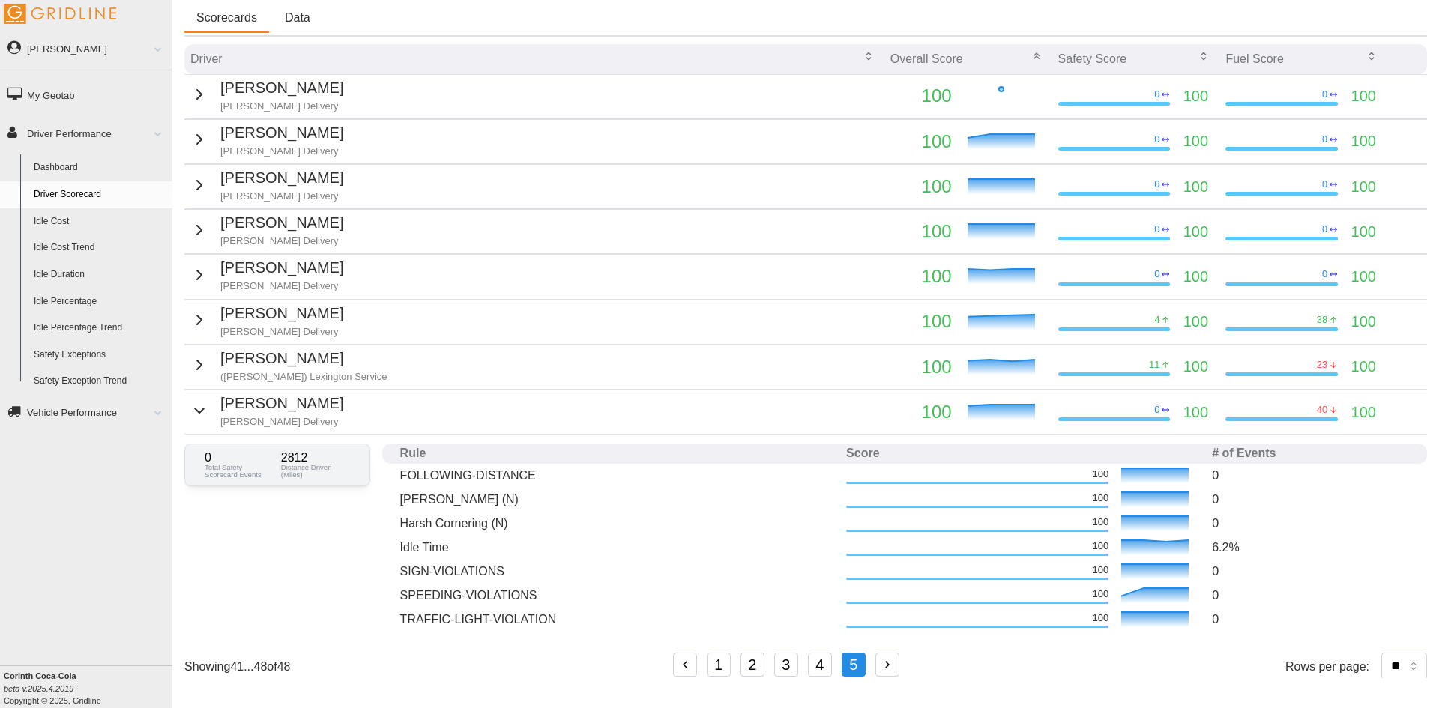
scroll to position [181, 0]
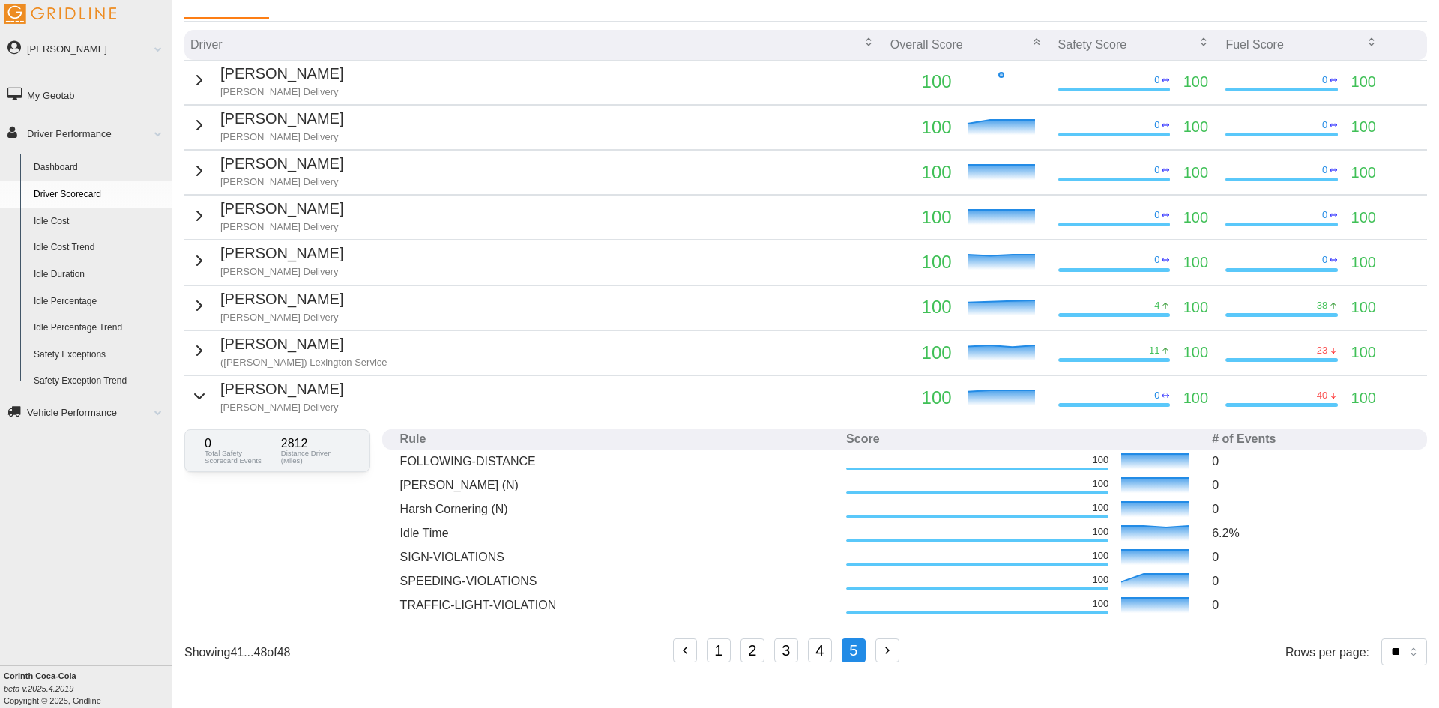
click at [263, 400] on p "[PERSON_NAME]" at bounding box center [281, 389] width 123 height 23
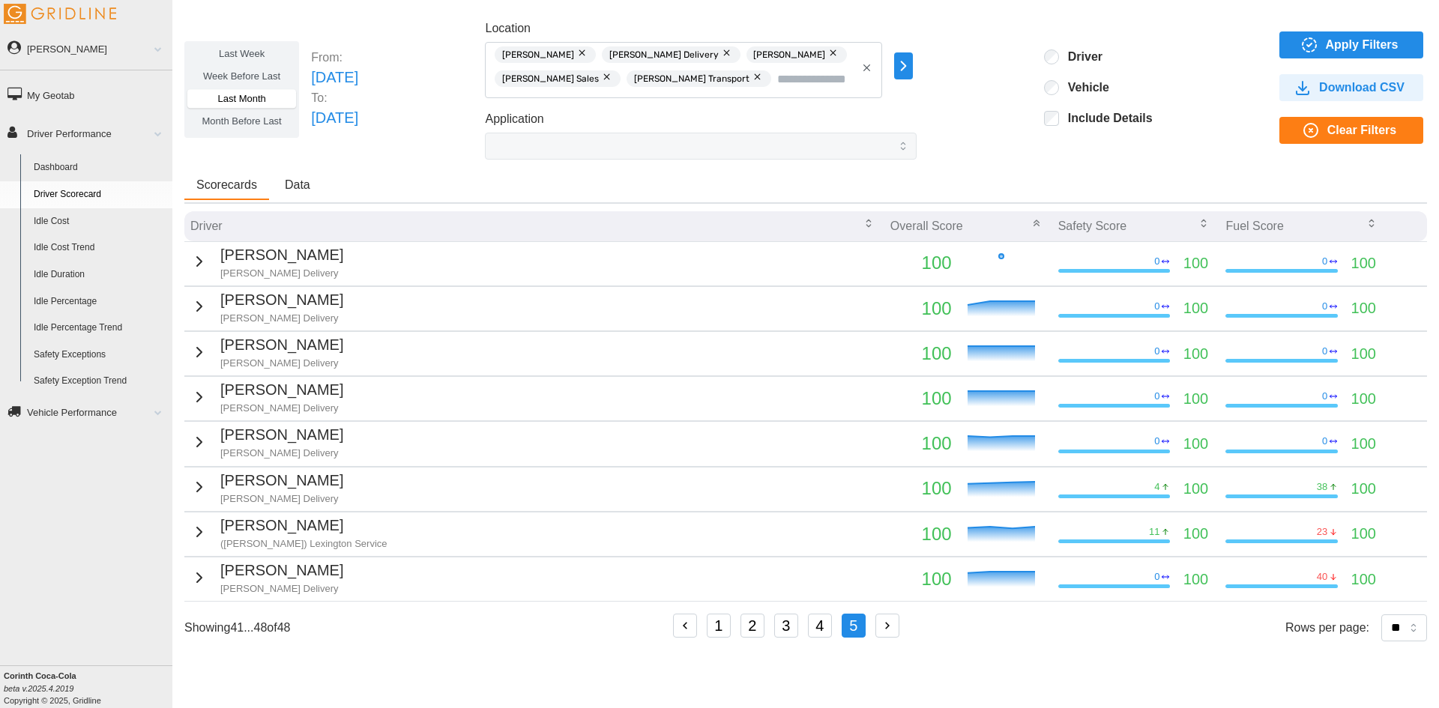
scroll to position [0, 0]
click at [894, 628] on icon "button" at bounding box center [887, 625] width 13 height 13
